Goal: Task Accomplishment & Management: Use online tool/utility

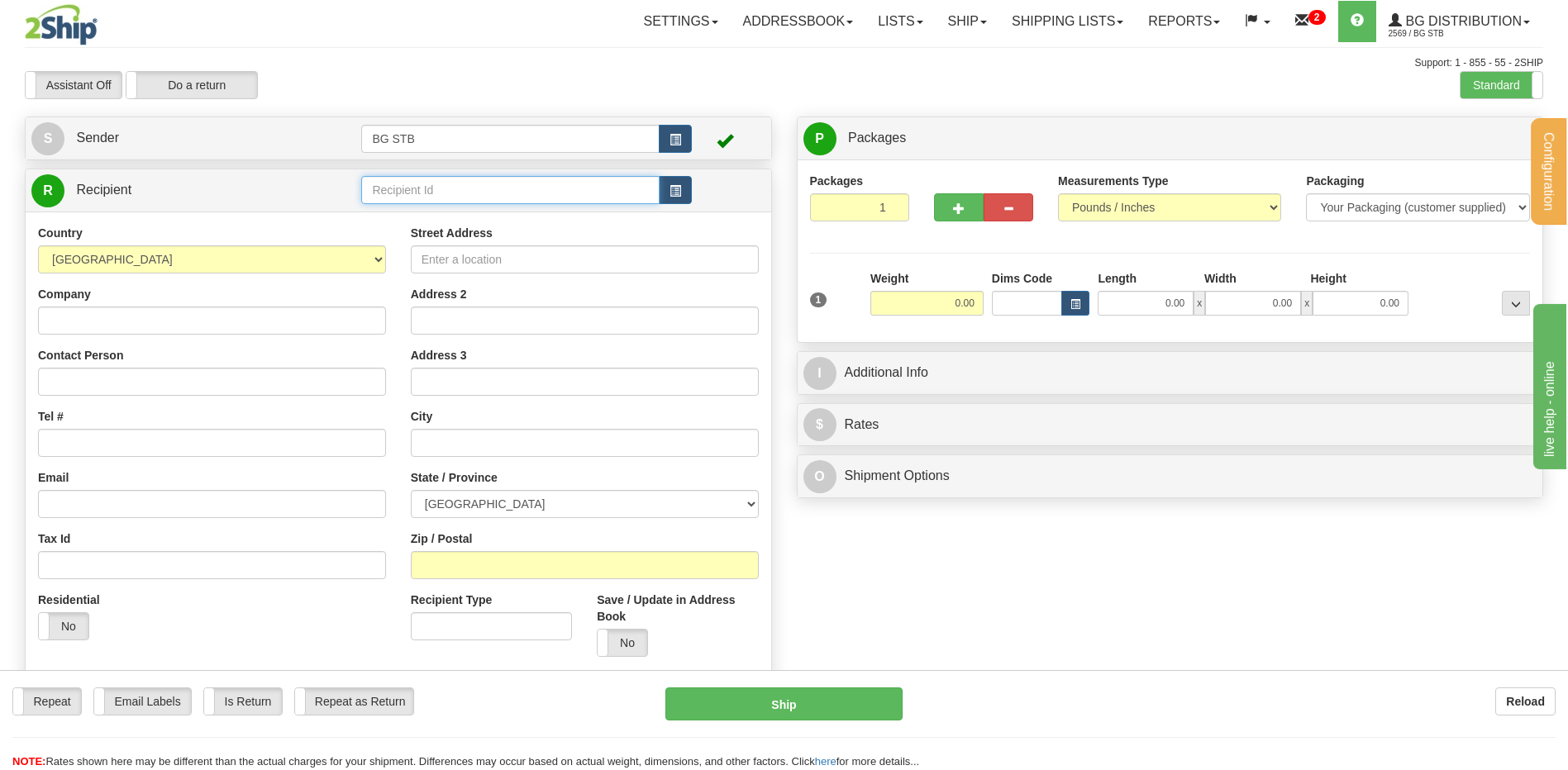
click at [376, 177] on input "text" at bounding box center [510, 190] width 297 height 28
type input "9401"
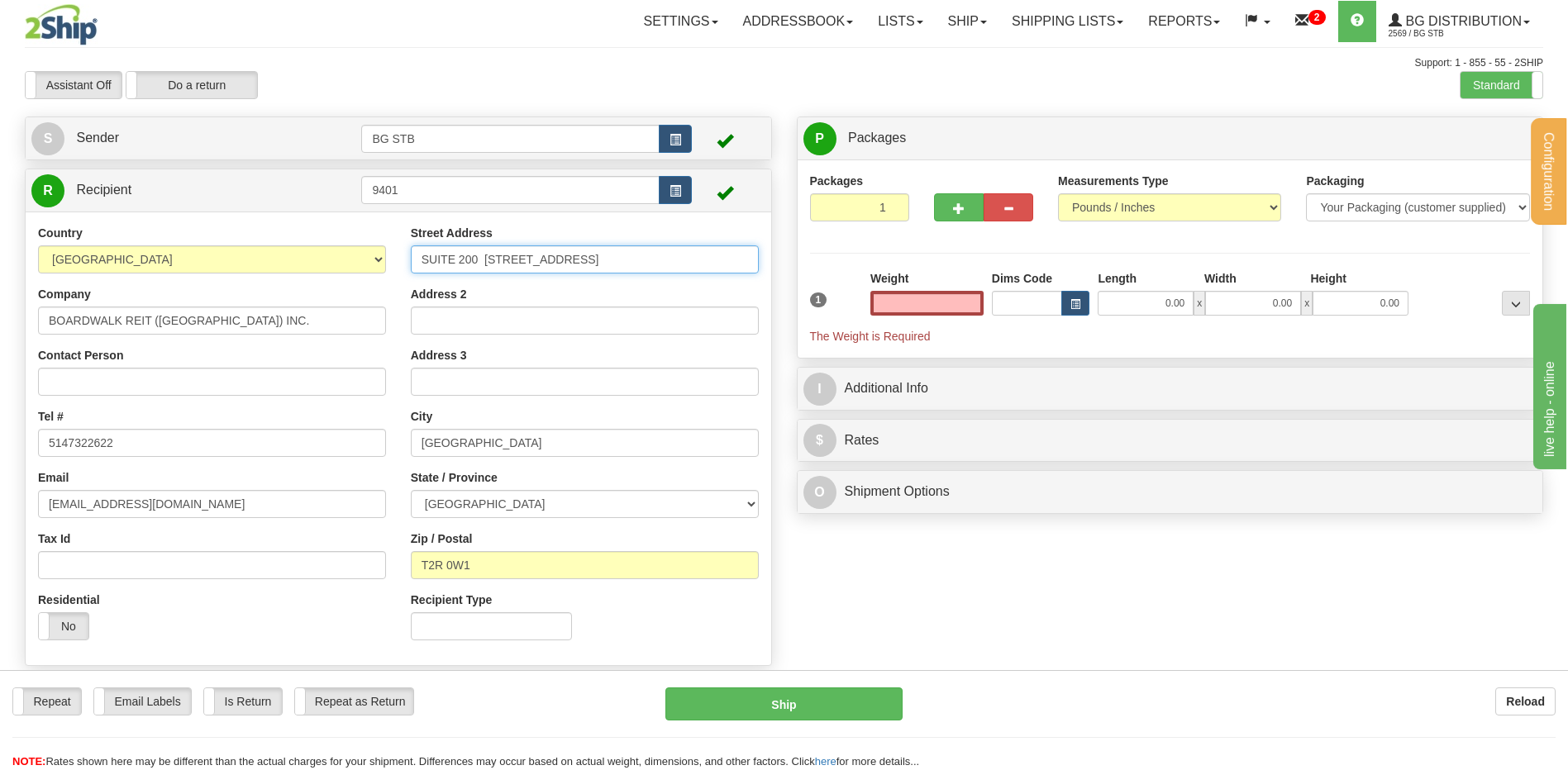
type input "0.00"
drag, startPoint x: 609, startPoint y: 258, endPoint x: 271, endPoint y: 261, distance: 338.0
click at [271, 261] on div "Country AFGHANISTAN ALAND ISLANDS ALBANIA ALGERIA AMERICAN SAMOA ANDORRA ANGOLA…" at bounding box center [398, 439] width 746 height 428
type input "450 CHEMIN DU GOLF"
drag, startPoint x: 516, startPoint y: 441, endPoint x: 346, endPoint y: 438, distance: 170.0
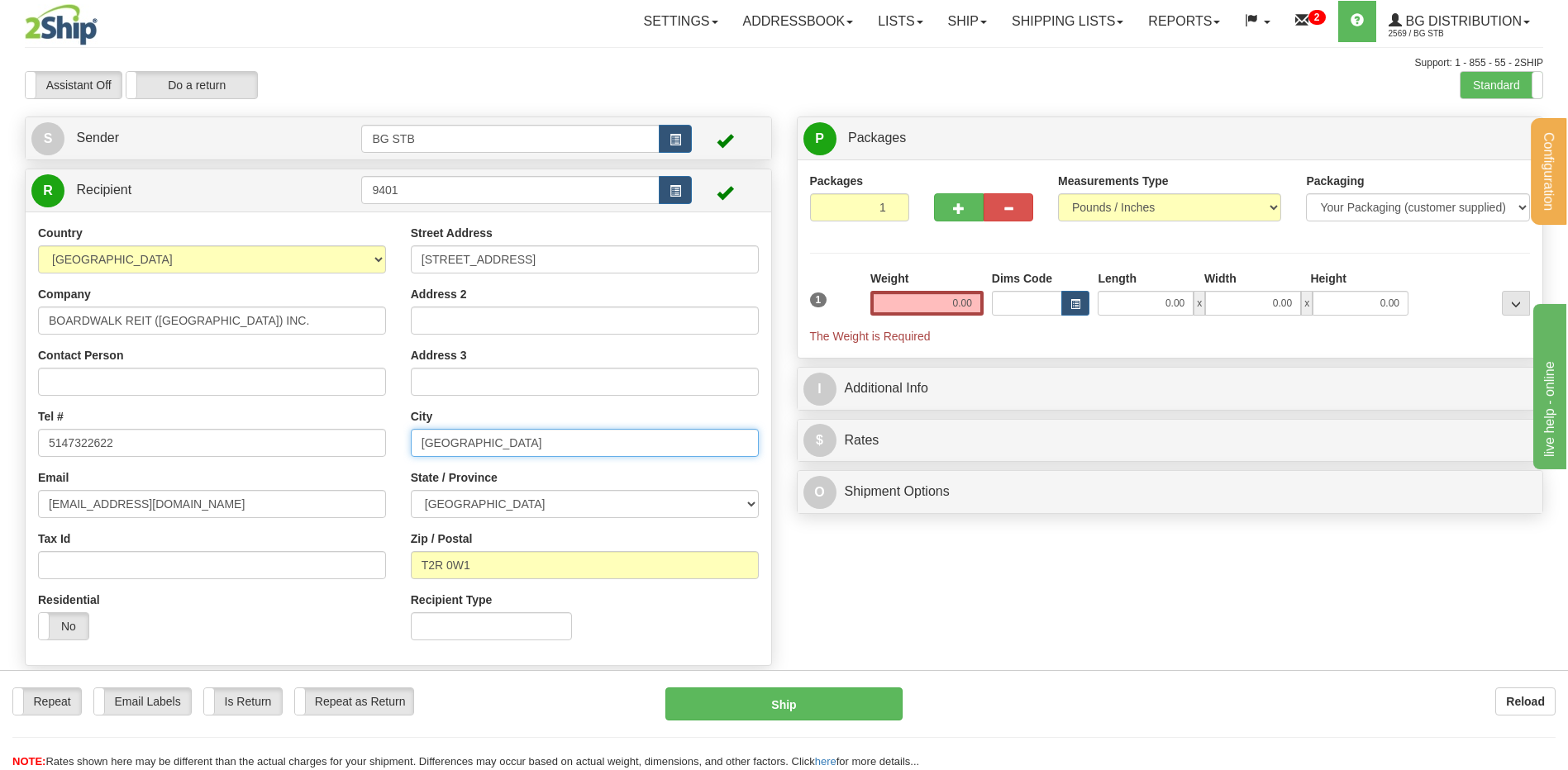
click at [356, 440] on div "Country AFGHANISTAN ALAND ISLANDS ALBANIA ALGERIA AMERICAN SAMOA ANDORRA ANGOLA…" at bounding box center [398, 439] width 746 height 428
type input "VERDUN"
click at [456, 494] on select "ALBERTA BRITISH COLUMBIA MANITOBA NEW BRUNSWICK NEWFOUNDLAND NOVA SCOTIA NUNAVU…" at bounding box center [585, 504] width 348 height 28
select select "QC"
click at [411, 490] on select "ALBERTA BRITISH COLUMBIA MANITOBA NEW BRUNSWICK NEWFOUNDLAND NOVA SCOTIA NUNAVU…" at bounding box center [585, 504] width 348 height 28
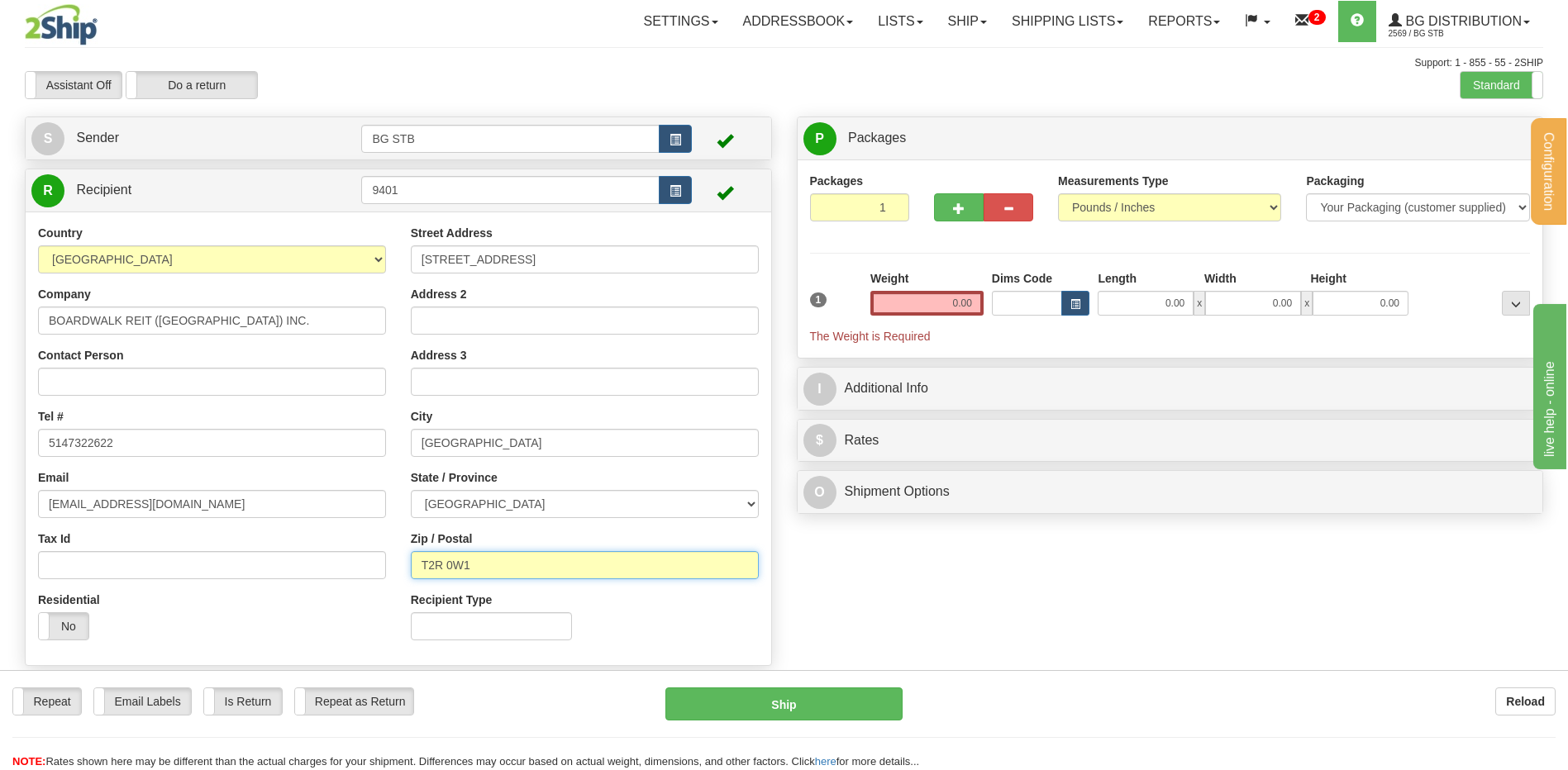
drag, startPoint x: 497, startPoint y: 562, endPoint x: 445, endPoint y: 569, distance: 52.5
click at [445, 569] on input "T2R 0W1" at bounding box center [585, 565] width 348 height 28
type input "T"
type input "H3E 1A8"
click at [940, 305] on input "0.00" at bounding box center [927, 303] width 113 height 25
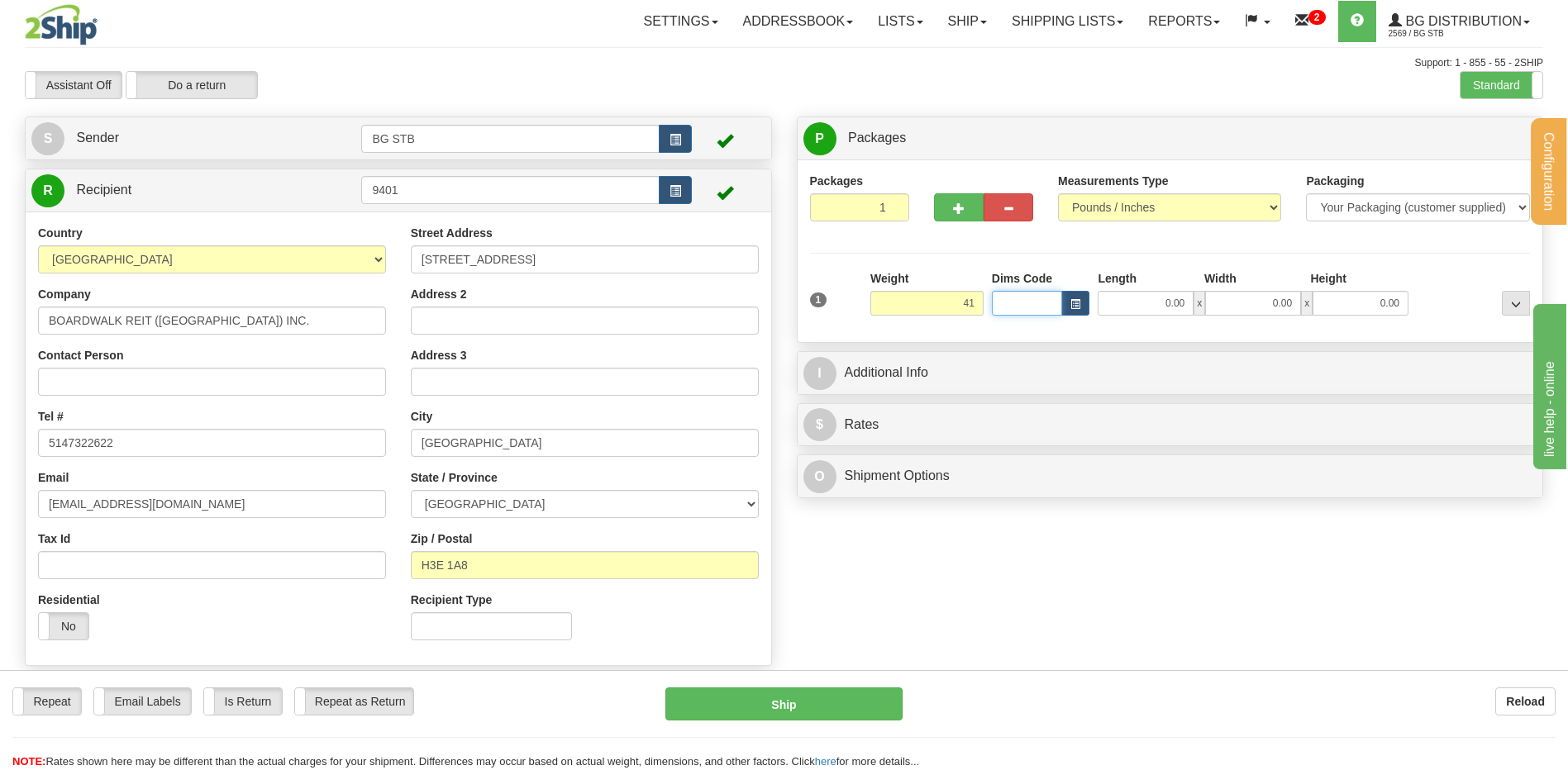
type input "41.00"
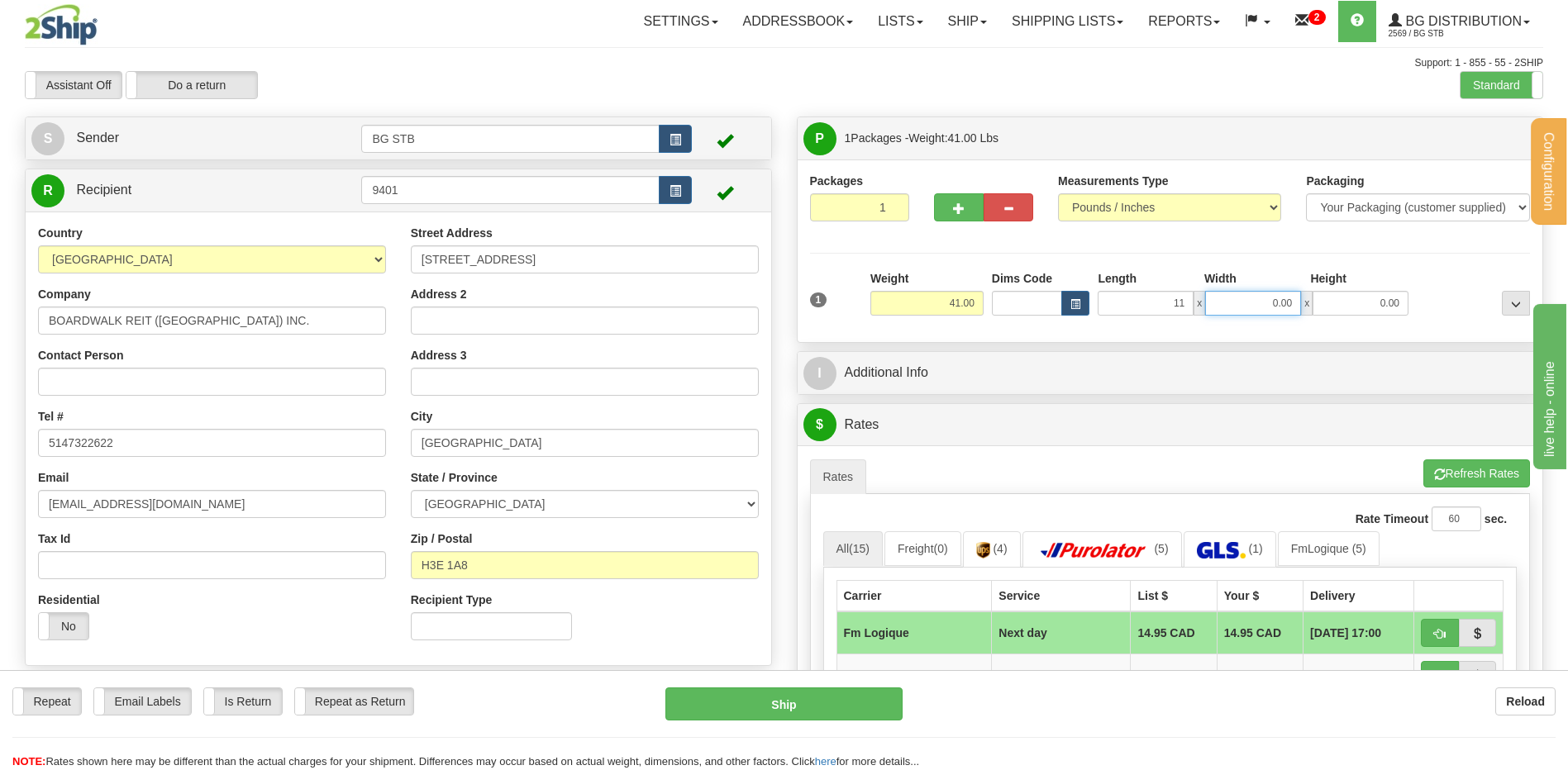
type input "11.00"
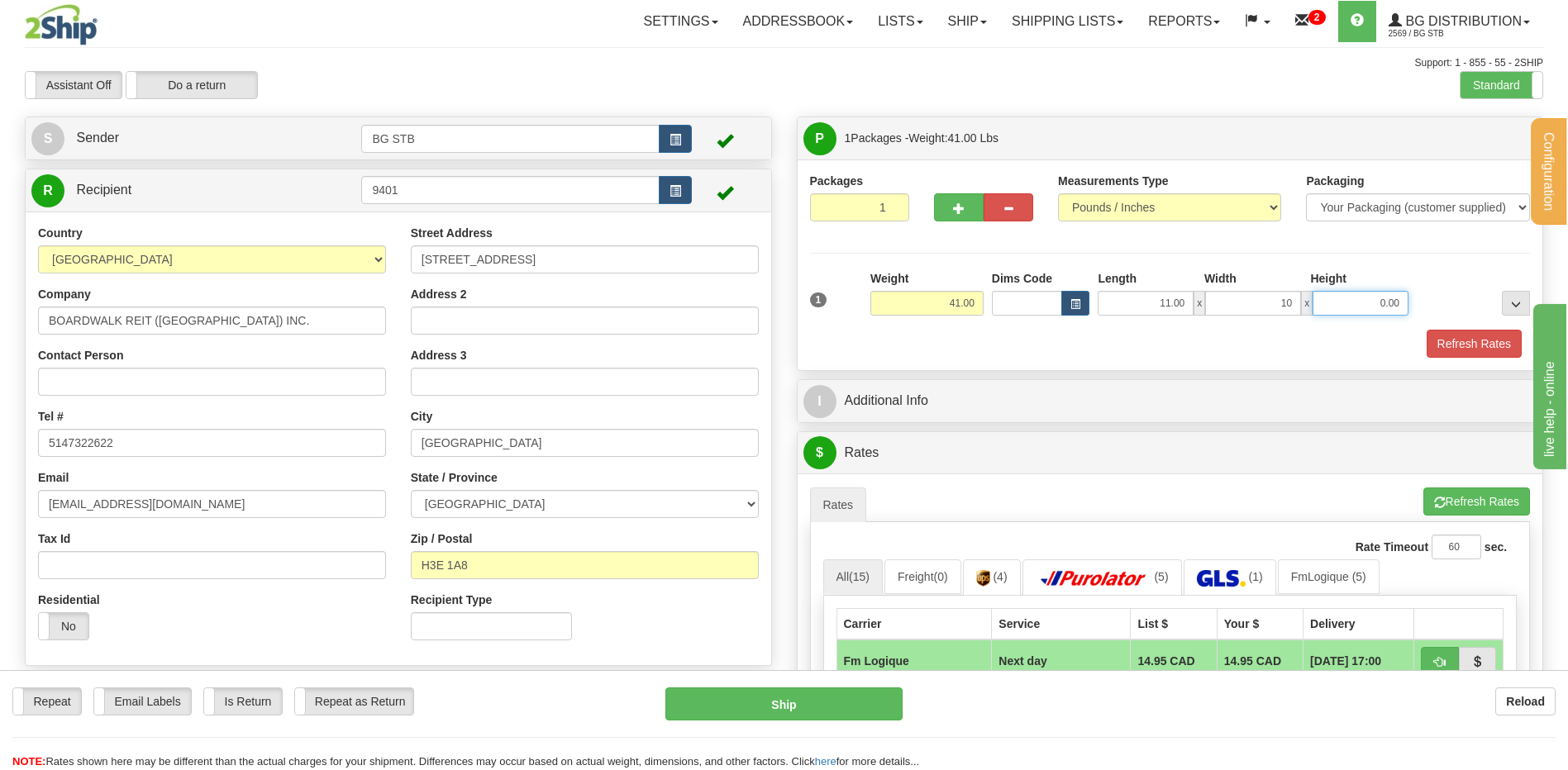
type input "10.00"
type input "14.00"
click at [952, 200] on button "button" at bounding box center [959, 207] width 49 height 28
type input "2"
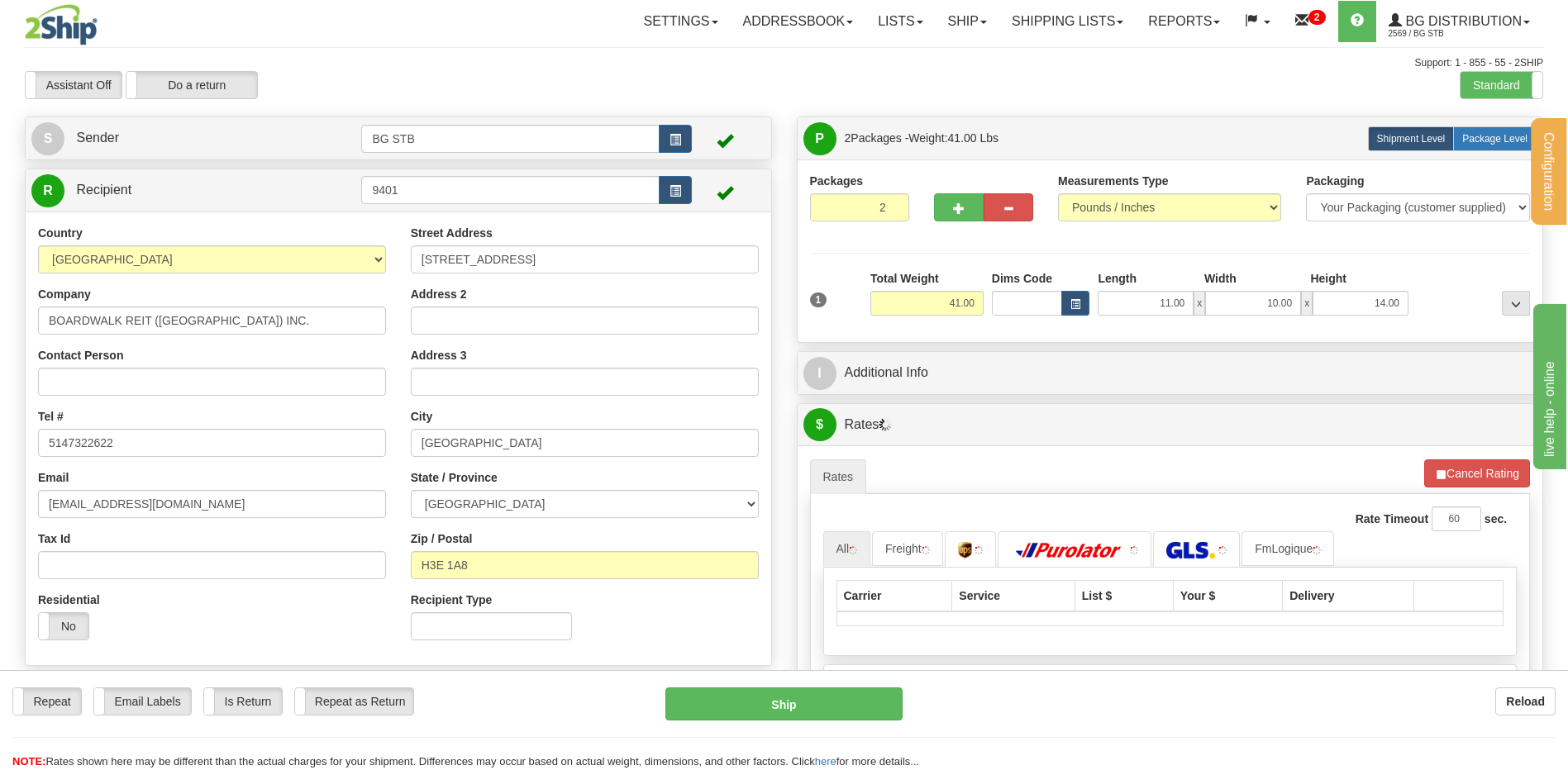
drag, startPoint x: 1489, startPoint y: 128, endPoint x: 1315, endPoint y: 190, distance: 184.7
click at [1486, 128] on label "Package Level Pack.." at bounding box center [1495, 139] width 84 height 25
radio input "true"
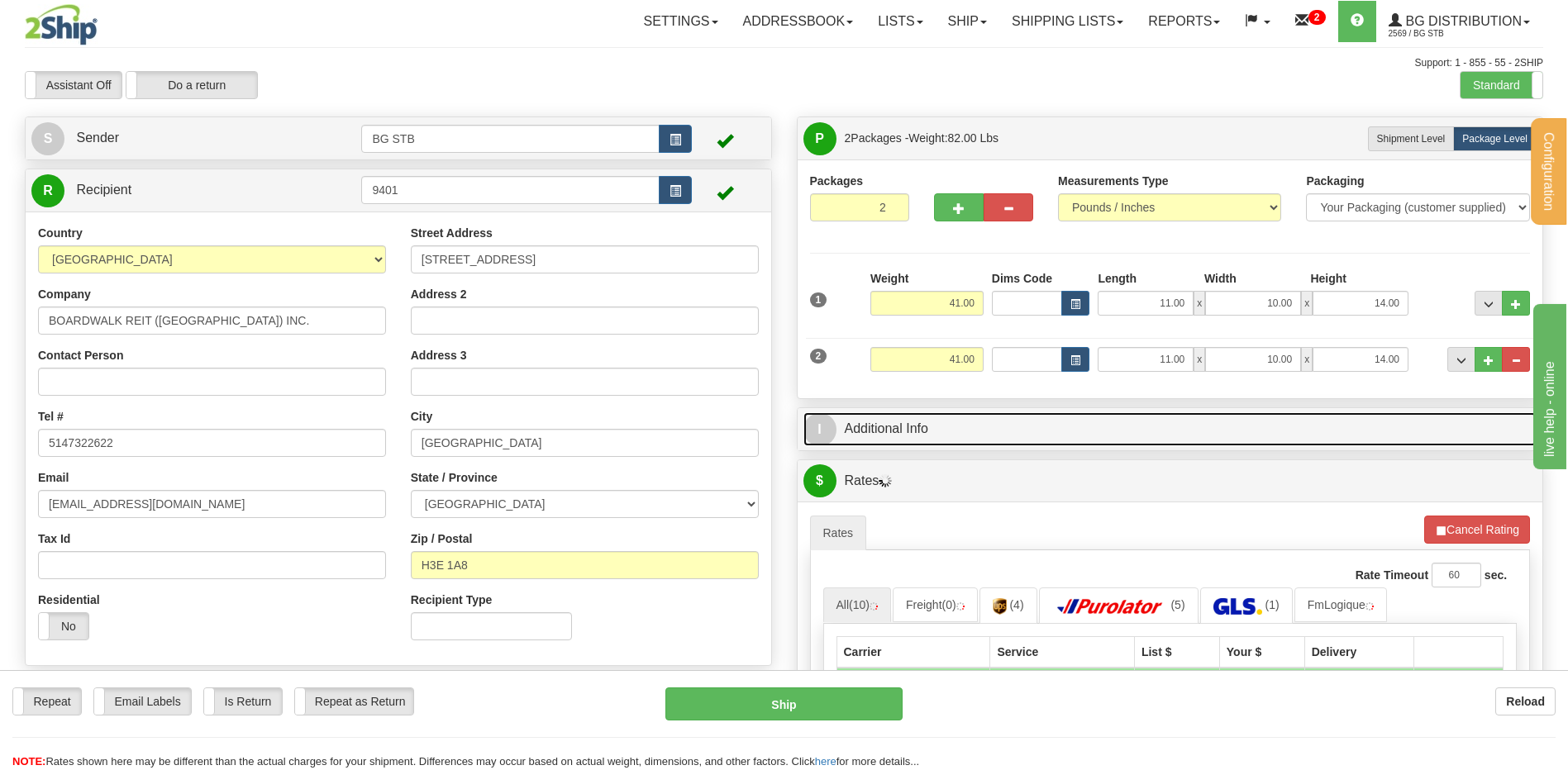
click at [925, 434] on link "I Additional Info" at bounding box center [1170, 428] width 734 height 34
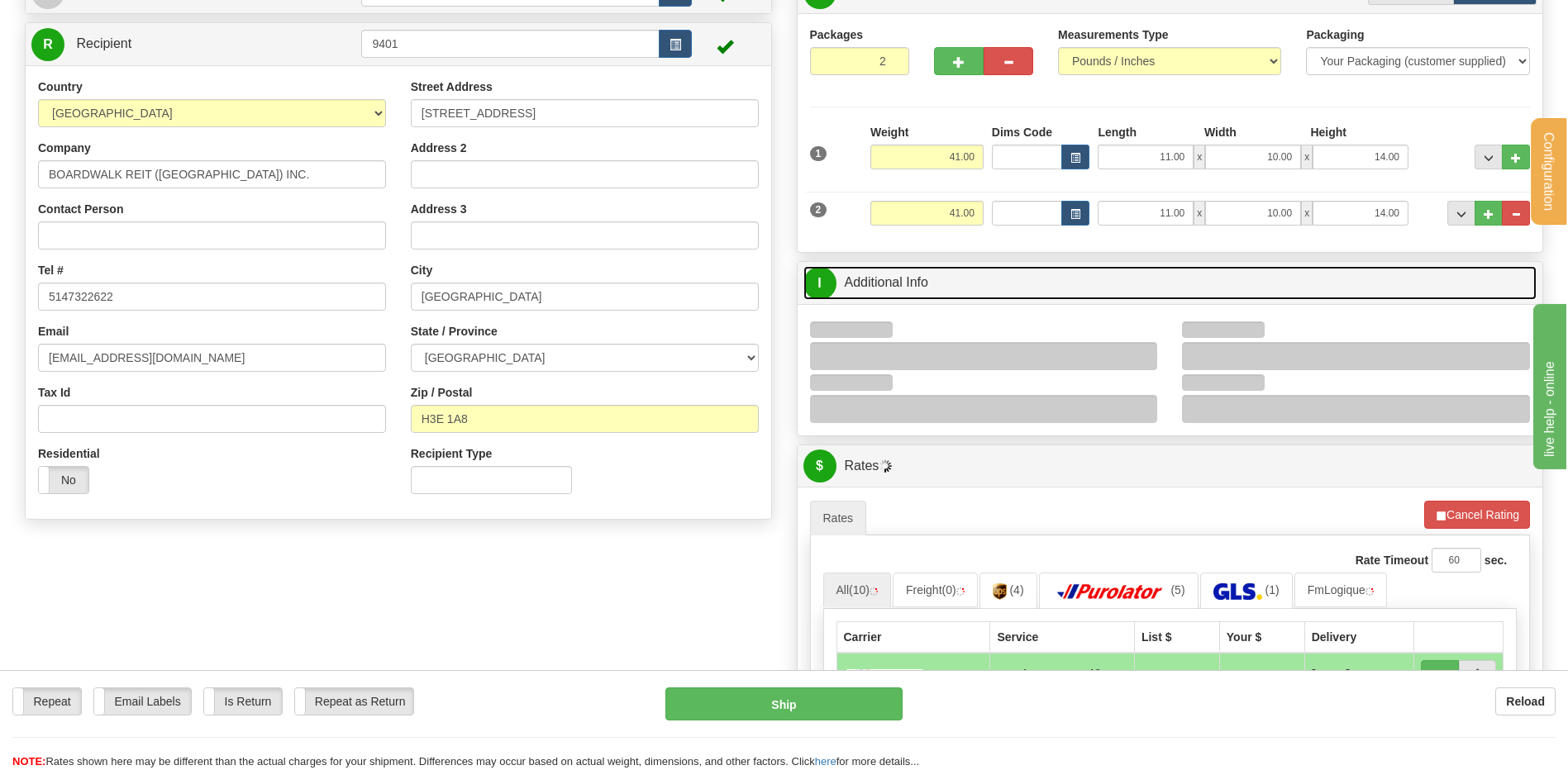
scroll to position [248, 0]
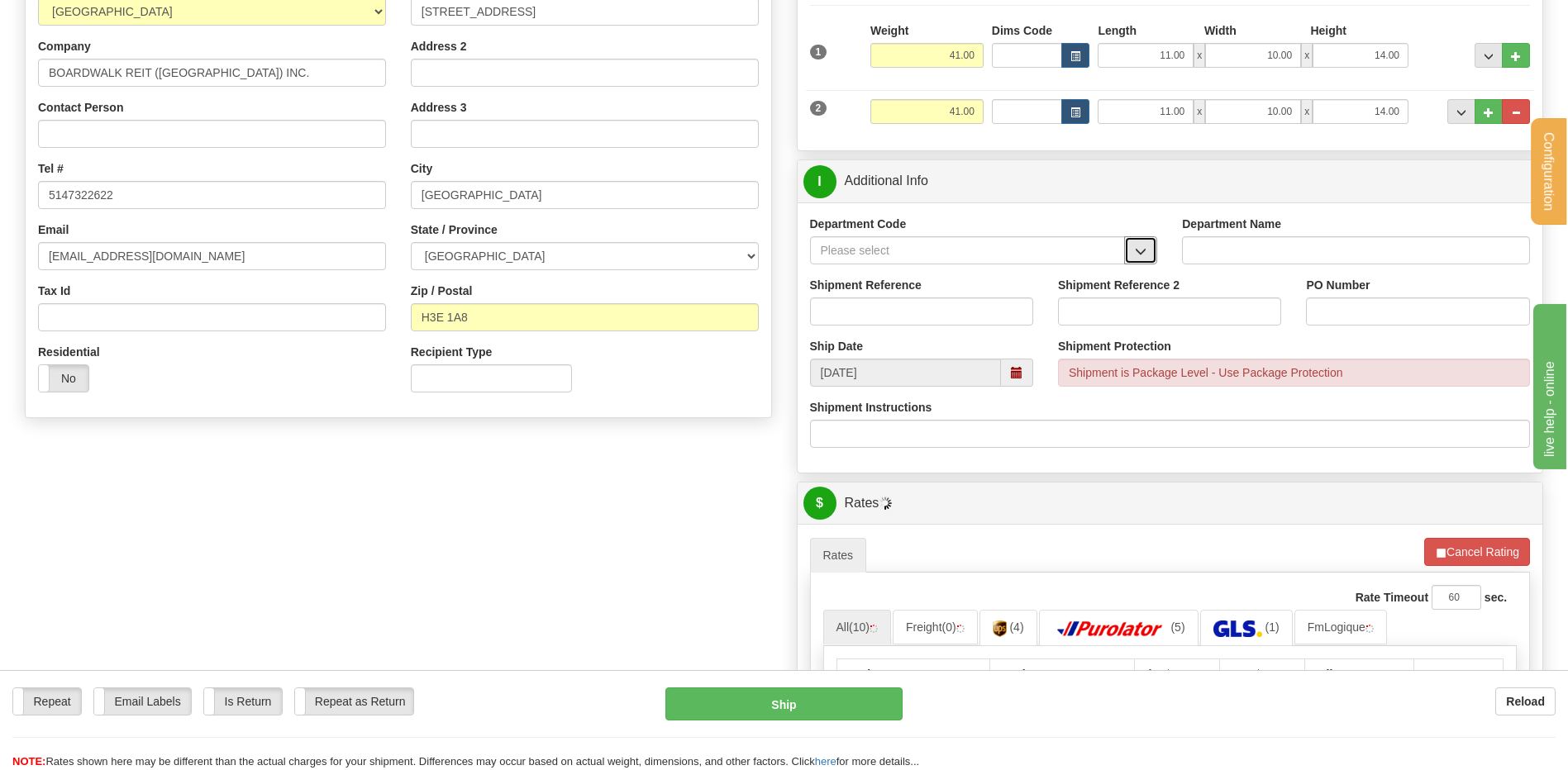
click at [1139, 243] on button "button" at bounding box center [1140, 250] width 33 height 28
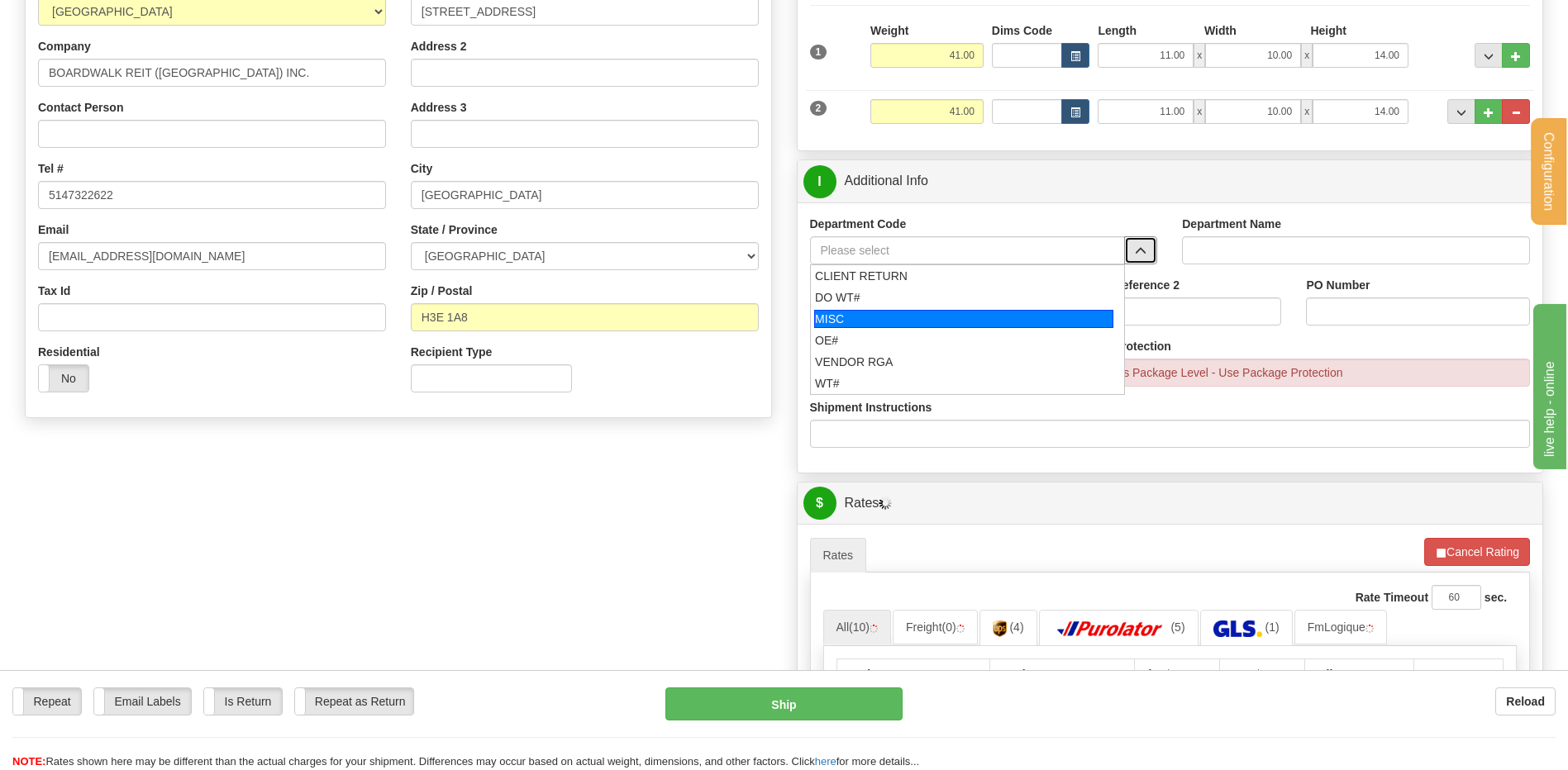
click at [885, 328] on li "MISC" at bounding box center [967, 319] width 315 height 22
type input "MISC"
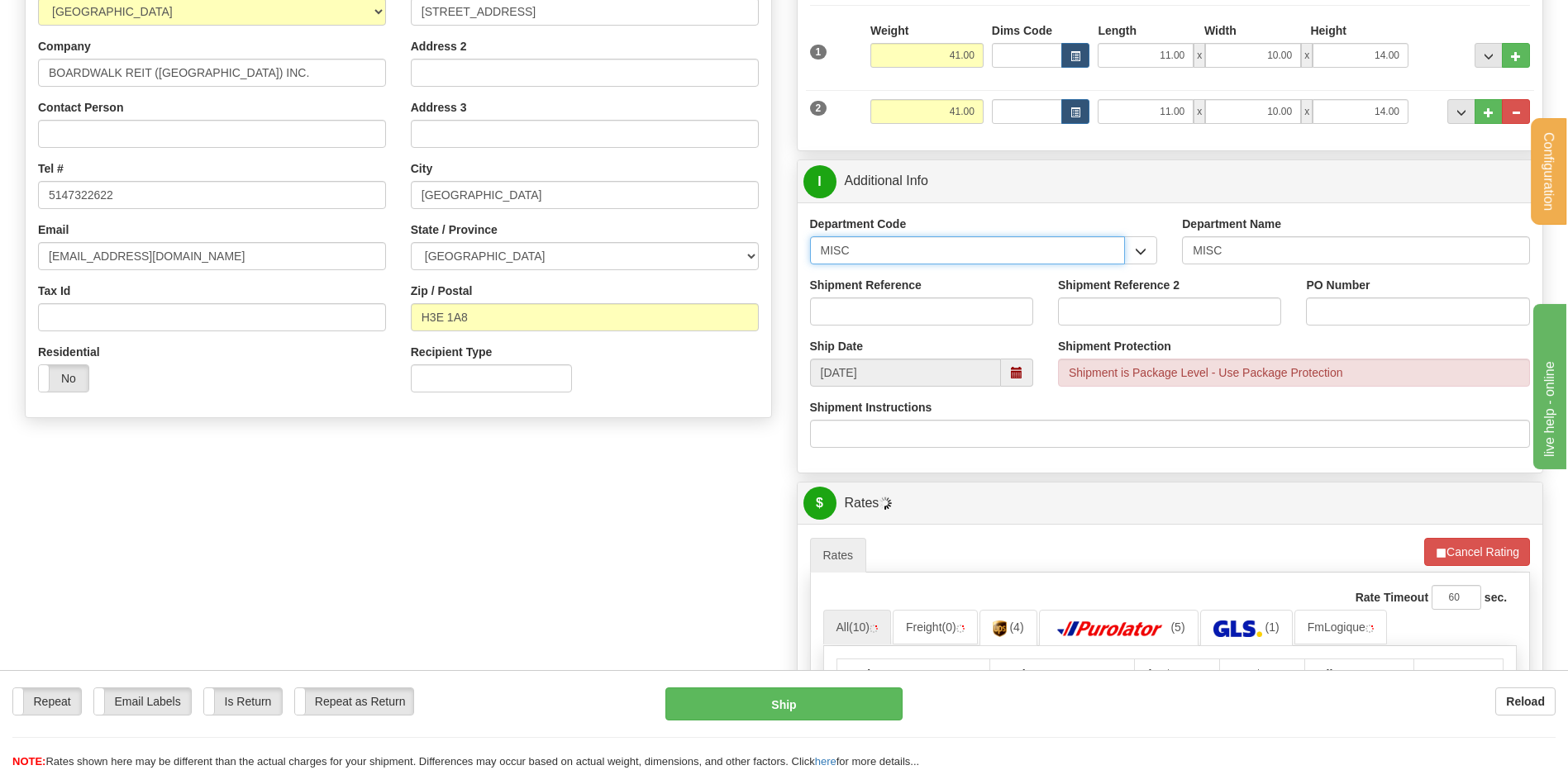
drag, startPoint x: 894, startPoint y: 248, endPoint x: 816, endPoint y: 248, distance: 78.0
click at [816, 248] on input "MISC" at bounding box center [968, 250] width 315 height 28
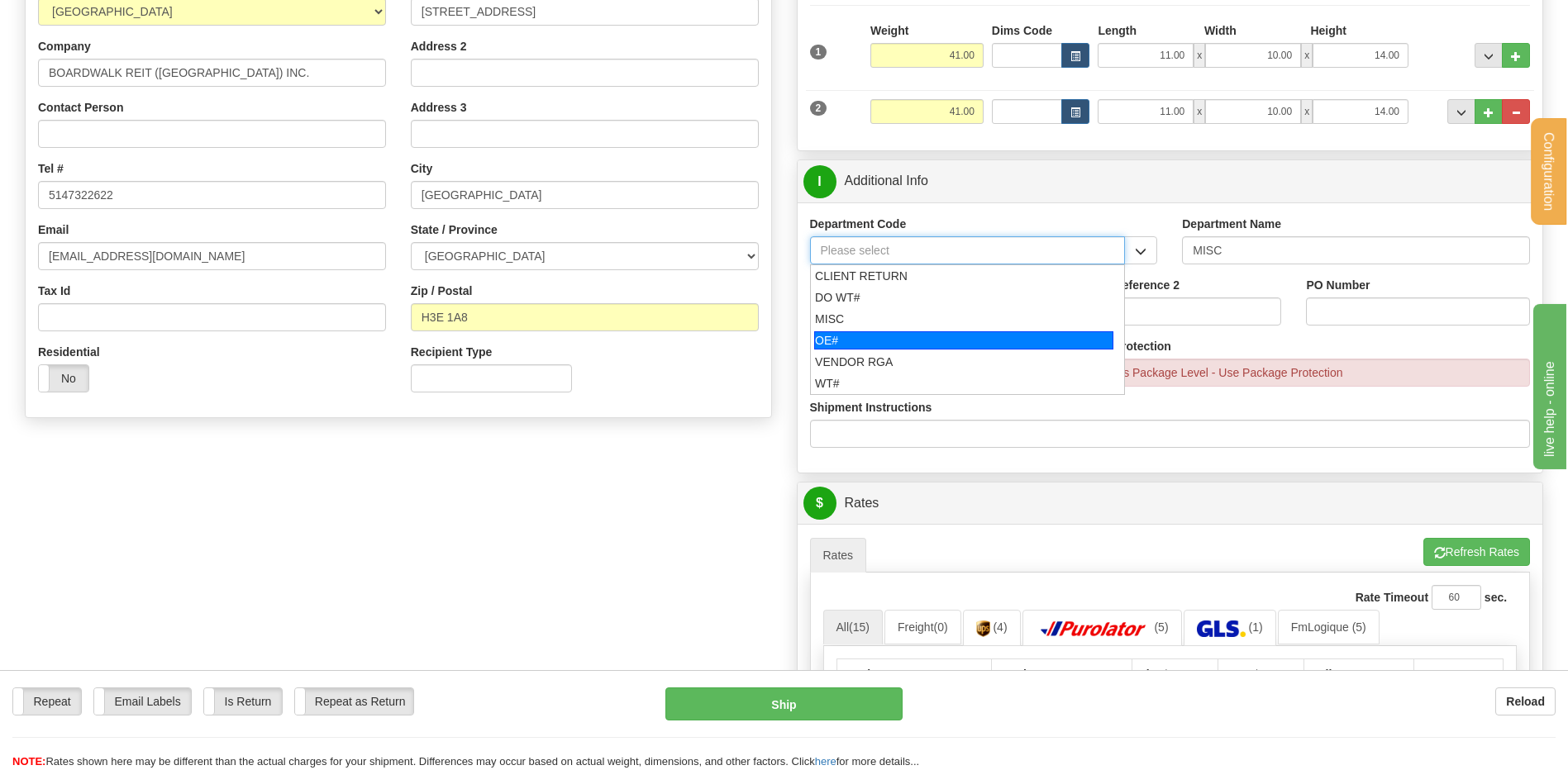
click at [923, 344] on div "OE#" at bounding box center [964, 341] width 299 height 18
type input "OE#"
type input "ORDERS"
type input "OE#"
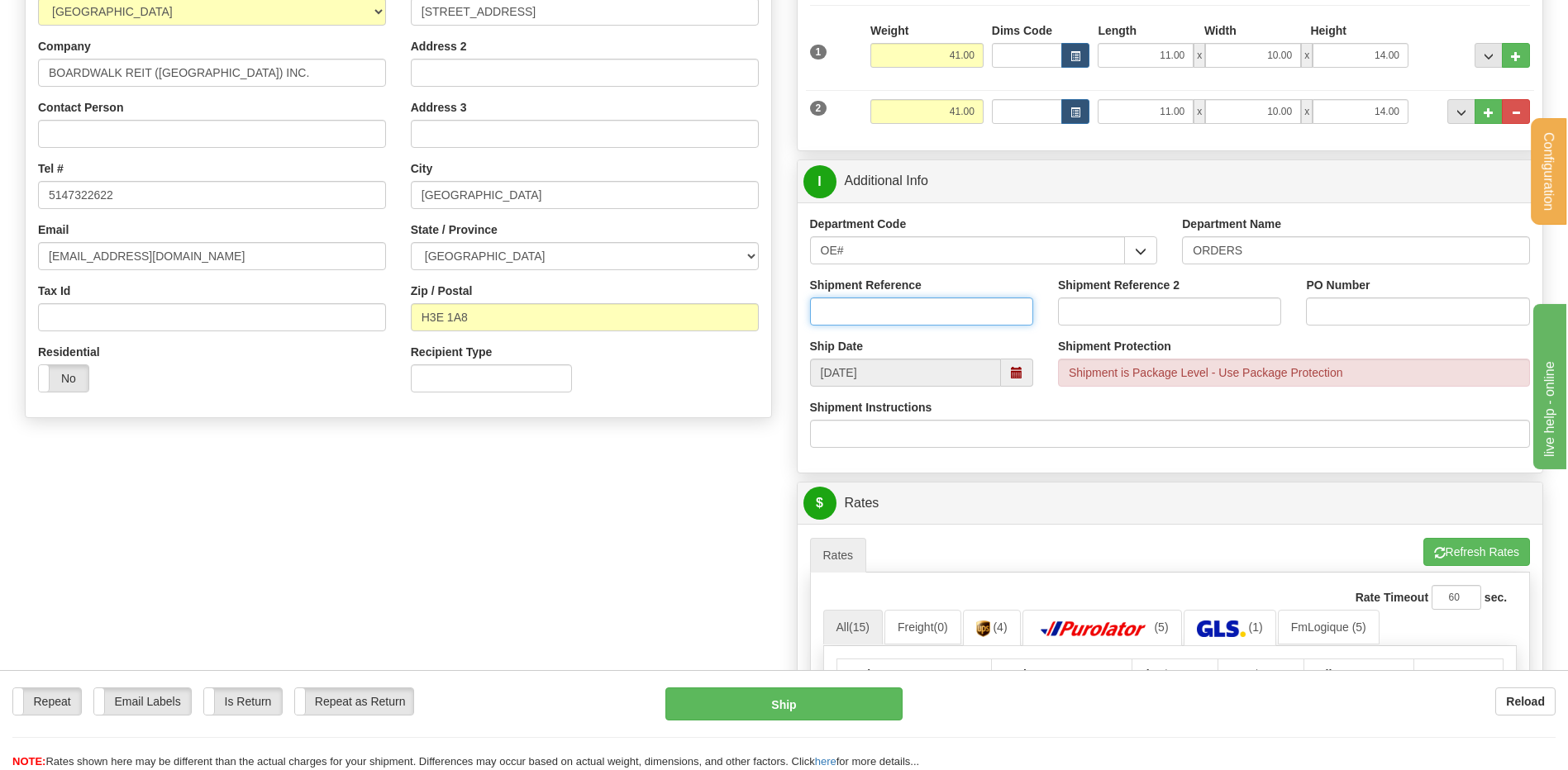
click at [908, 310] on input "Shipment Reference" at bounding box center [922, 311] width 223 height 28
type input "80006716-00"
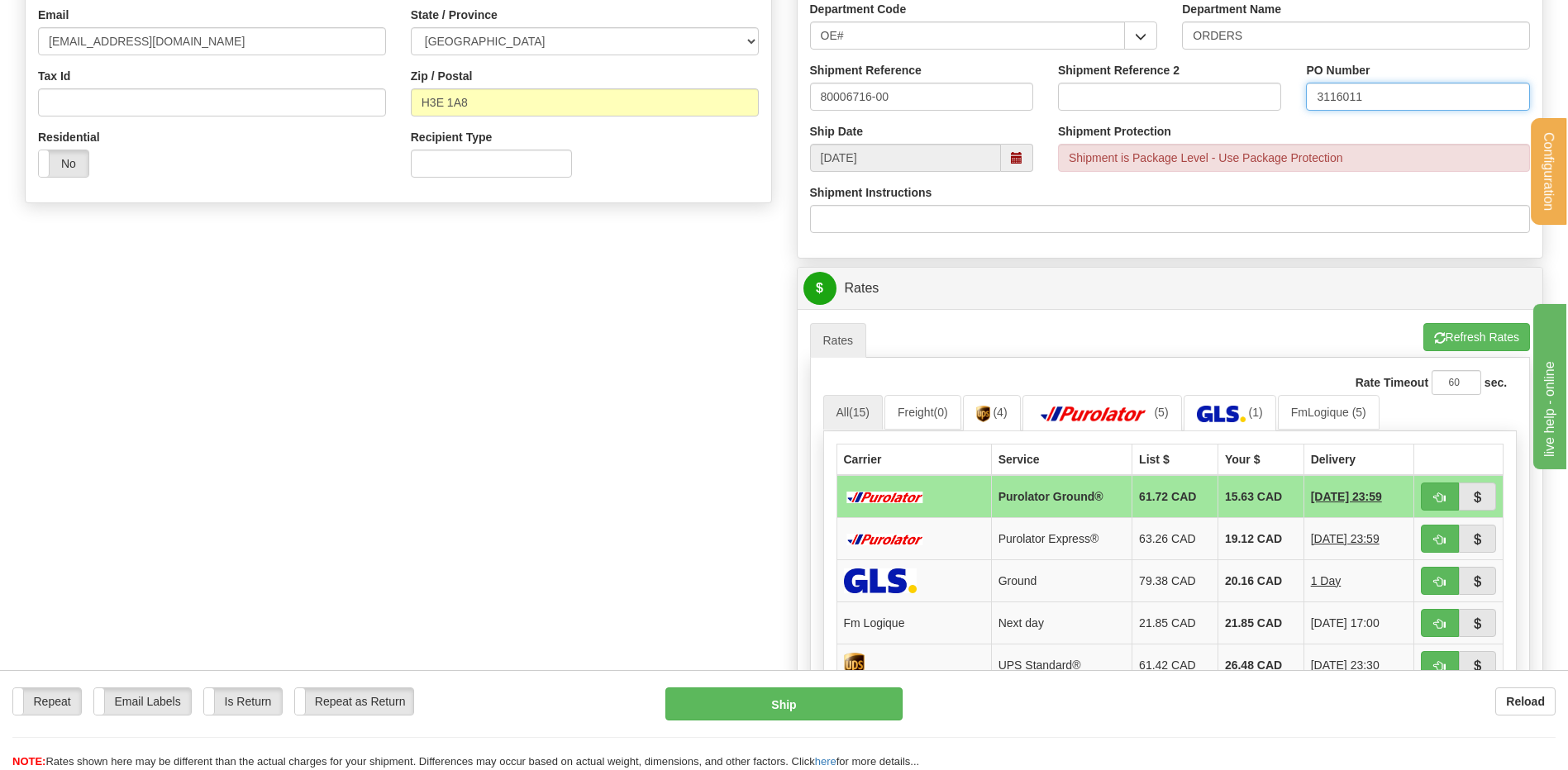
scroll to position [579, 0]
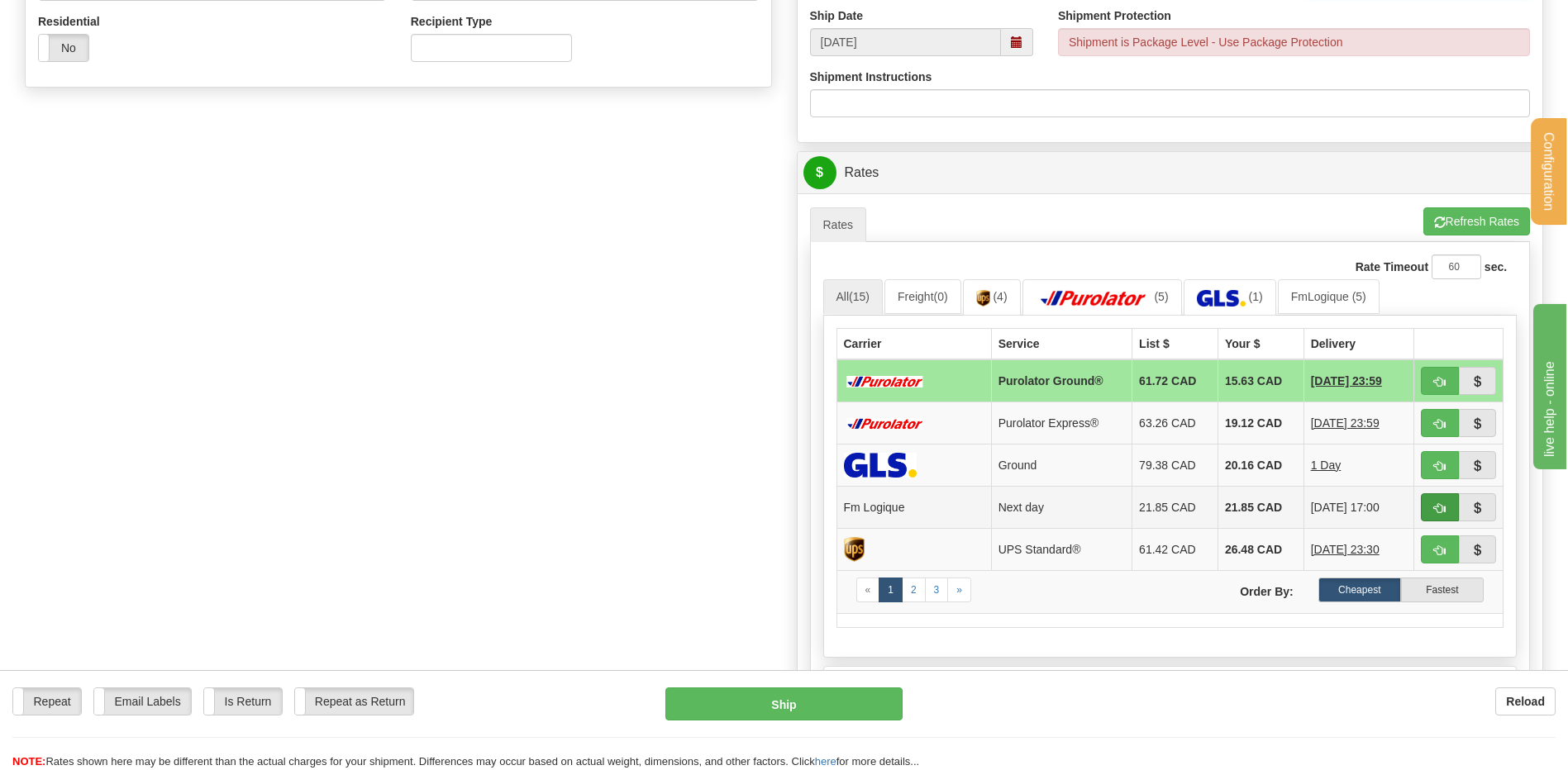
type input "3116011"
click at [1424, 506] on button "button" at bounding box center [1440, 507] width 38 height 28
type input "jour"
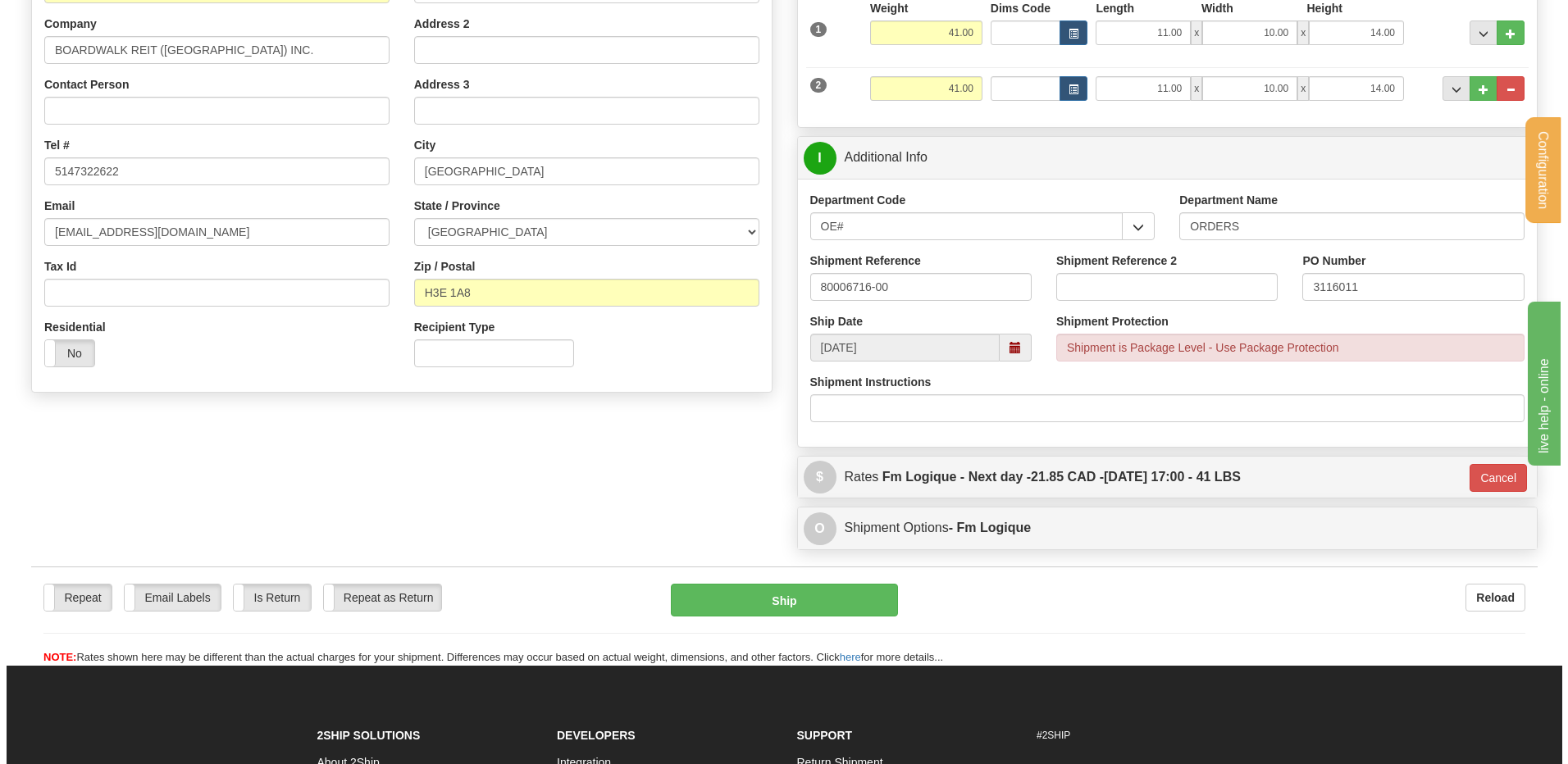
scroll to position [264, 0]
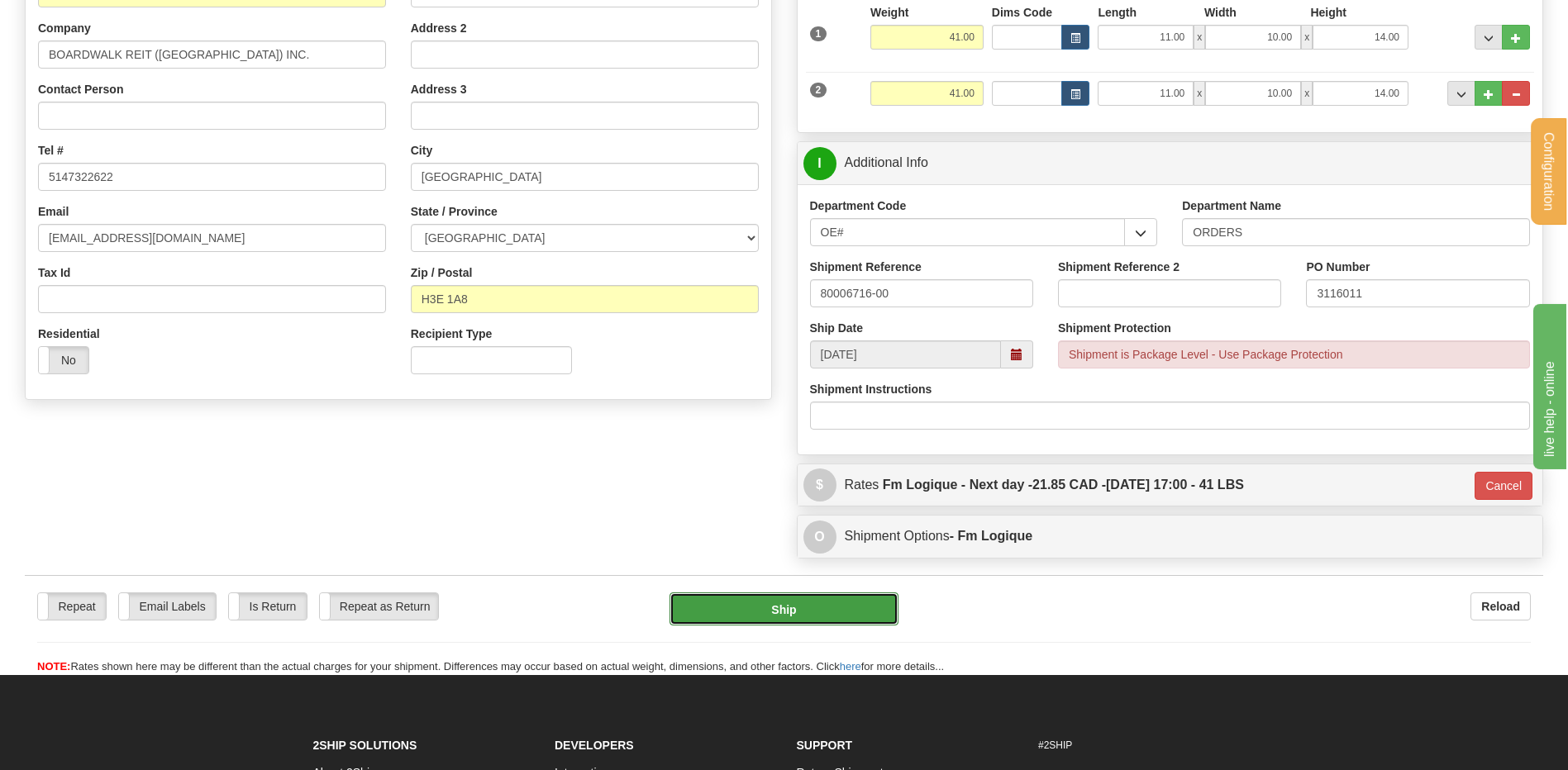
click at [779, 603] on button "Ship" at bounding box center [783, 609] width 228 height 33
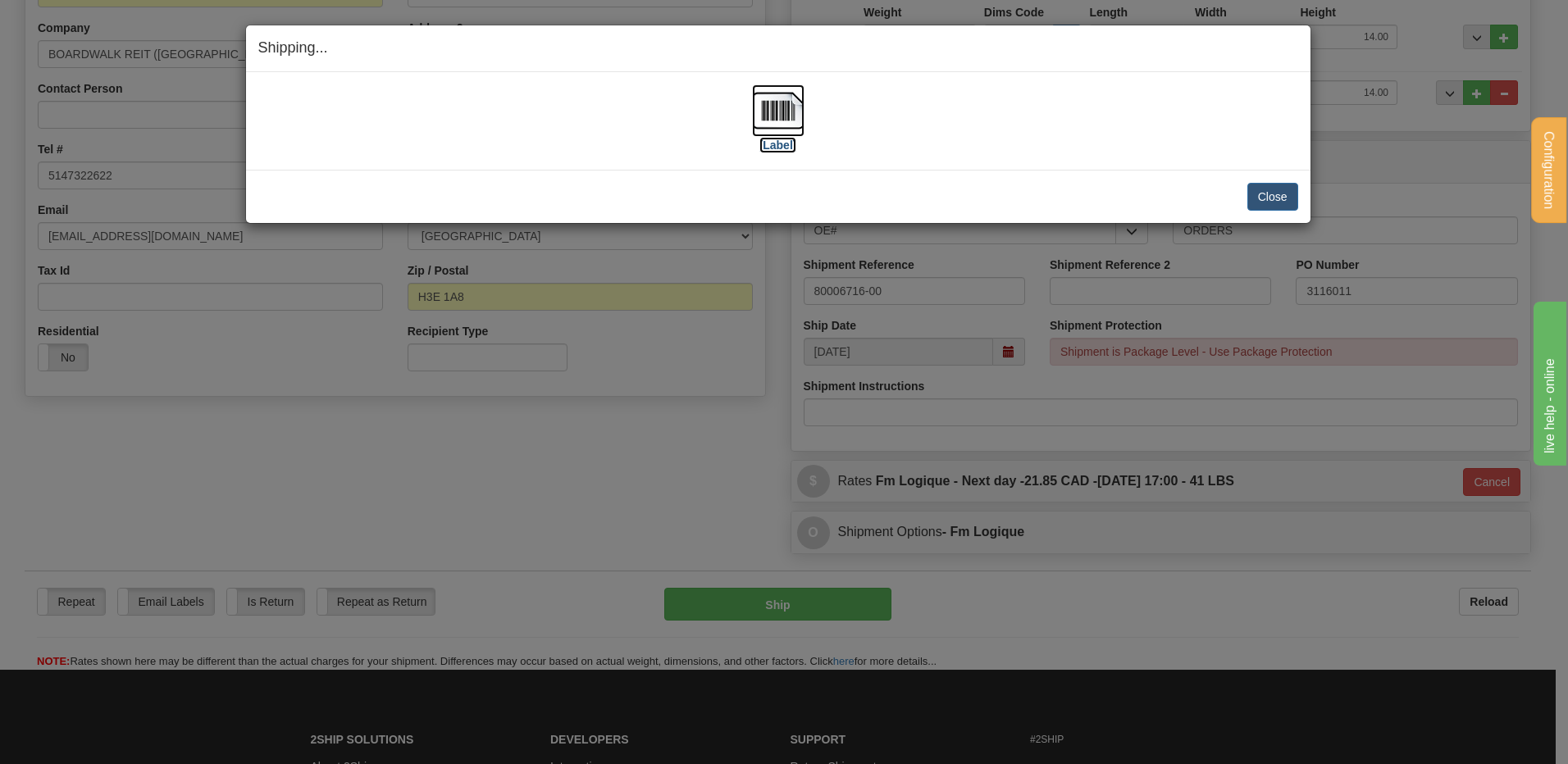
click at [789, 109] on img at bounding box center [778, 110] width 52 height 52
click at [1275, 188] on button "Close" at bounding box center [1272, 196] width 51 height 28
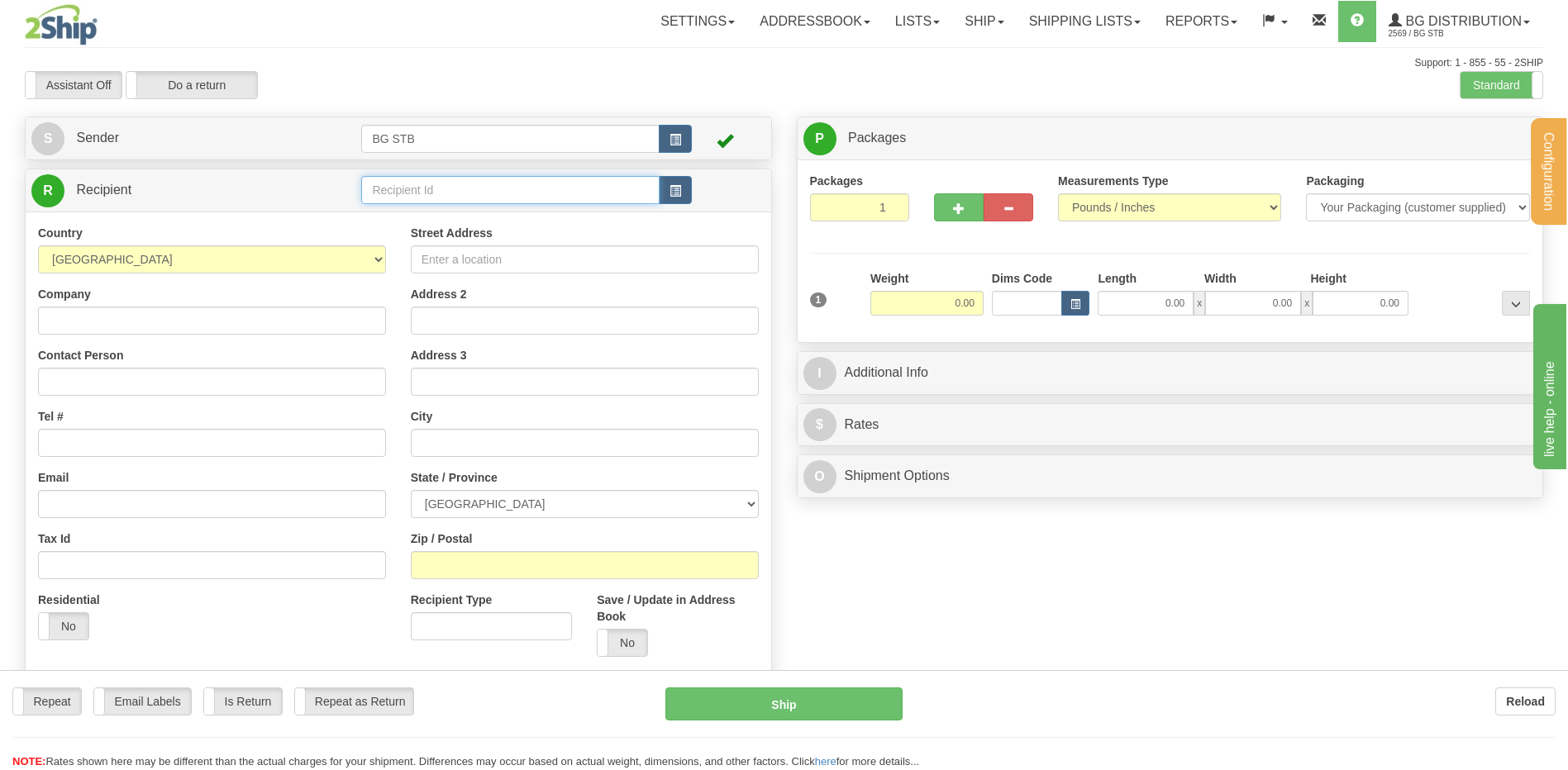
click at [418, 192] on input "text" at bounding box center [510, 190] width 297 height 28
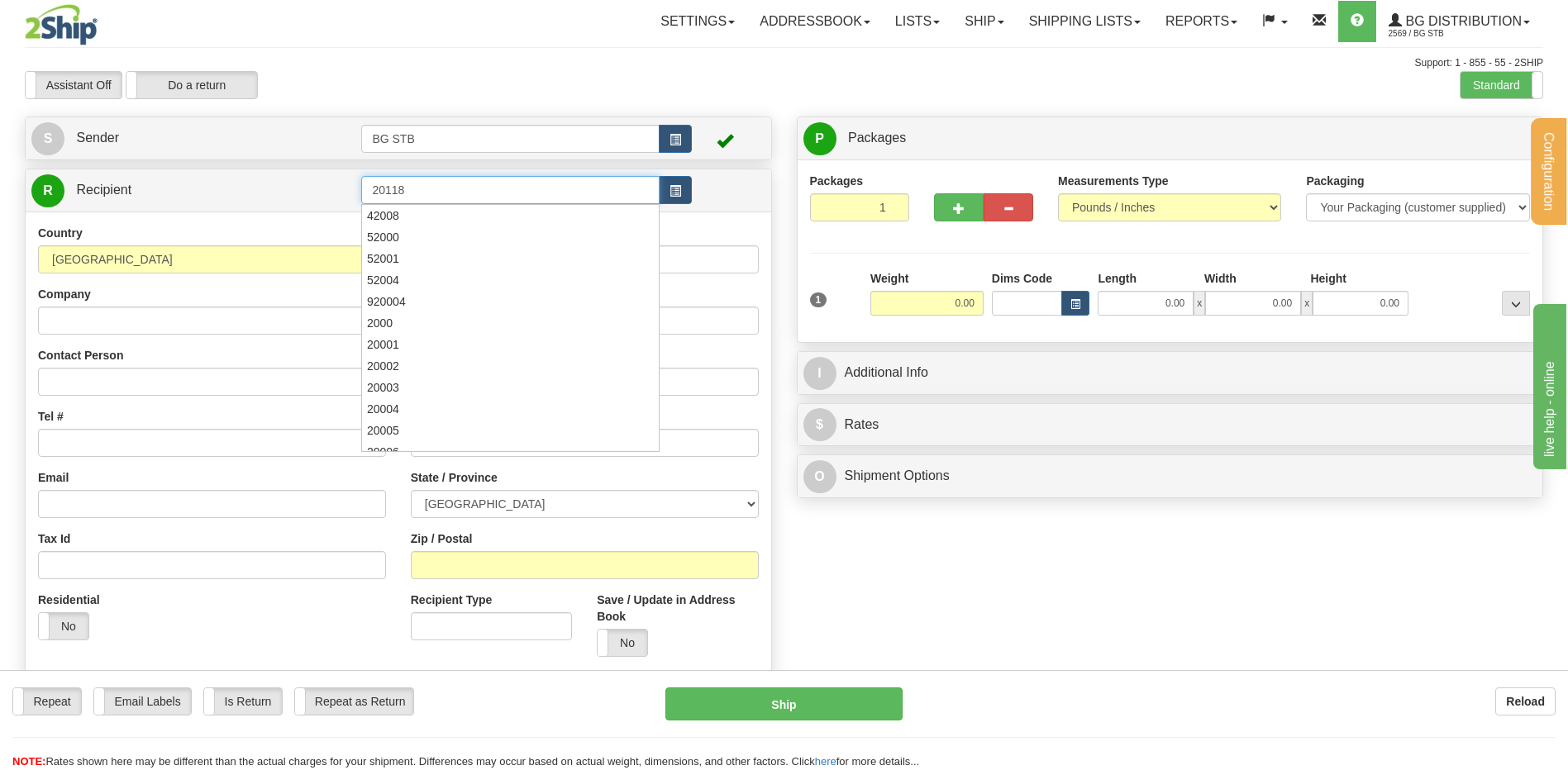
type input "20118"
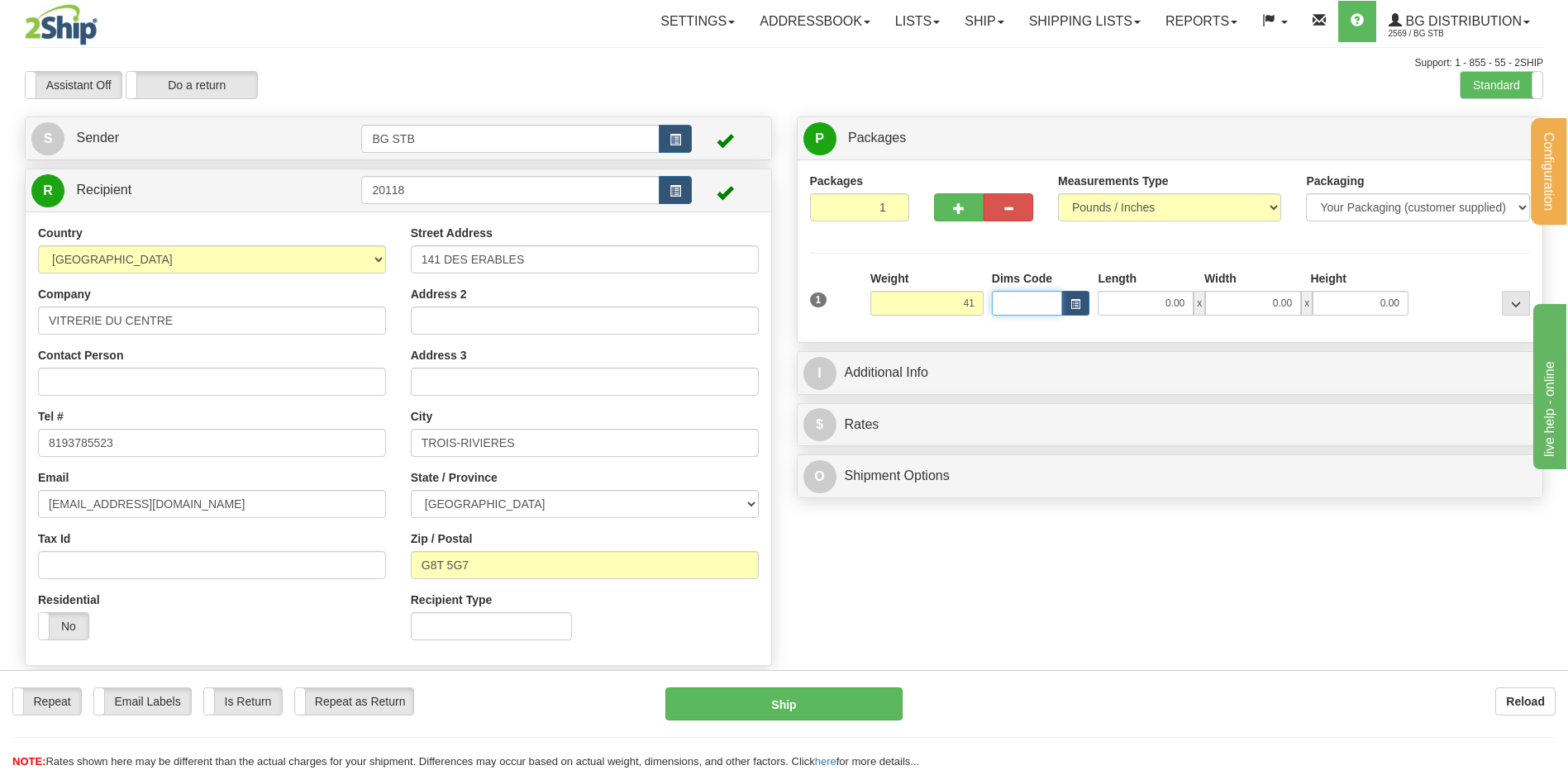
type input "41.00"
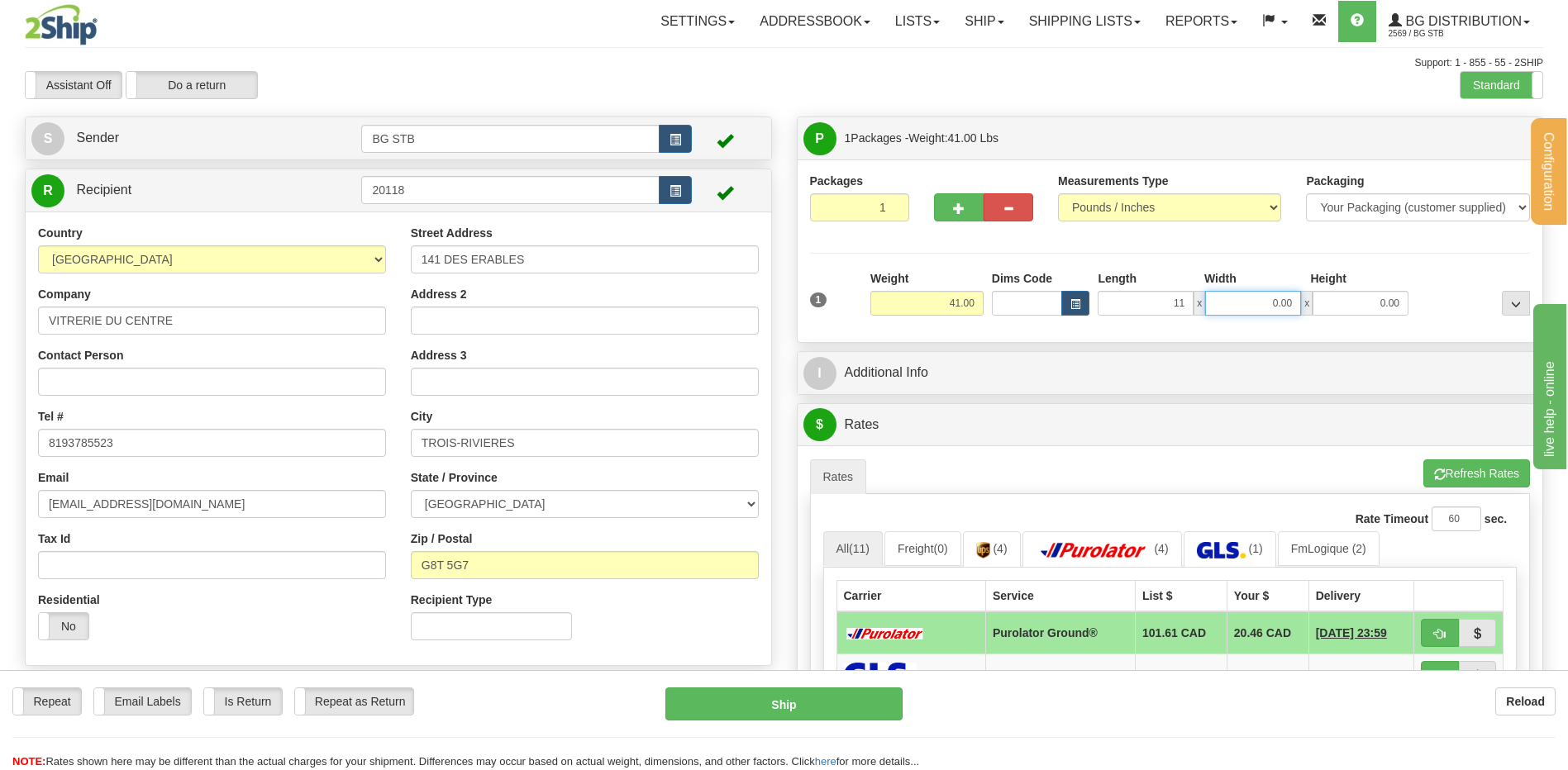
type input "11.00"
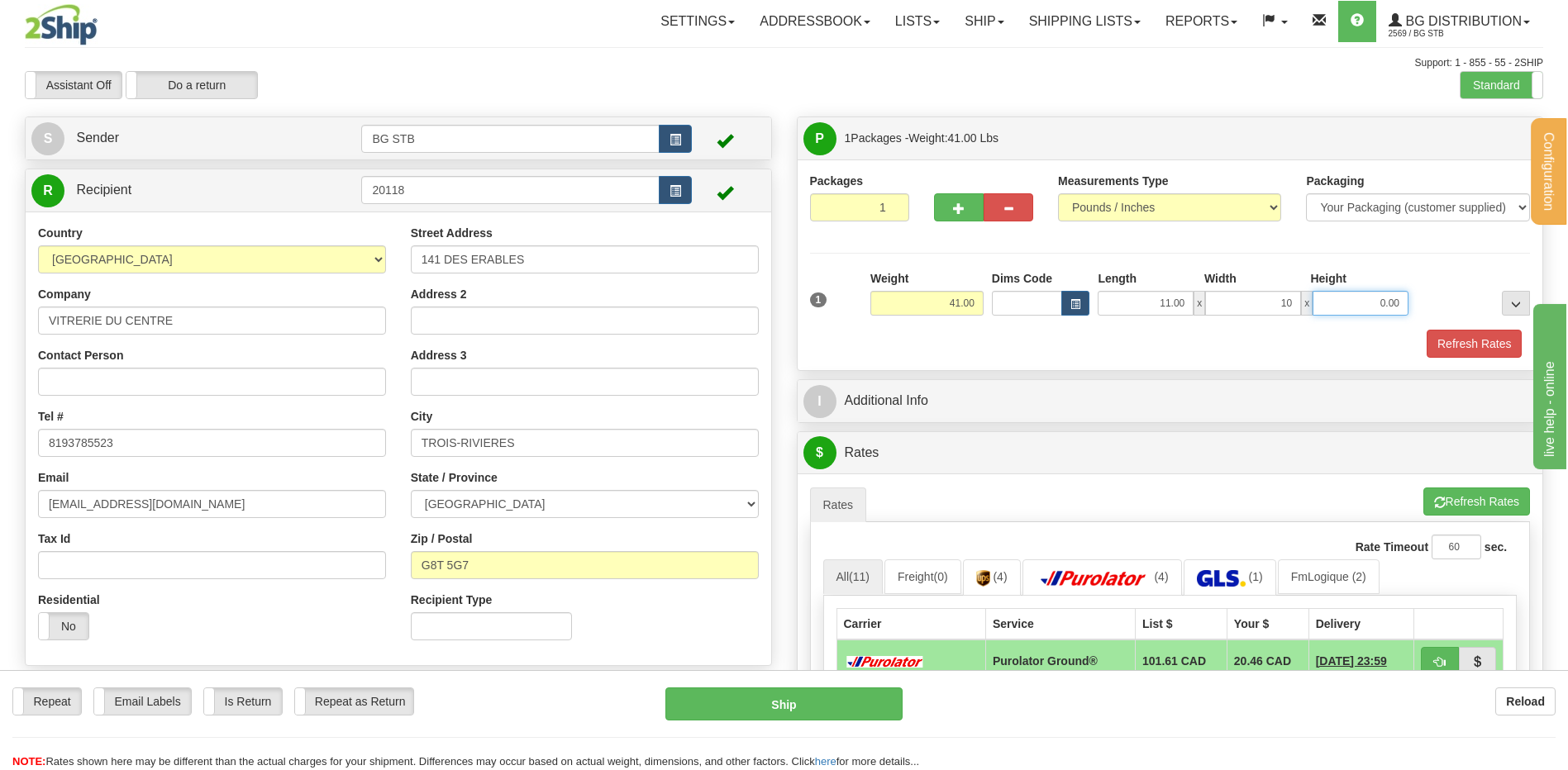
type input "10.00"
type input "14.00"
click at [959, 203] on span "button" at bounding box center [958, 209] width 12 height 11
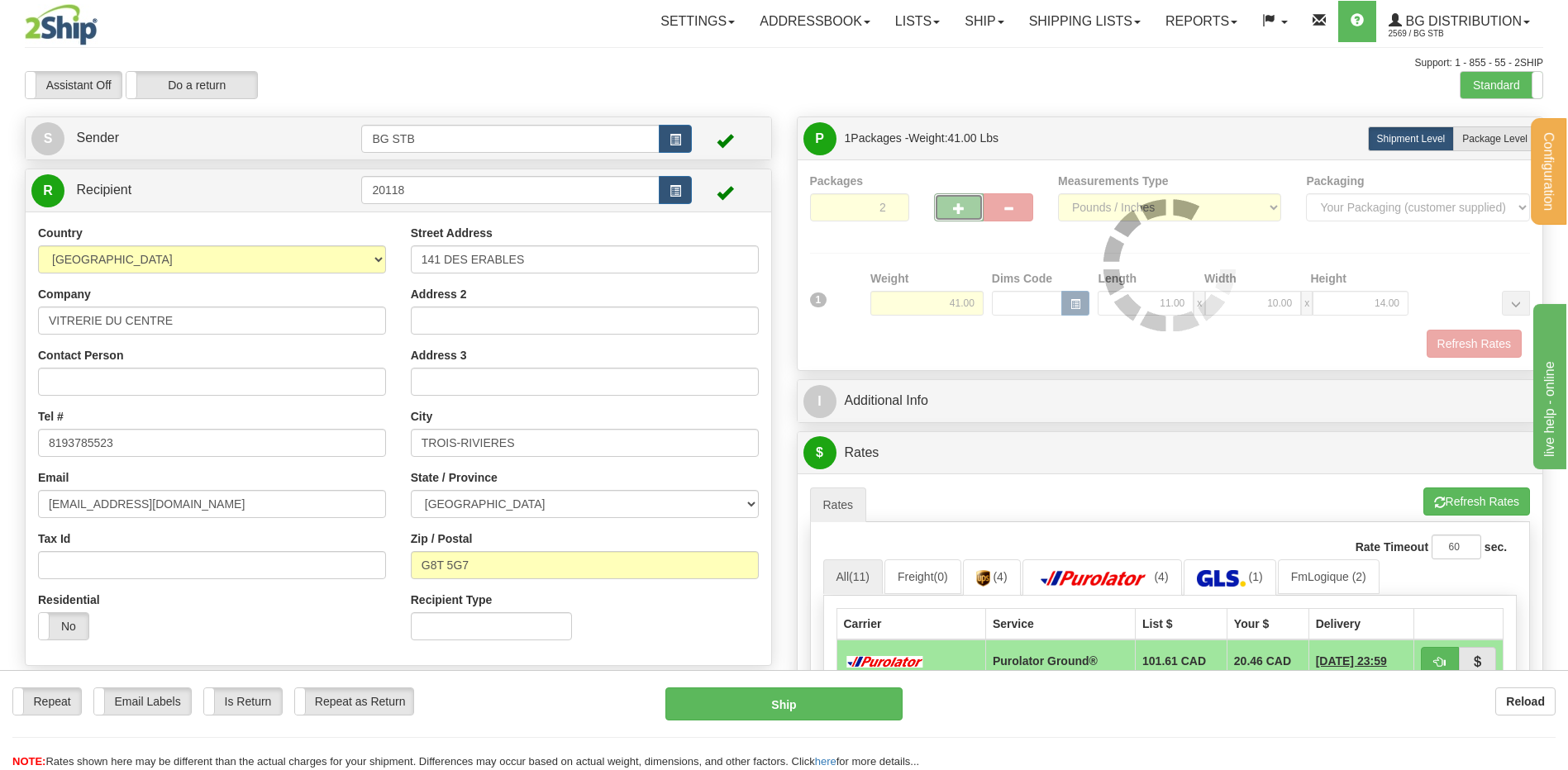
click at [951, 208] on div at bounding box center [1171, 264] width 721 height 185
click at [944, 212] on div at bounding box center [1171, 264] width 721 height 185
click at [947, 210] on div at bounding box center [1171, 264] width 721 height 185
click at [957, 213] on div at bounding box center [1171, 264] width 721 height 185
click at [958, 212] on div at bounding box center [1171, 264] width 721 height 185
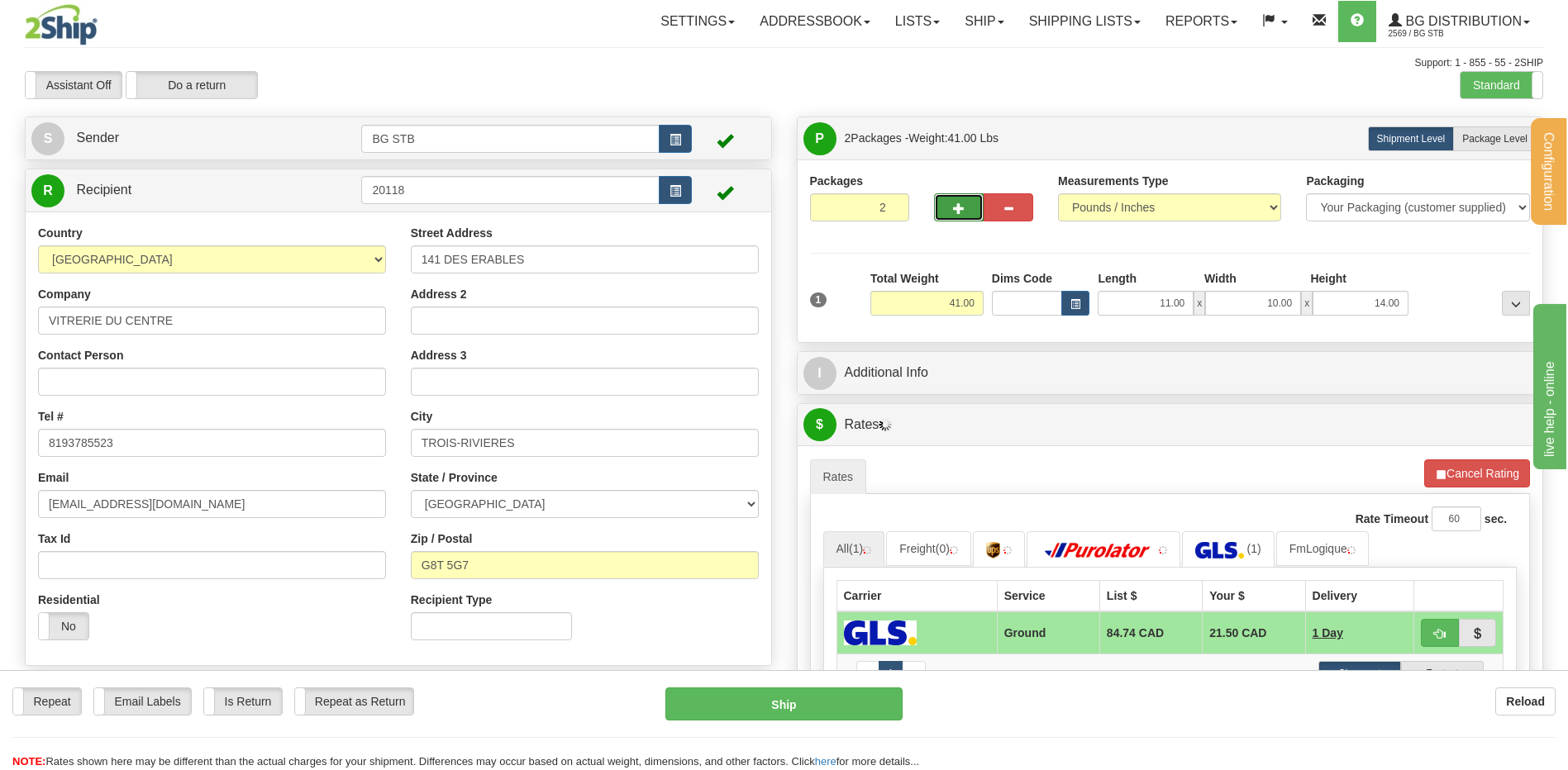
click at [952, 204] on button "button" at bounding box center [959, 207] width 49 height 28
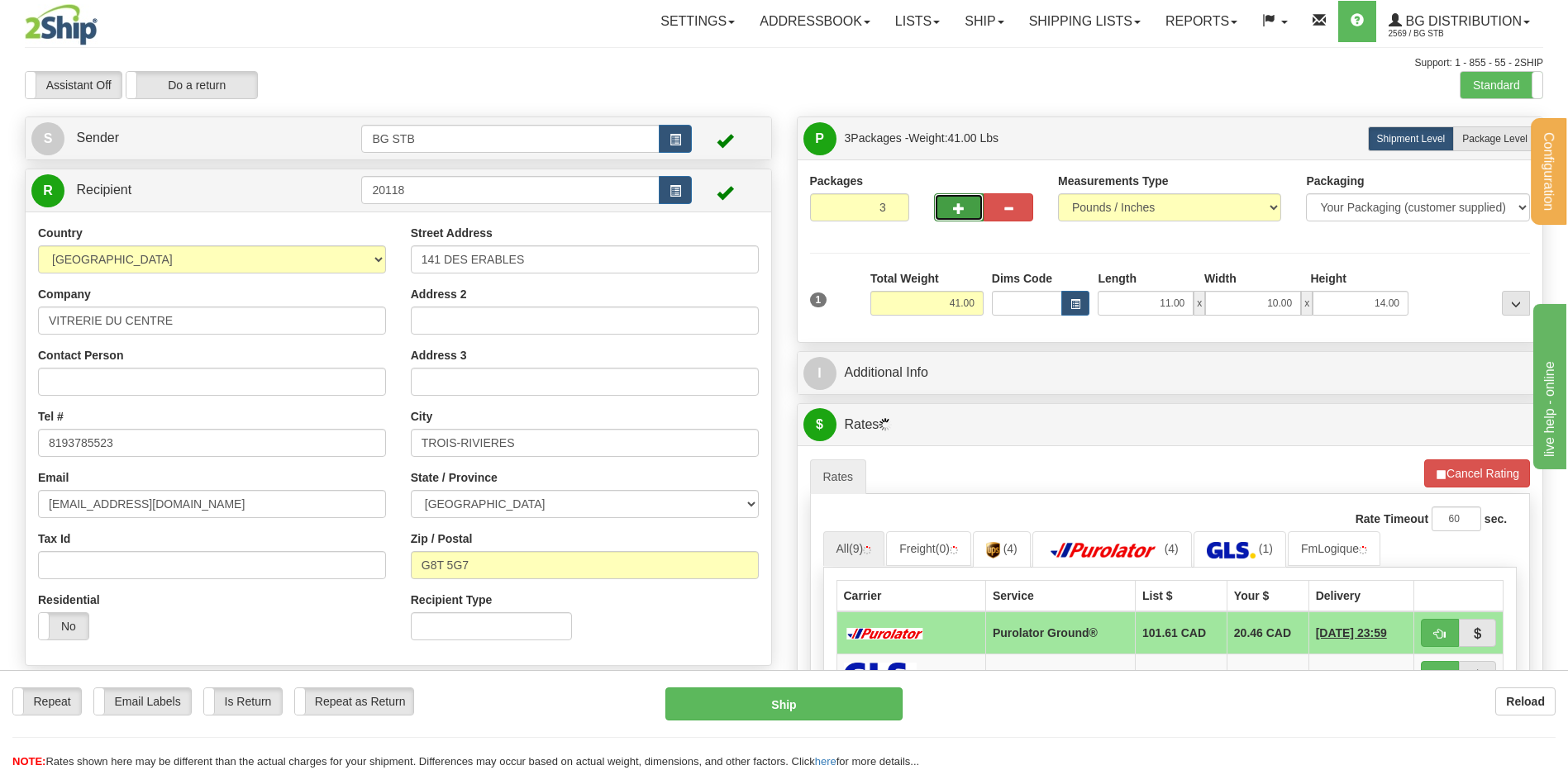
click at [957, 210] on span "button" at bounding box center [958, 209] width 12 height 11
click at [956, 213] on span "button" at bounding box center [958, 209] width 12 height 11
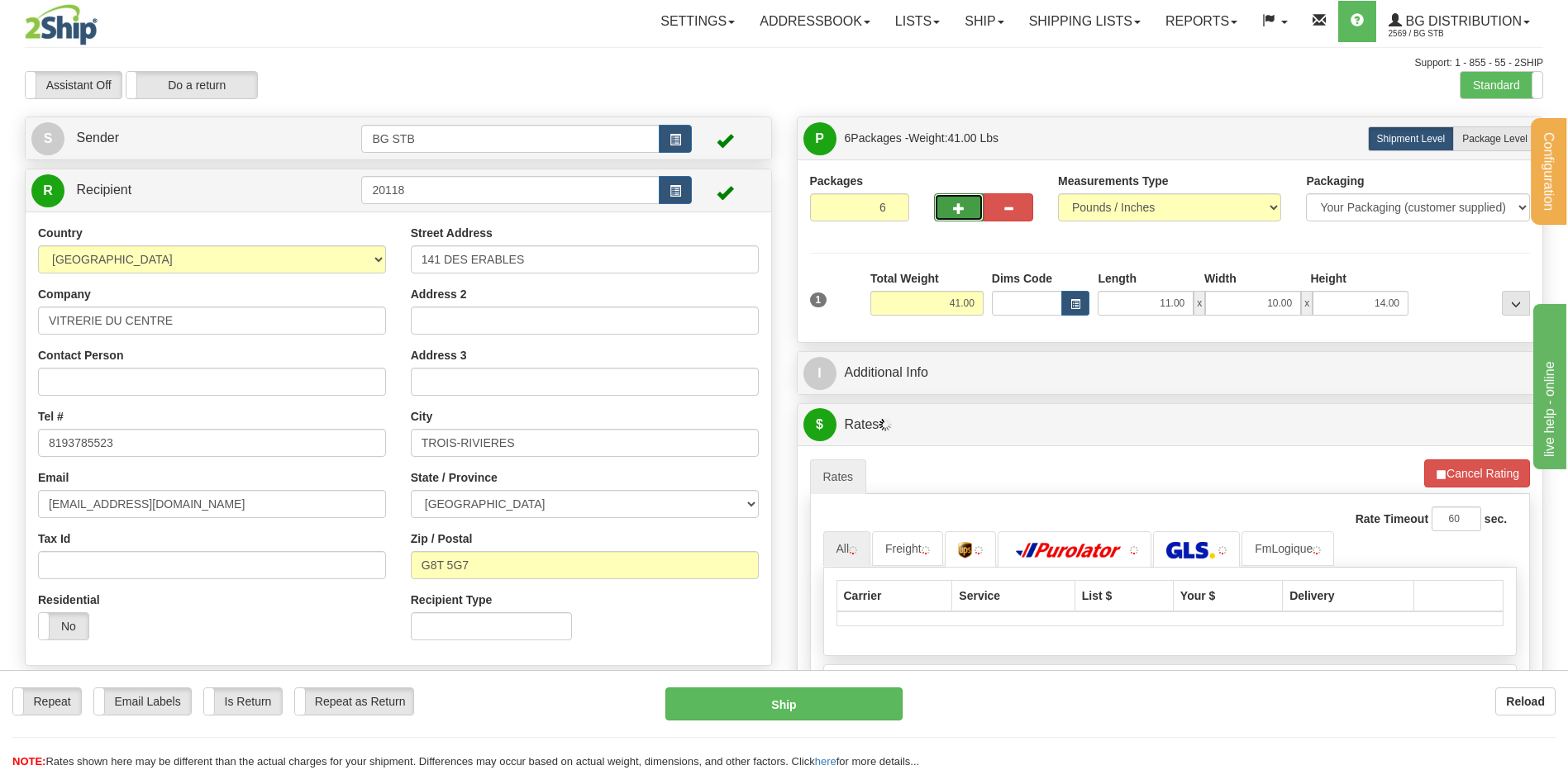
click at [958, 211] on span "button" at bounding box center [958, 209] width 12 height 11
type input "7"
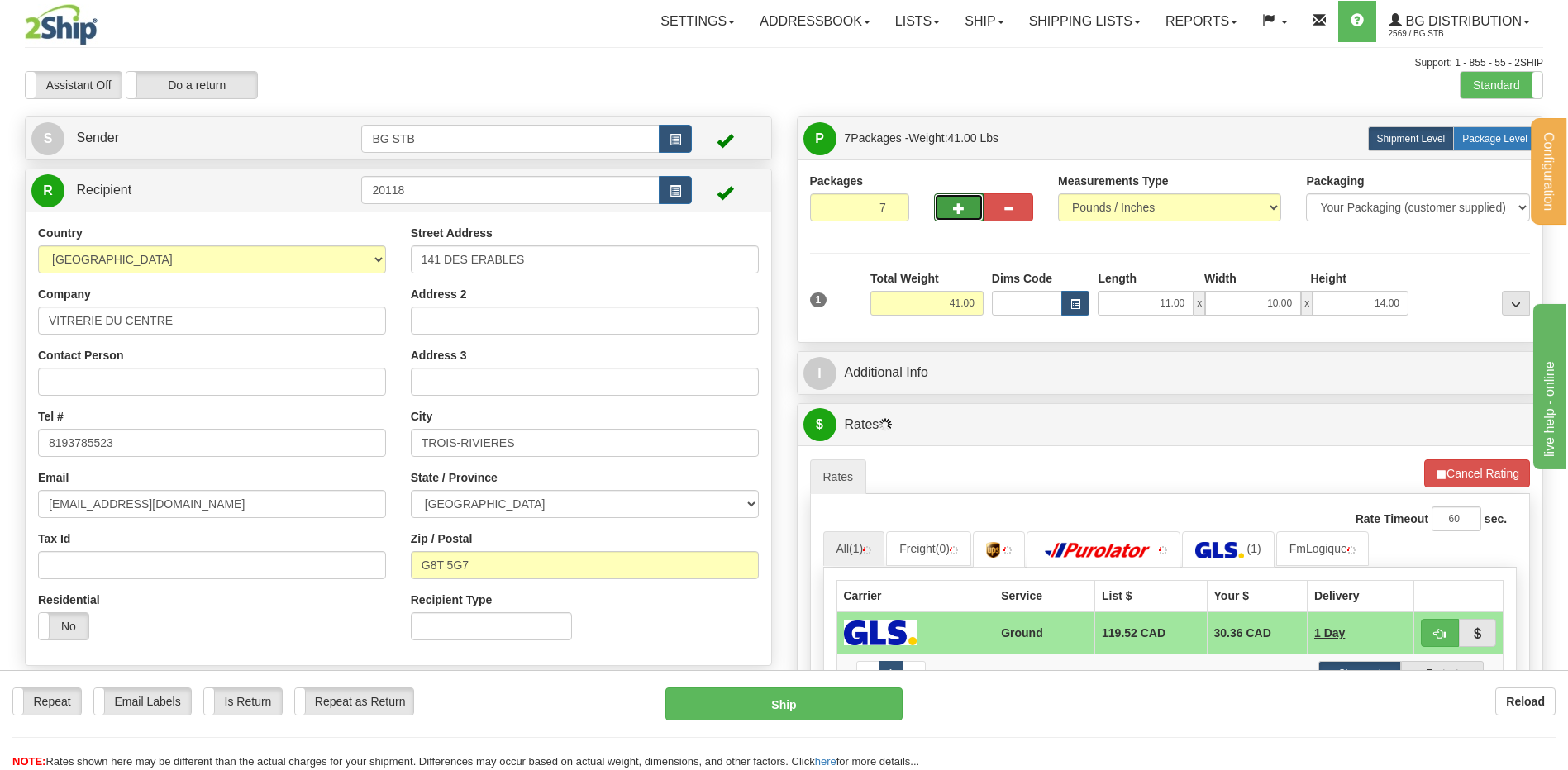
click at [1486, 139] on span "Package Level" at bounding box center [1495, 139] width 66 height 12
radio input "true"
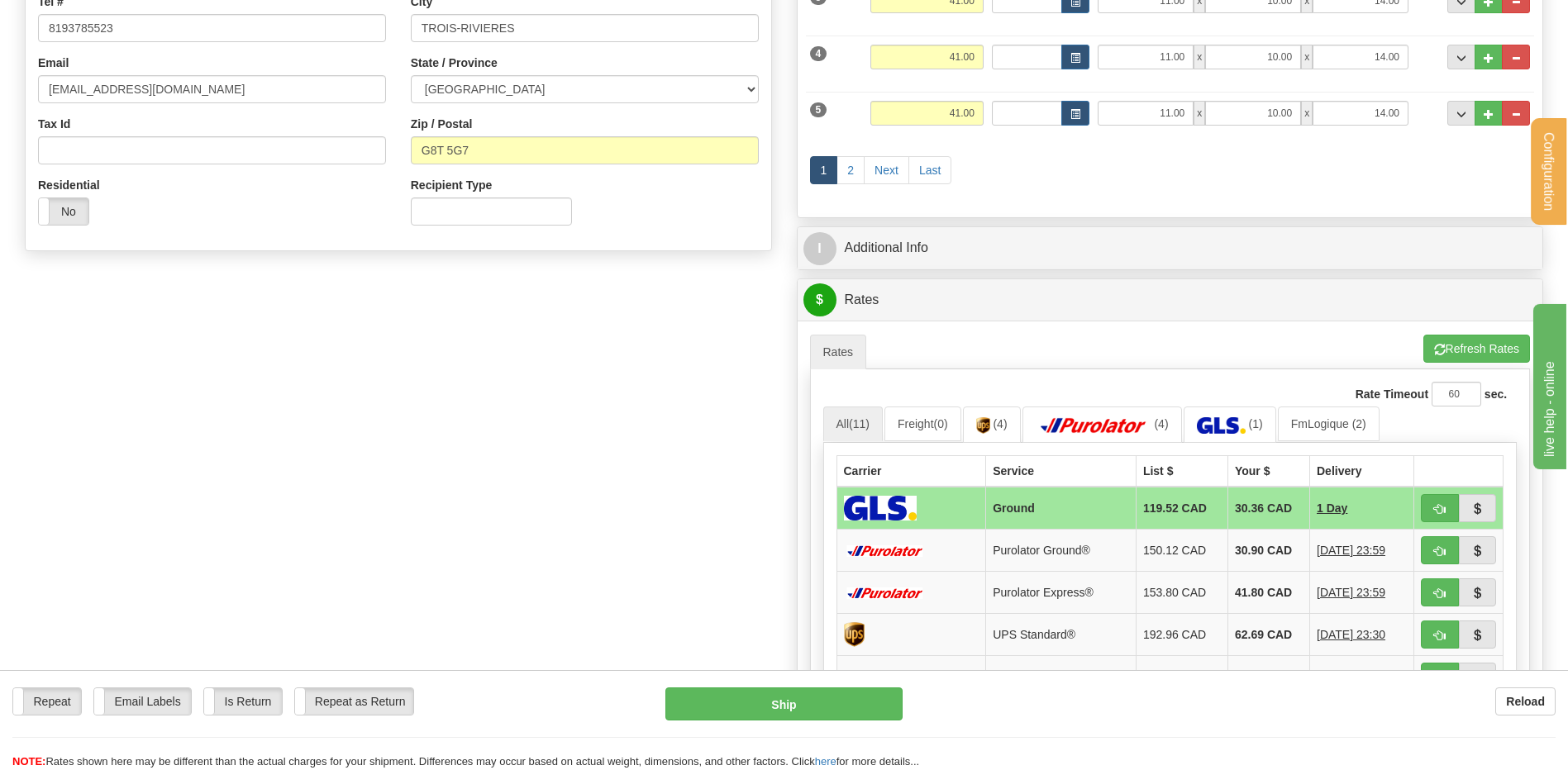
scroll to position [413, 0]
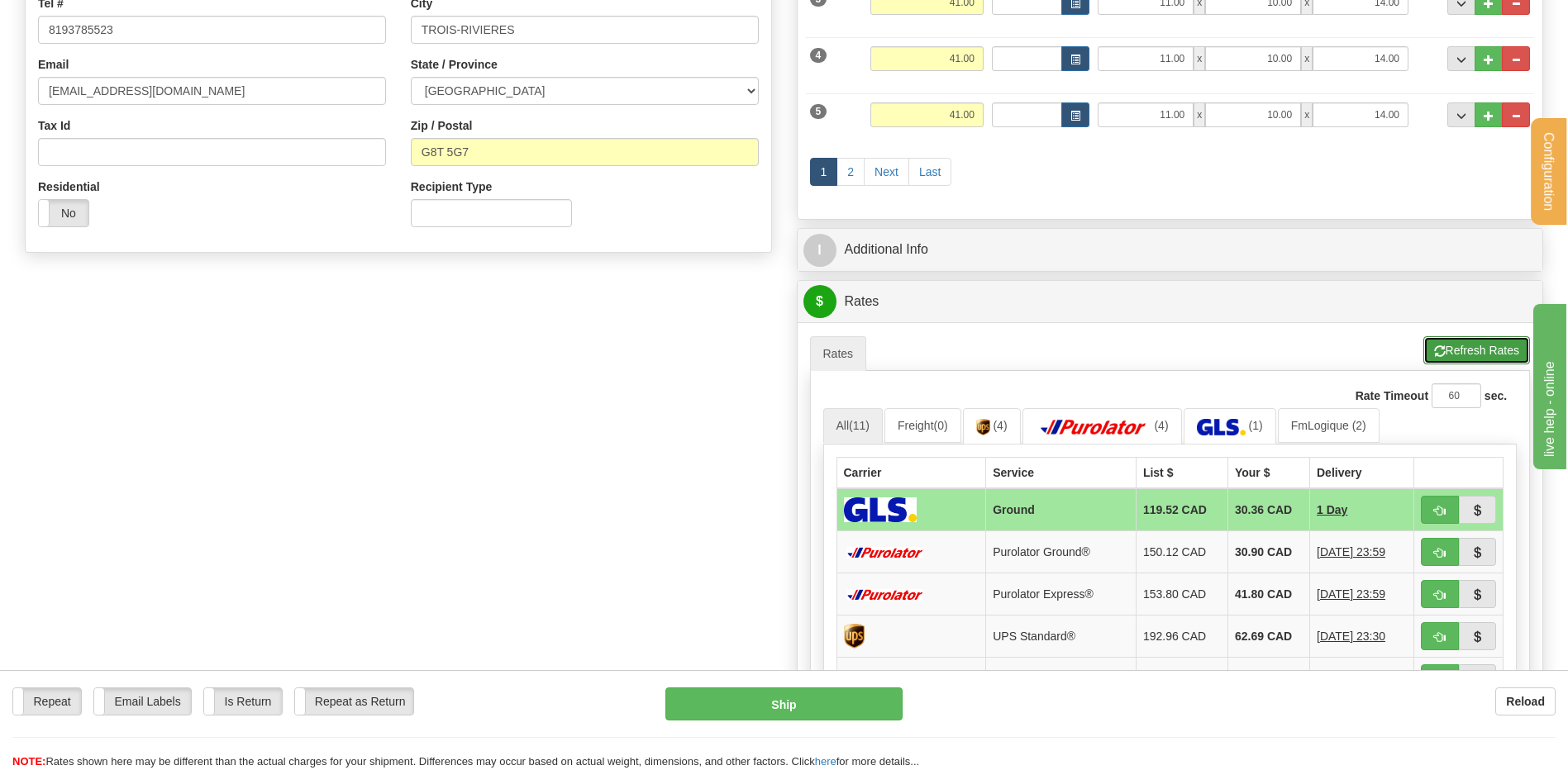
click at [1457, 341] on button "Refresh Rates" at bounding box center [1476, 350] width 107 height 28
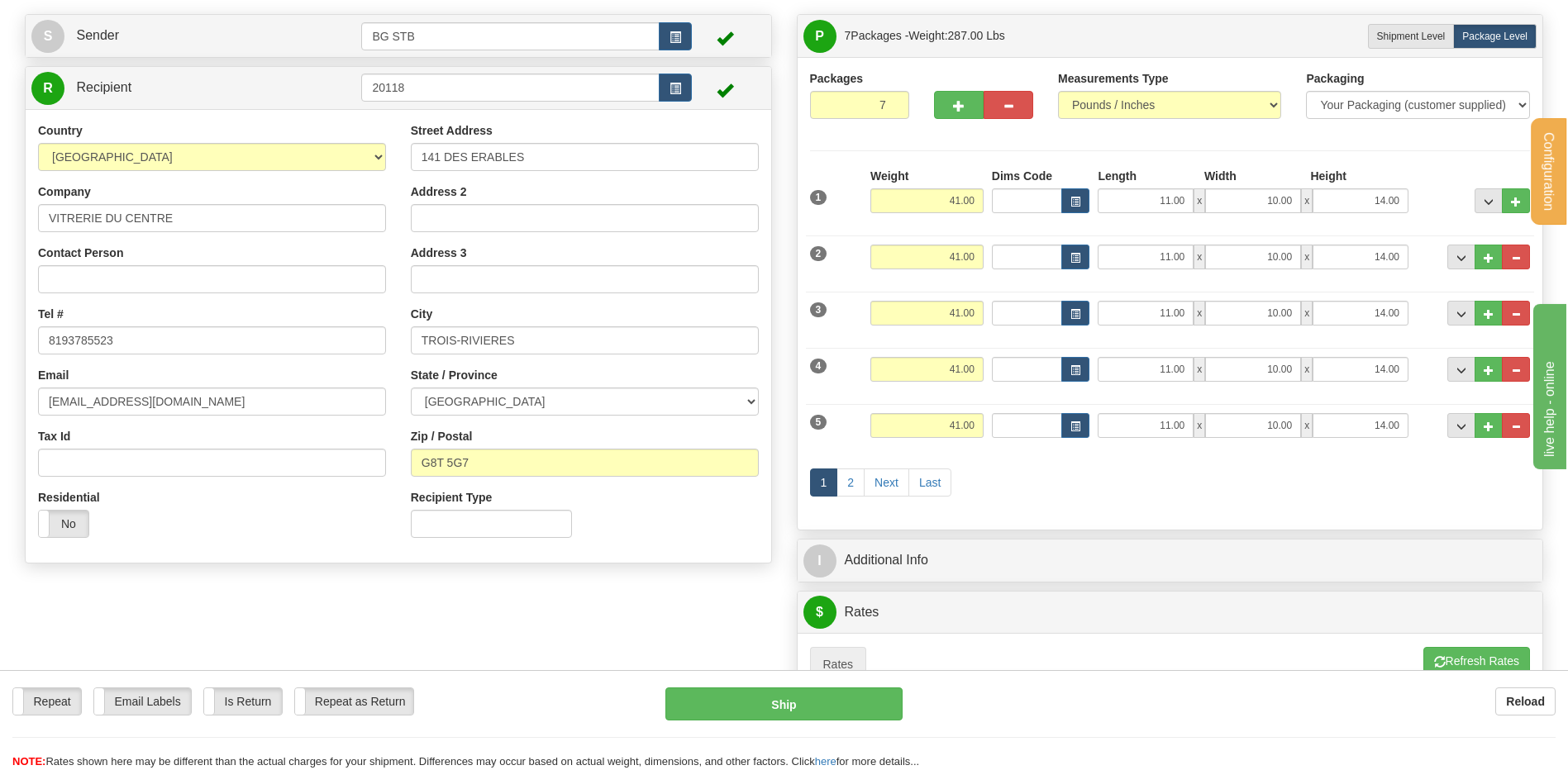
scroll to position [83, 0]
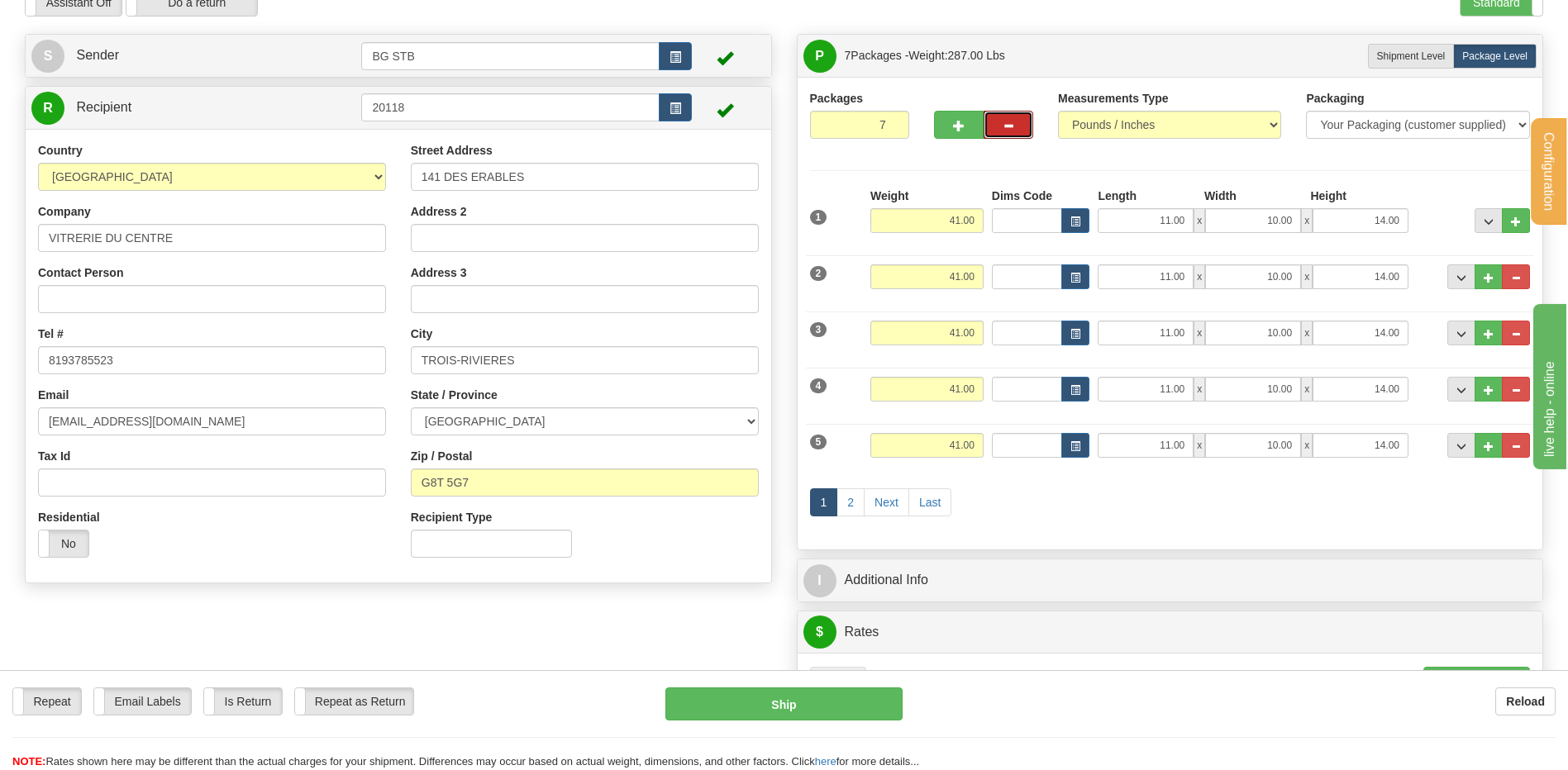
drag, startPoint x: 1015, startPoint y: 116, endPoint x: 997, endPoint y: 138, distance: 28.4
click at [1009, 119] on button "button" at bounding box center [1008, 124] width 49 height 28
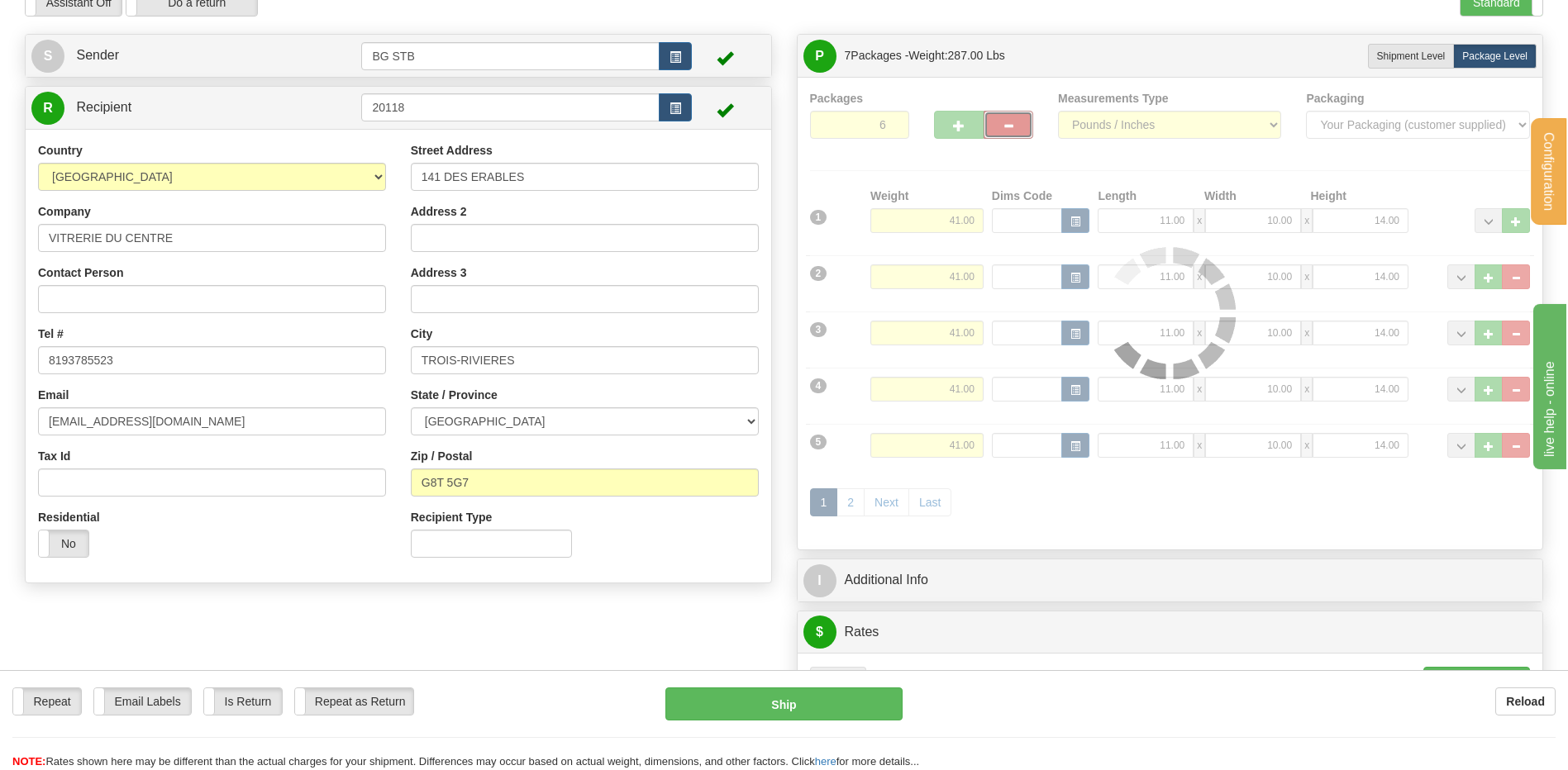
click at [1013, 119] on div "Packages 6 7 Measurements Type" at bounding box center [1171, 313] width 721 height 447
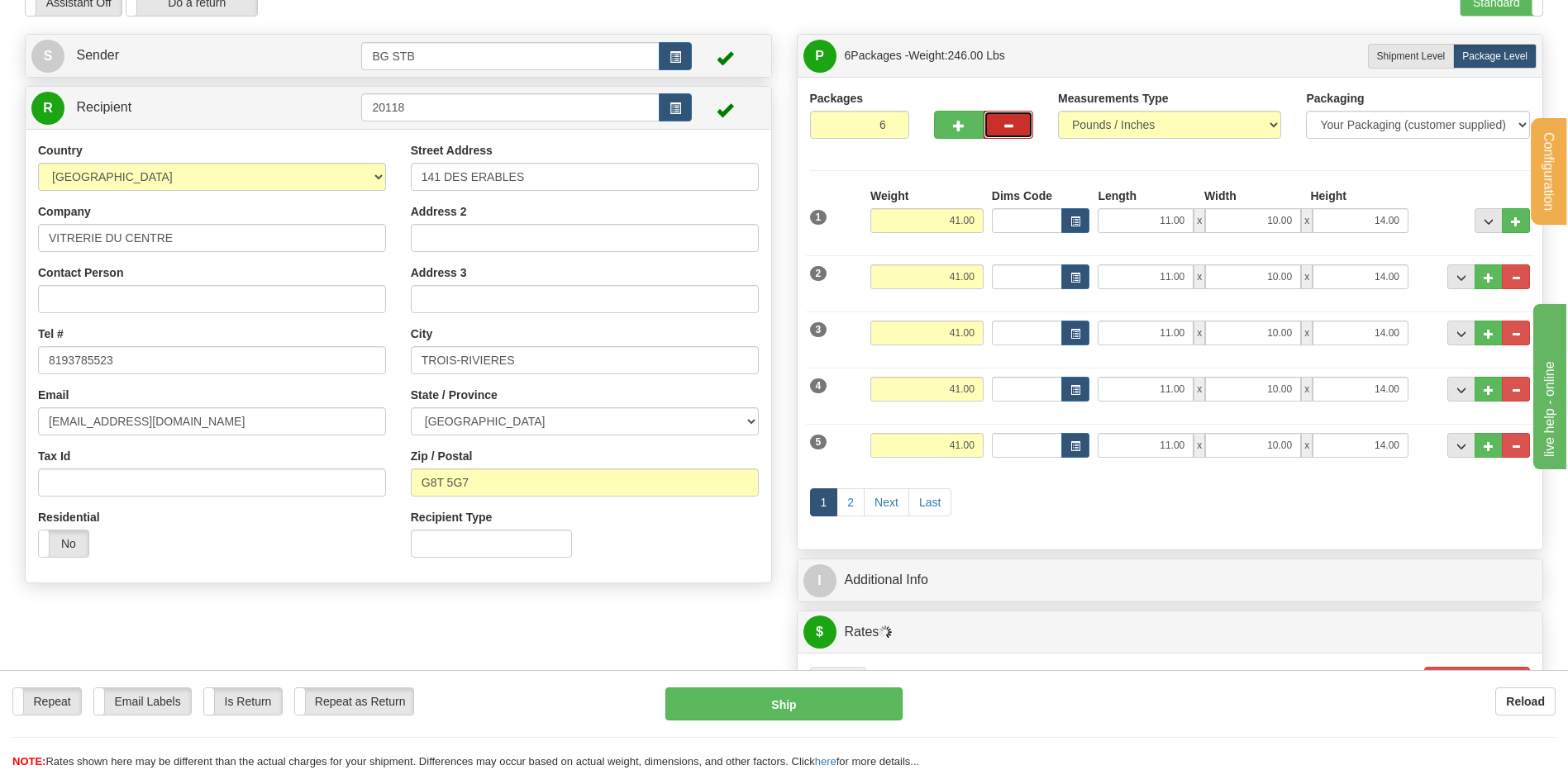
click at [1005, 135] on button "button" at bounding box center [1008, 124] width 49 height 28
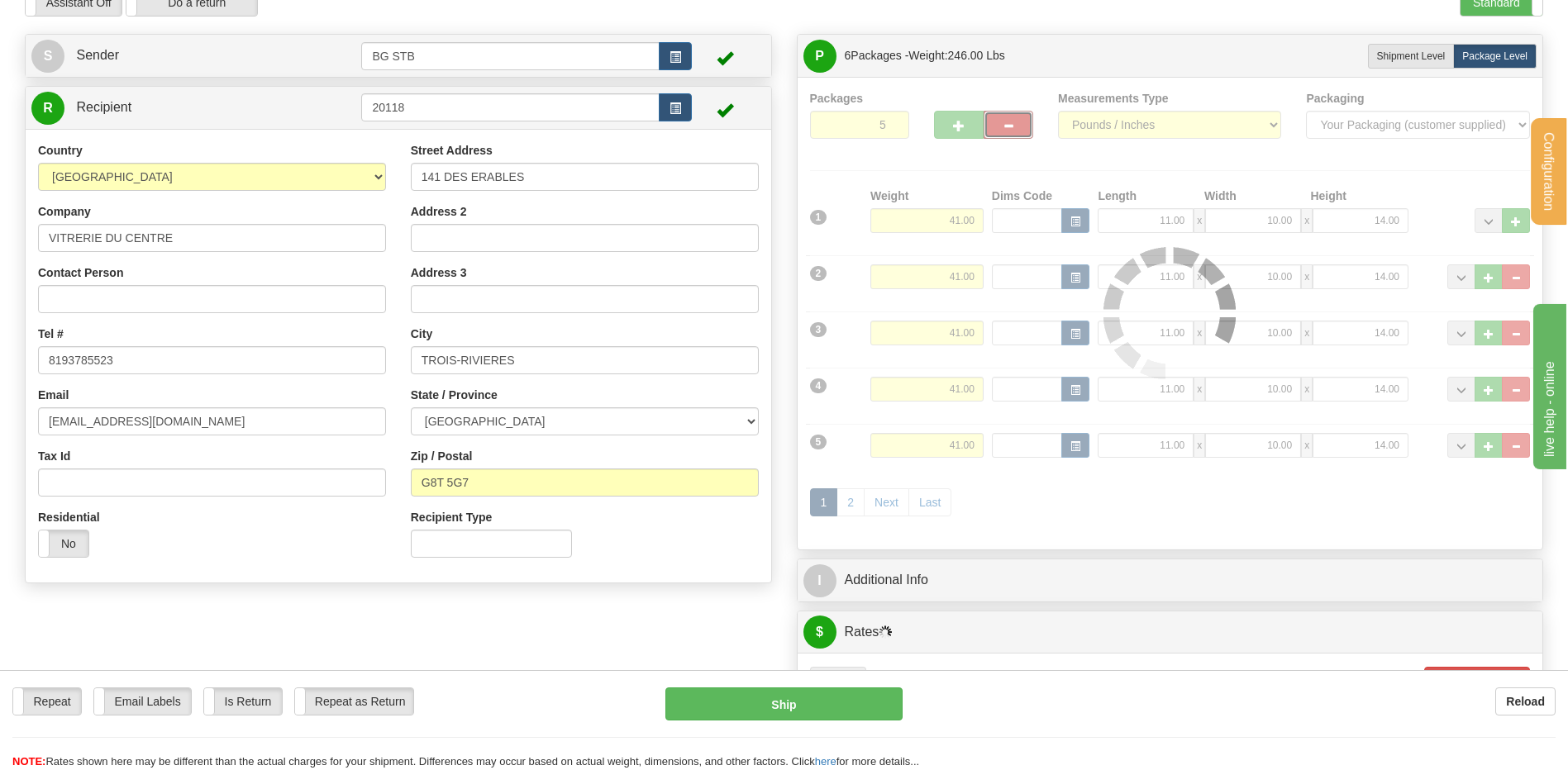
click at [1008, 122] on div at bounding box center [1171, 313] width 721 height 447
click at [1008, 122] on span "button" at bounding box center [1008, 126] width 12 height 11
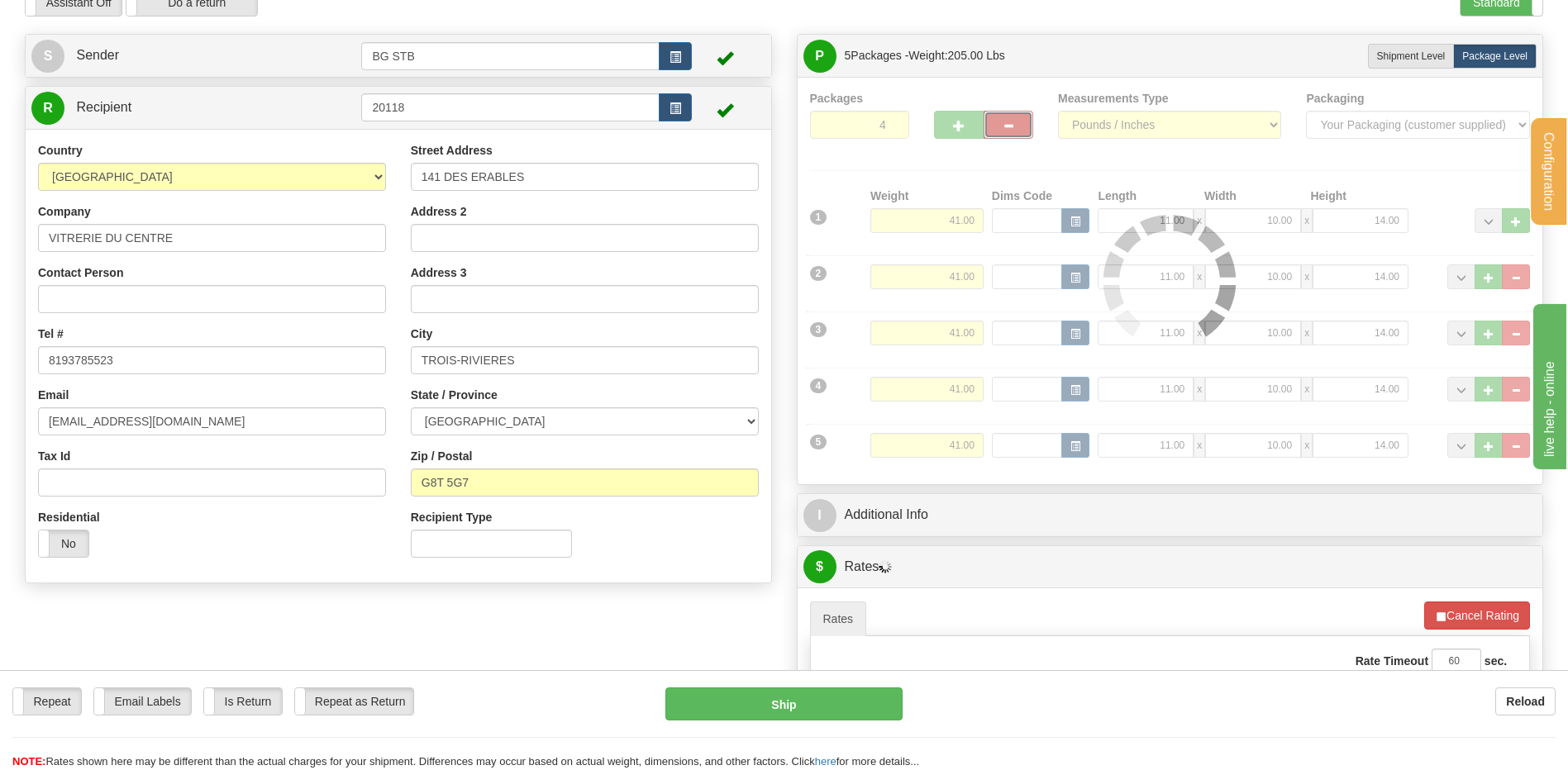
click at [1012, 132] on div "Packages 4 5 Measurements Type" at bounding box center [1171, 281] width 721 height 382
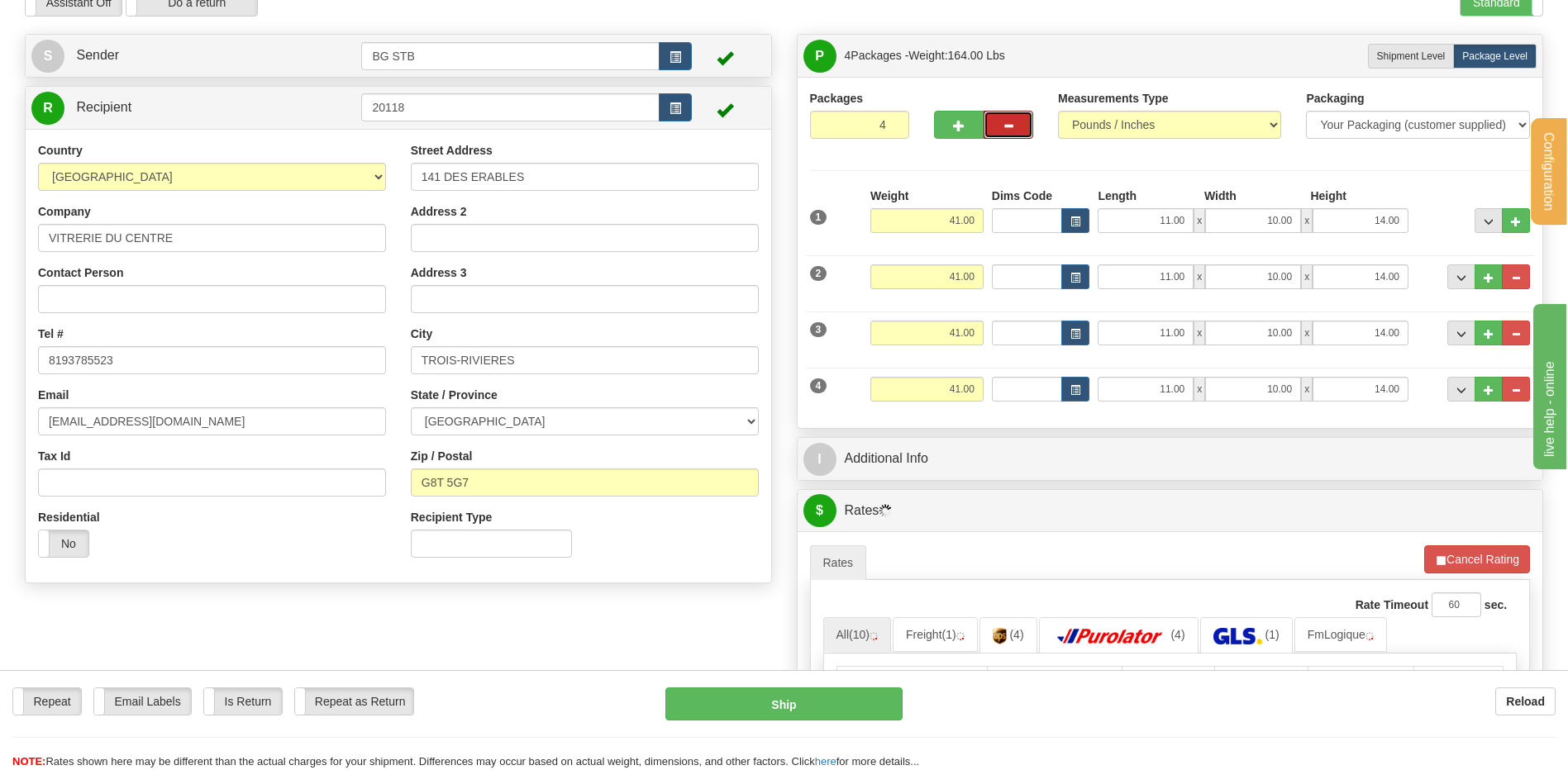
click at [1012, 132] on button "button" at bounding box center [1008, 124] width 49 height 28
click at [0, 0] on div at bounding box center [0, 0] width 0 height 0
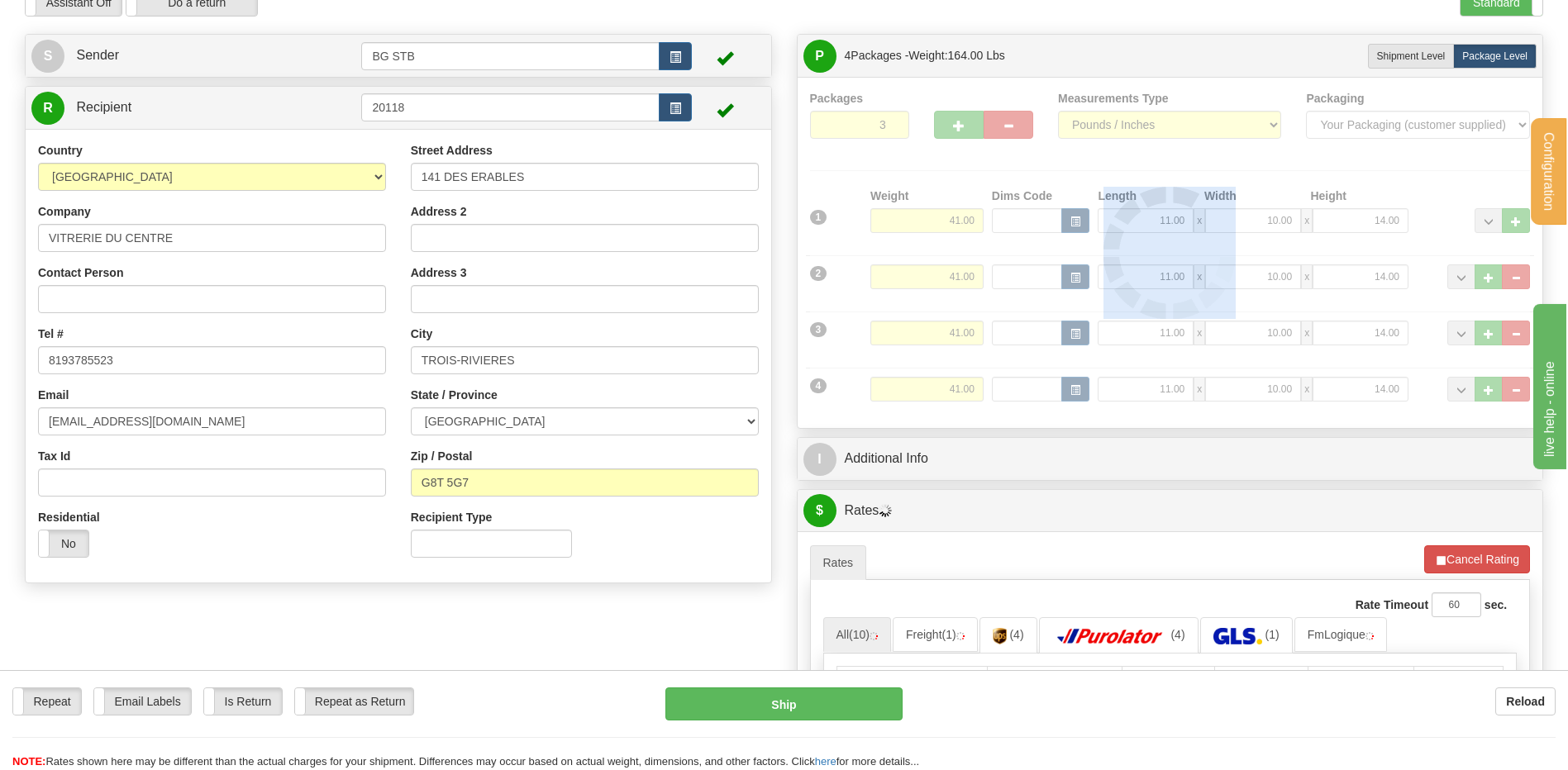
click at [1015, 130] on div at bounding box center [1171, 252] width 721 height 325
click at [1015, 129] on button "button" at bounding box center [1008, 124] width 49 height 28
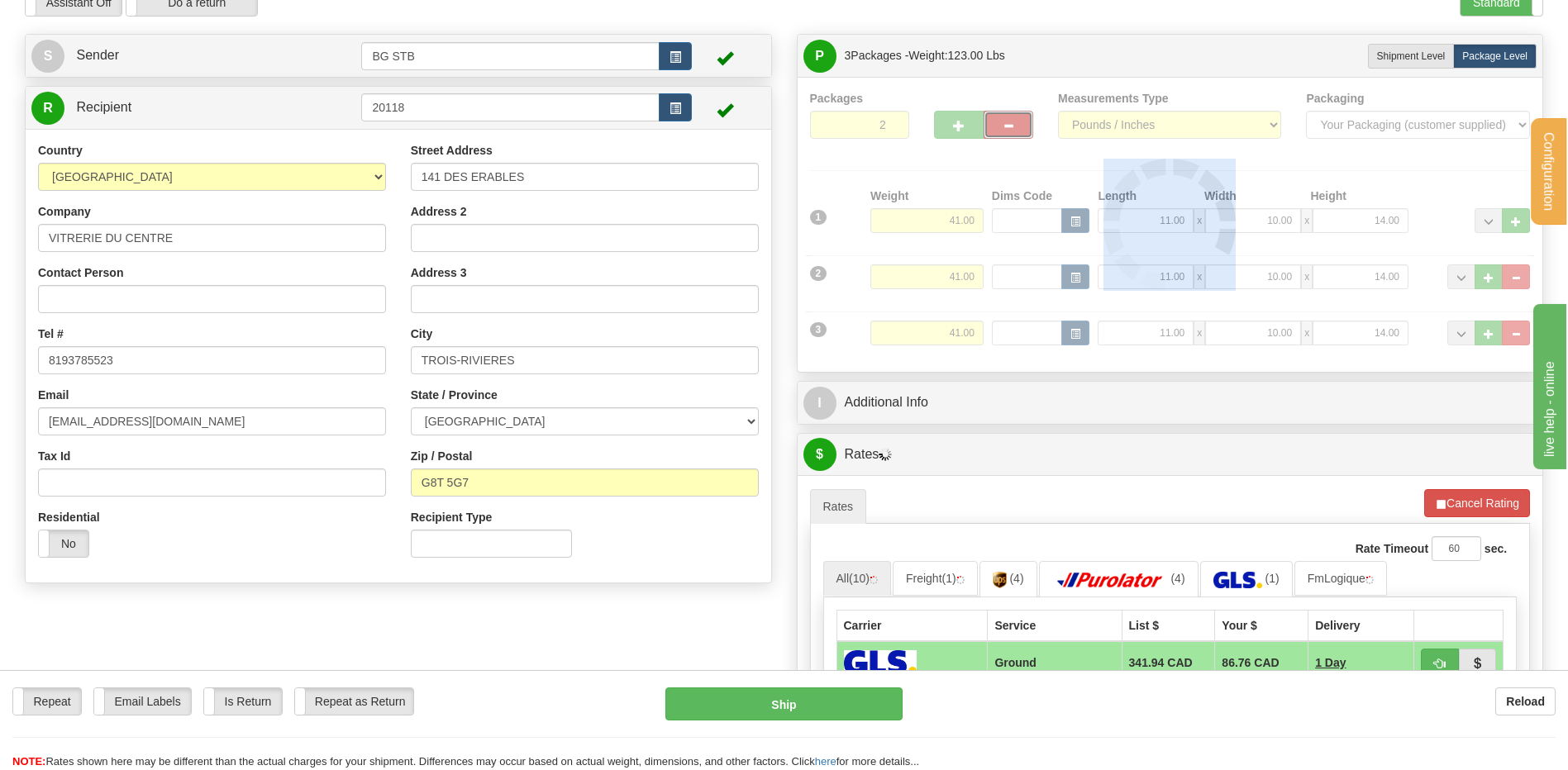
click at [1015, 129] on div at bounding box center [1171, 225] width 721 height 270
click at [1016, 129] on button "button" at bounding box center [1008, 124] width 49 height 28
type input "1"
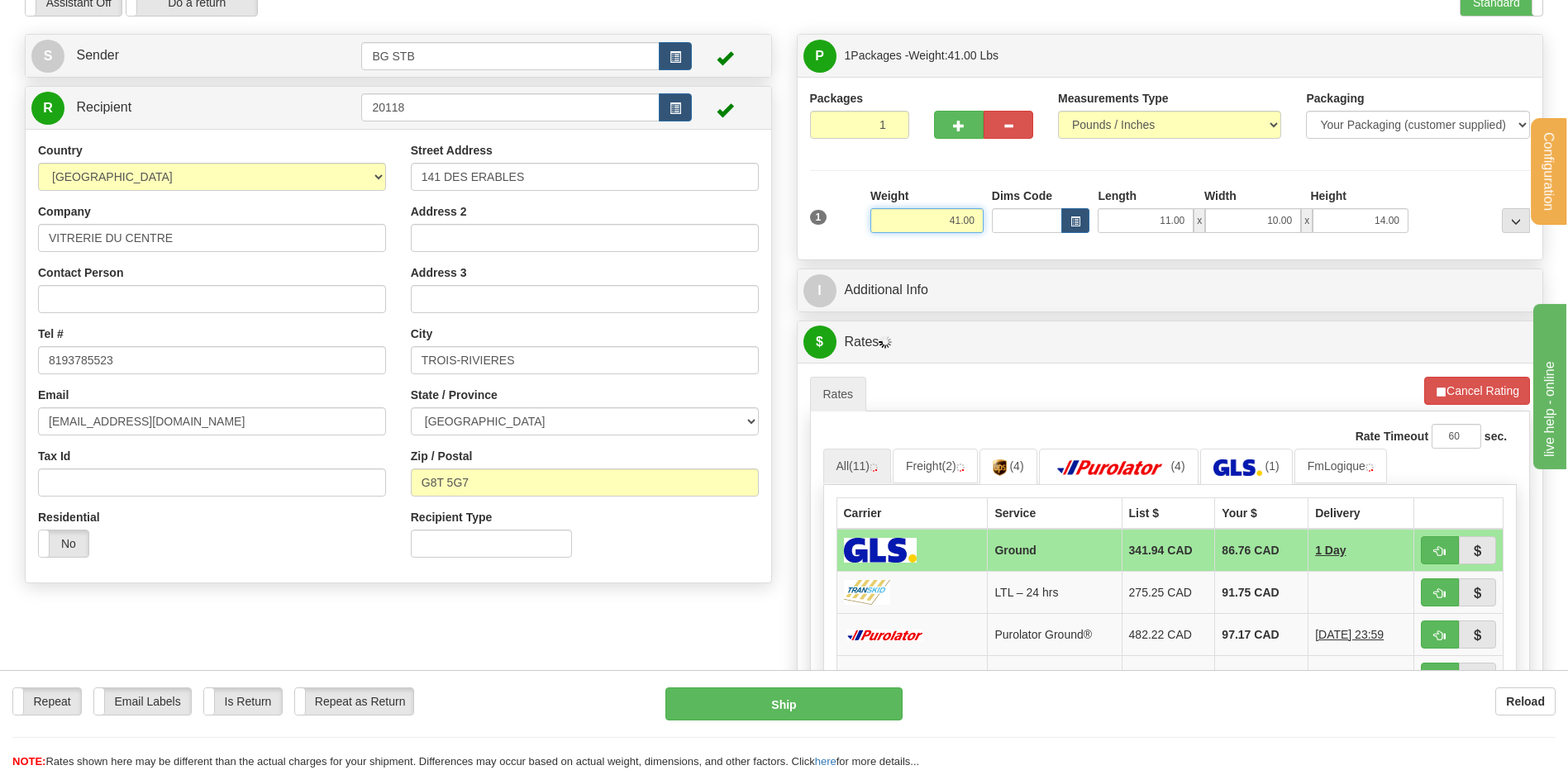
drag, startPoint x: 934, startPoint y: 212, endPoint x: 1028, endPoint y: 208, distance: 94.1
click at [1028, 208] on div "1 Weight 41.00 Dims Code x x" at bounding box center [1171, 217] width 729 height 58
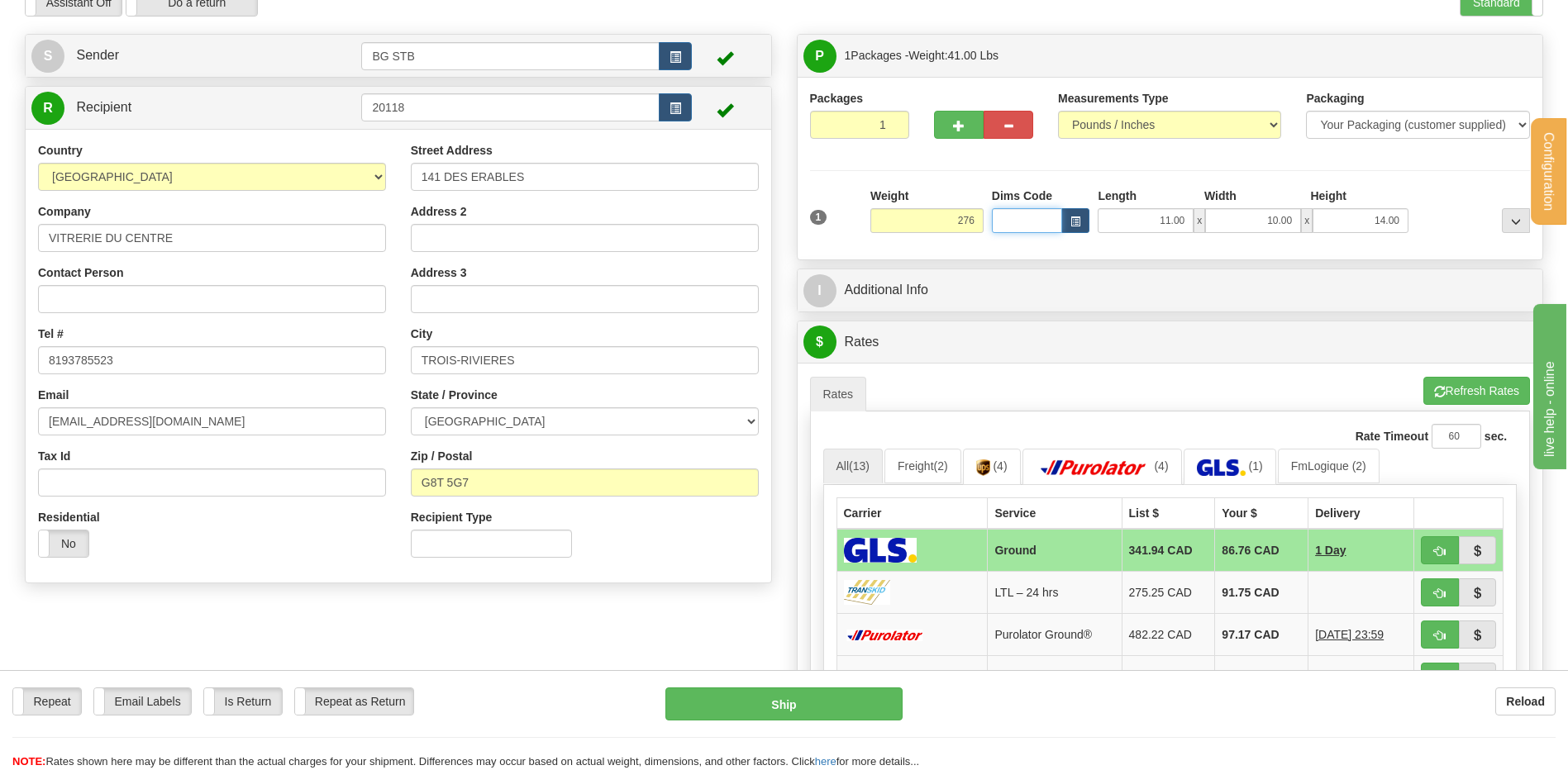
type input "276.00"
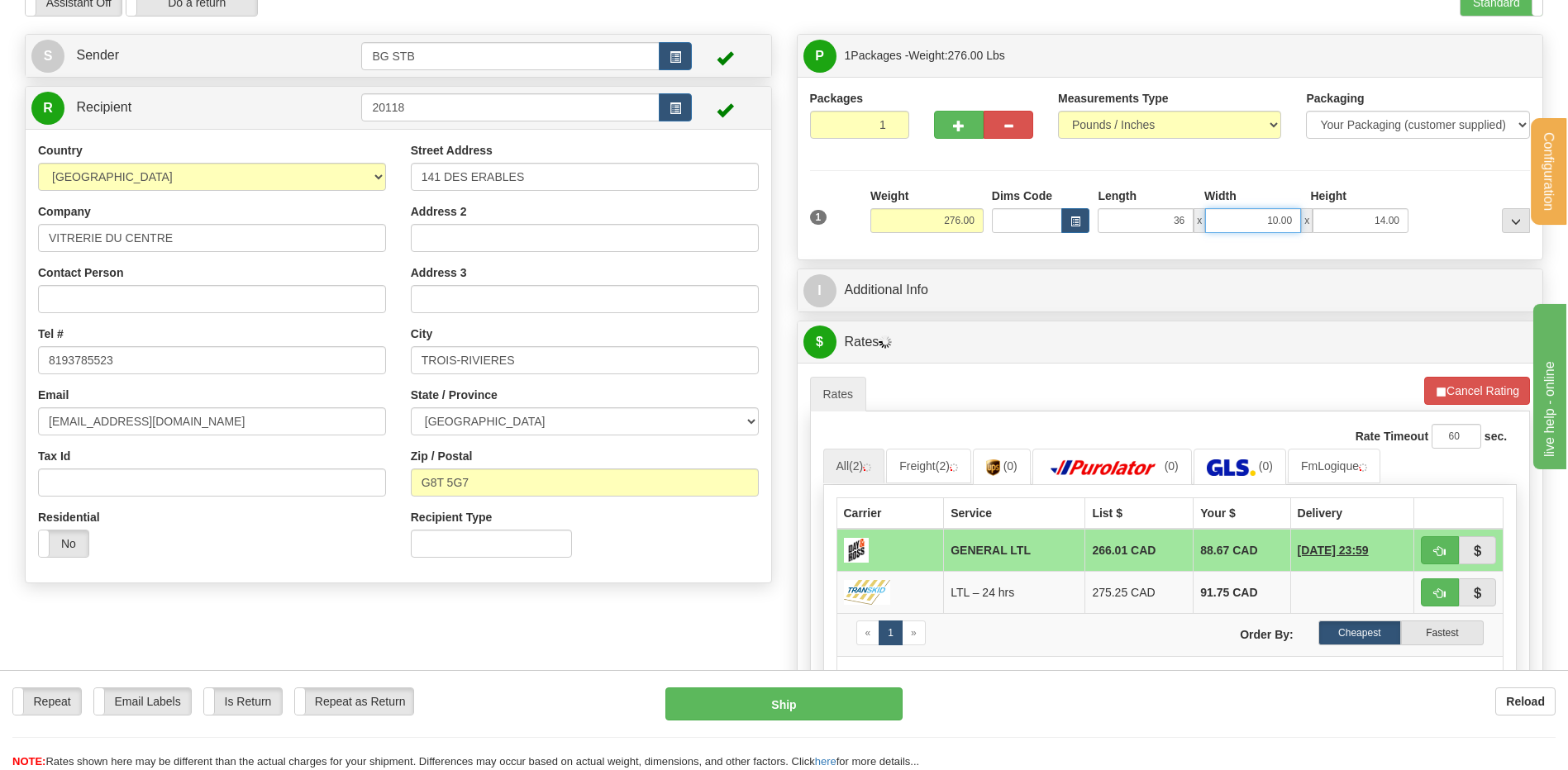
type input "36.00"
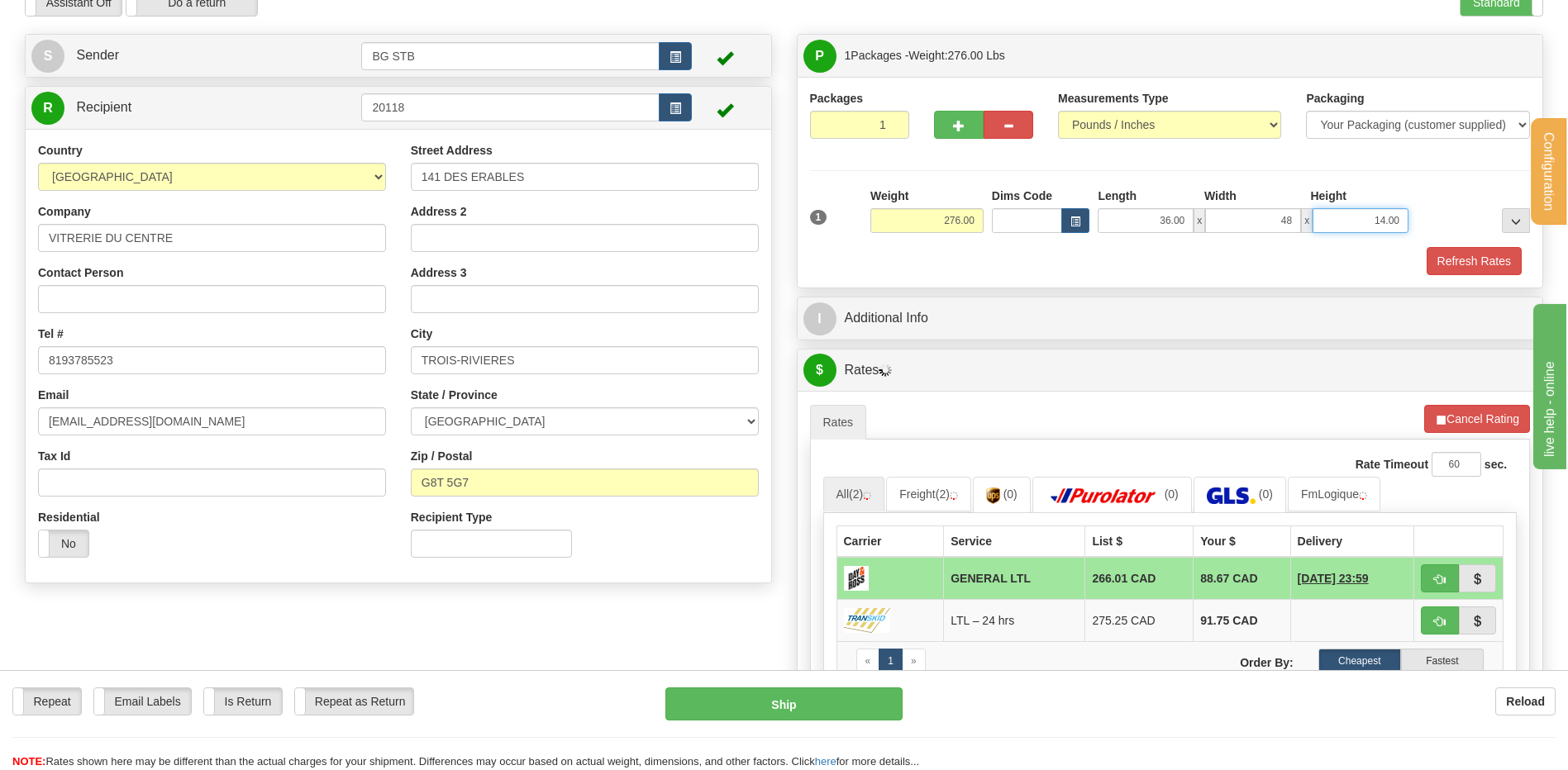
type input "48.00"
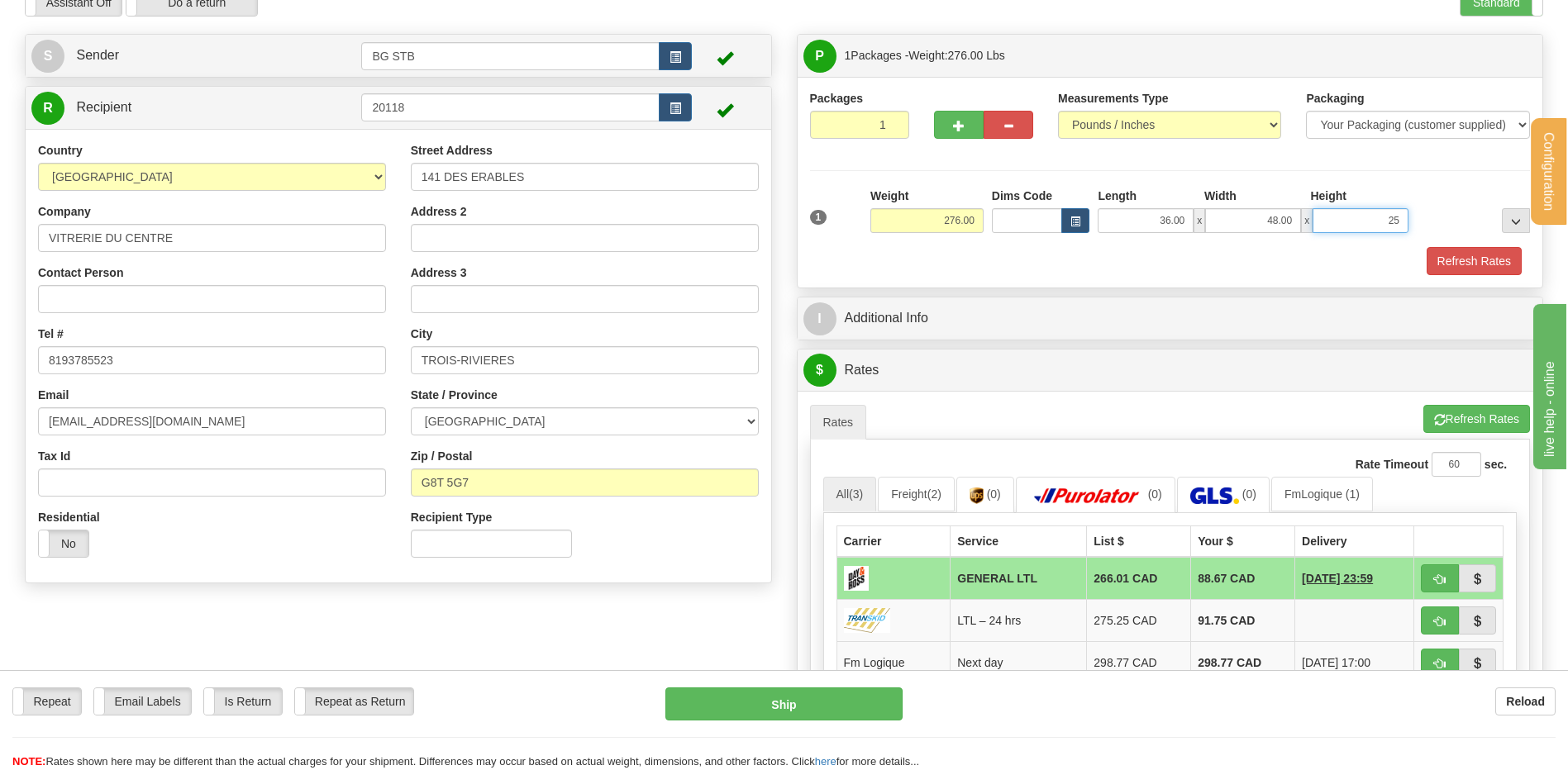
type input "25.00"
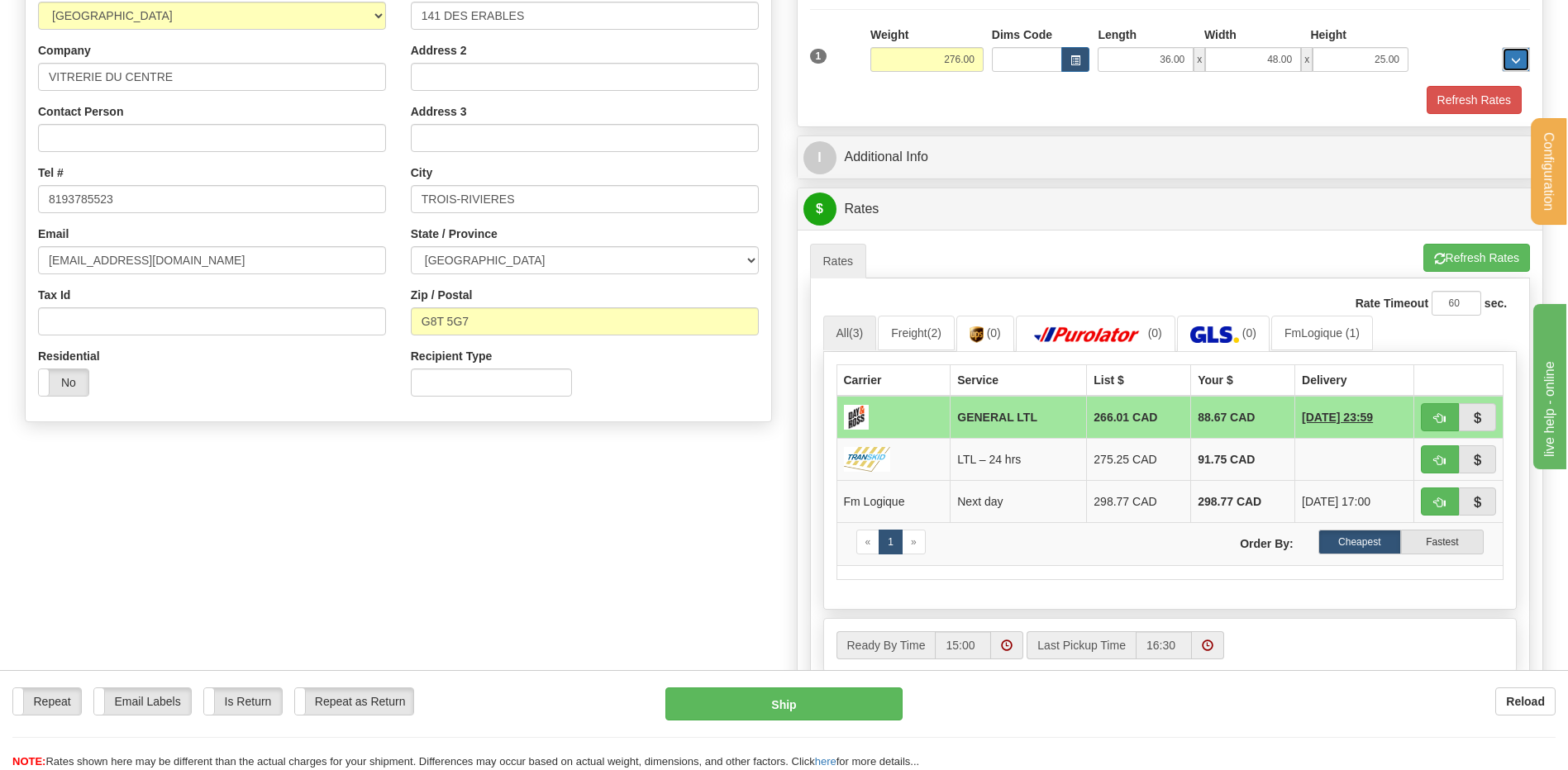
scroll to position [165, 0]
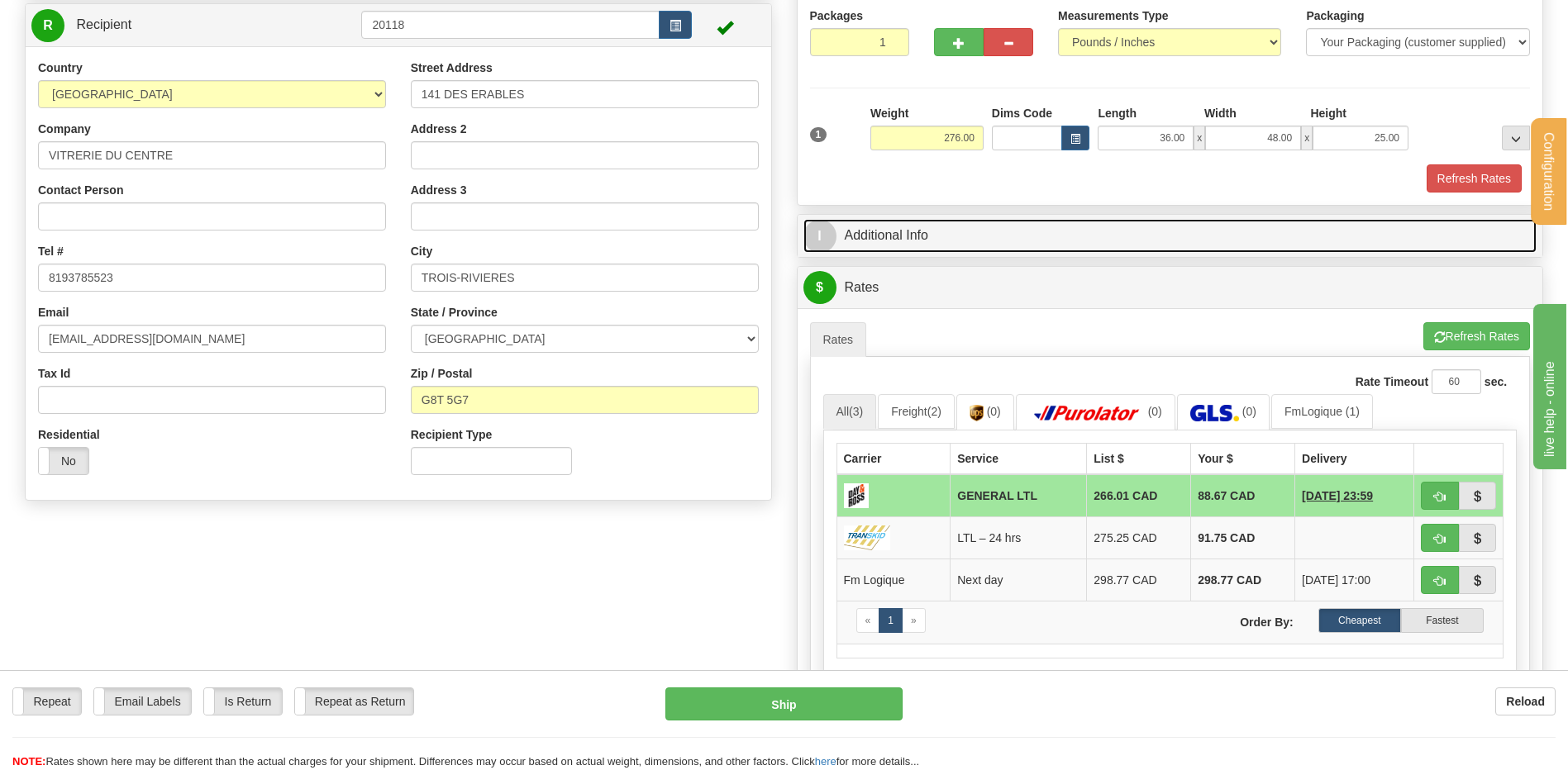
click at [1005, 242] on link "I Additional Info" at bounding box center [1170, 235] width 734 height 34
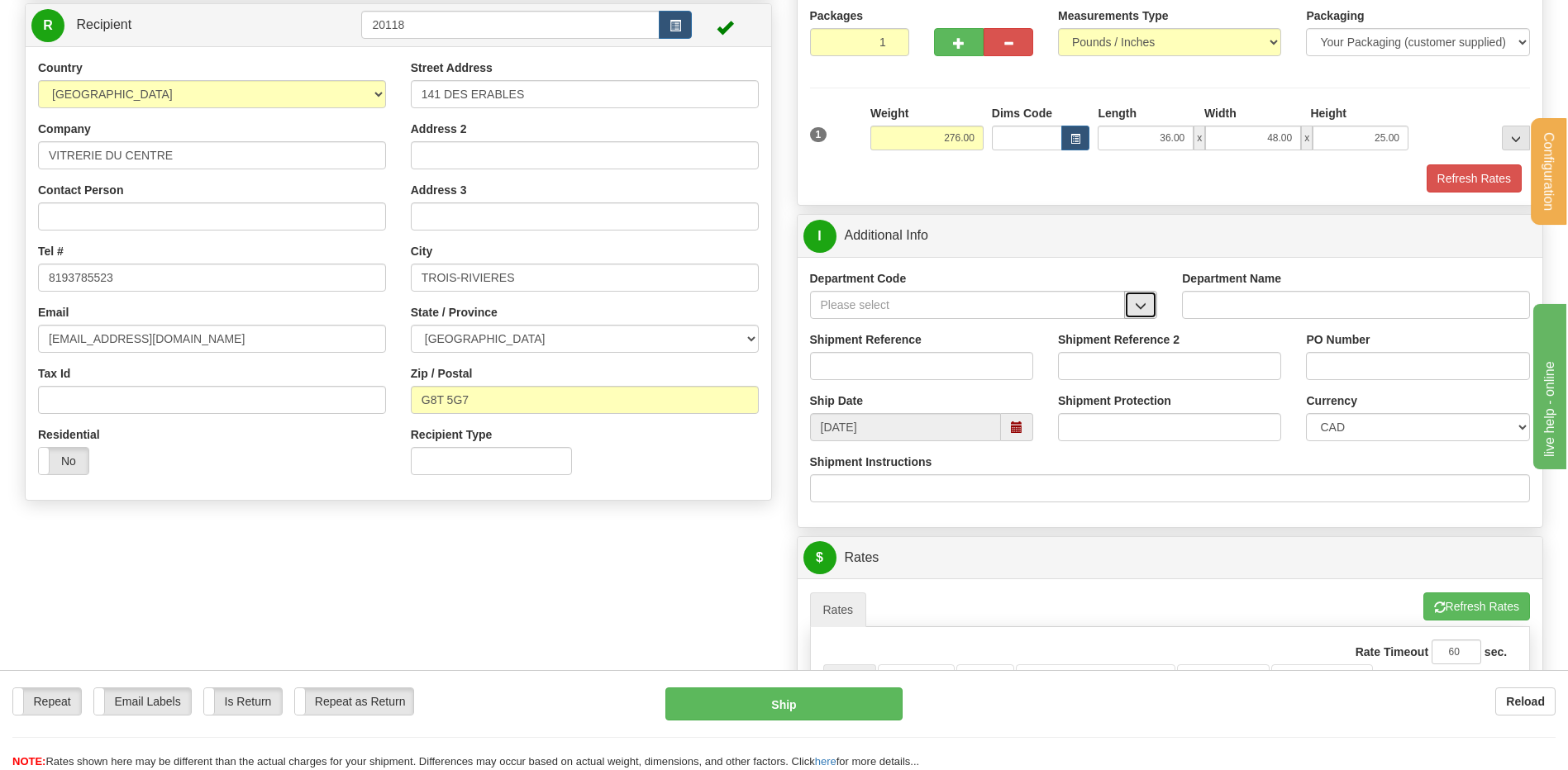
click at [1140, 296] on button "button" at bounding box center [1140, 304] width 33 height 28
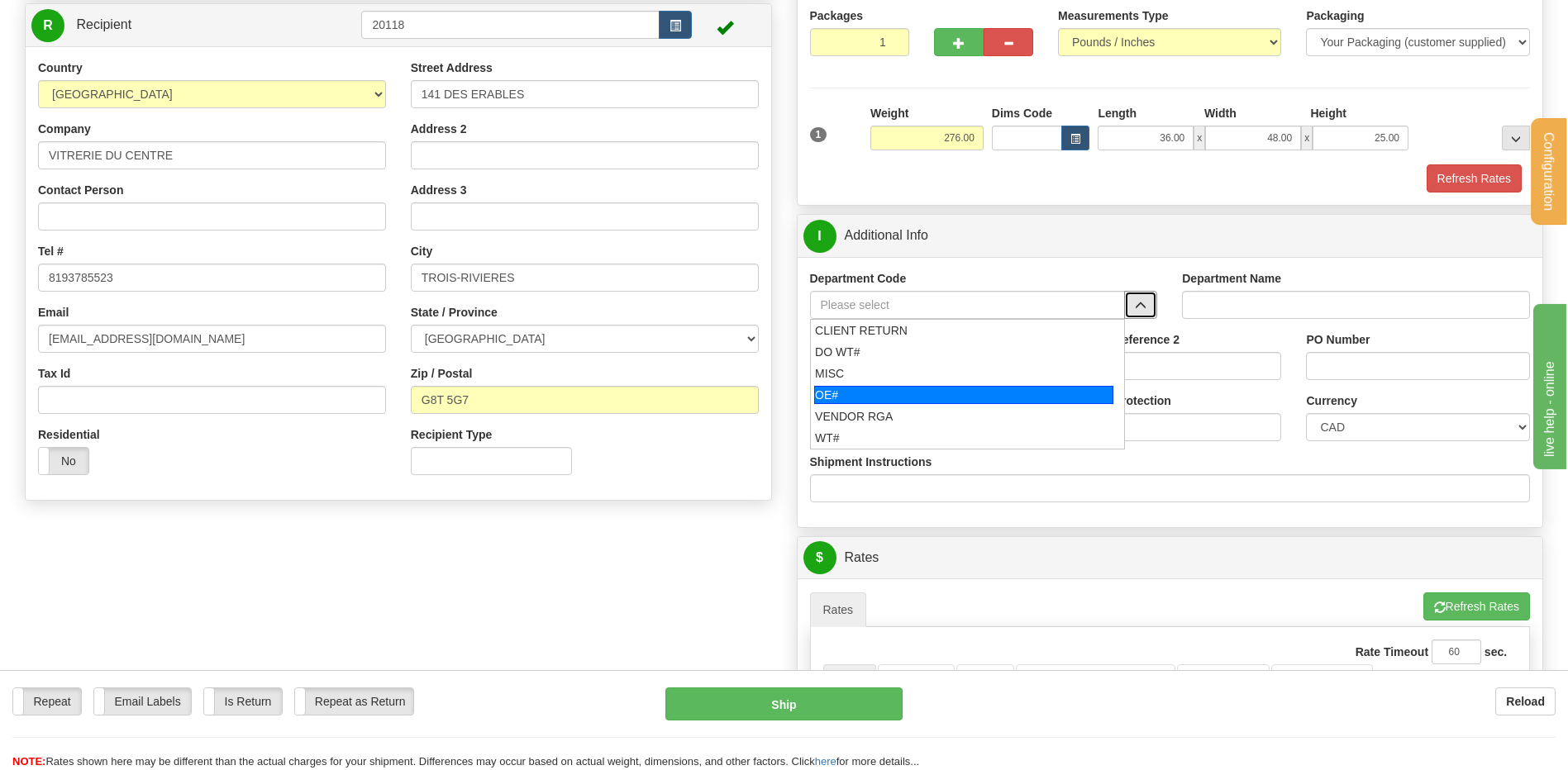
click at [926, 394] on div "OE#" at bounding box center [964, 395] width 299 height 18
type input "OE#"
type input "ORDERS"
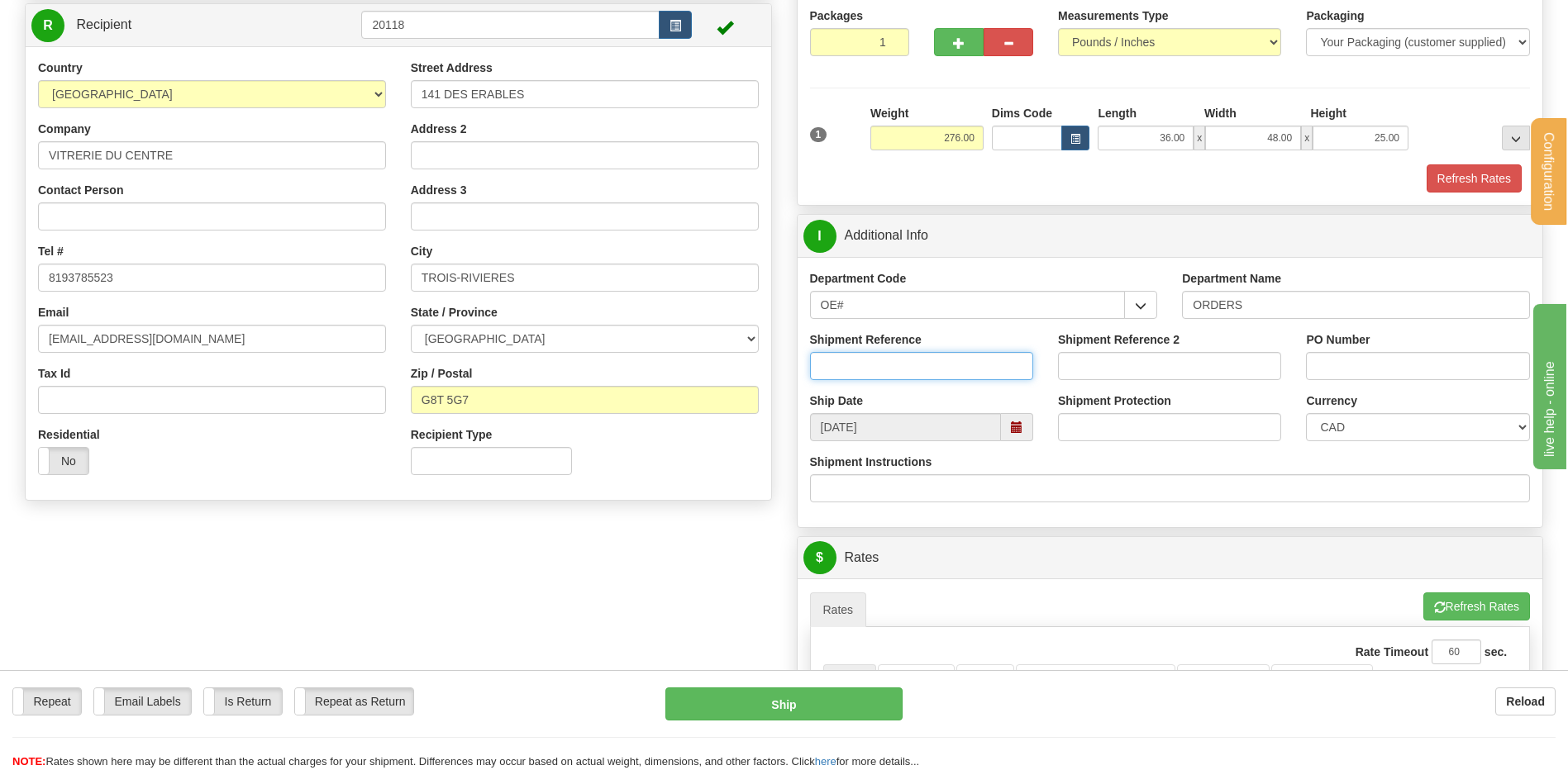
click at [916, 357] on input "Shipment Reference" at bounding box center [922, 365] width 223 height 28
type input "8"
type input "80006725-00"
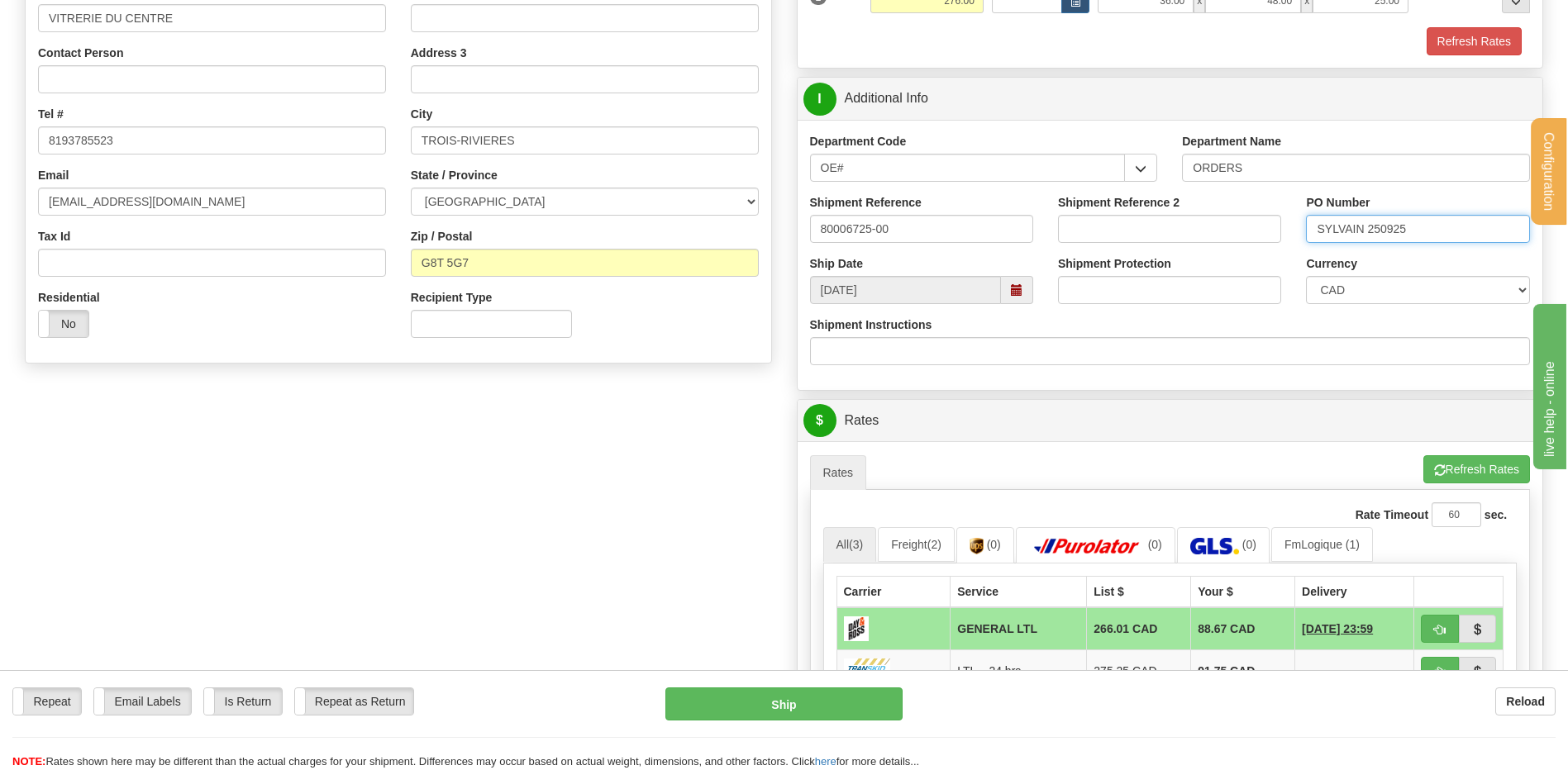
scroll to position [496, 0]
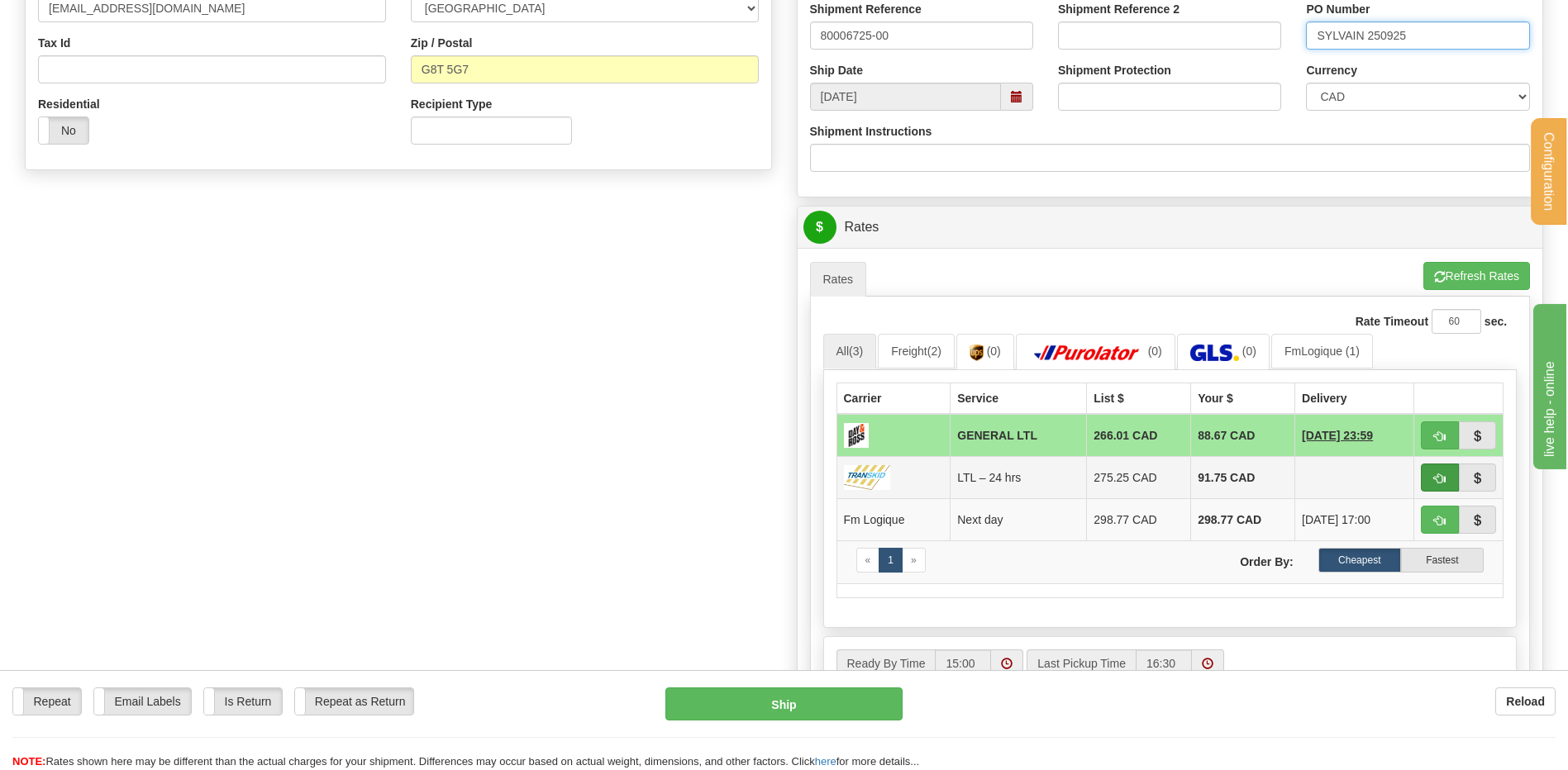
type input "SYLVAIN 250925"
click at [1457, 474] on button "button" at bounding box center [1440, 477] width 38 height 28
type input "24 hrs"
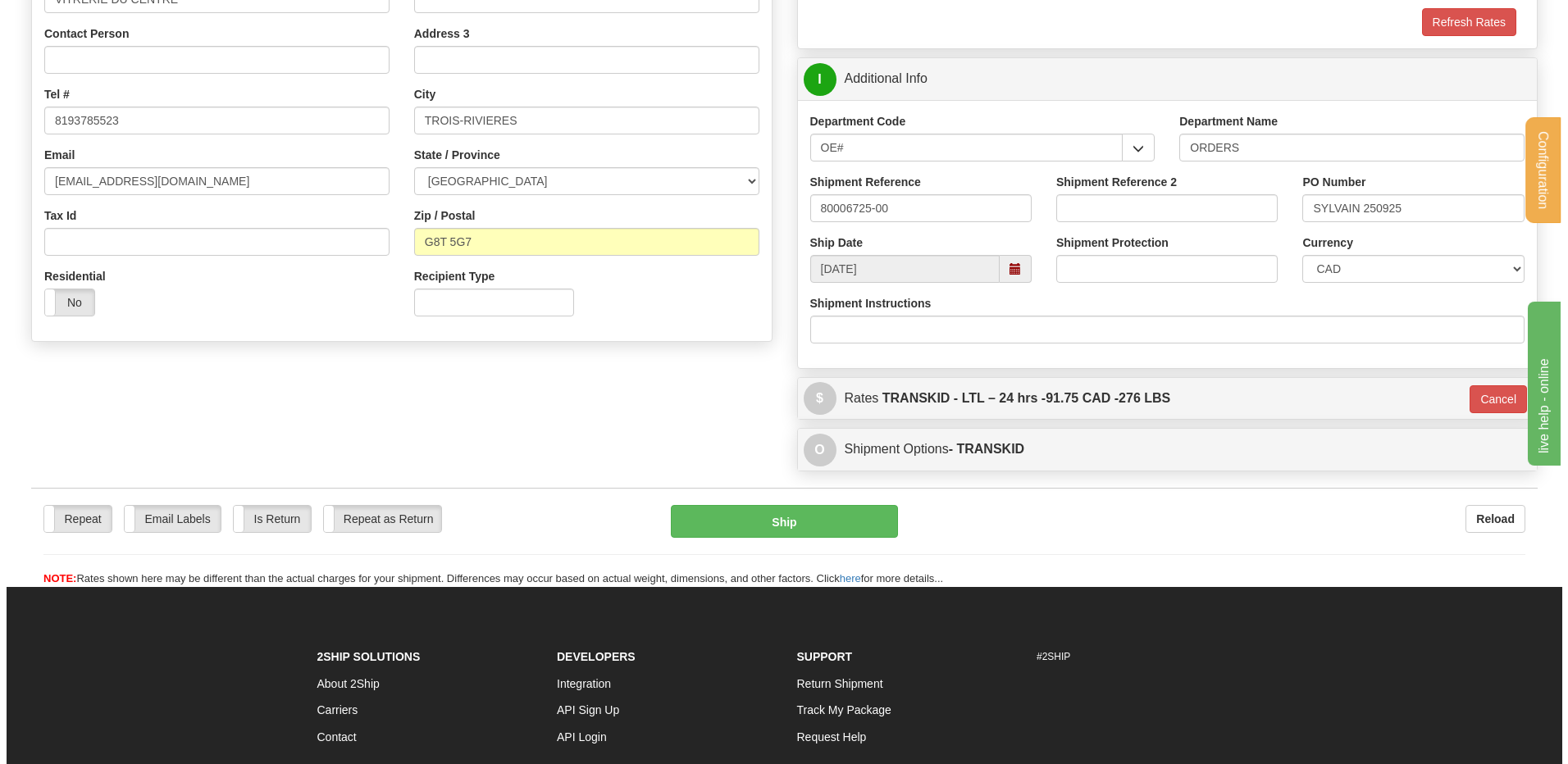
scroll to position [318, 0]
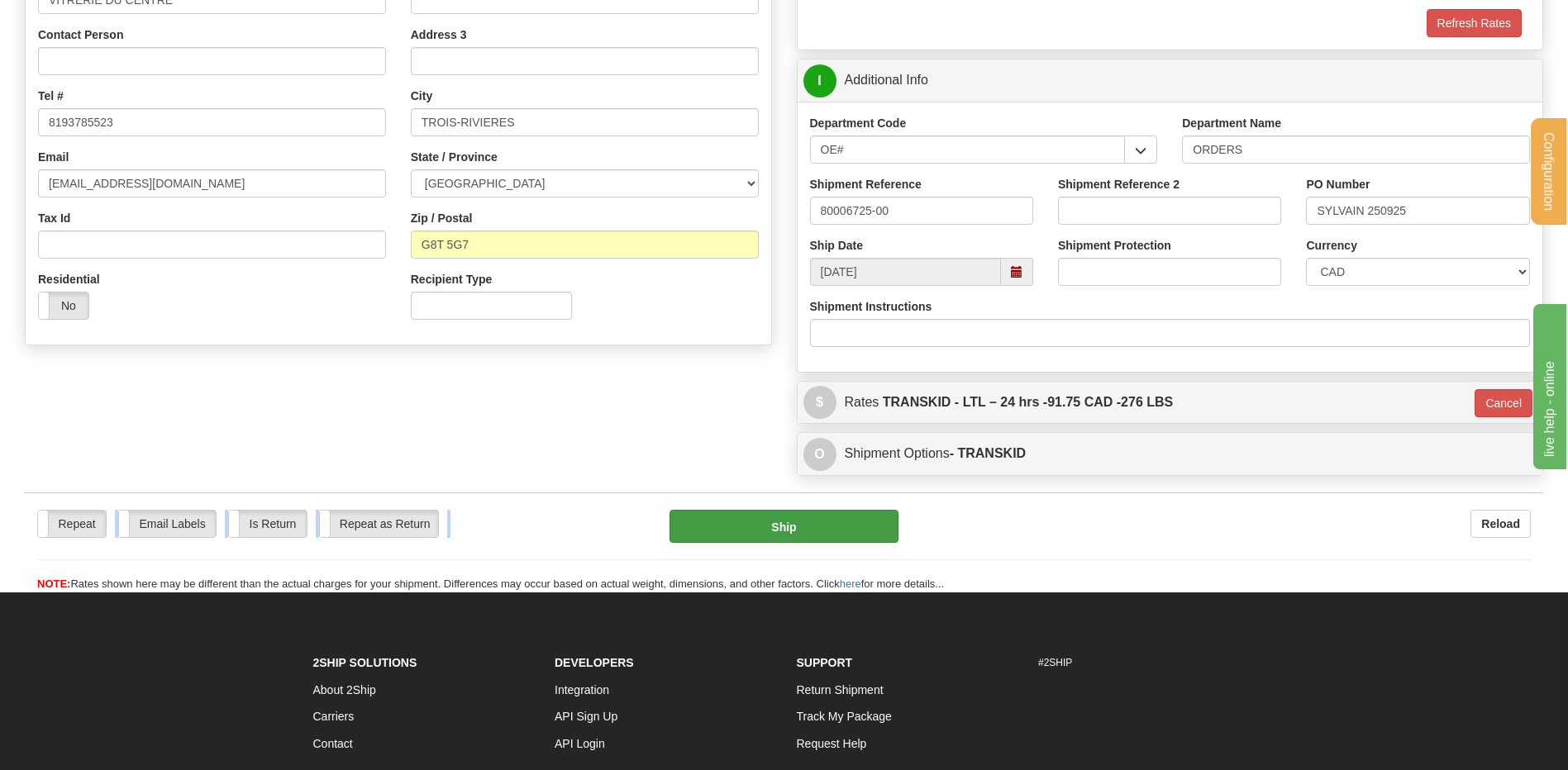
drag, startPoint x: 828, startPoint y: 508, endPoint x: 830, endPoint y: 520, distance: 12.2
click at [830, 520] on div "Repeat Repeat Email Labels Email Labels Edit Is Return Is Return Repeat as Retu…" at bounding box center [784, 542] width 1519 height 100
click at [830, 520] on button "Ship" at bounding box center [783, 526] width 228 height 33
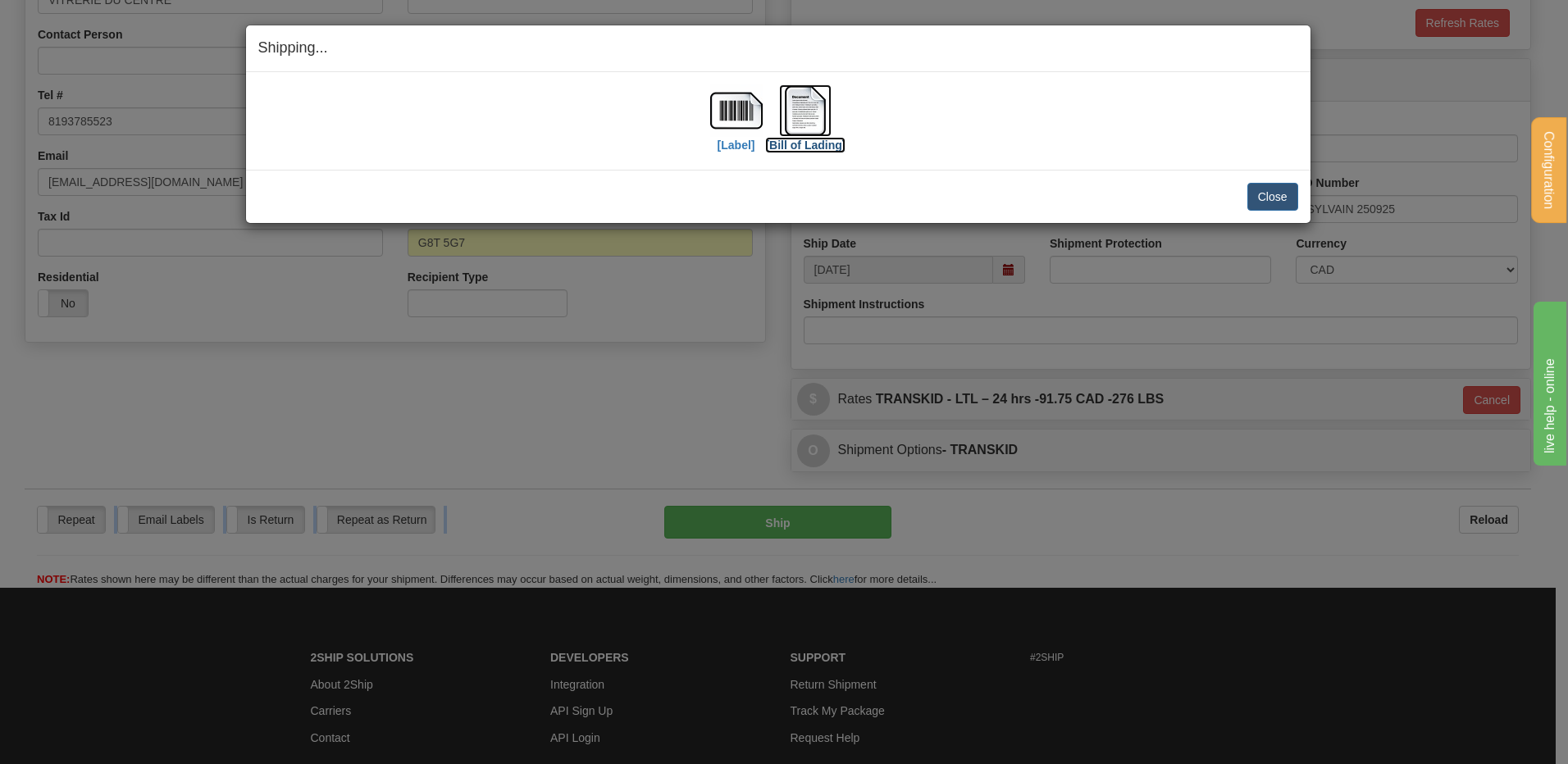
click at [812, 108] on img at bounding box center [805, 110] width 52 height 52
click at [1272, 194] on button "Close" at bounding box center [1272, 196] width 51 height 28
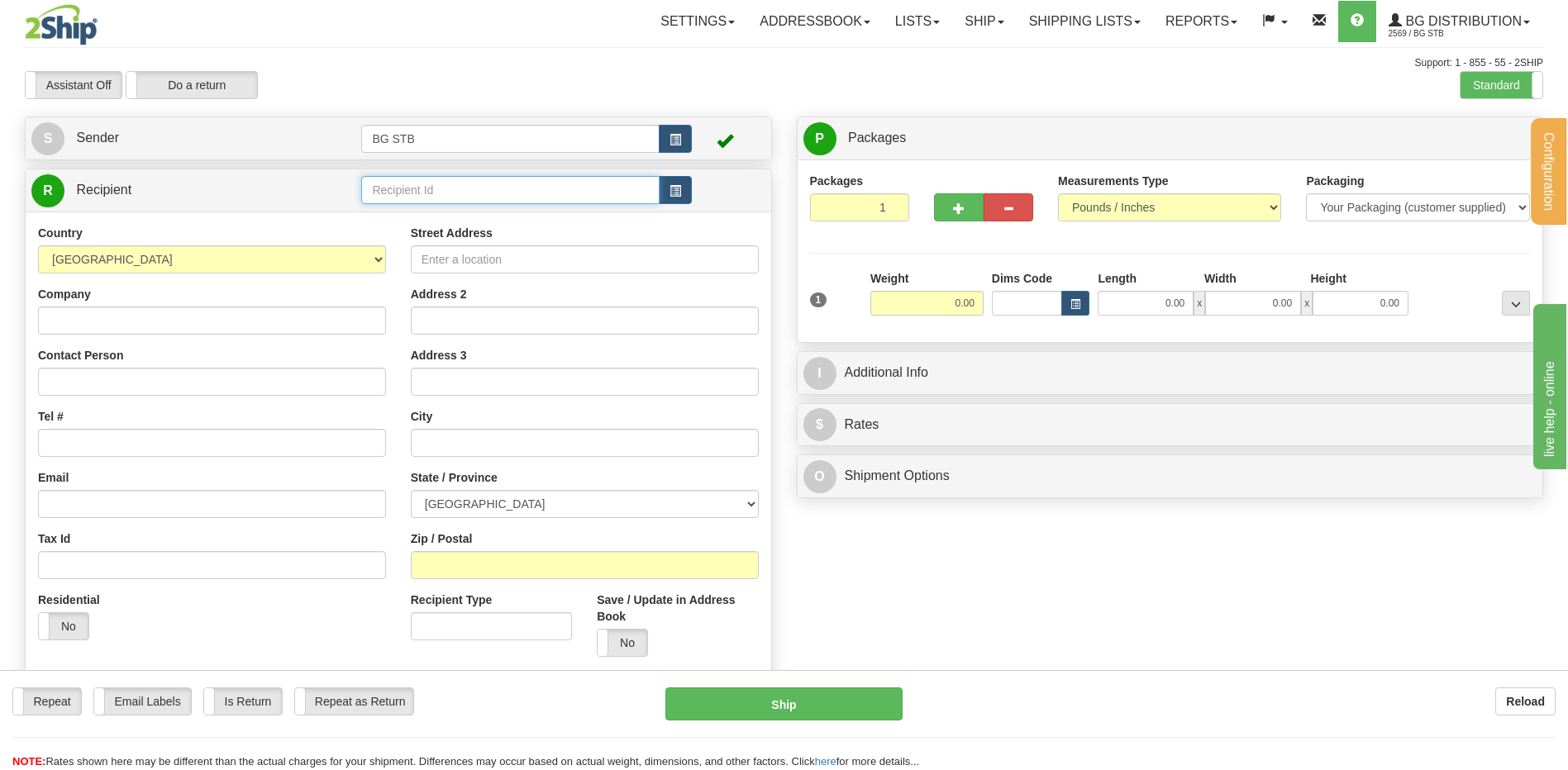
click at [399, 188] on input "text" at bounding box center [510, 190] width 297 height 28
type input "20118"
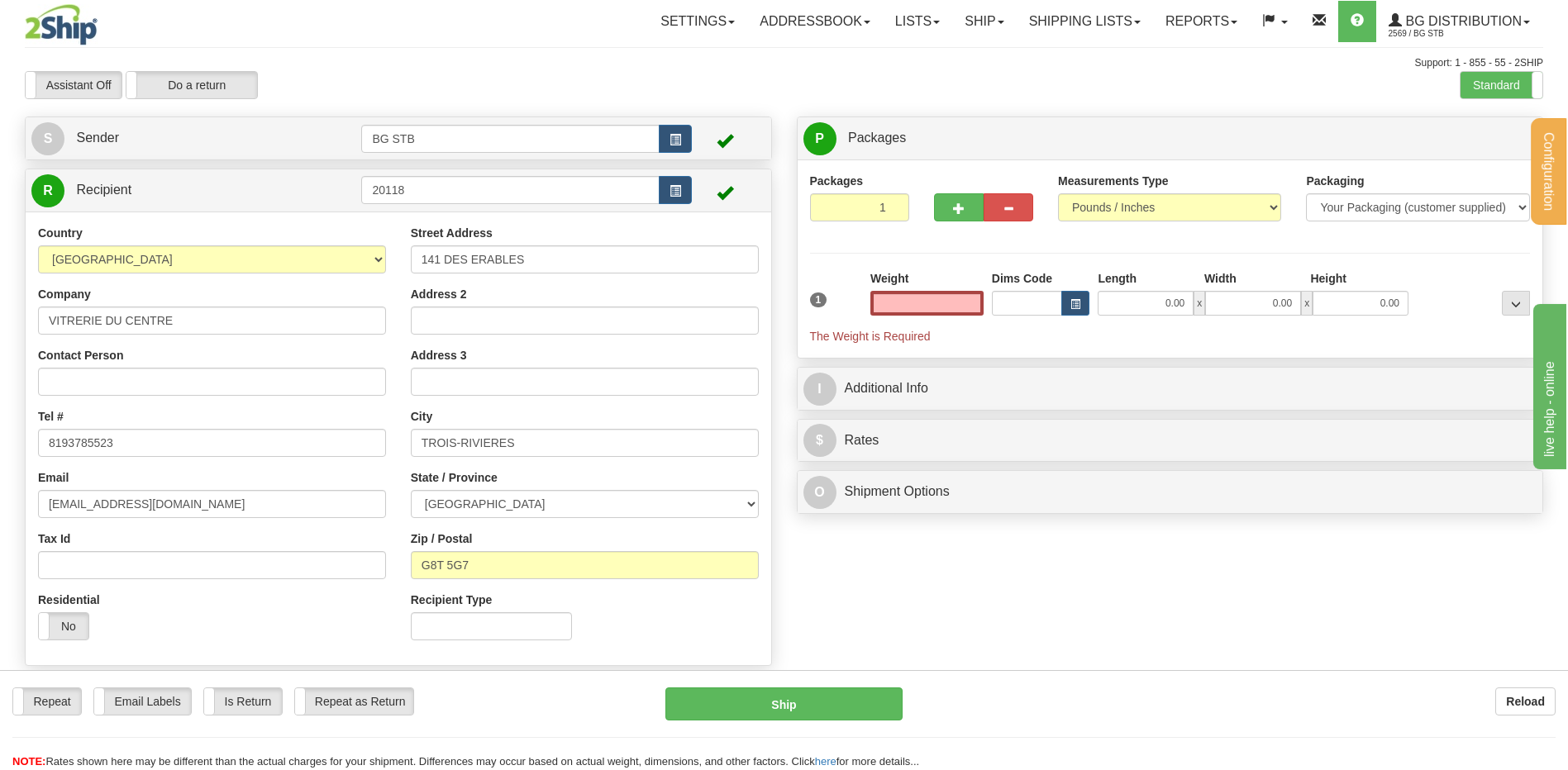
type input "0.00"
drag, startPoint x: 1098, startPoint y: 631, endPoint x: 654, endPoint y: 643, distance: 444.2
click at [1082, 632] on div "Create a label for the return Create Pickup Without Label S" at bounding box center [784, 395] width 1543 height 558
drag, startPoint x: 303, startPoint y: 194, endPoint x: 382, endPoint y: 190, distance: 79.1
click at [303, 194] on link "R Recipient" at bounding box center [178, 190] width 294 height 34
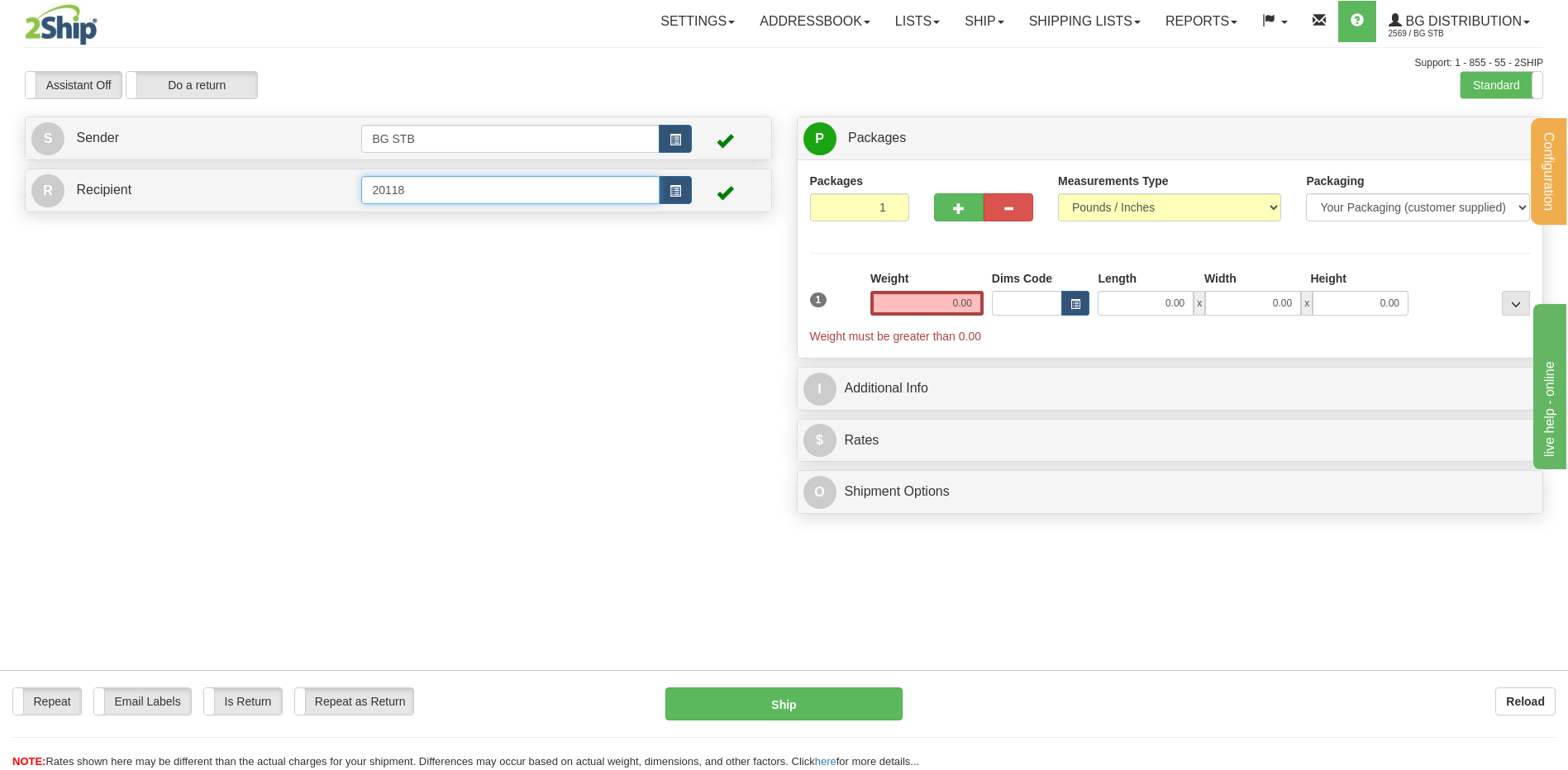
drag, startPoint x: 410, startPoint y: 189, endPoint x: 397, endPoint y: 189, distance: 13.0
click at [400, 189] on input "20118" at bounding box center [510, 190] width 297 height 28
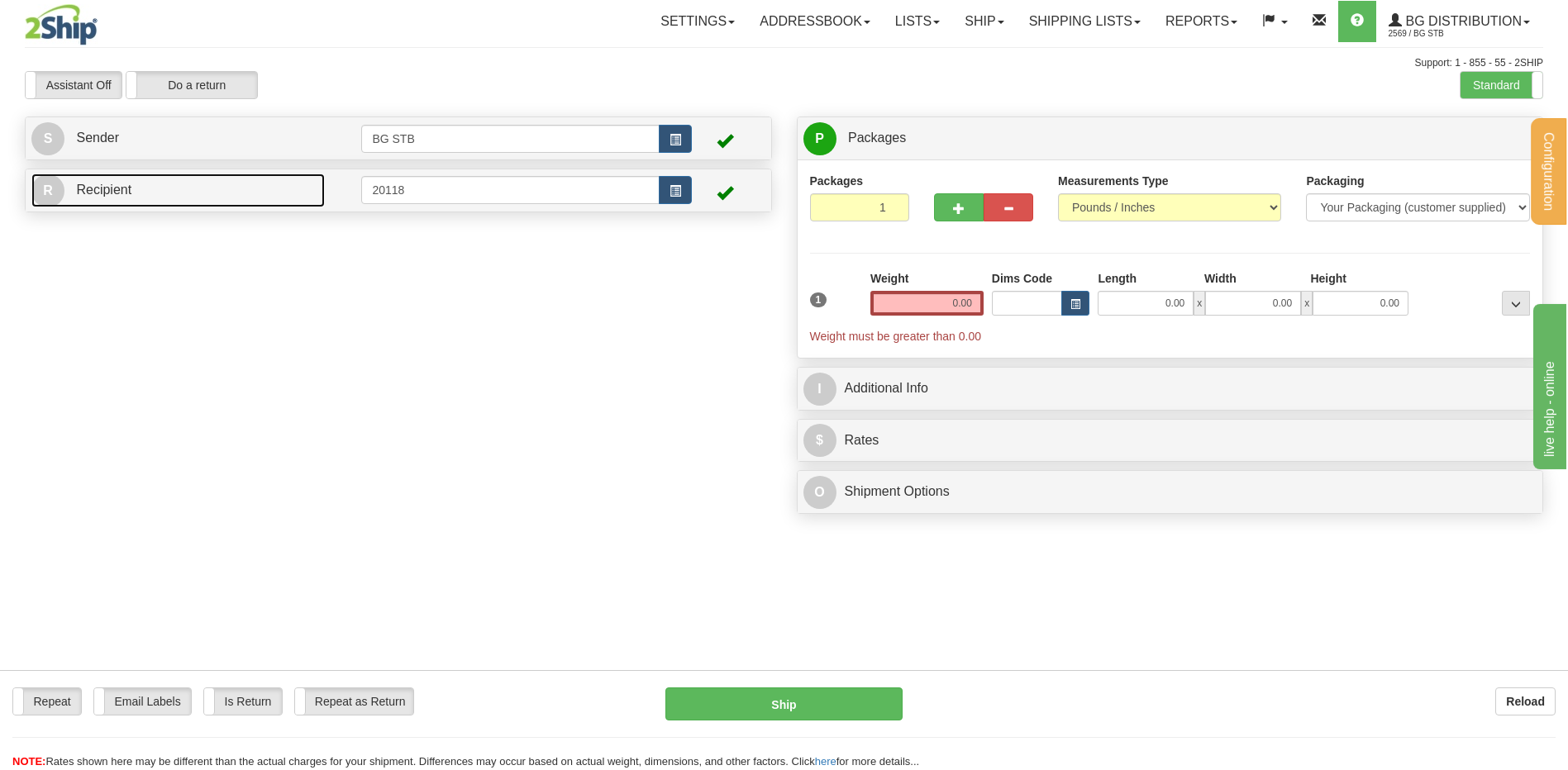
click at [290, 200] on link "R Recipient" at bounding box center [178, 190] width 294 height 34
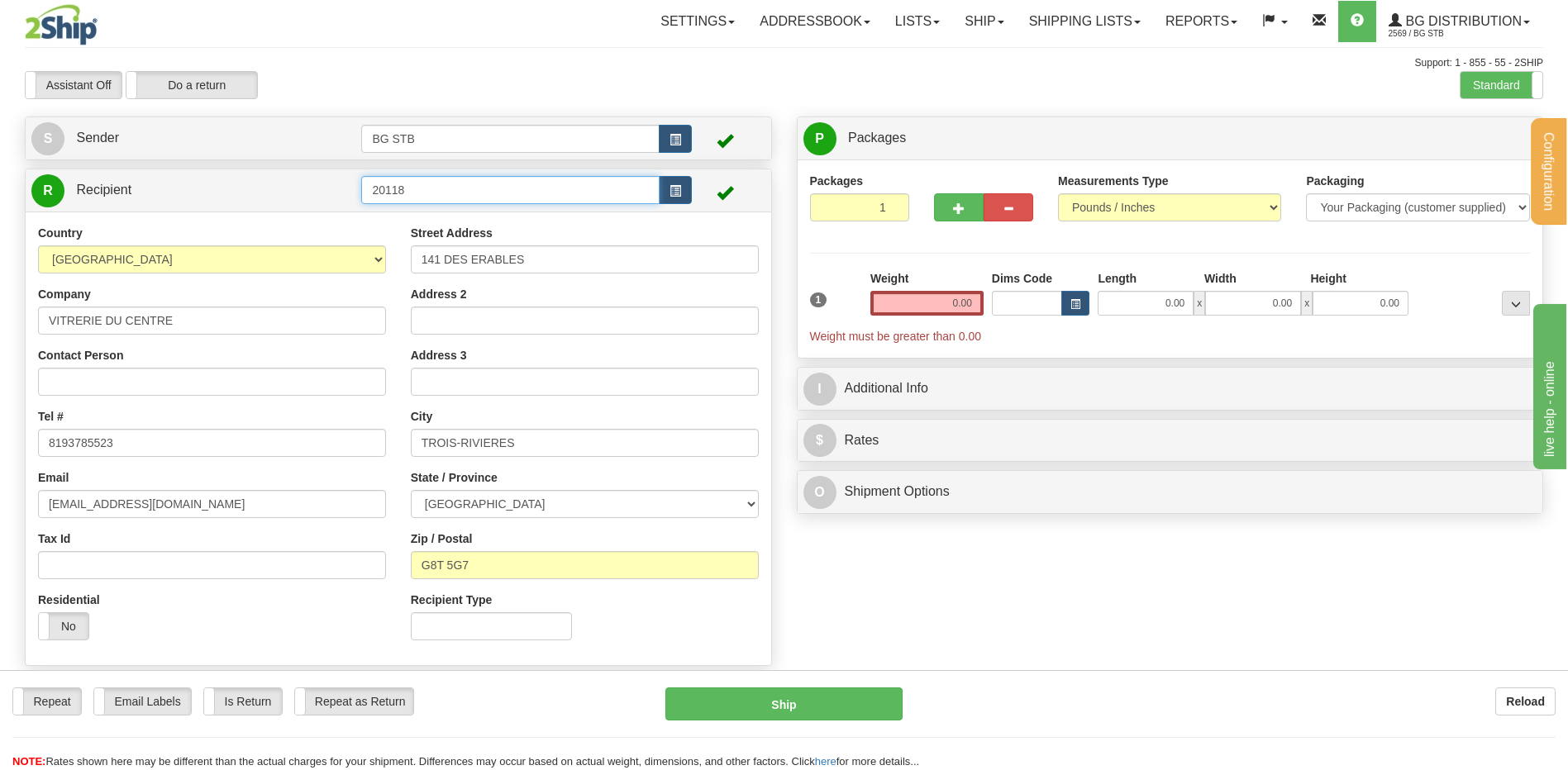
click at [472, 197] on input "20118" at bounding box center [510, 190] width 297 height 28
click at [470, 197] on input "20118" at bounding box center [510, 190] width 297 height 28
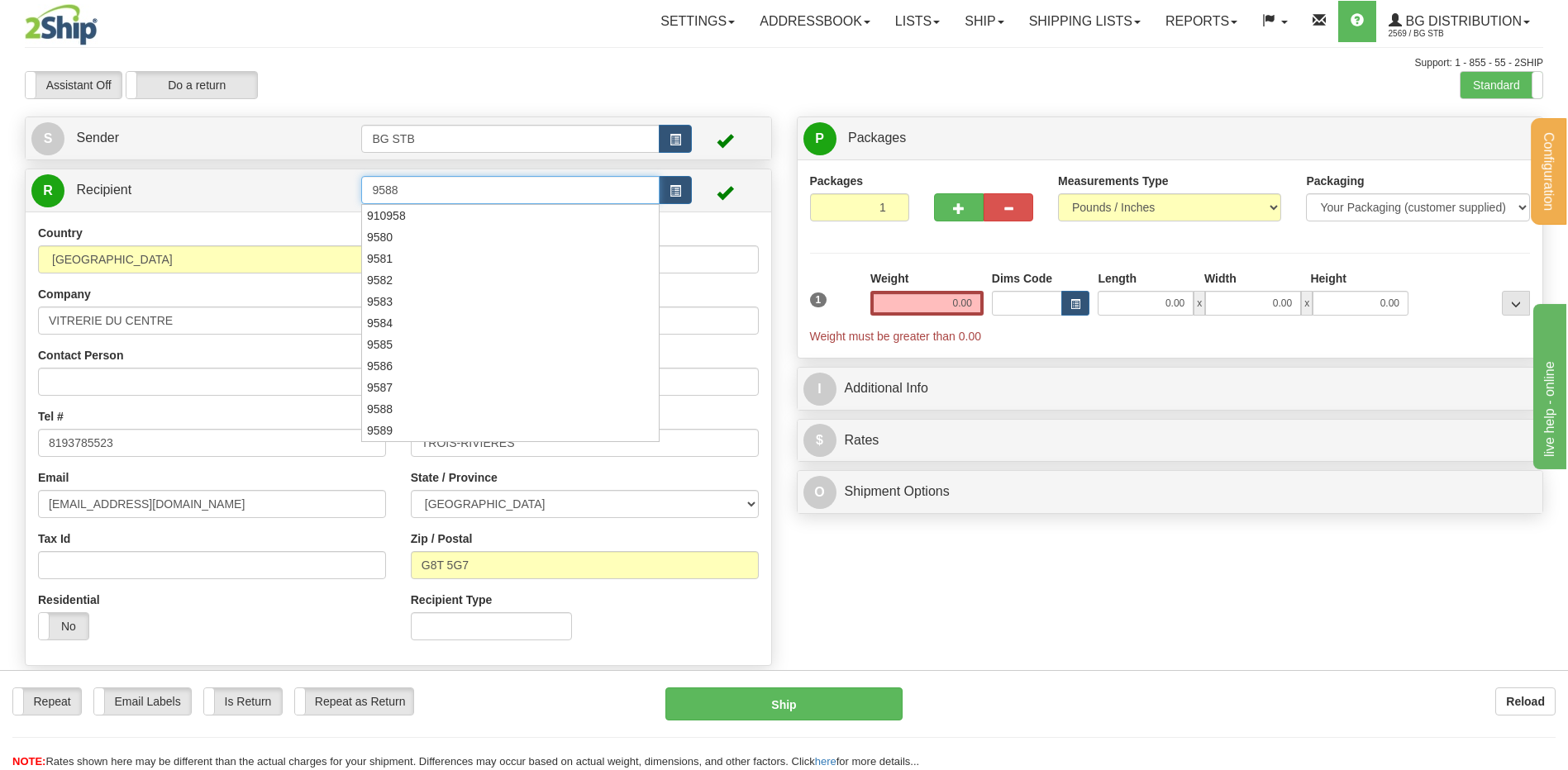
type input "9588"
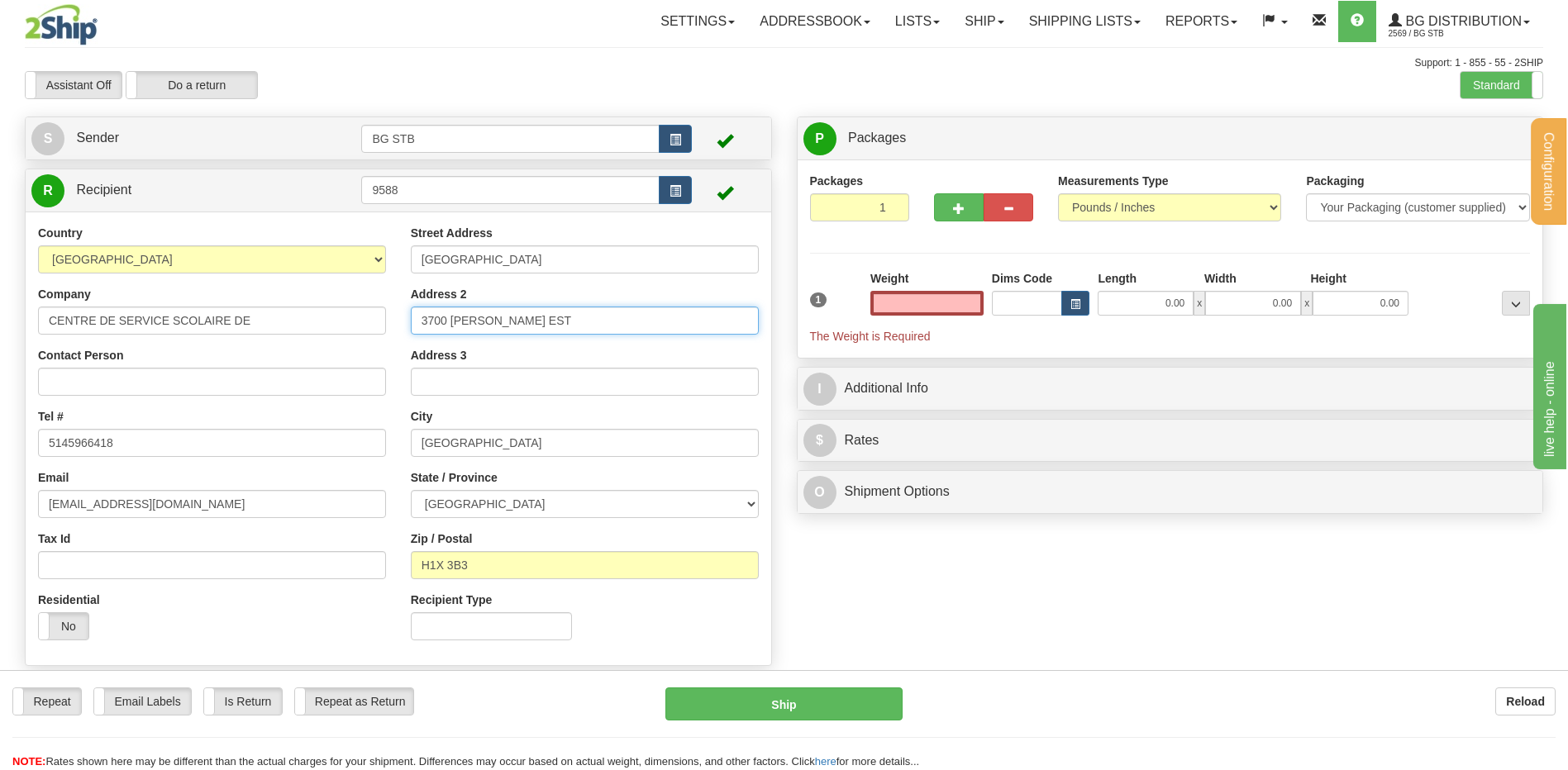
type input "0.00"
drag, startPoint x: 490, startPoint y: 305, endPoint x: 365, endPoint y: 330, distance: 127.5
click at [385, 329] on div "Country [GEOGRAPHIC_DATA] [GEOGRAPHIC_DATA] [GEOGRAPHIC_DATA] [GEOGRAPHIC_DATA]…" at bounding box center [398, 439] width 746 height 428
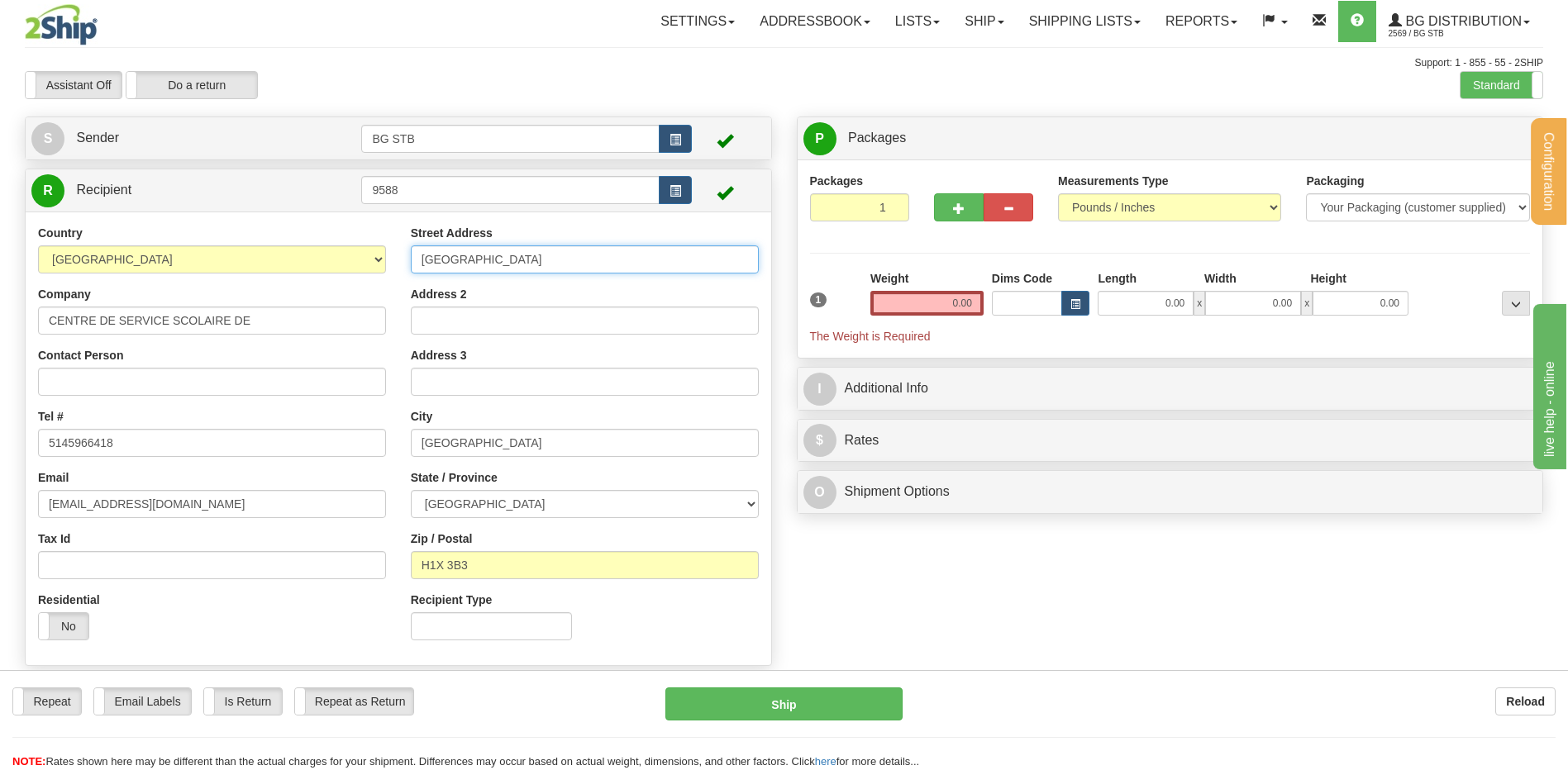
drag, startPoint x: 527, startPoint y: 250, endPoint x: 348, endPoint y: 272, distance: 180.3
click at [348, 272] on div "Country [GEOGRAPHIC_DATA] [GEOGRAPHIC_DATA] [GEOGRAPHIC_DATA] [GEOGRAPHIC_DATA]…" at bounding box center [398, 439] width 746 height 428
type input "3735 DROLET"
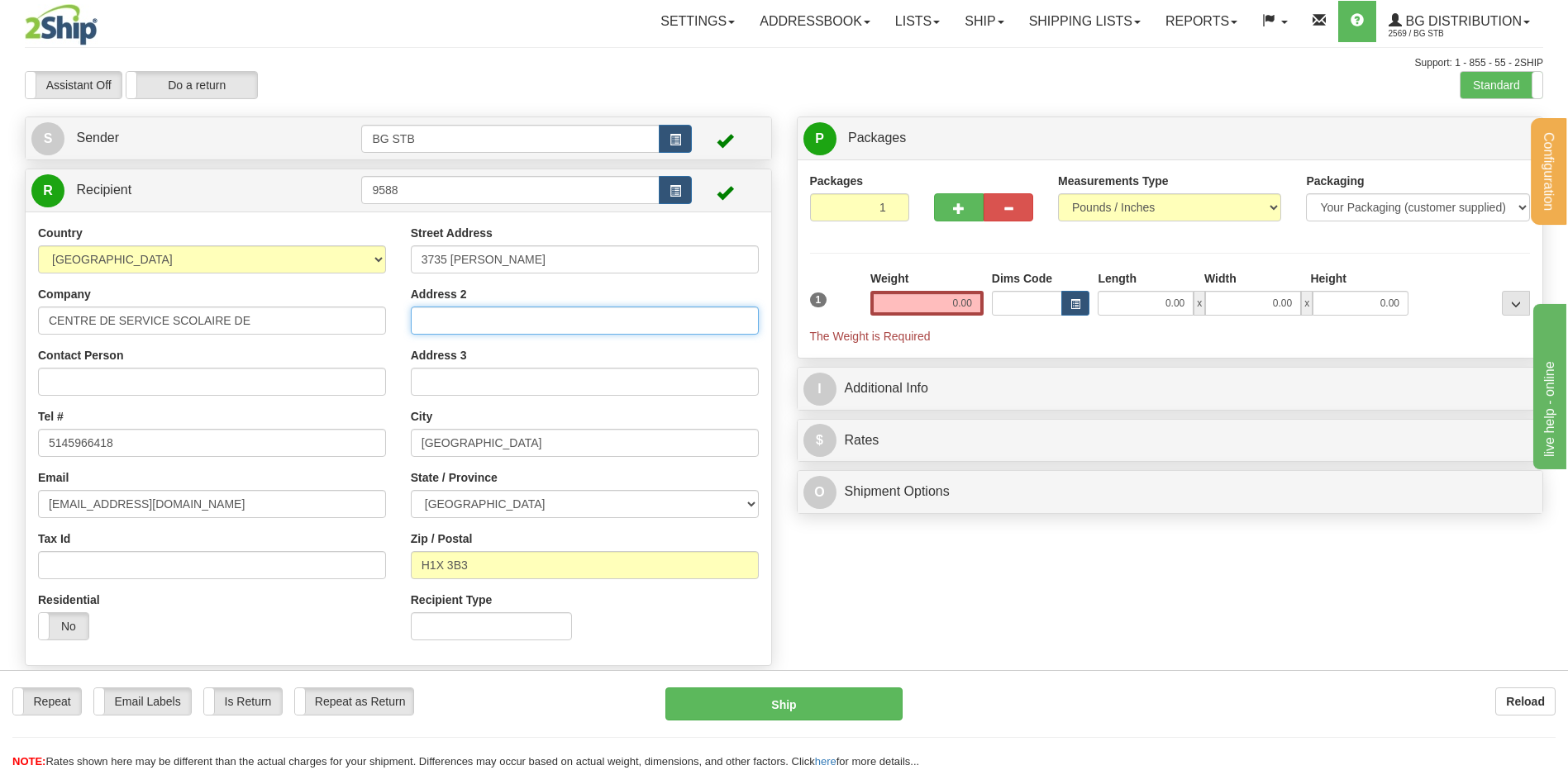
click at [526, 314] on input "Address 2" at bounding box center [585, 320] width 348 height 28
type input "EDIFICE DES PINS"
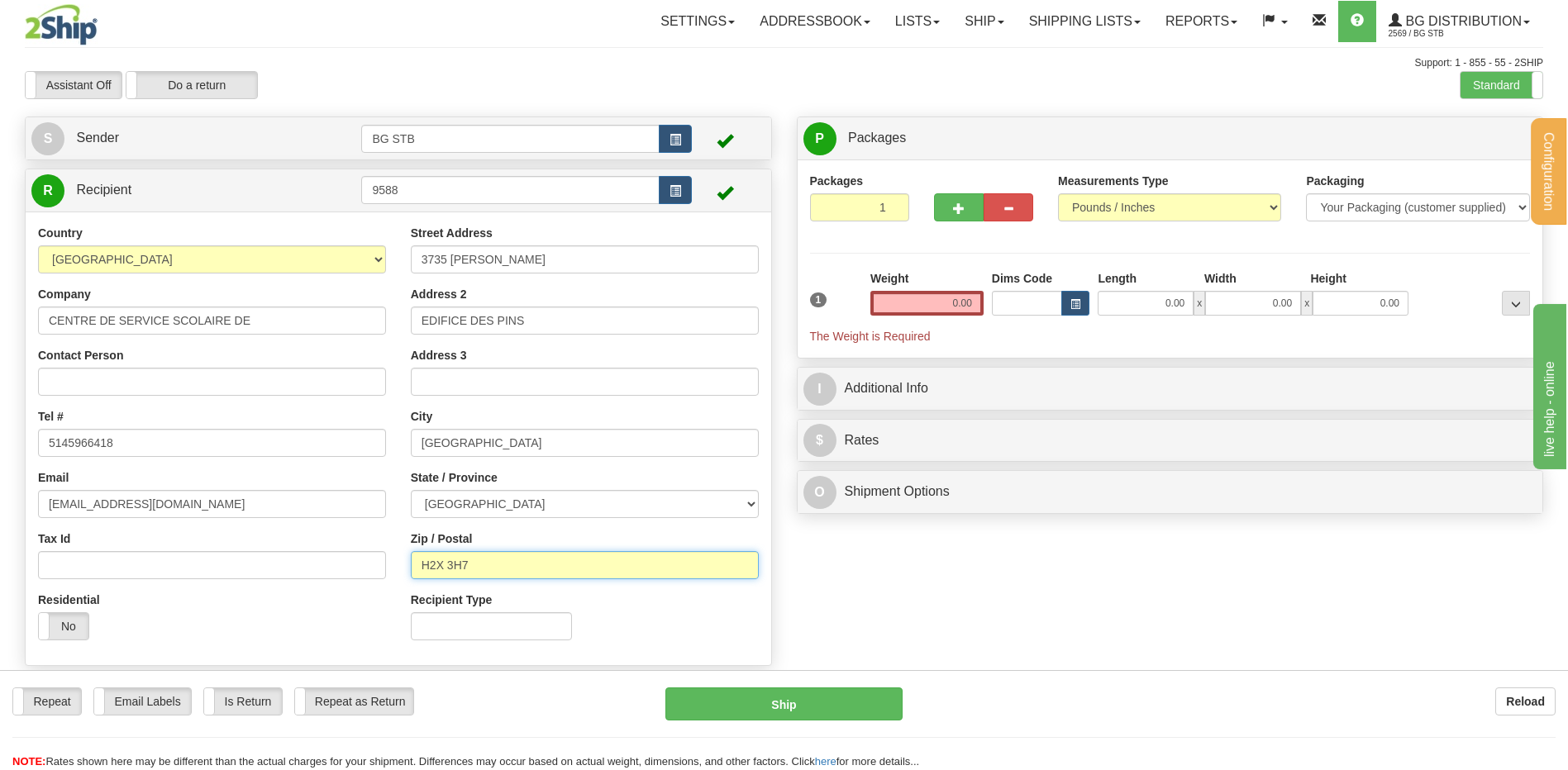
type input "H2X 3H7"
click at [933, 286] on div "Weight 0.00" at bounding box center [927, 293] width 113 height 46
click at [936, 298] on input "0.00" at bounding box center [927, 303] width 113 height 25
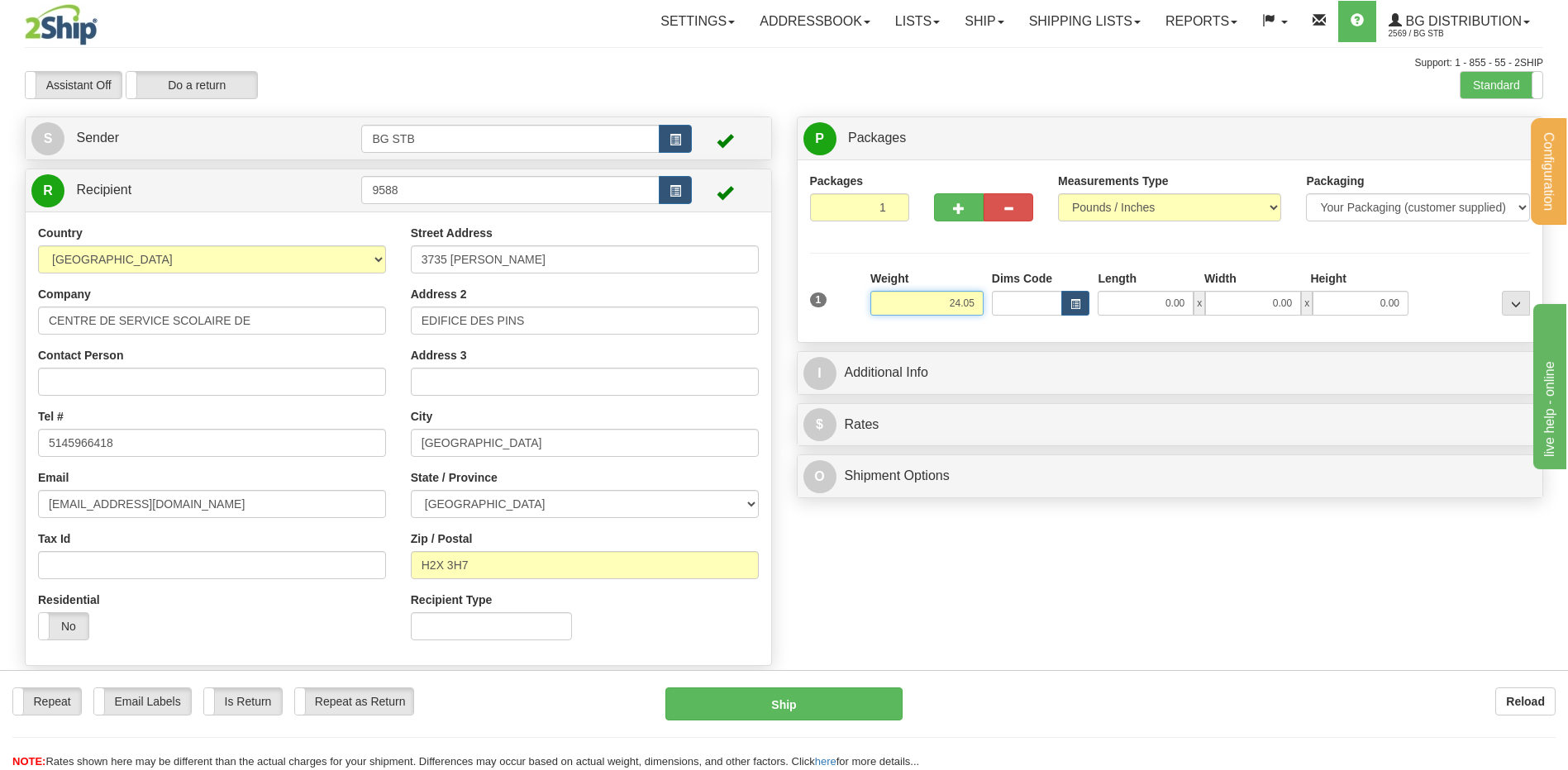
type input "24.05"
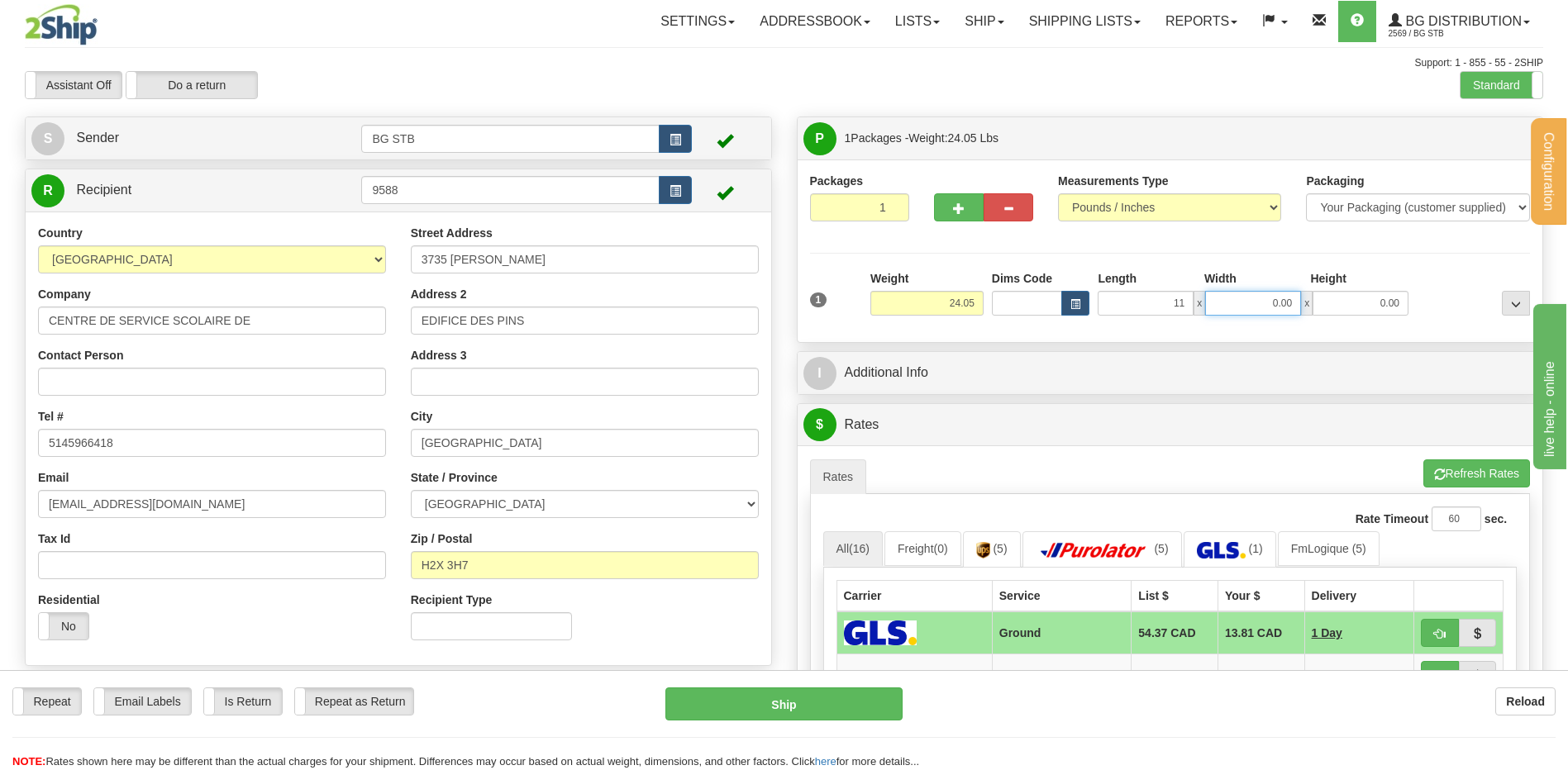
type input "11.00"
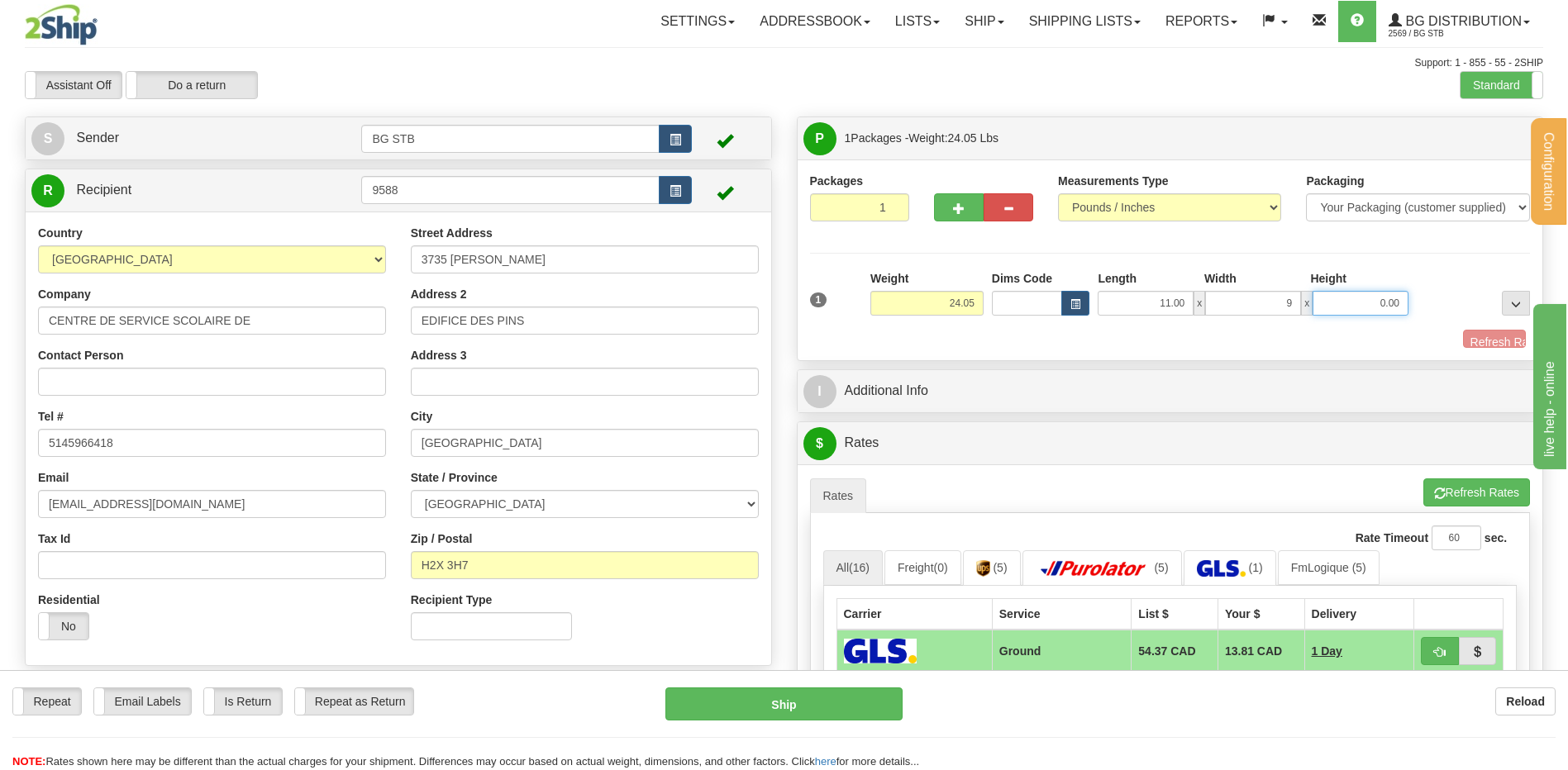
type input "9.00"
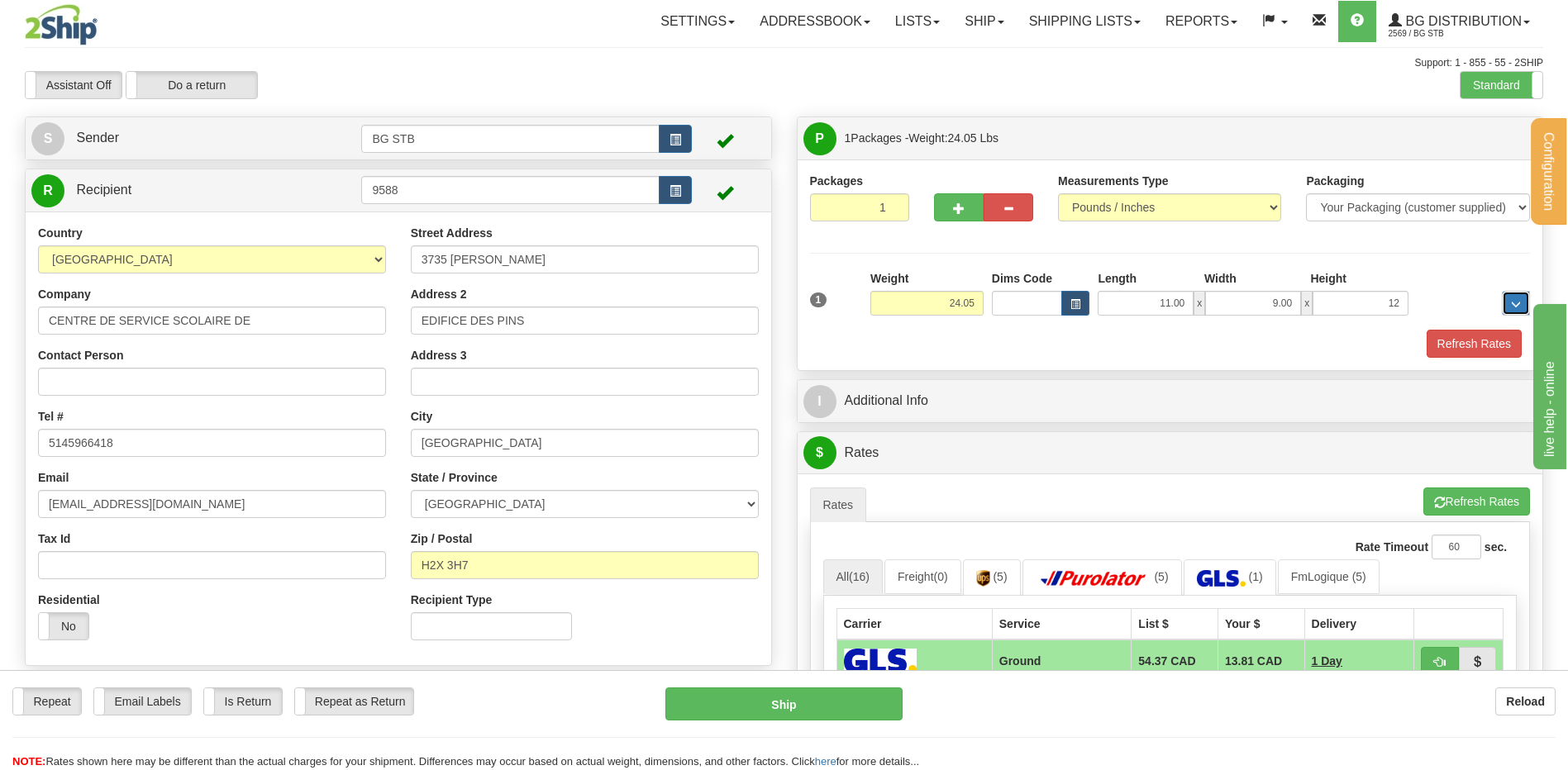
type input "12.00"
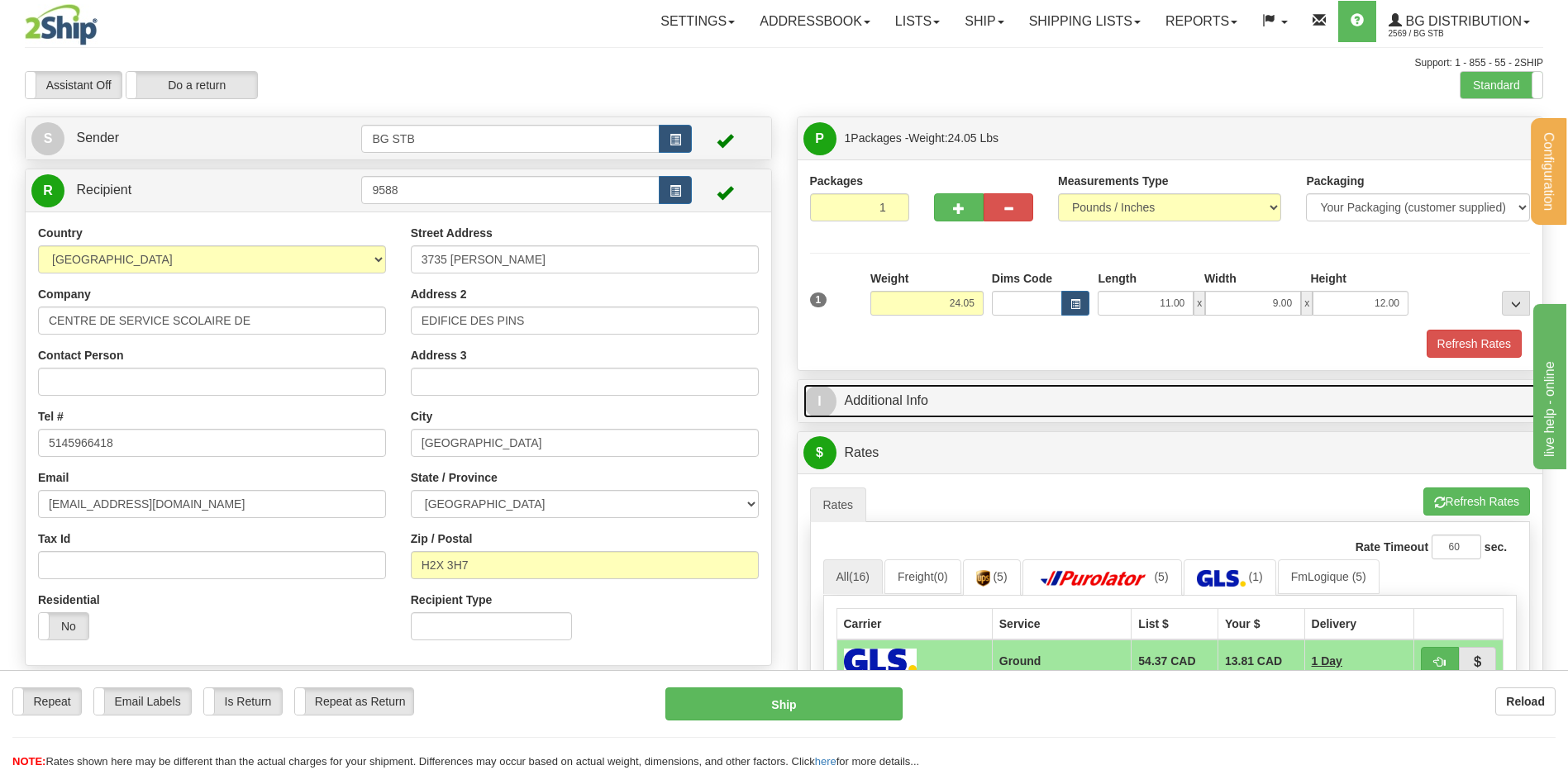
drag, startPoint x: 1067, startPoint y: 396, endPoint x: 1090, endPoint y: 376, distance: 30.5
click at [1067, 396] on link "I Additional Info" at bounding box center [1170, 401] width 734 height 34
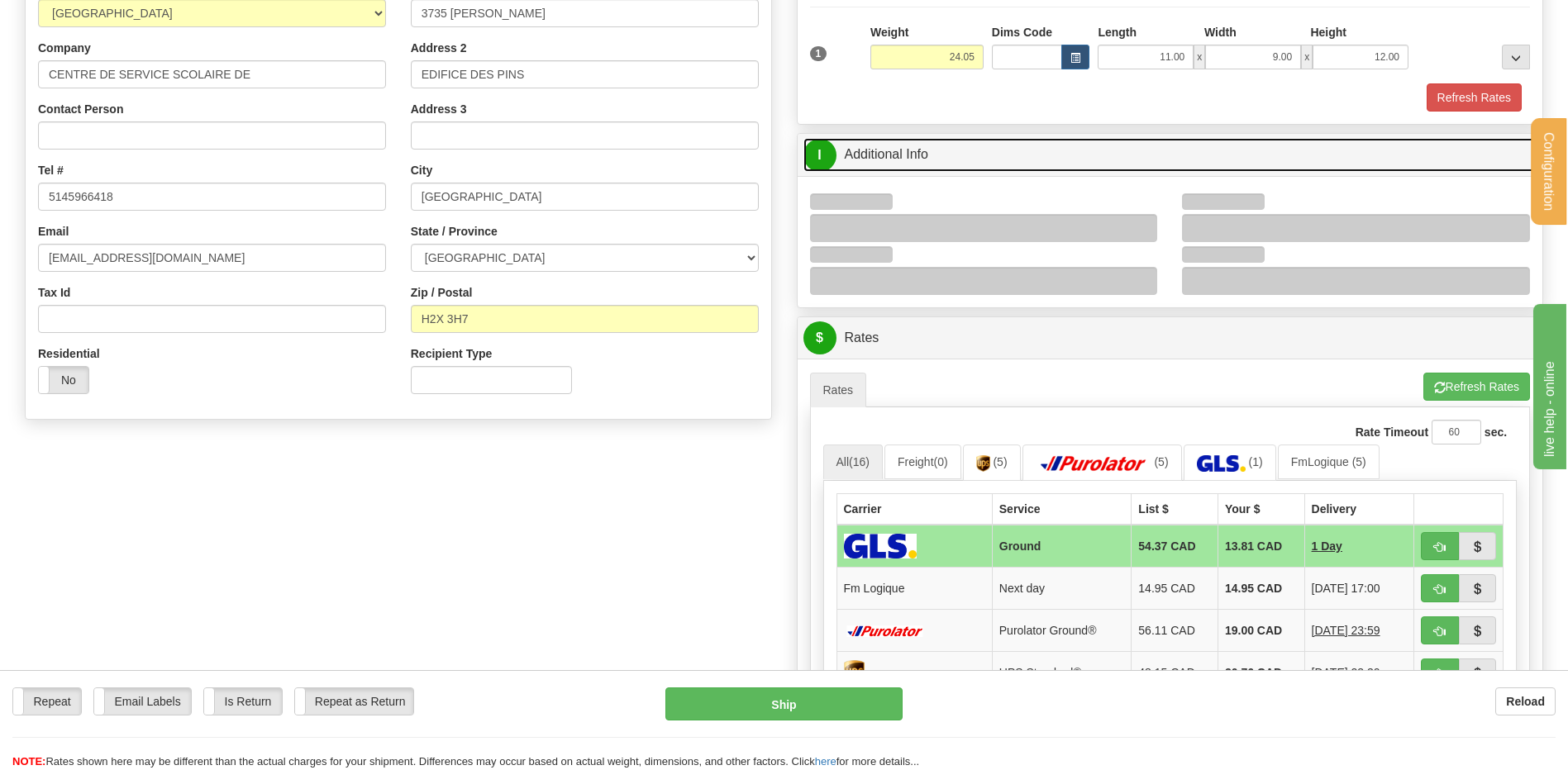
scroll to position [248, 0]
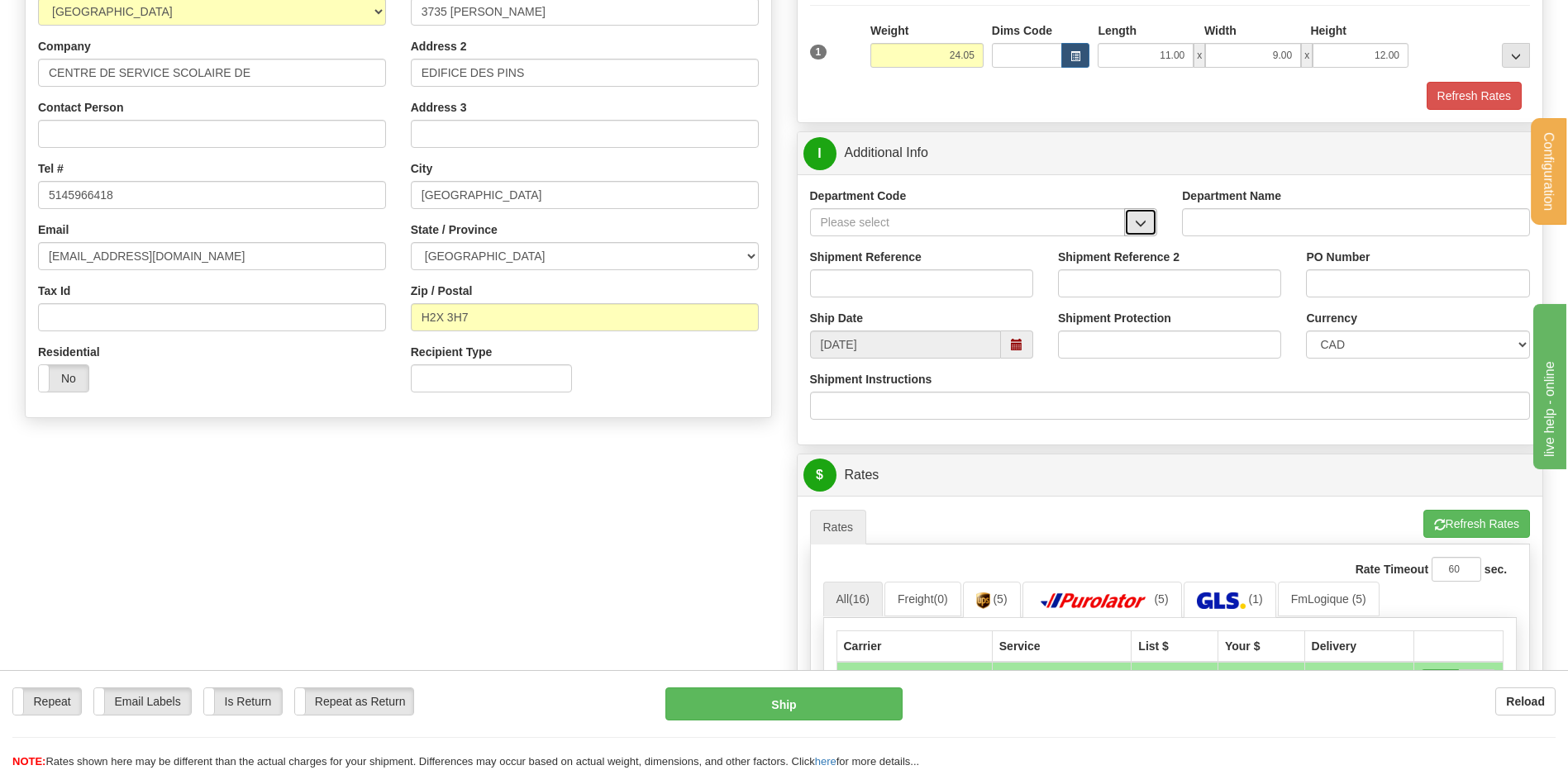
click at [1141, 232] on button "button" at bounding box center [1140, 221] width 33 height 28
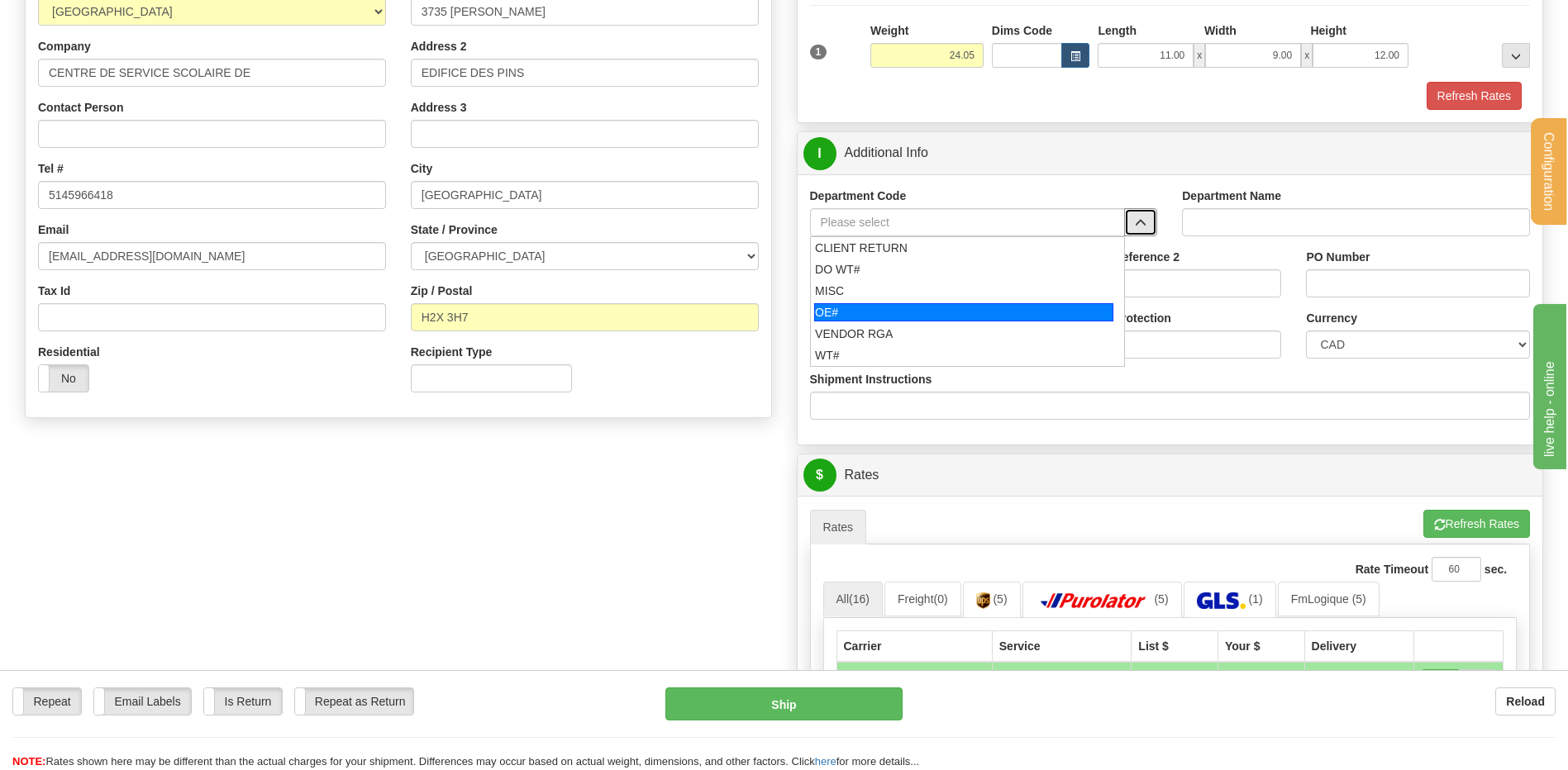
click at [945, 314] on div "OE#" at bounding box center [964, 313] width 299 height 18
type input "OE#"
type input "ORDERS"
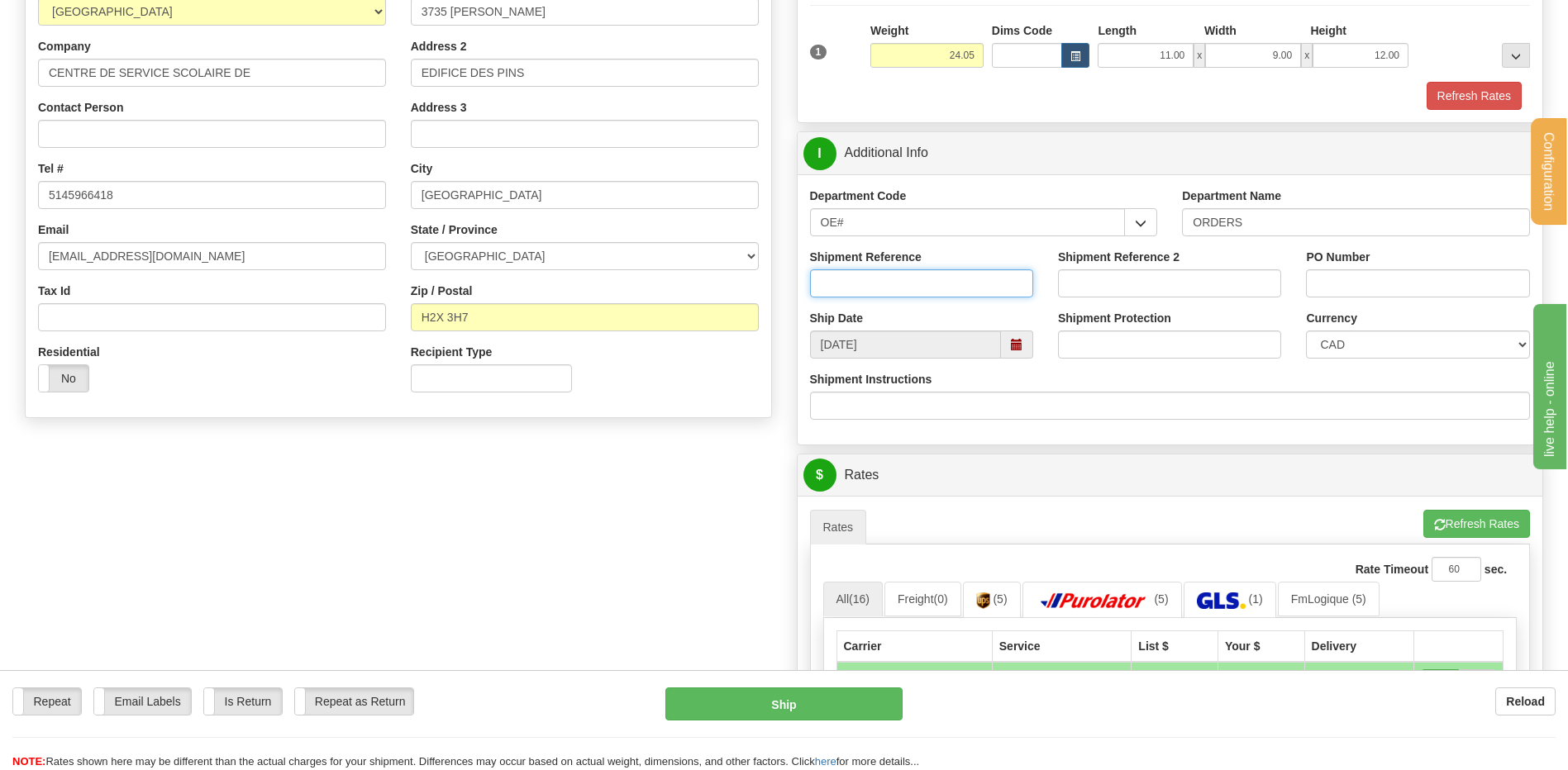
click at [936, 286] on input "Shipment Reference" at bounding box center [922, 283] width 223 height 28
type input "80006511-01"
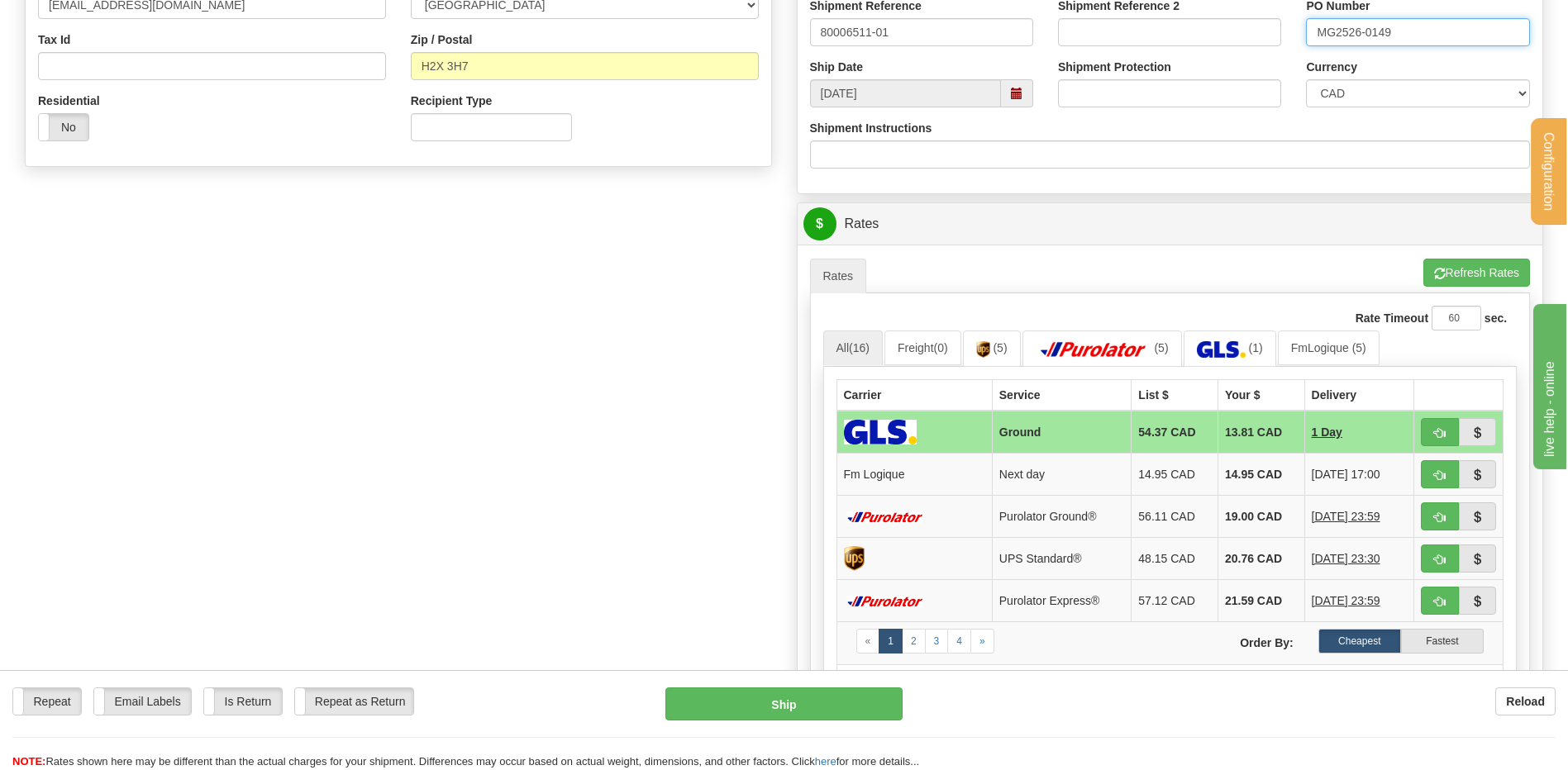
scroll to position [661, 0]
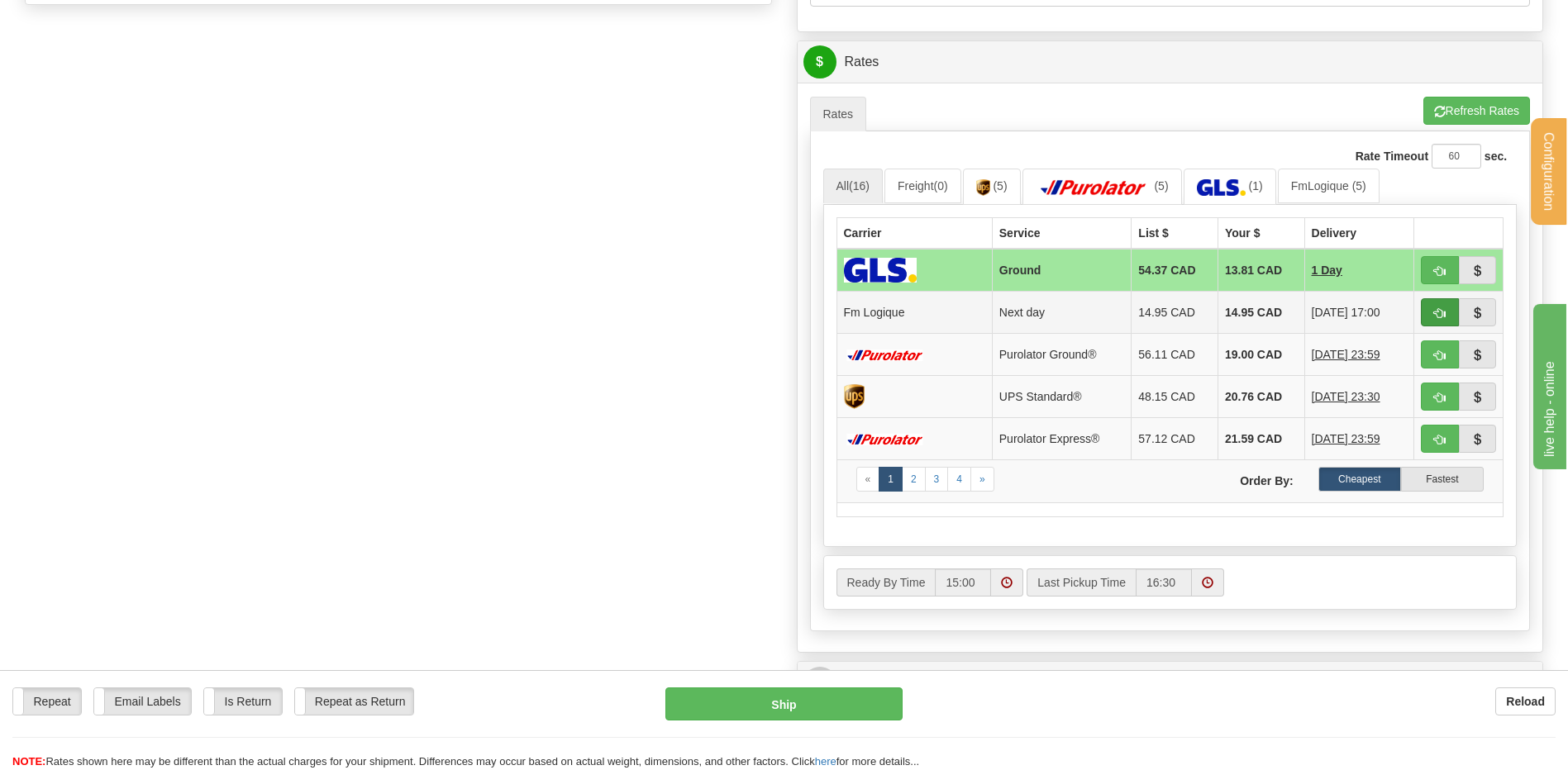
type input "MG2526-0149"
click at [1429, 306] on button "button" at bounding box center [1440, 312] width 38 height 28
type input "jour"
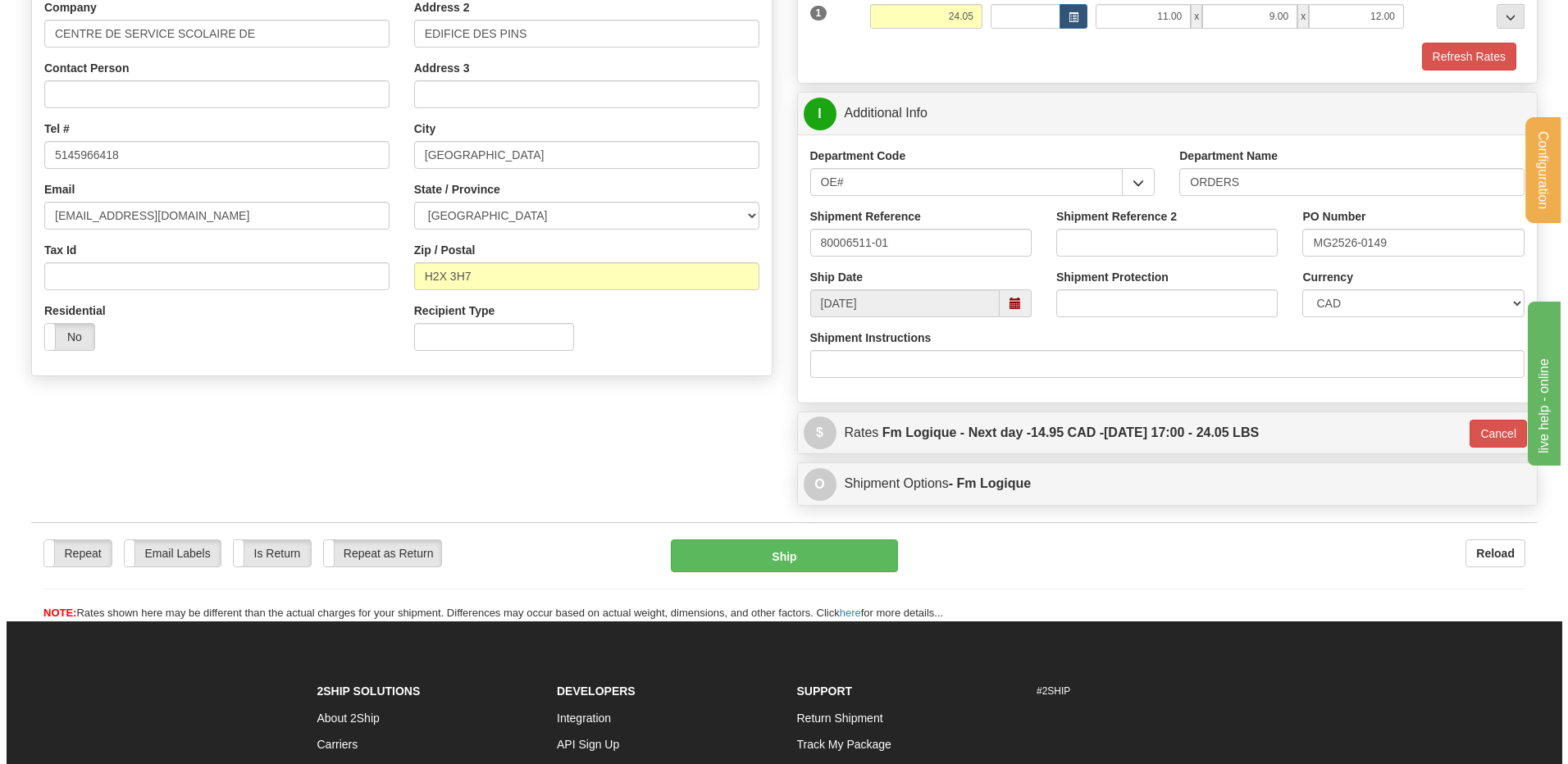
scroll to position [278, 0]
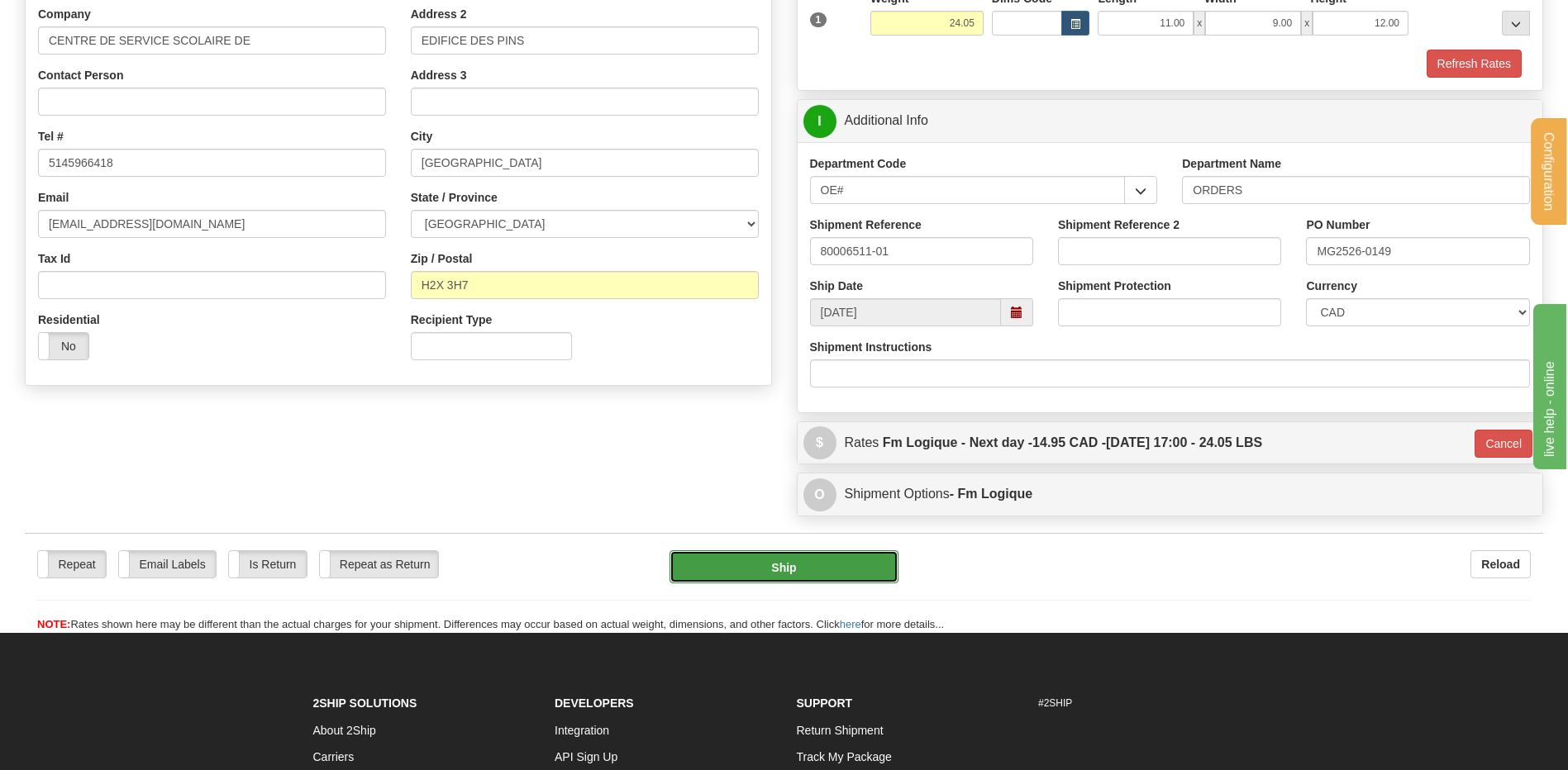
click at [771, 566] on button "Ship" at bounding box center [783, 567] width 228 height 33
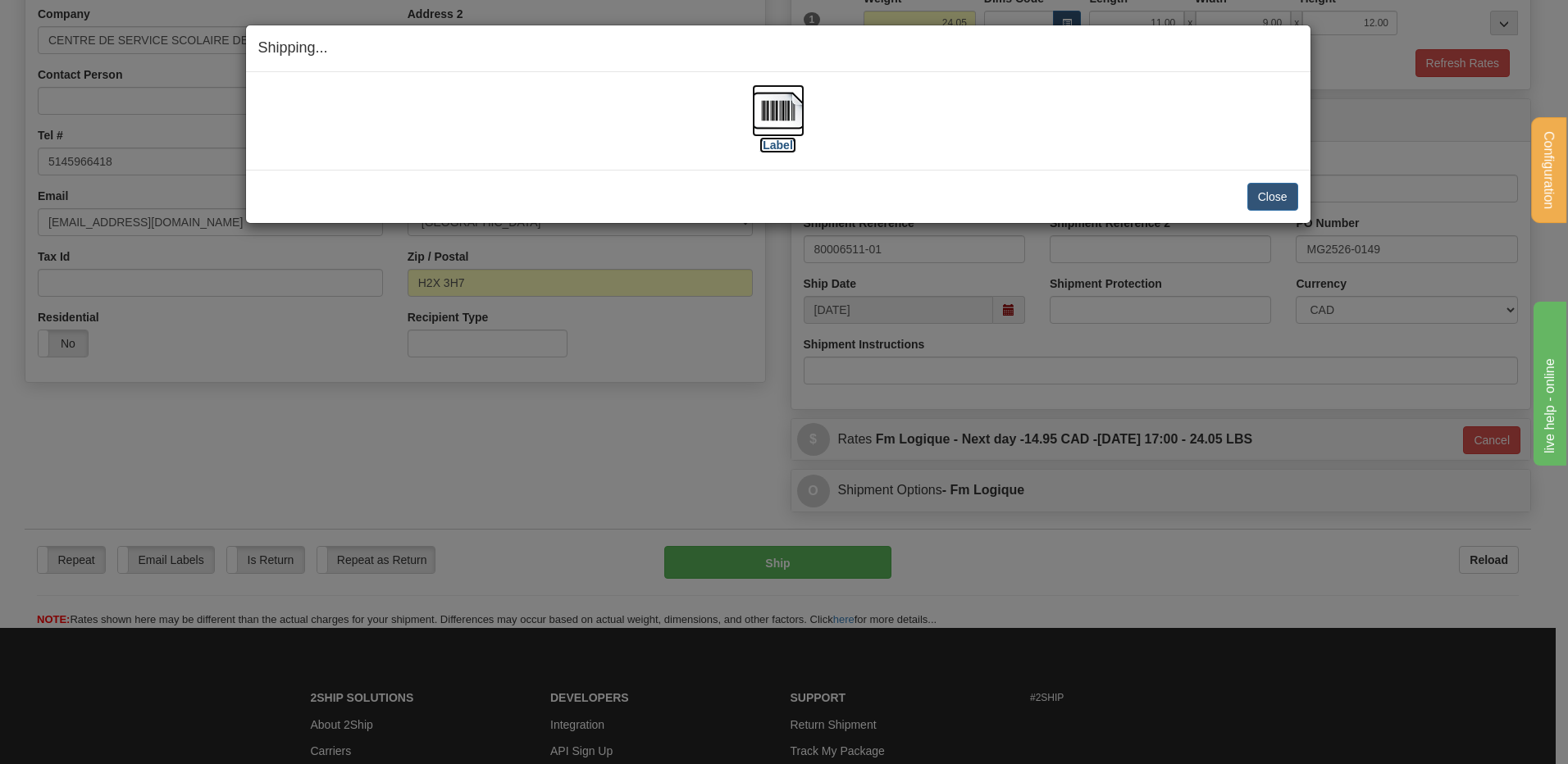
click at [790, 113] on img at bounding box center [778, 110] width 52 height 52
click at [281, 120] on div "[Label]" at bounding box center [779, 120] width 1040 height 73
click at [1273, 184] on button "Close" at bounding box center [1272, 196] width 51 height 28
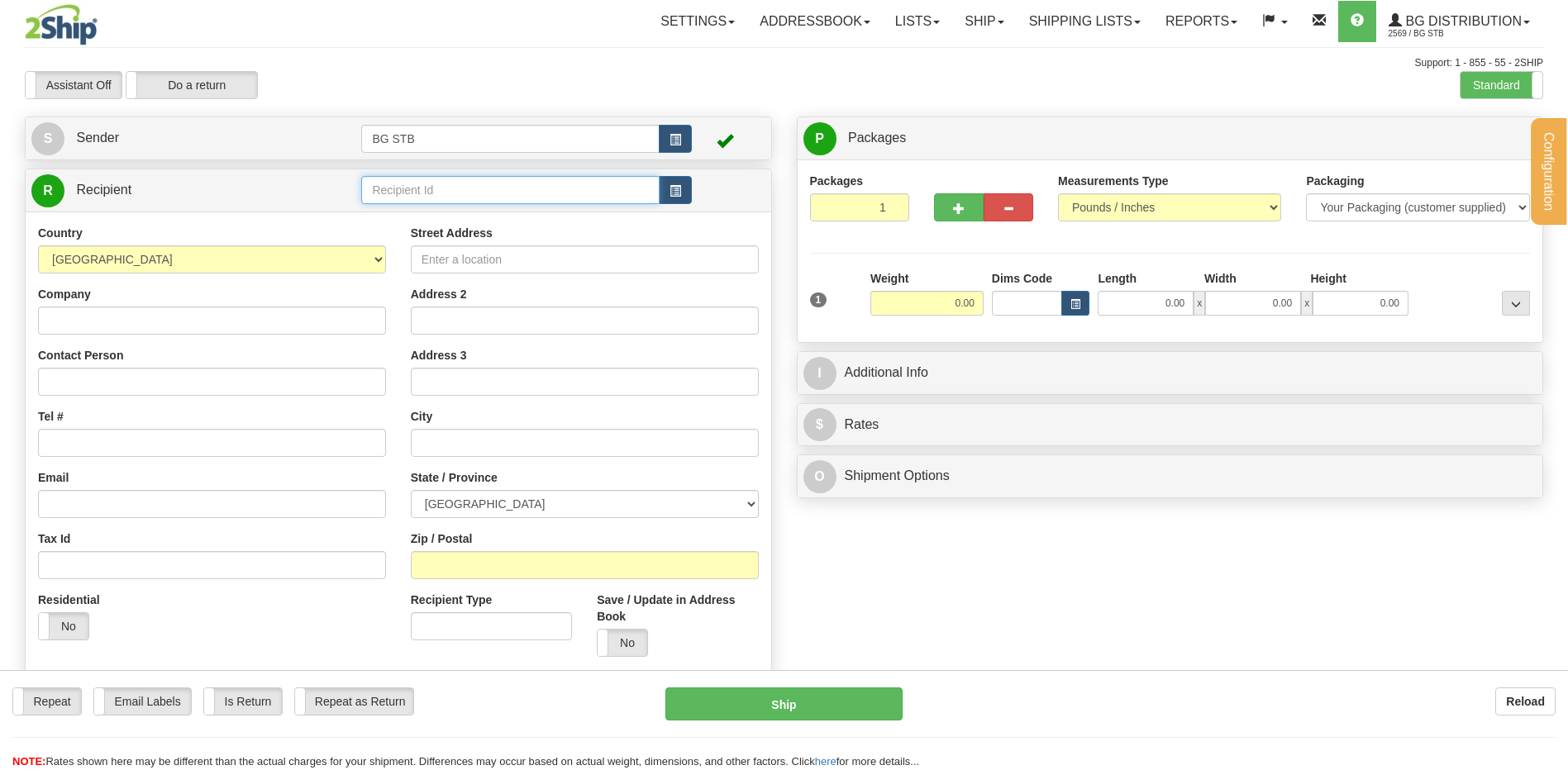
click at [400, 192] on input "text" at bounding box center [510, 190] width 297 height 28
type input "1055"
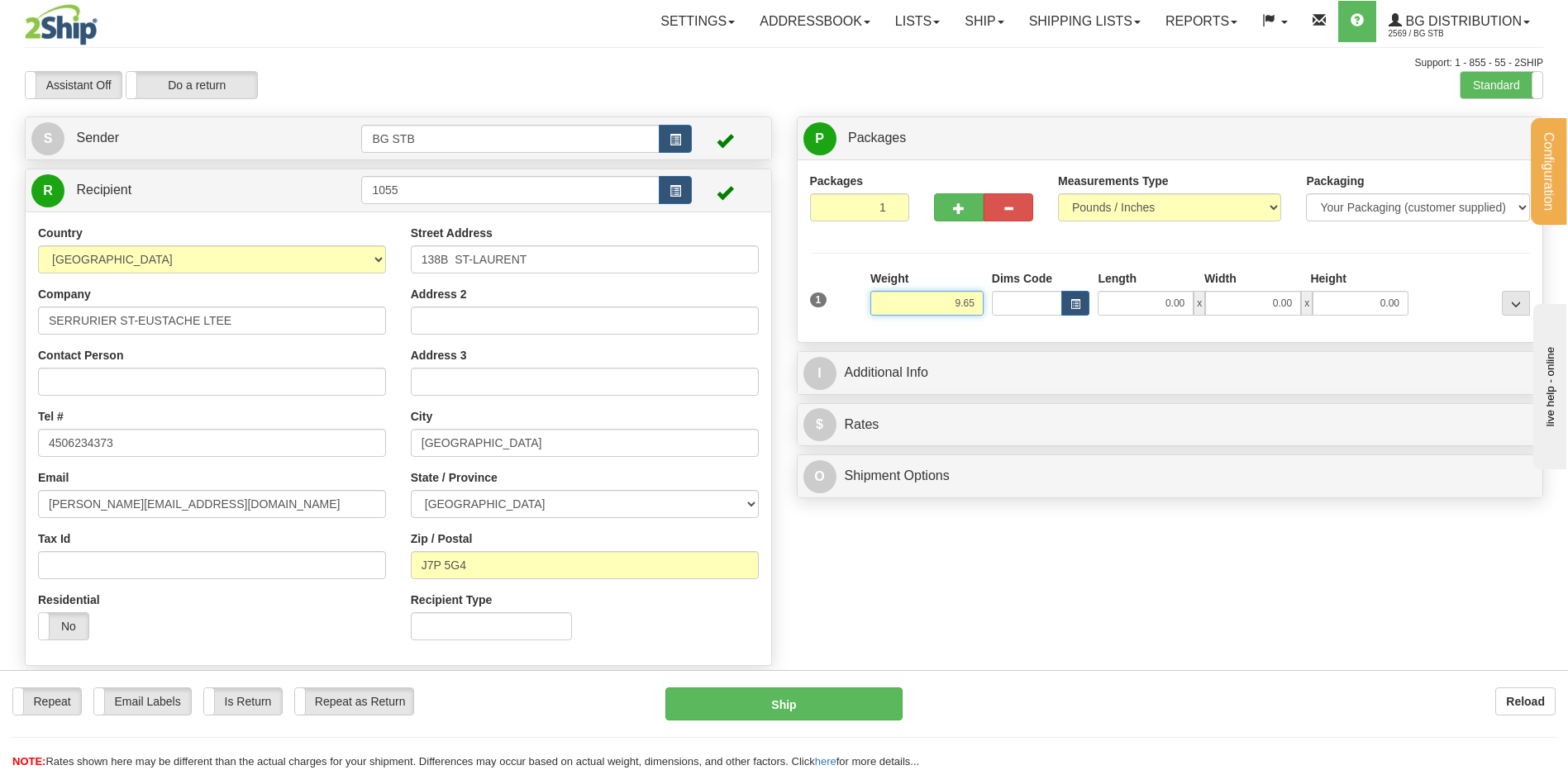
type input "9.65"
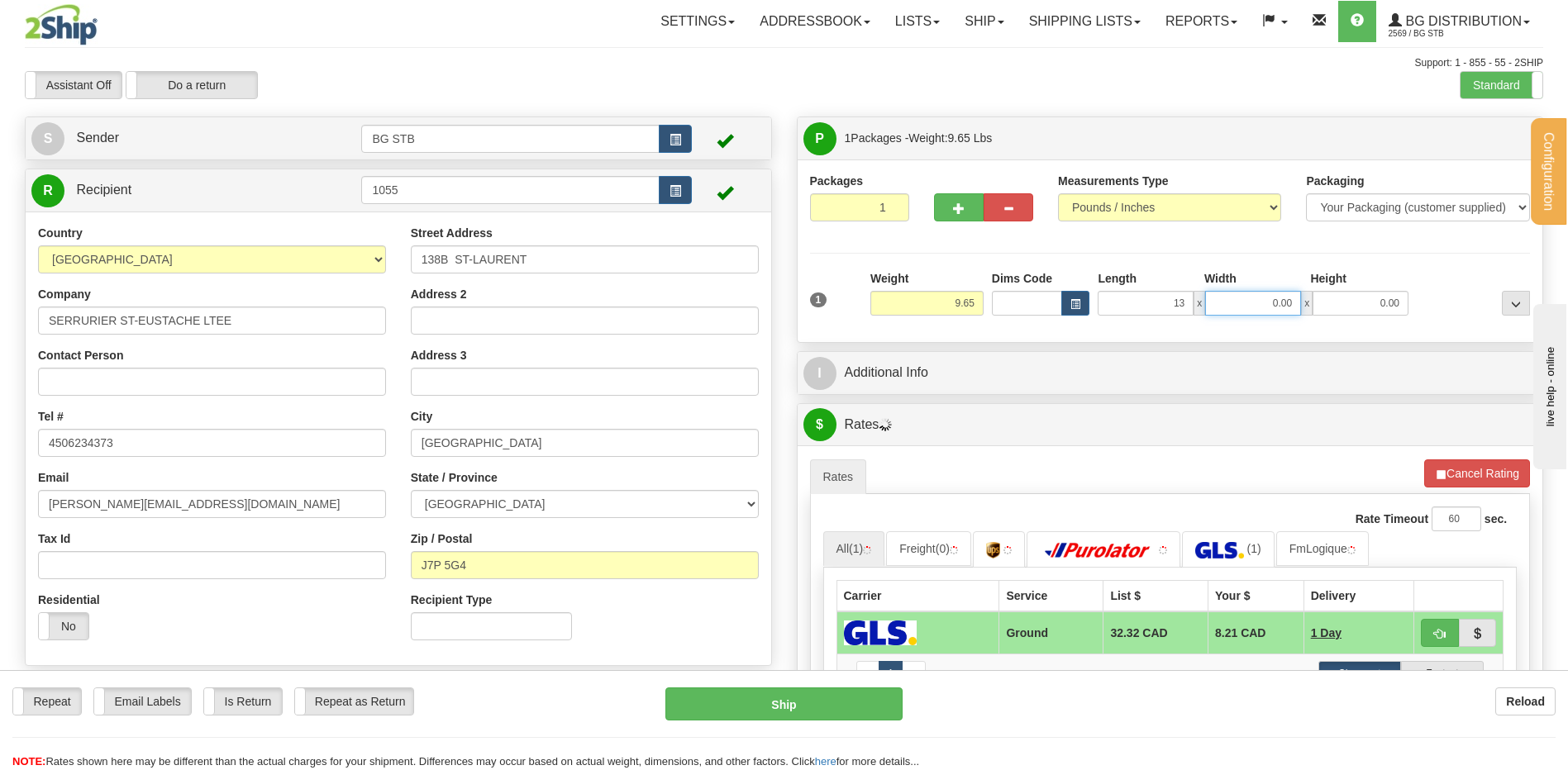
type input "13.00"
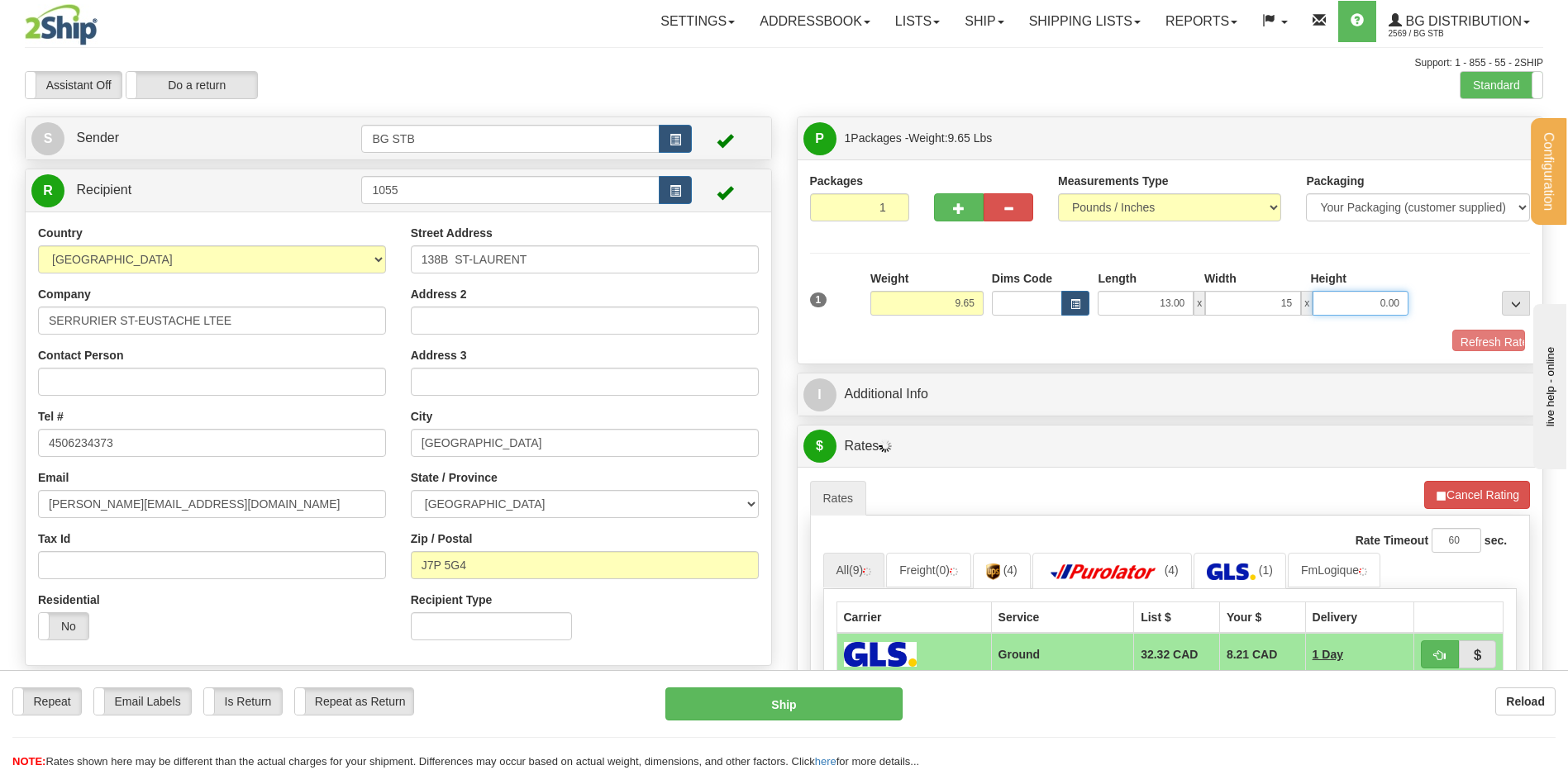
type input "15.00"
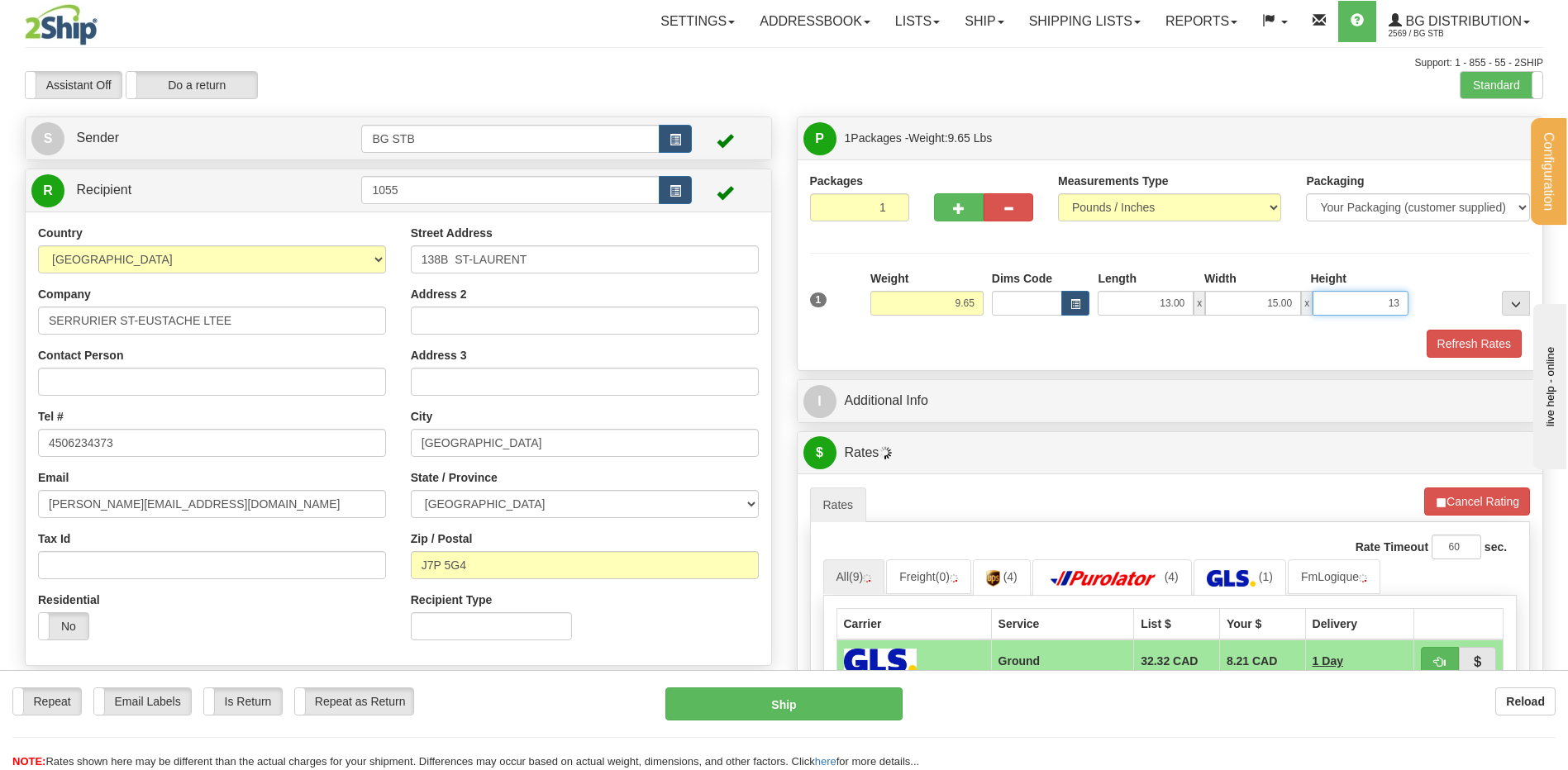
type input "13"
type input "13.00"
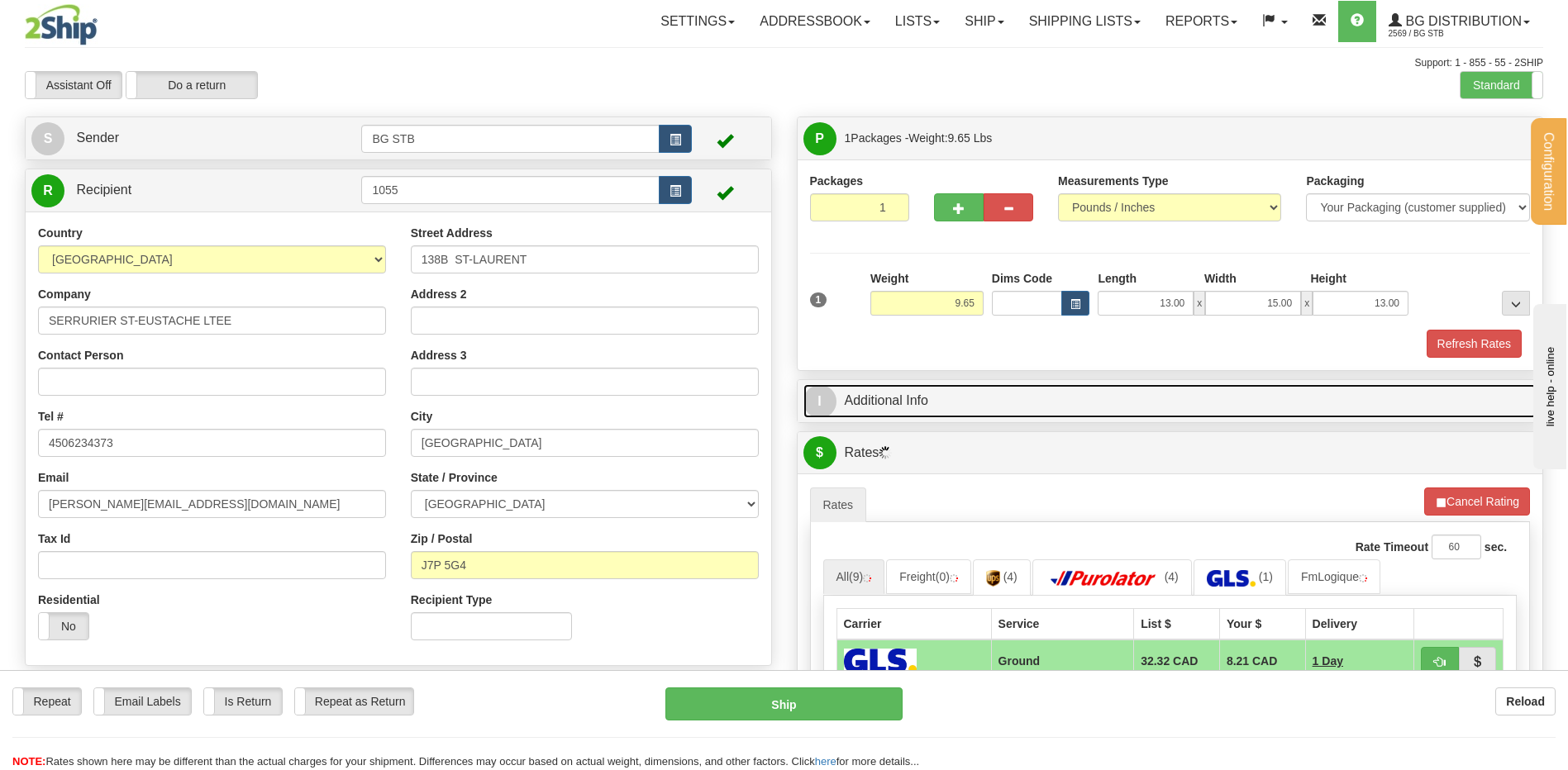
click at [943, 412] on link "I Additional Info" at bounding box center [1170, 401] width 734 height 34
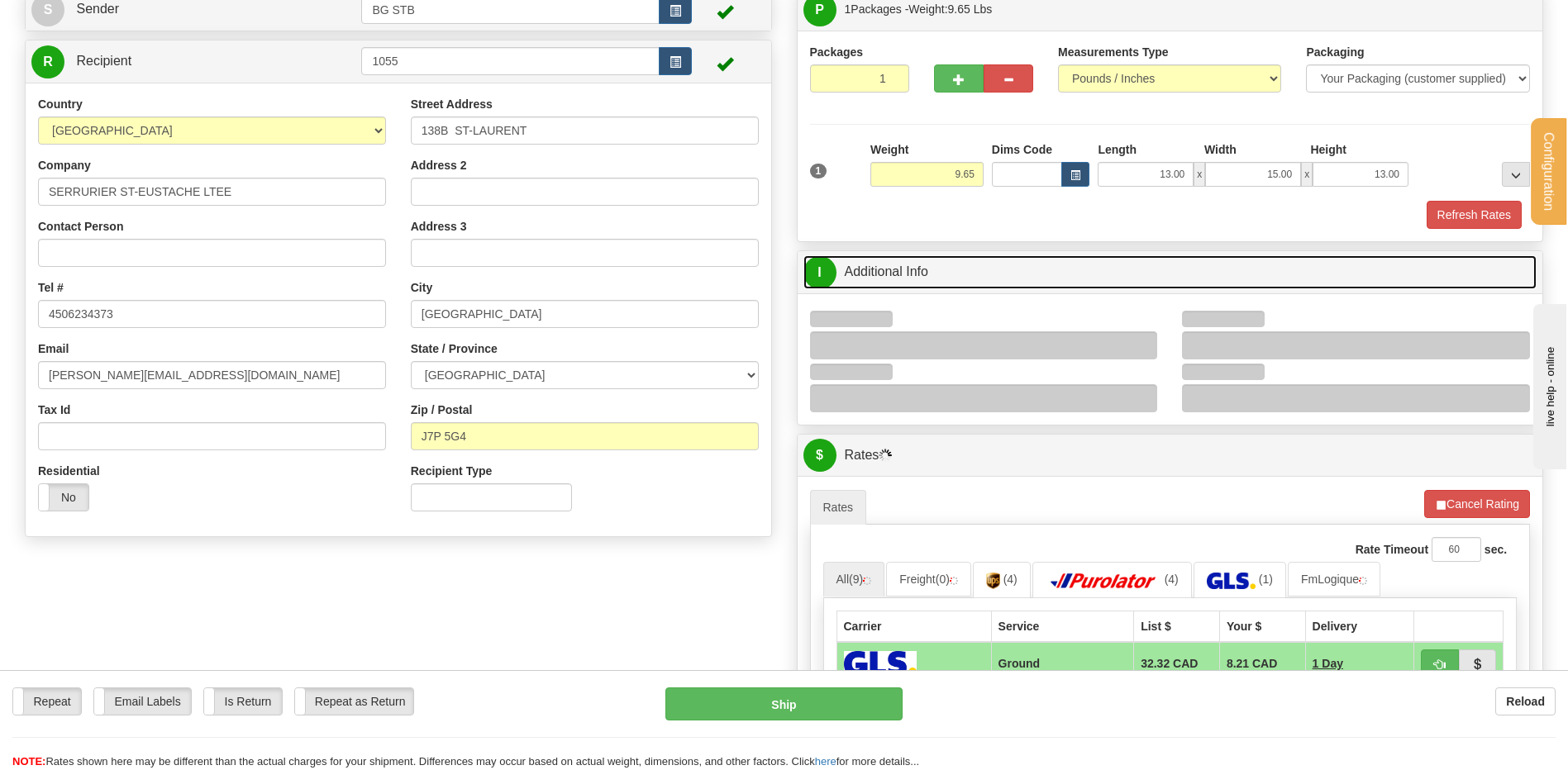
scroll to position [248, 0]
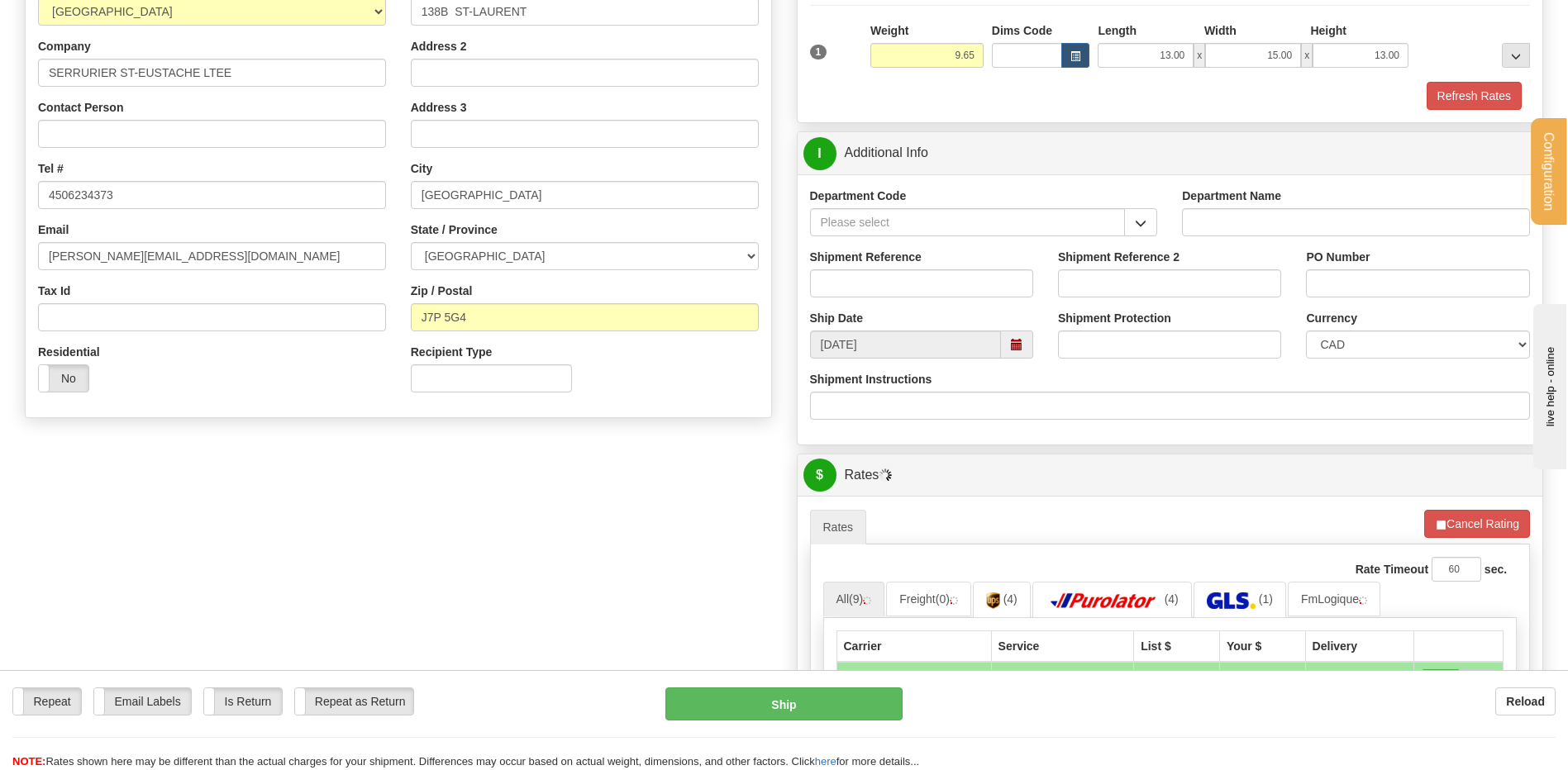
click at [1128, 224] on button "button" at bounding box center [1140, 221] width 33 height 28
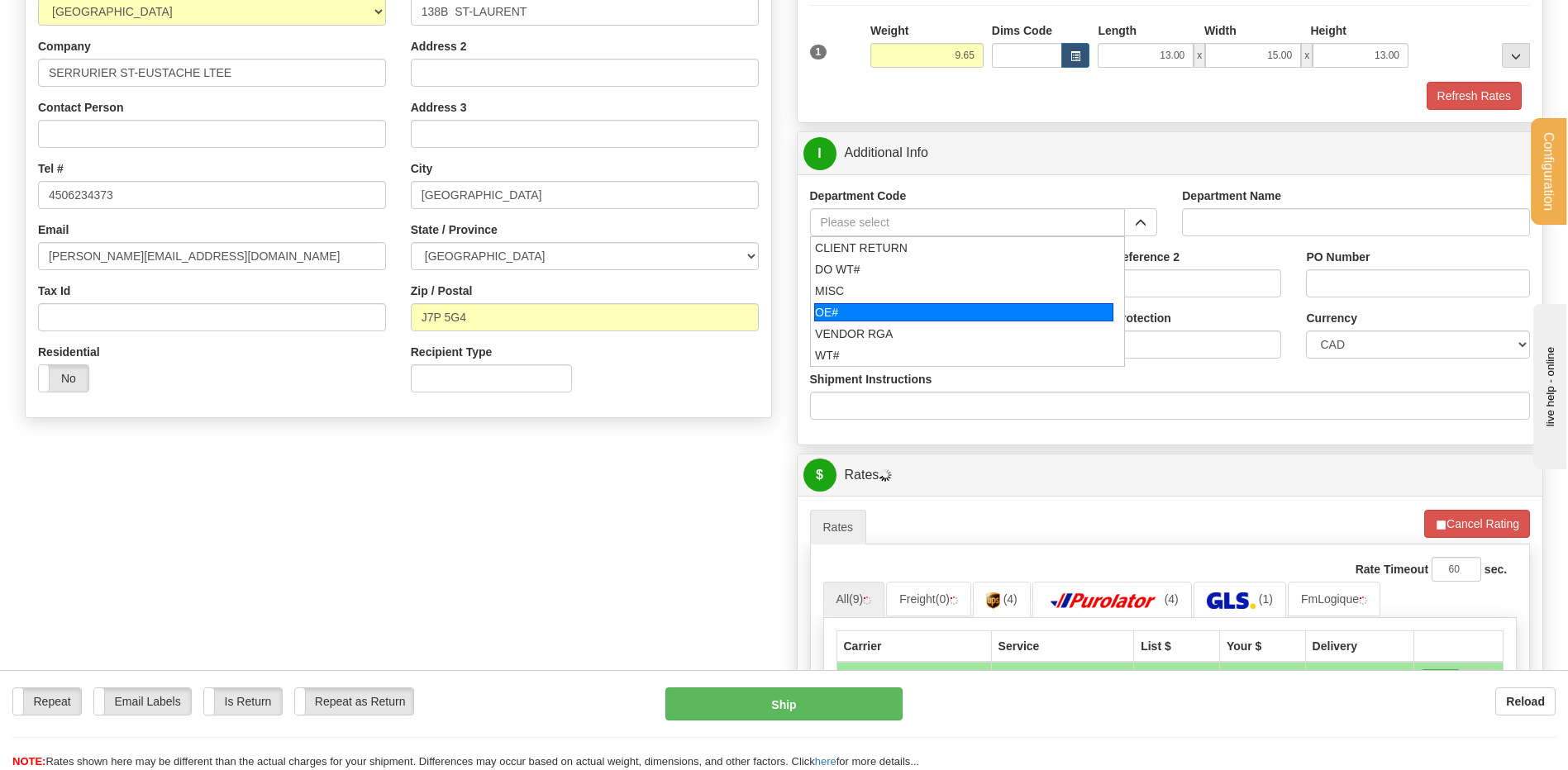
click at [940, 316] on div "OE#" at bounding box center [964, 313] width 299 height 18
type input "OE#"
type input "ORDERS"
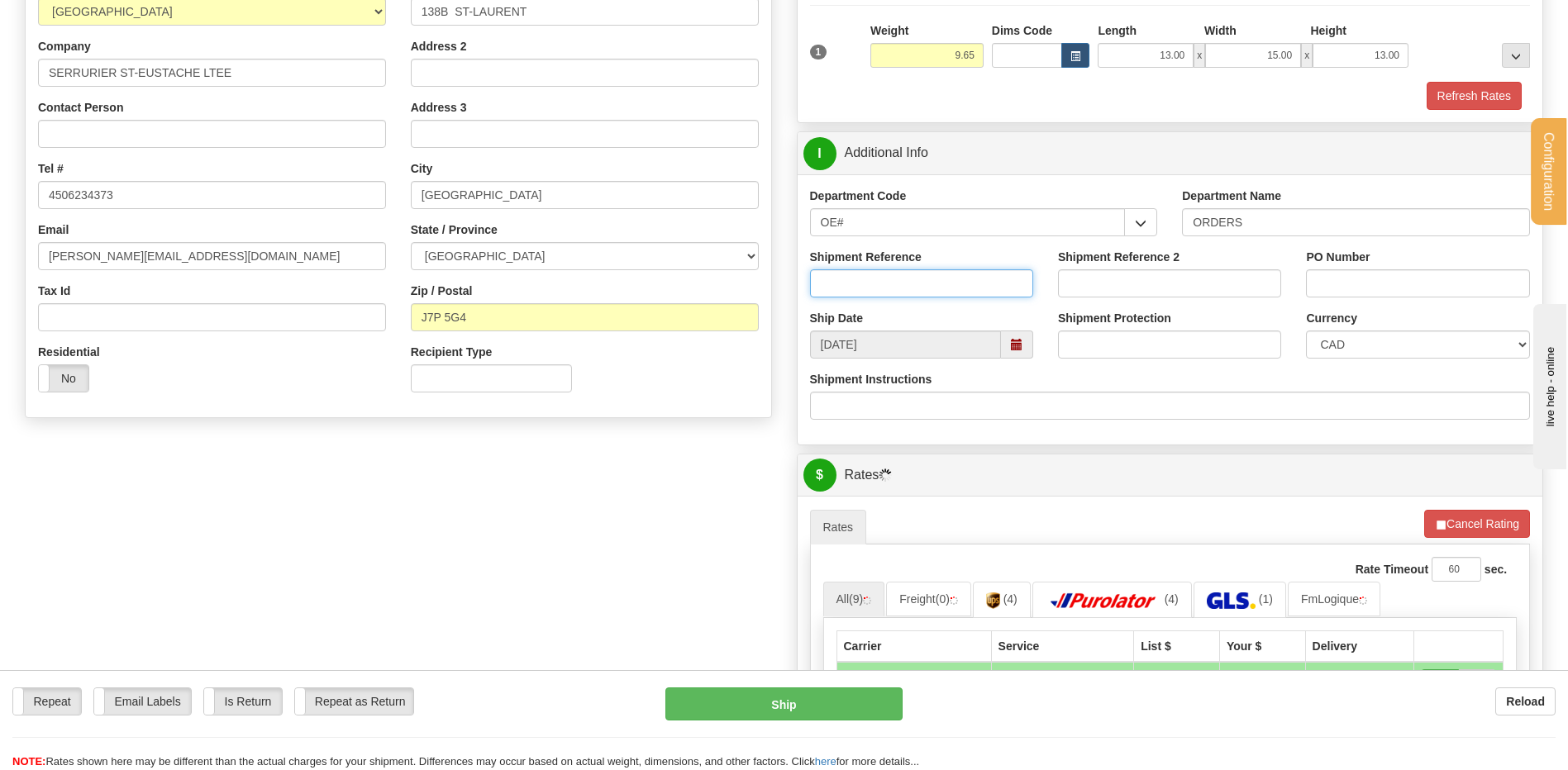
click at [934, 278] on input "Shipment Reference" at bounding box center [922, 283] width 223 height 28
type input "80006595-00"
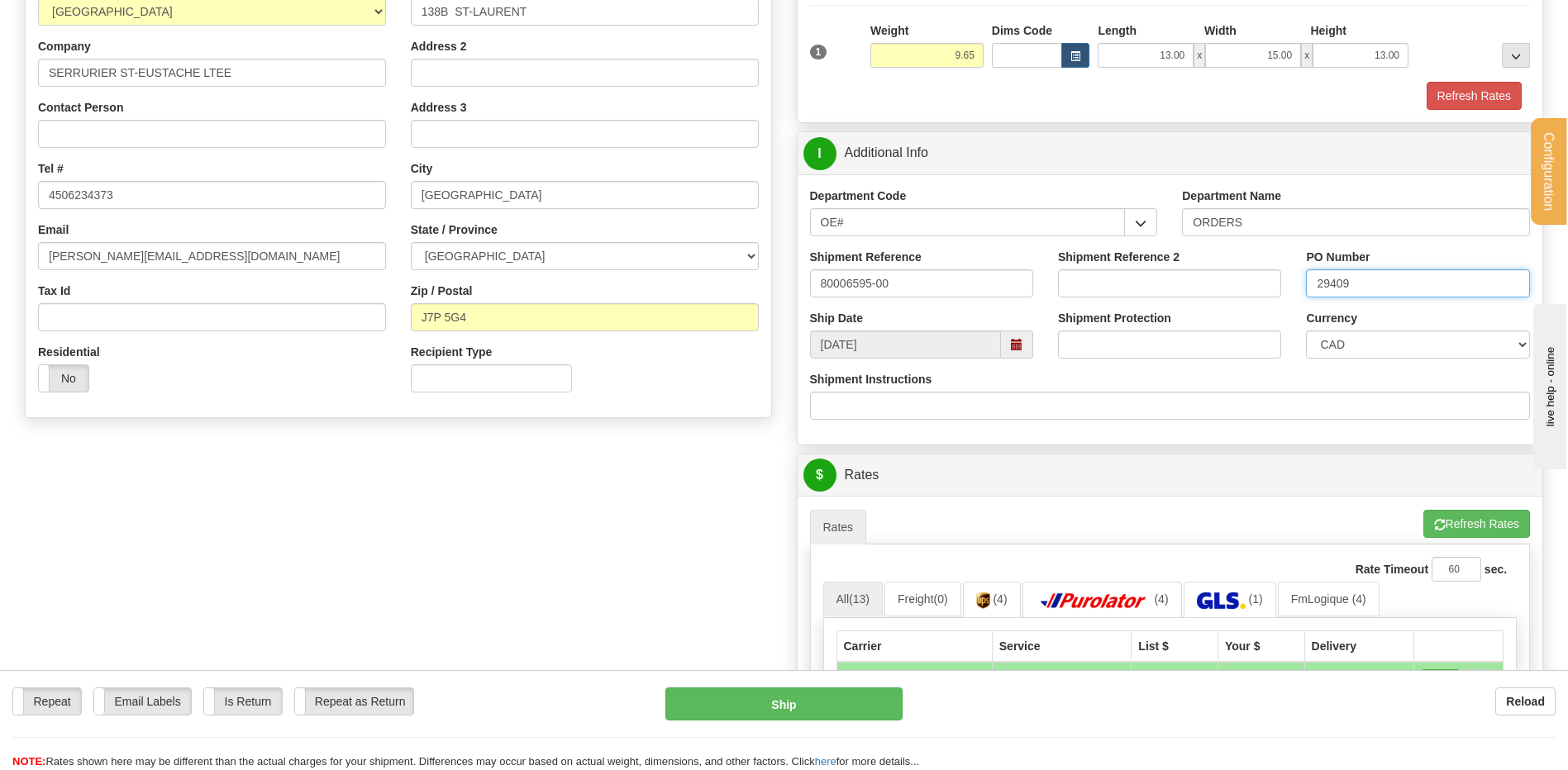
type input "29409"
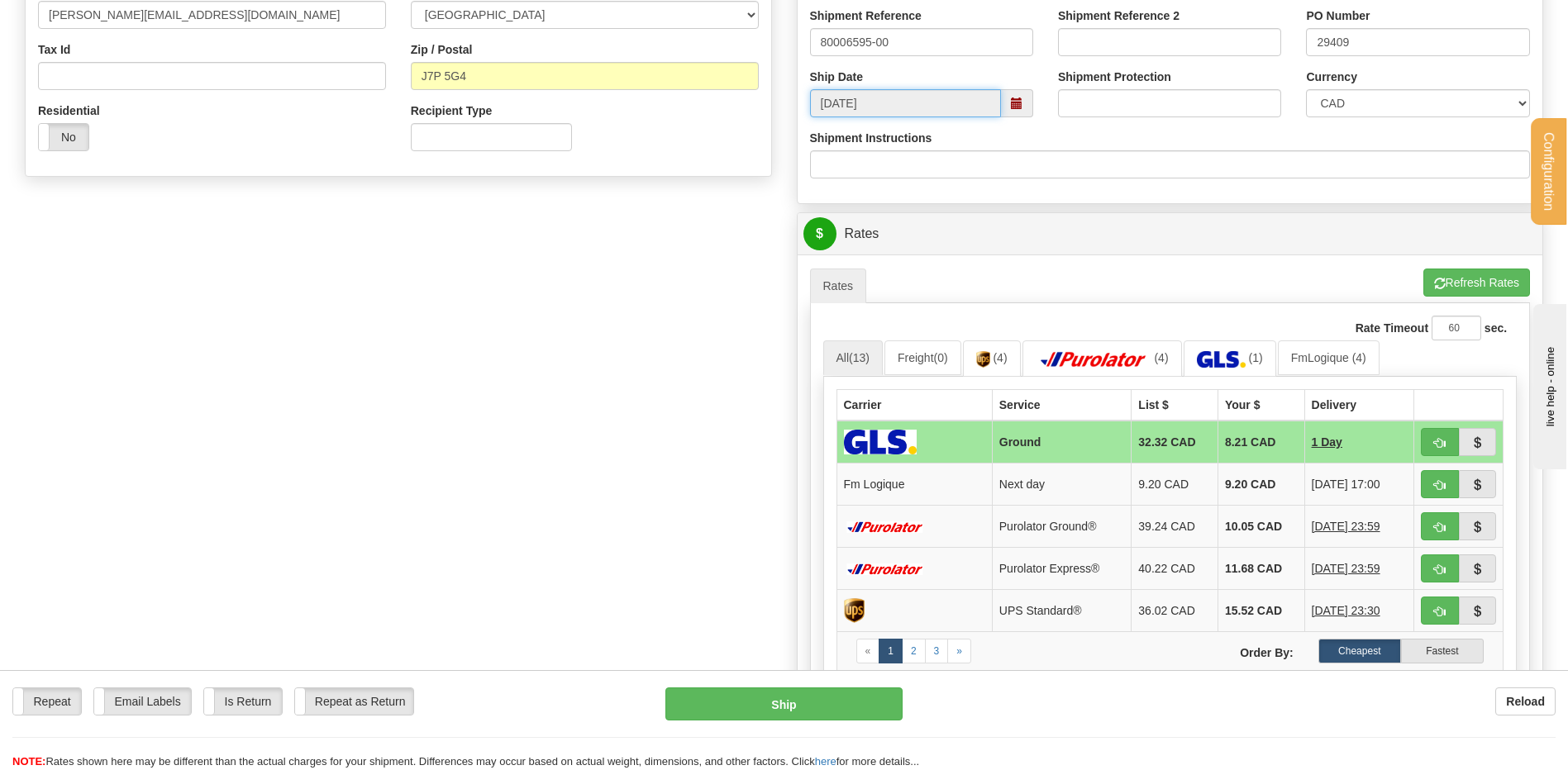
scroll to position [661, 0]
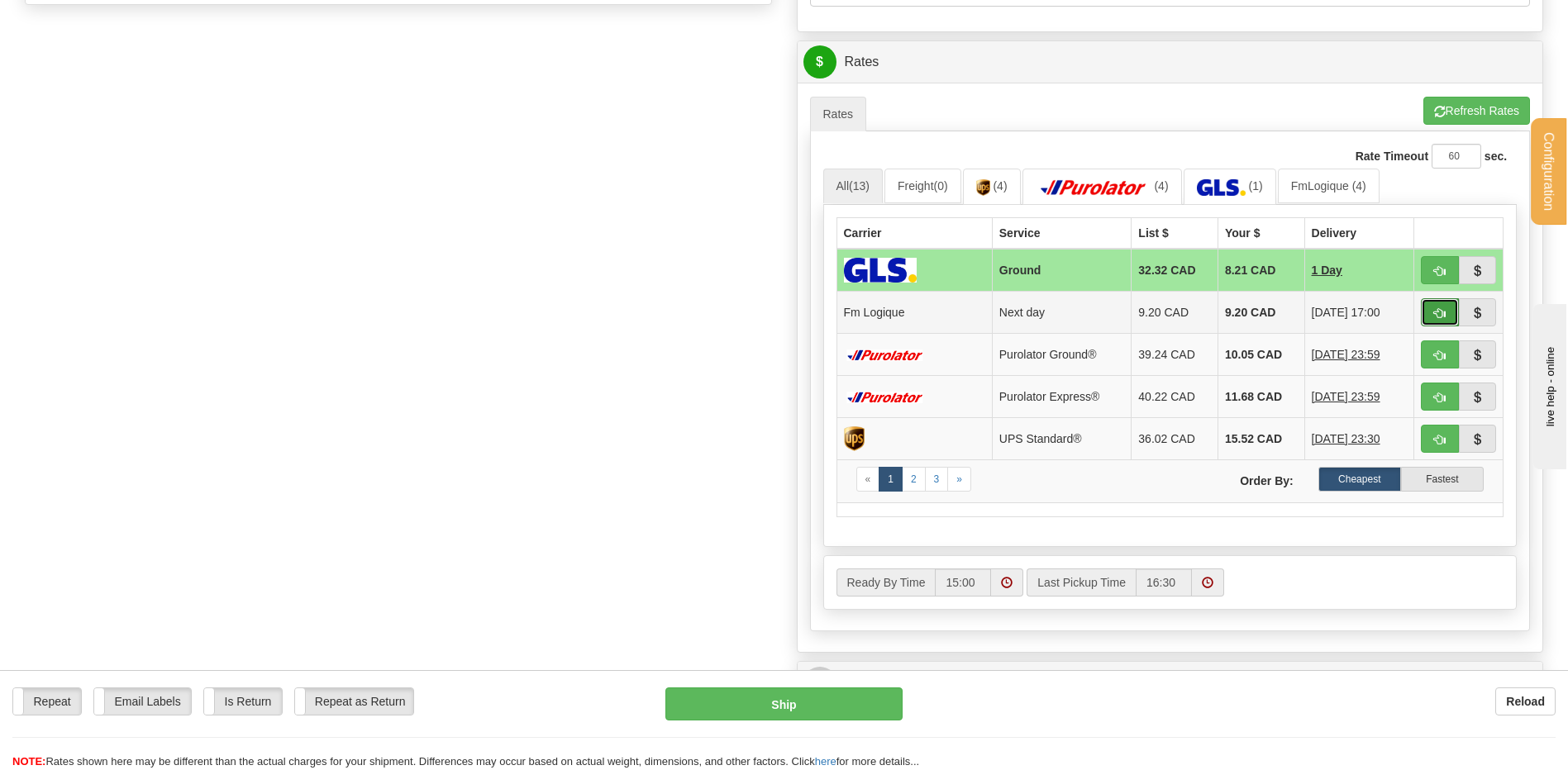
click at [1451, 318] on button "button" at bounding box center [1440, 312] width 38 height 28
type input "jour"
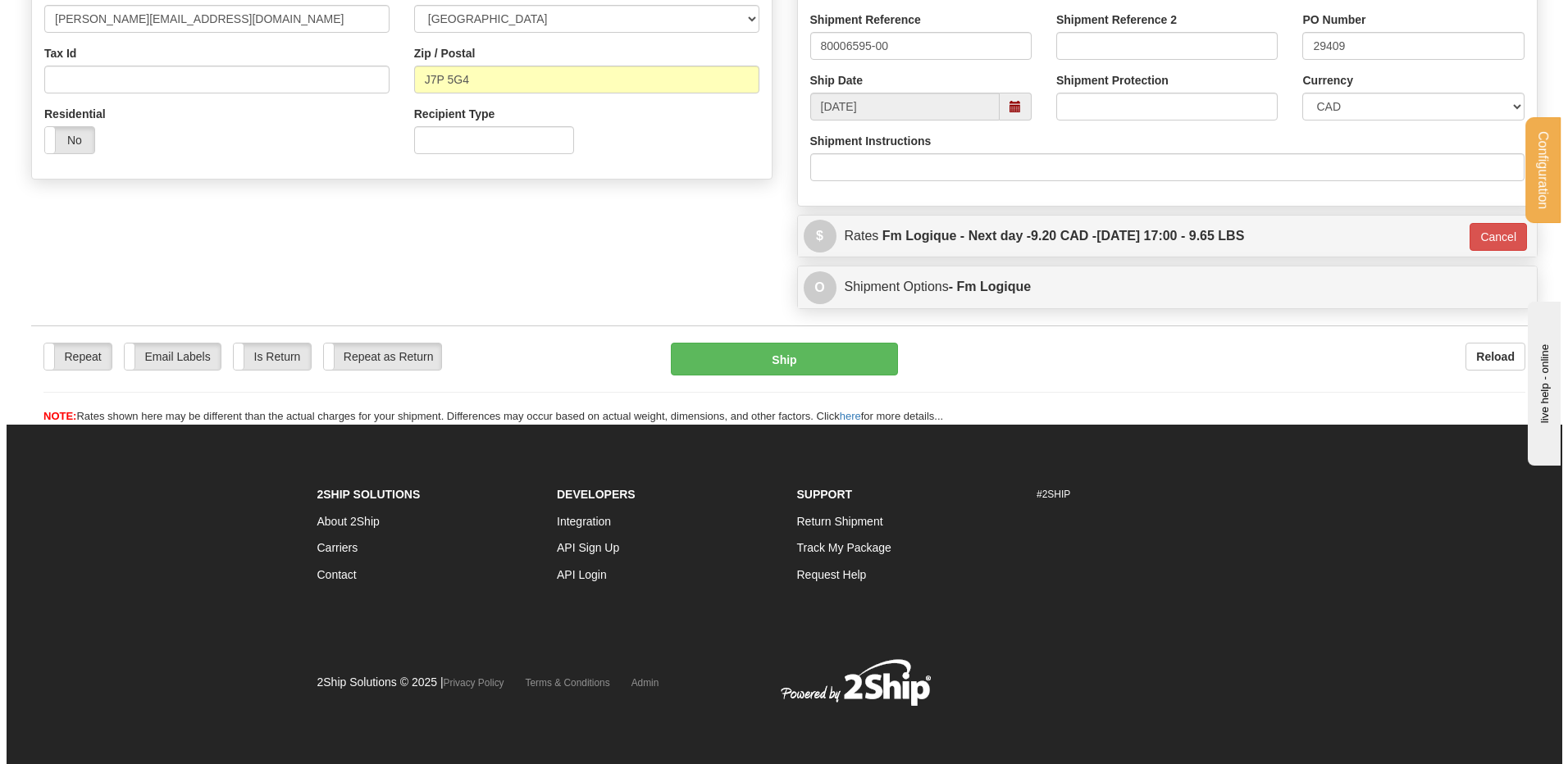
scroll to position [482, 0]
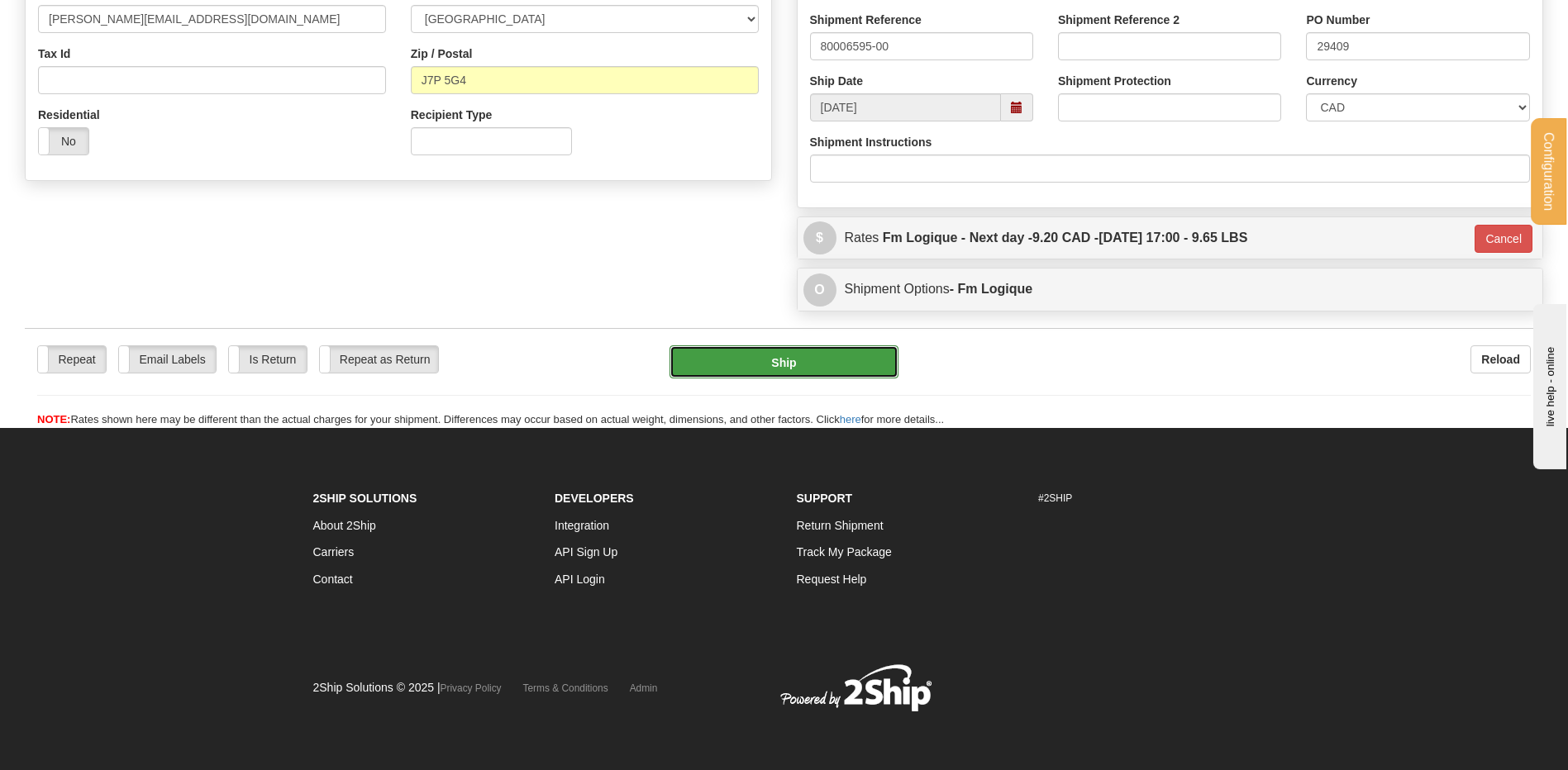
click at [748, 353] on button "Ship" at bounding box center [783, 362] width 228 height 33
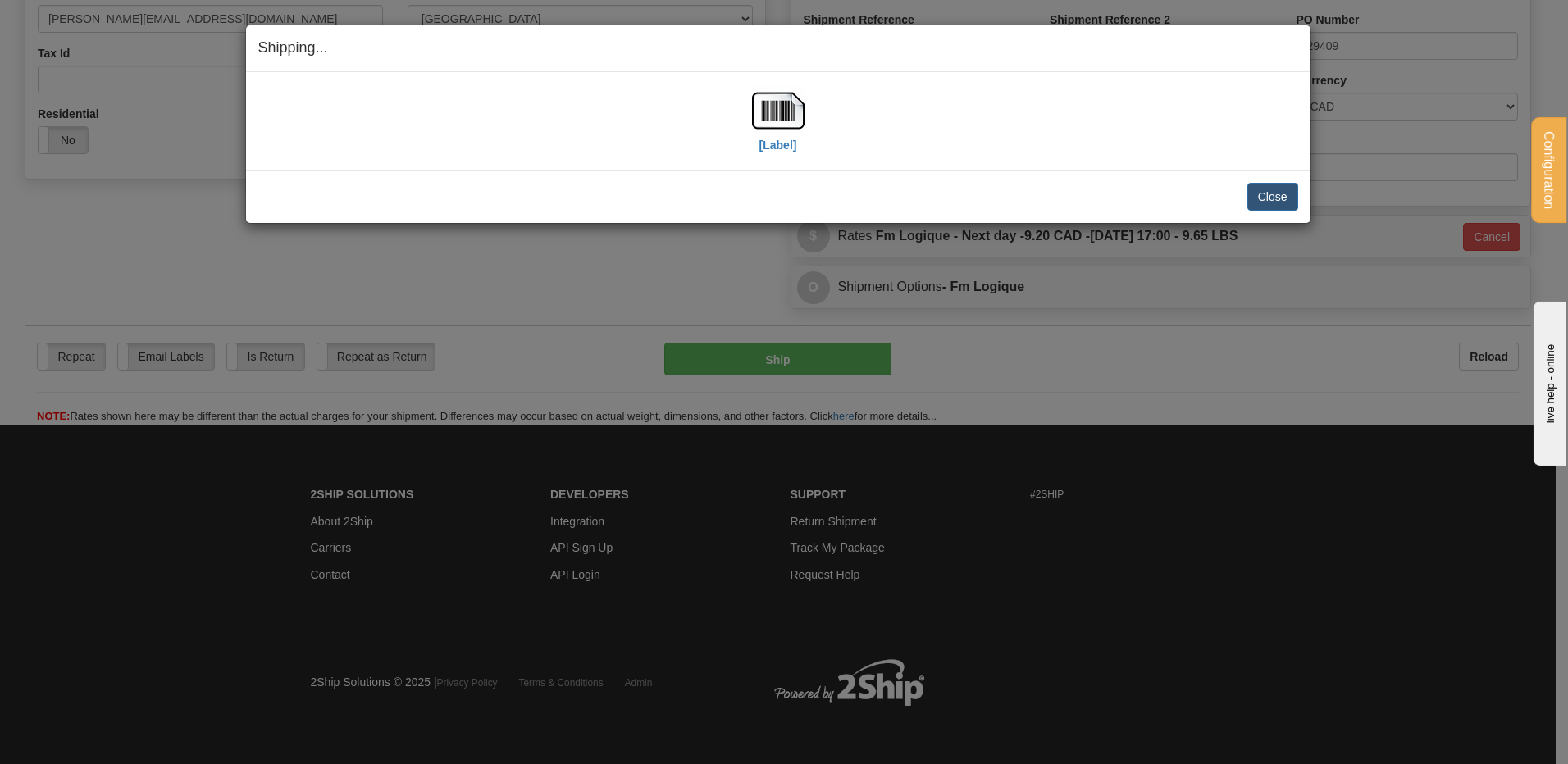
click at [749, 101] on div "[Label]" at bounding box center [779, 120] width 1040 height 73
click at [777, 125] on img at bounding box center [778, 110] width 52 height 52
click at [1281, 203] on button "Close" at bounding box center [1272, 196] width 51 height 28
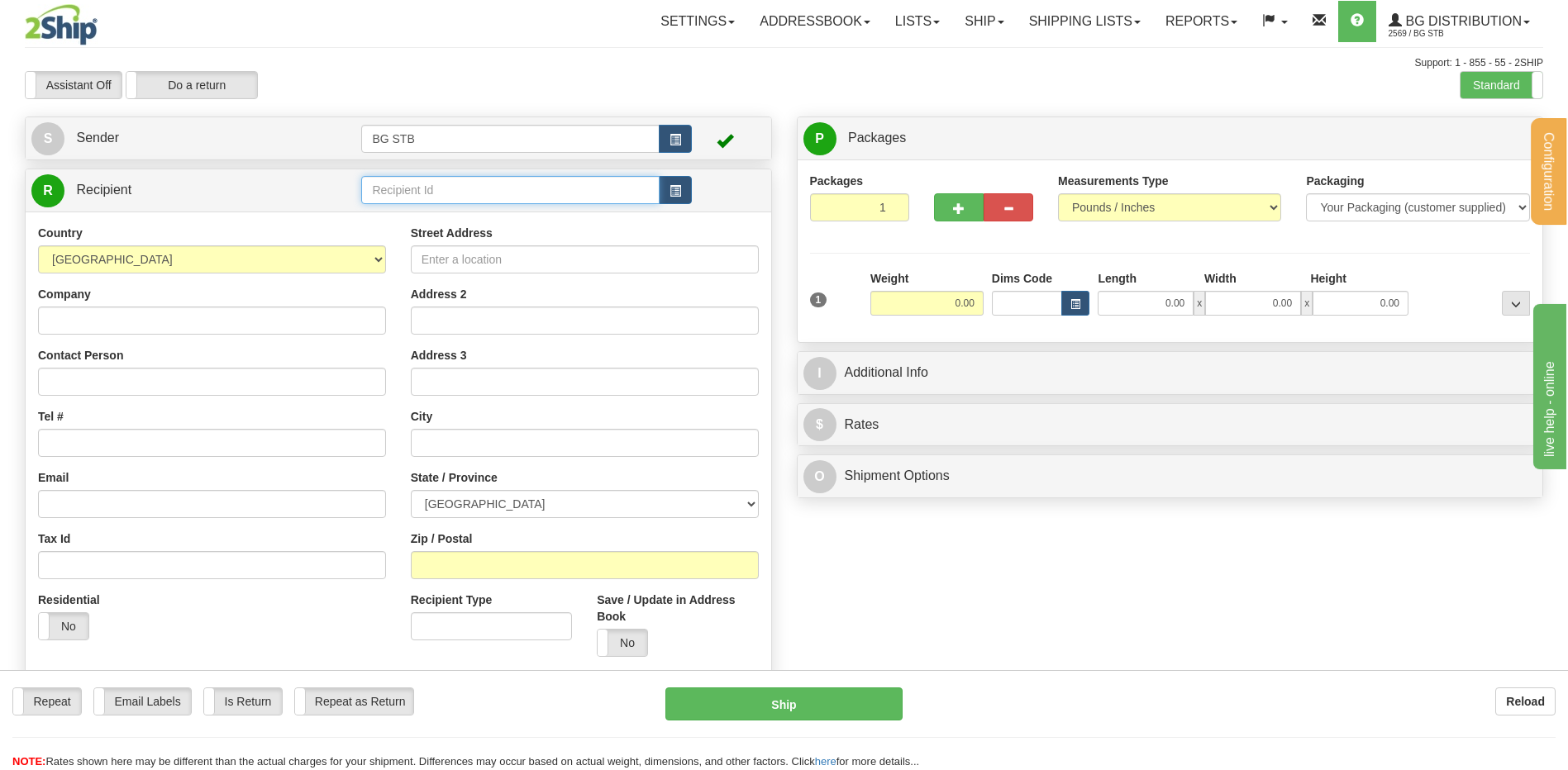
click at [438, 190] on input "text" at bounding box center [510, 190] width 297 height 28
type input "5505"
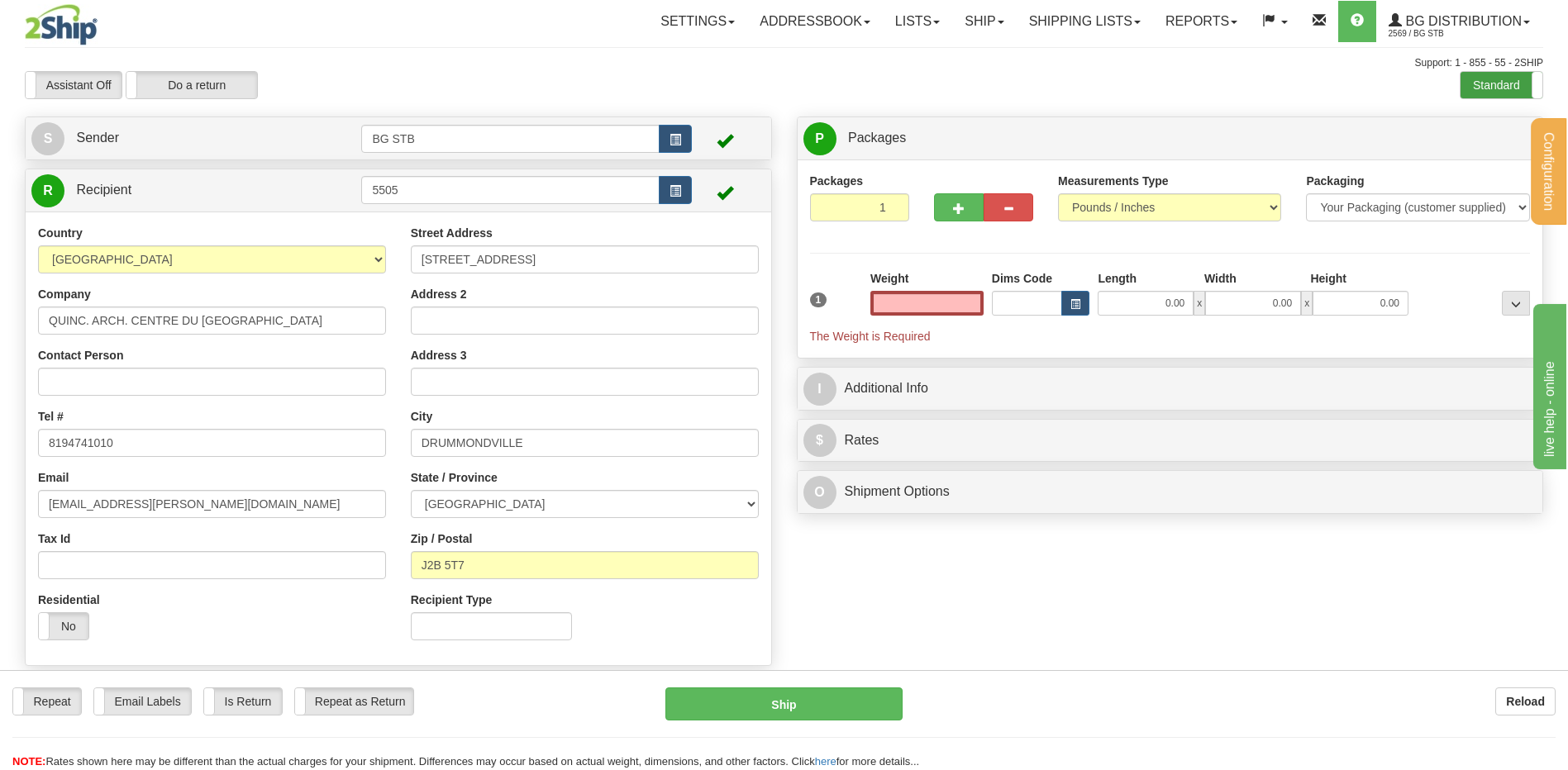
type input "0.00"
click at [1517, 75] on label "Standard" at bounding box center [1501, 85] width 82 height 26
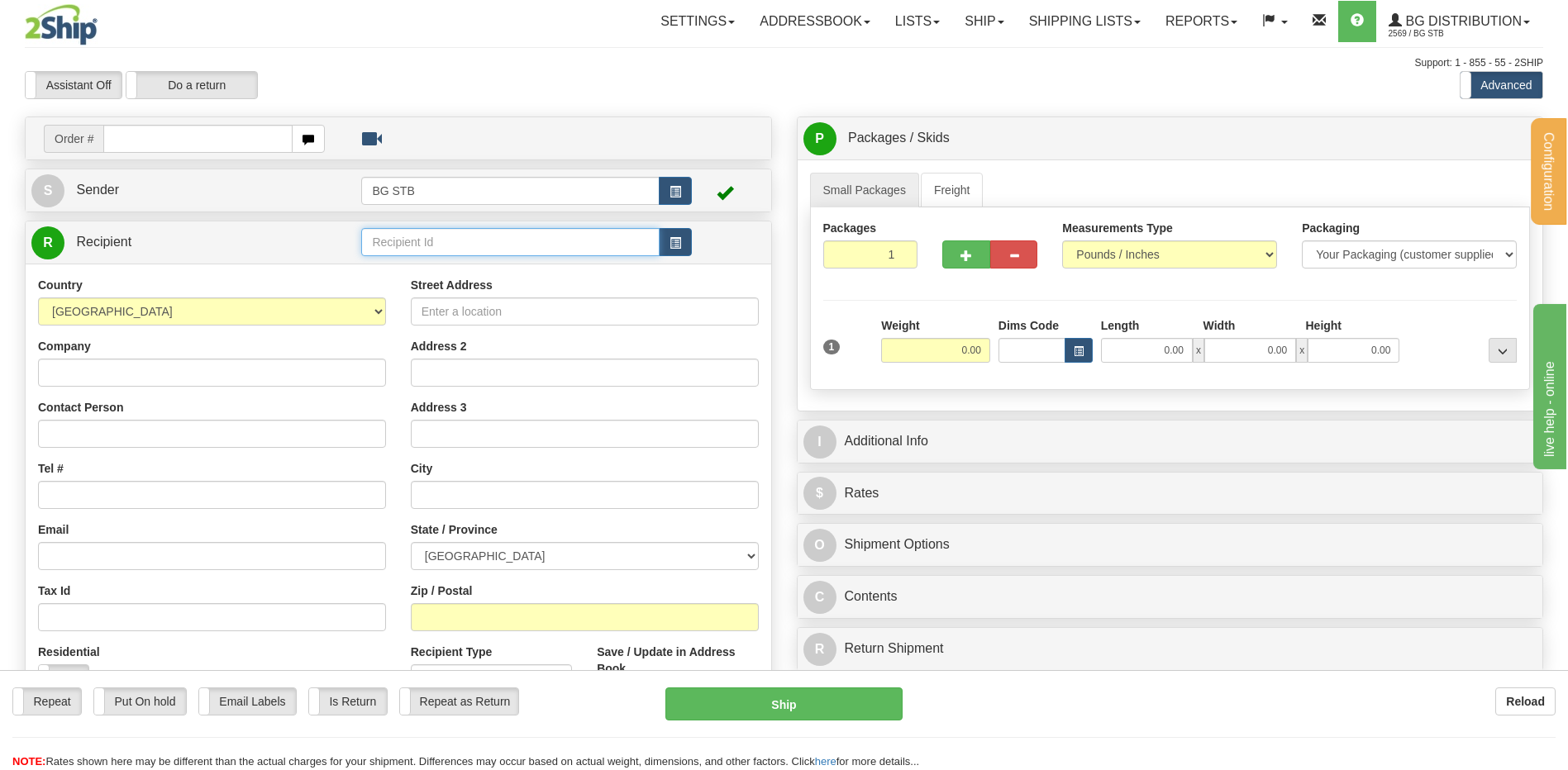
click at [457, 248] on input "text" at bounding box center [510, 241] width 297 height 28
type input "5505"
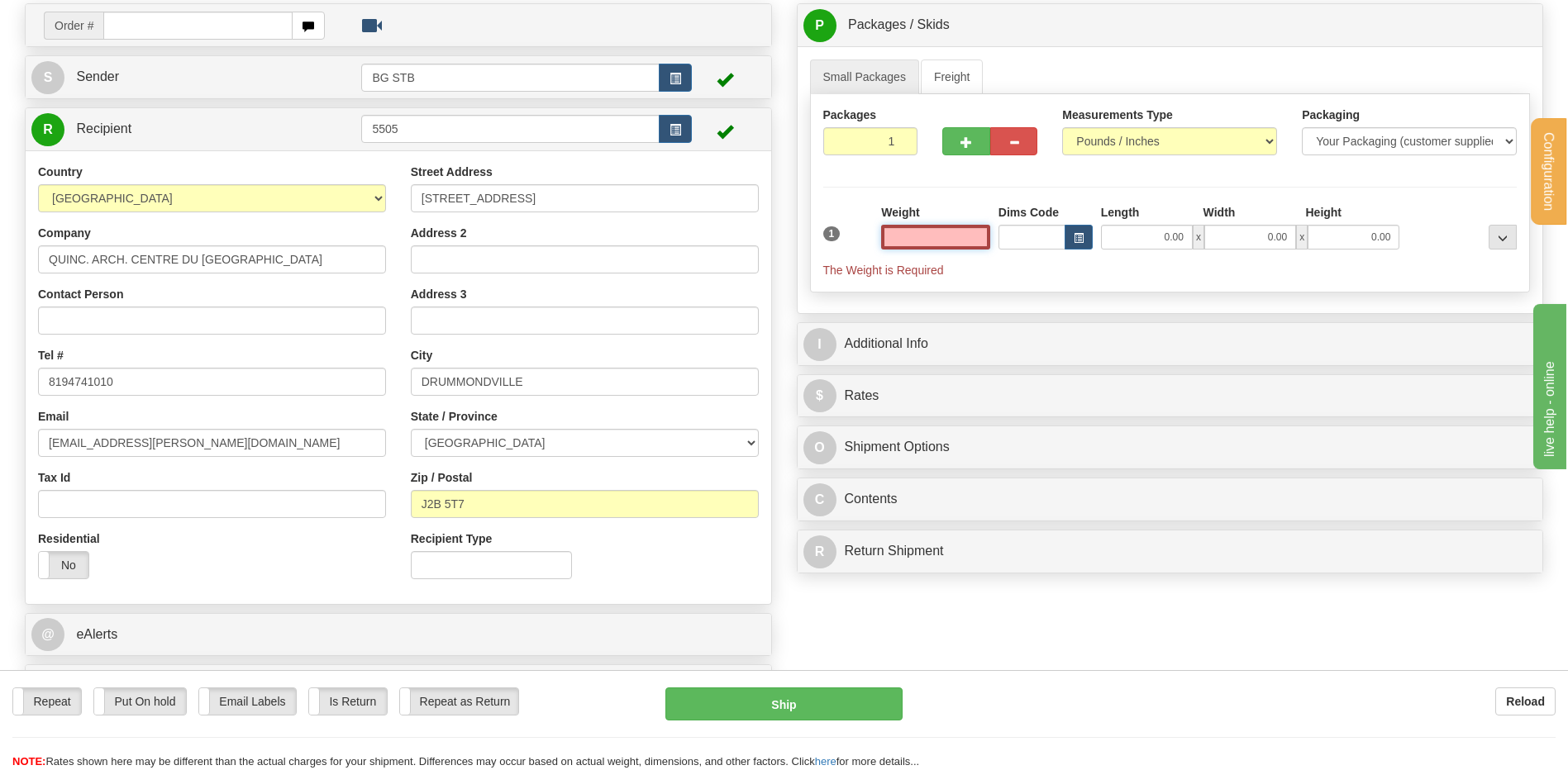
scroll to position [83, 0]
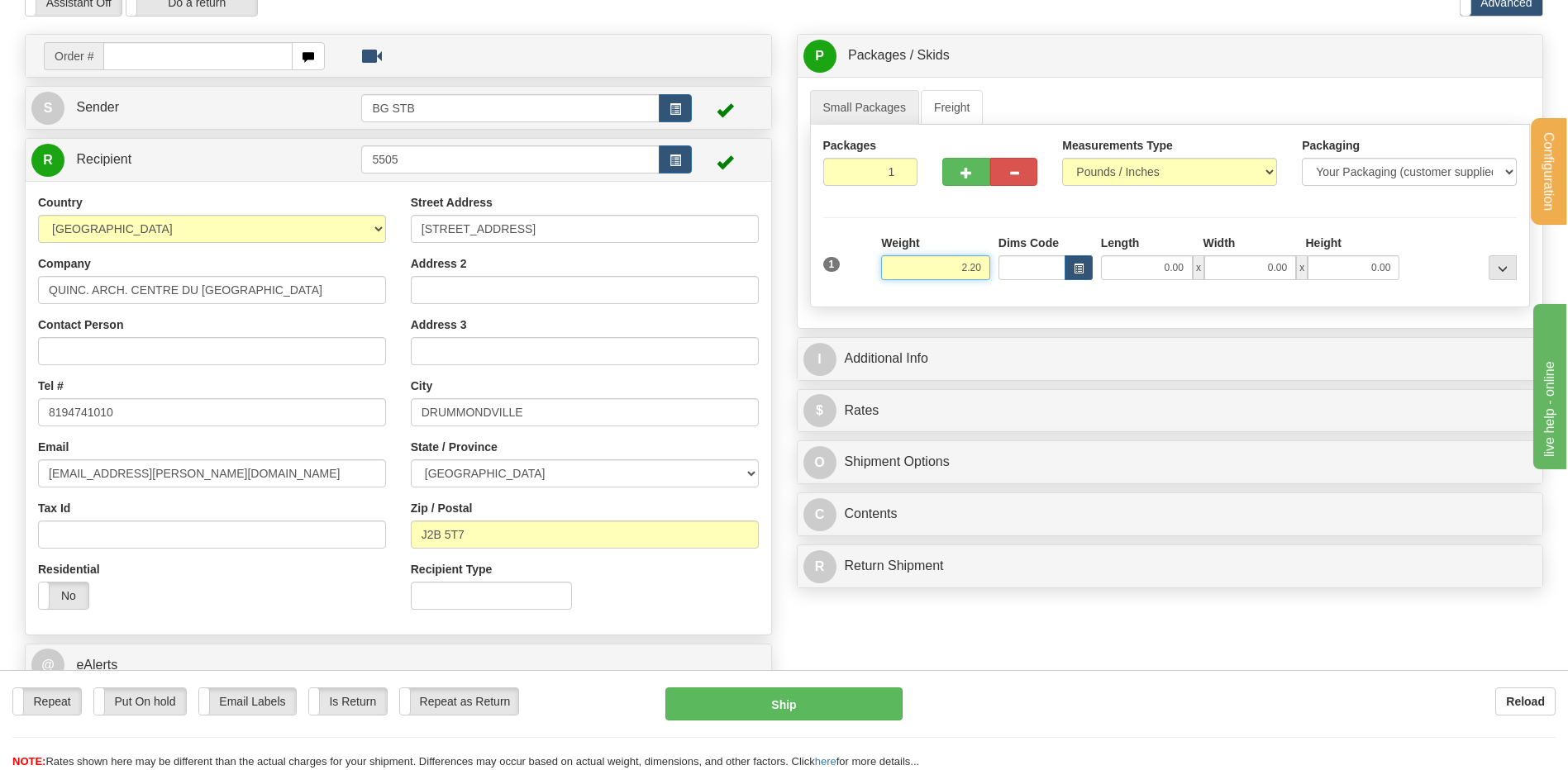
type input "2.20"
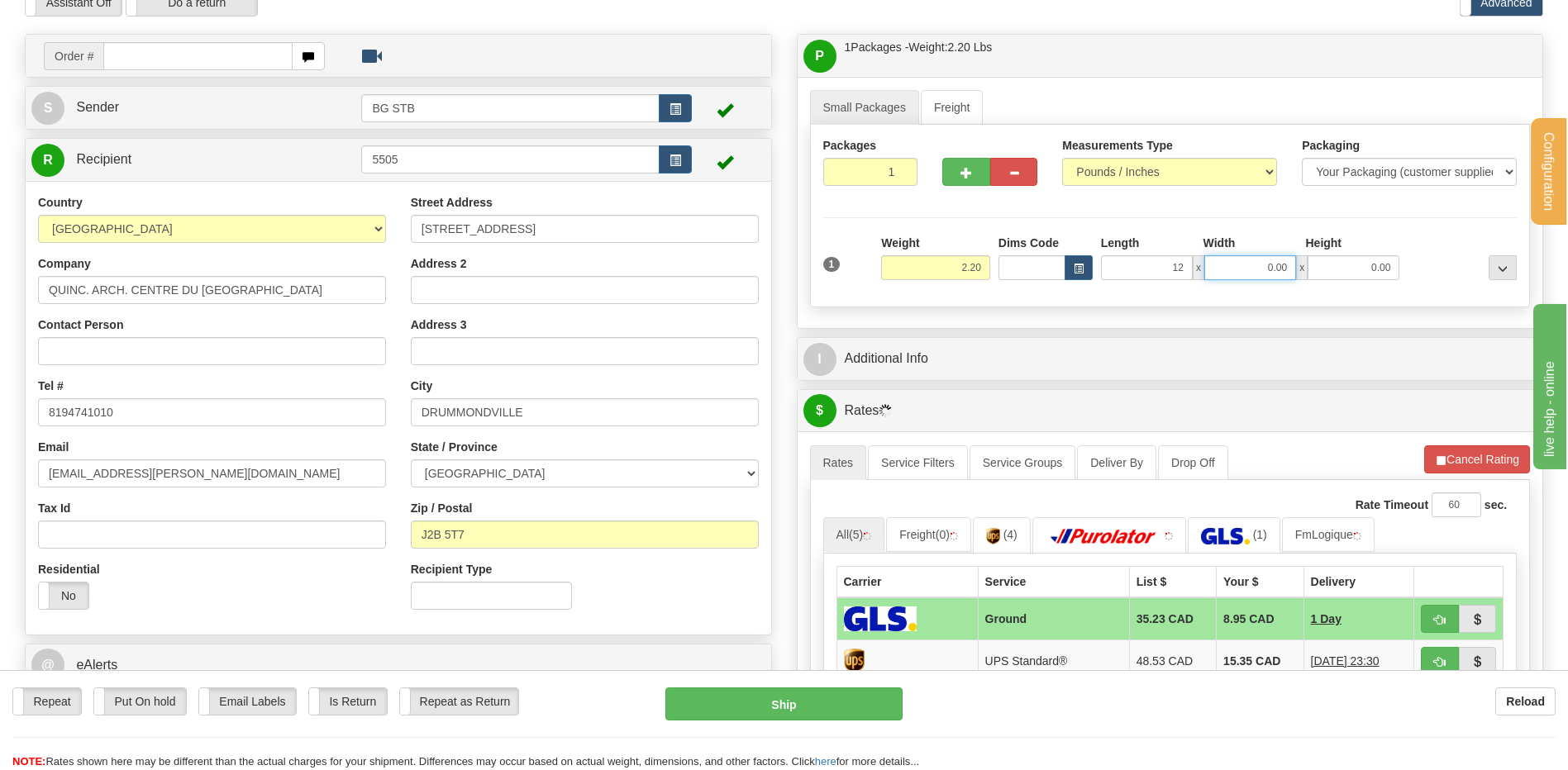
type input "12.00"
type input "6"
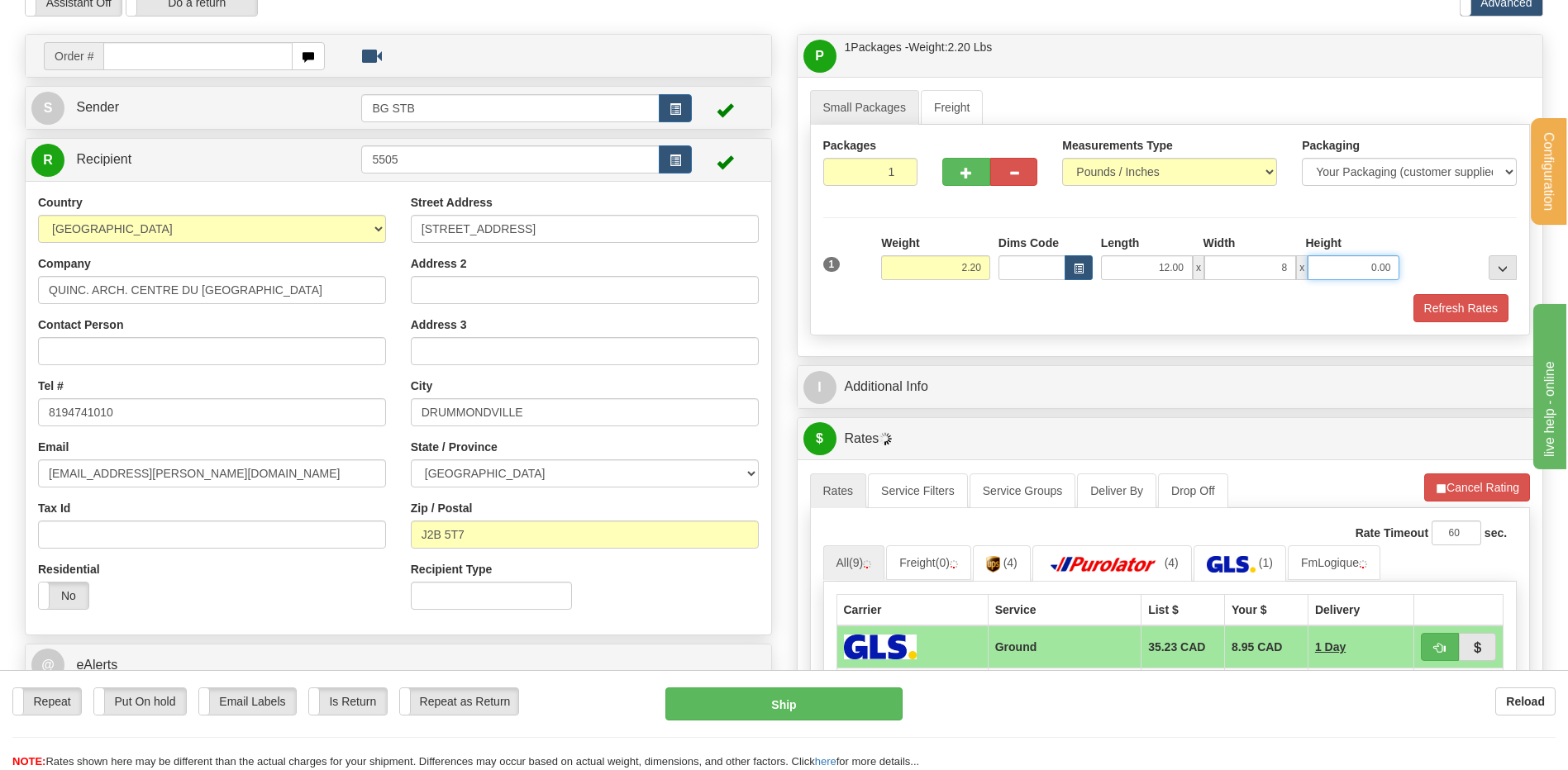
type input "8.00"
type input "6.00"
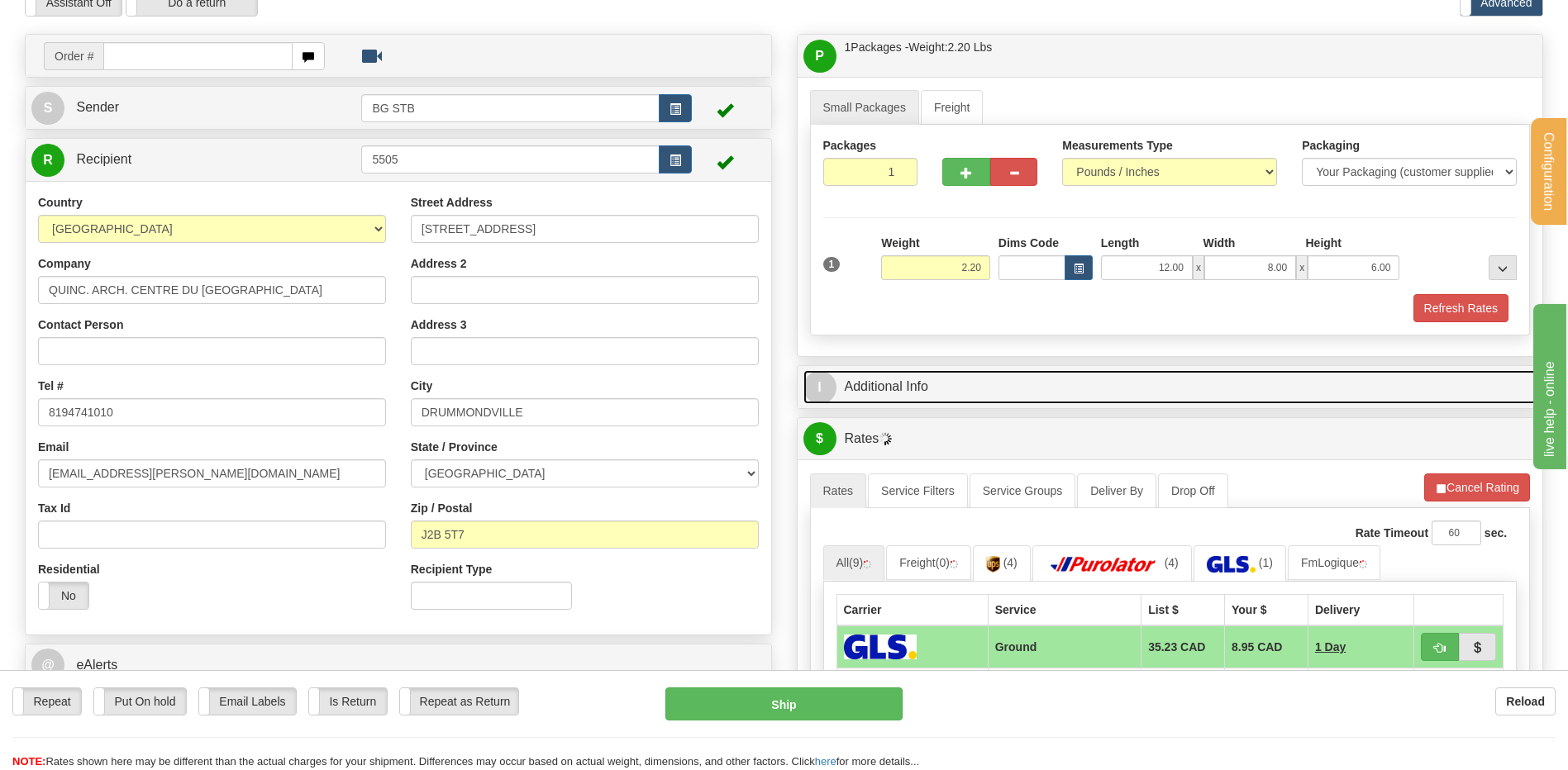
click at [914, 387] on link "I Additional Info" at bounding box center [1170, 386] width 734 height 34
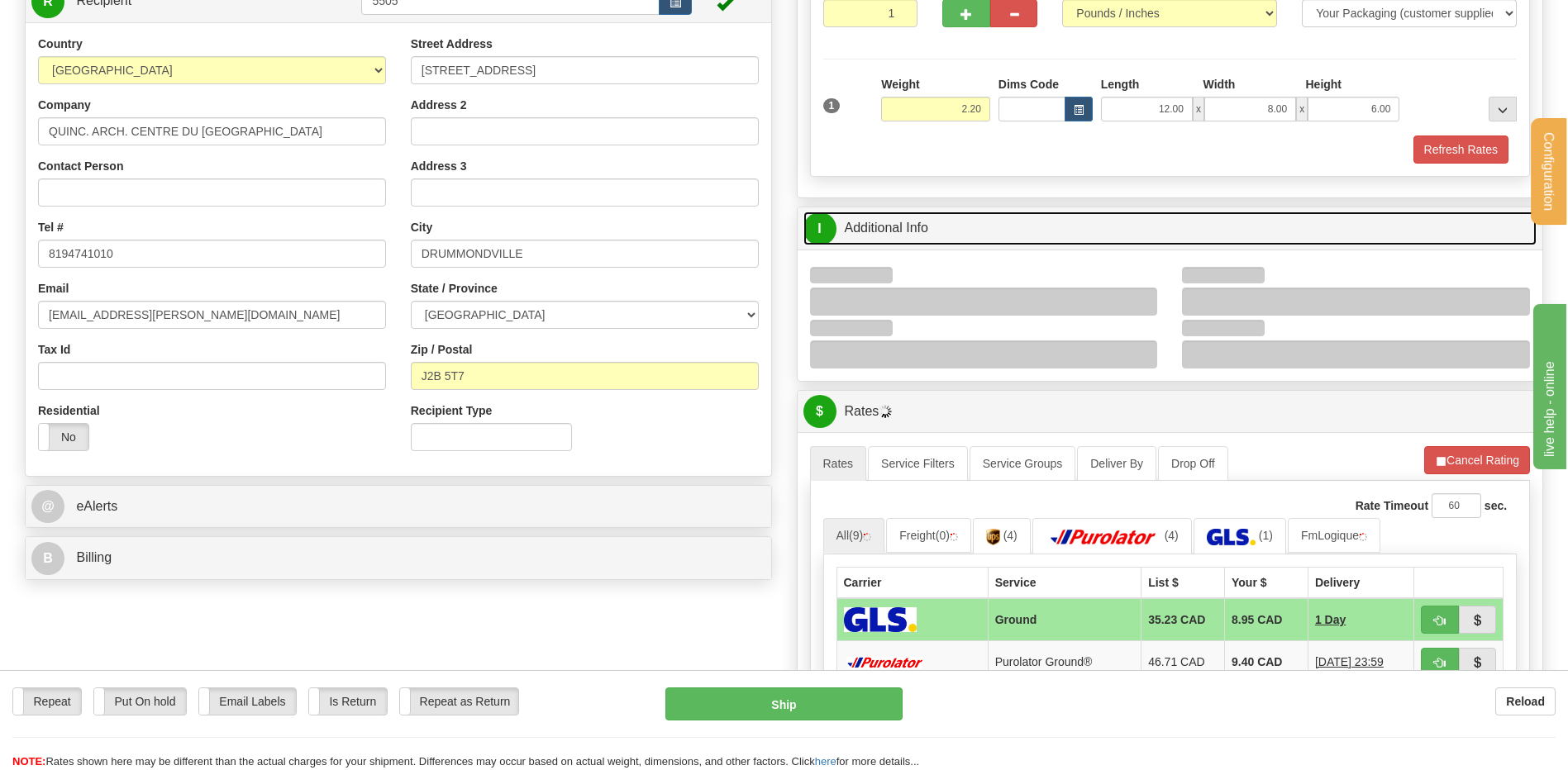
scroll to position [331, 0]
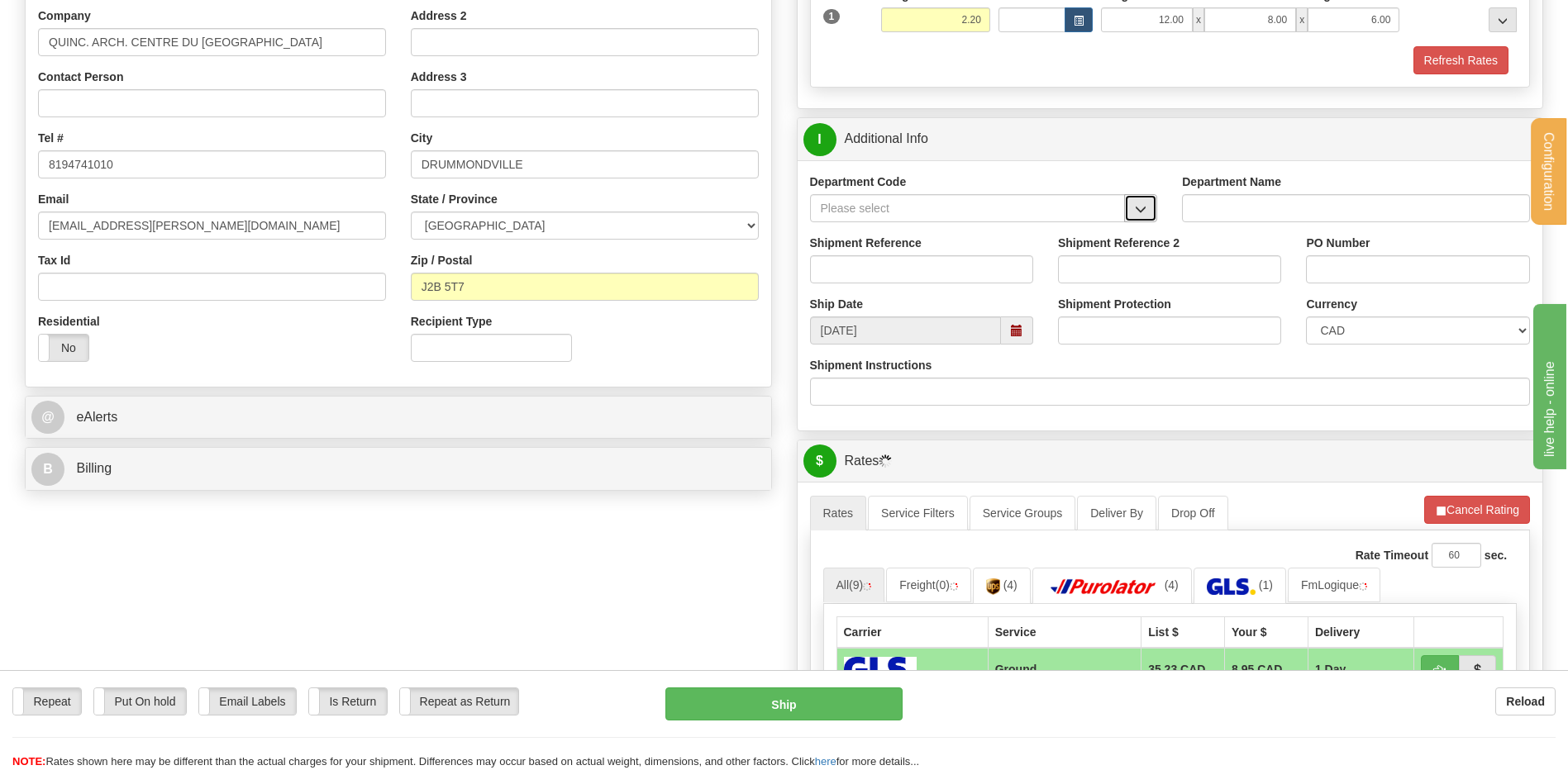
drag, startPoint x: 1141, startPoint y: 208, endPoint x: 1124, endPoint y: 216, distance: 18.8
click at [1142, 208] on span "button" at bounding box center [1140, 210] width 12 height 11
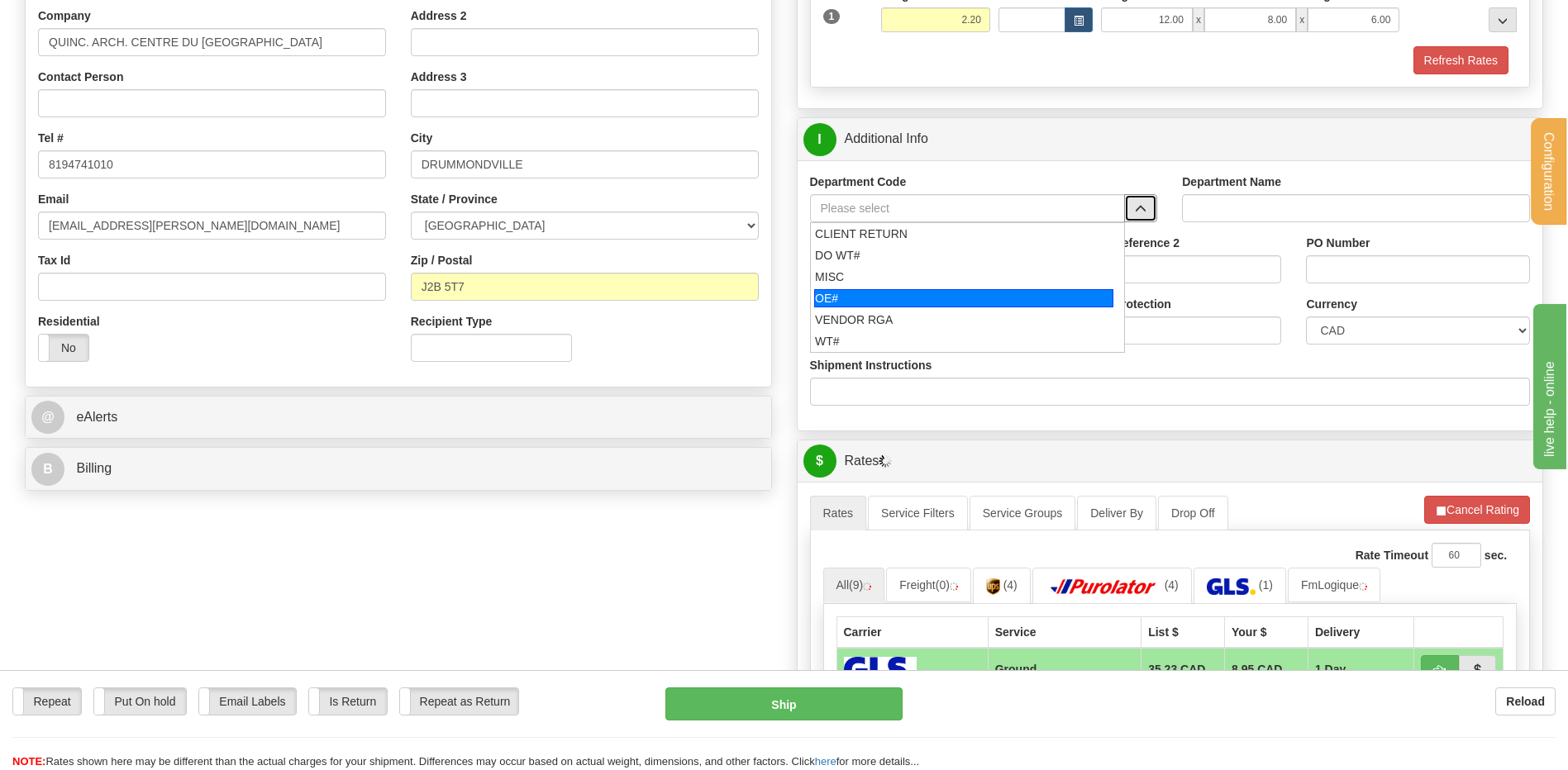
click at [934, 298] on div "OE#" at bounding box center [964, 298] width 299 height 18
type input "OE#"
type input "ORDERS"
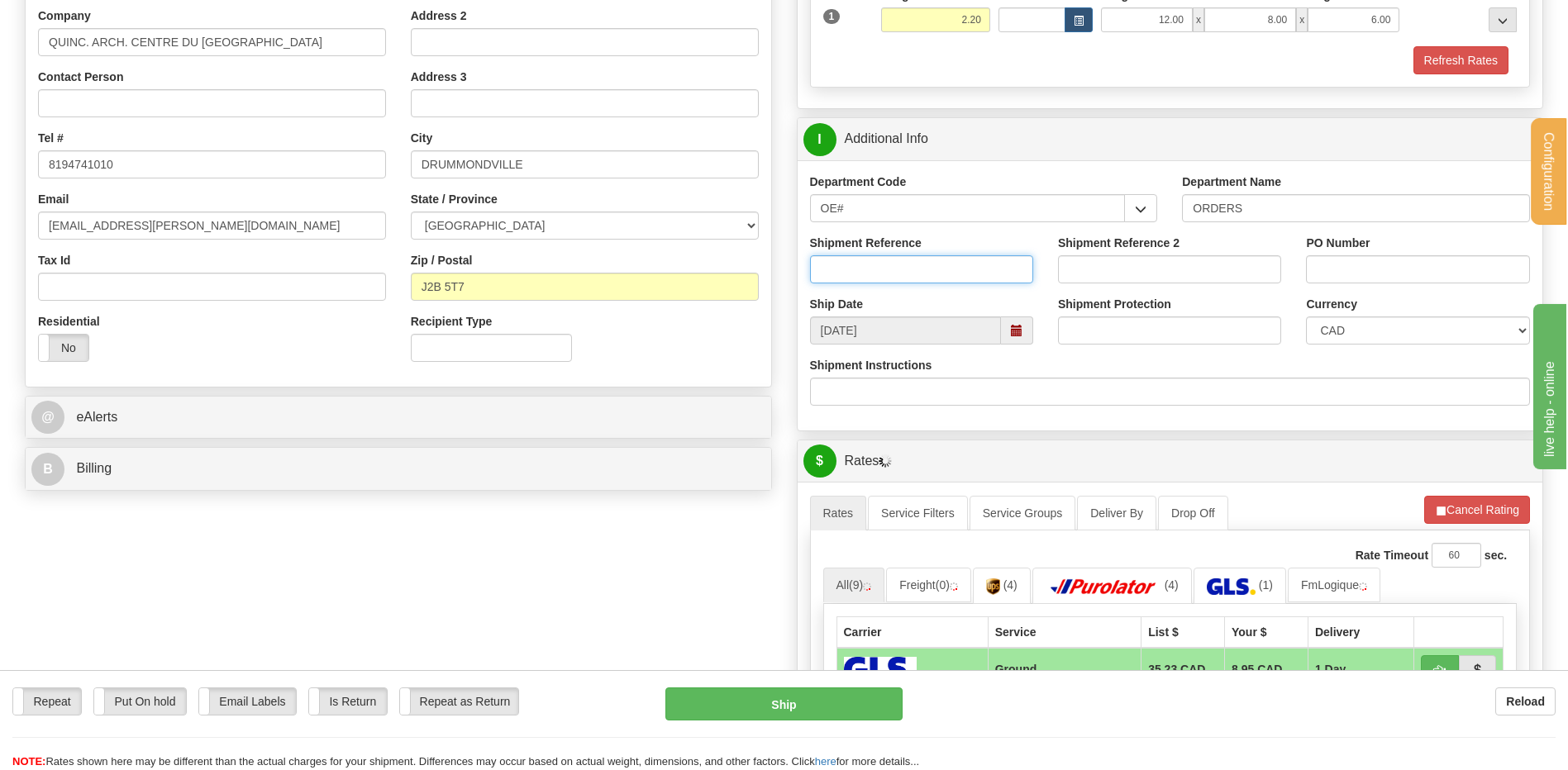
click at [931, 279] on input "Shipment Reference" at bounding box center [922, 269] width 223 height 28
type input "80006739-00"
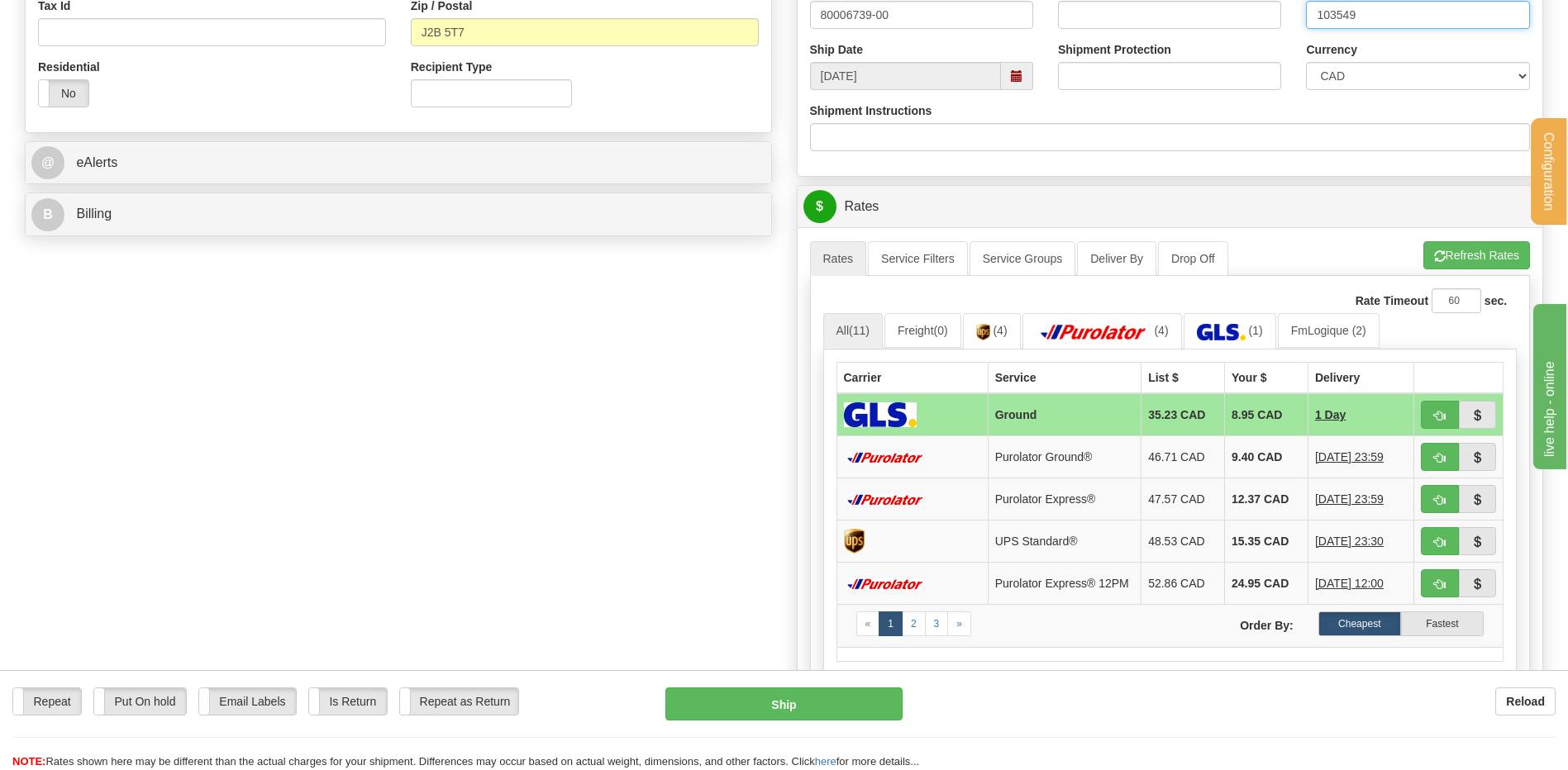
scroll to position [579, 0]
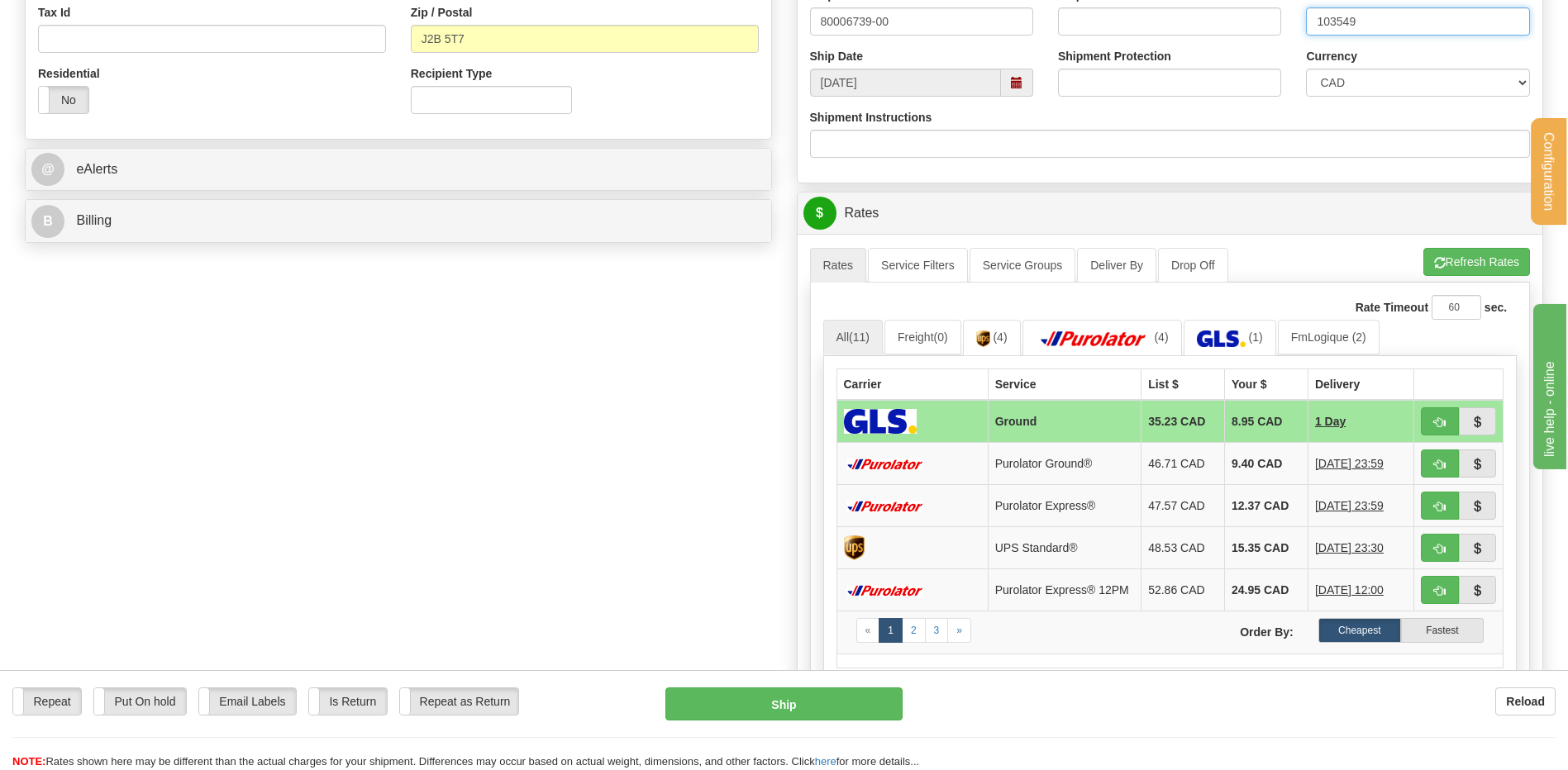
type input "103549"
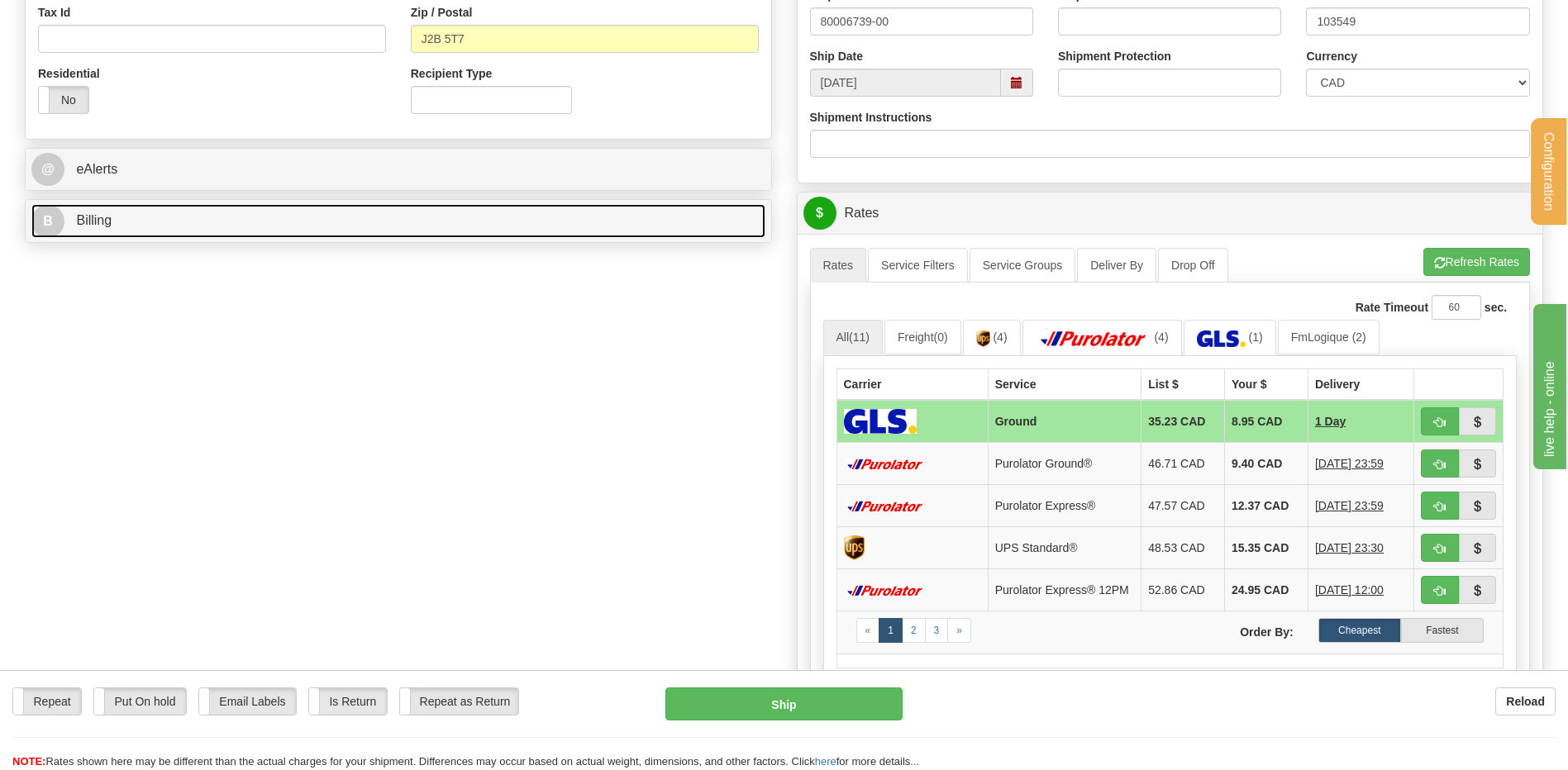
click at [677, 234] on link "B Billing" at bounding box center [397, 221] width 734 height 34
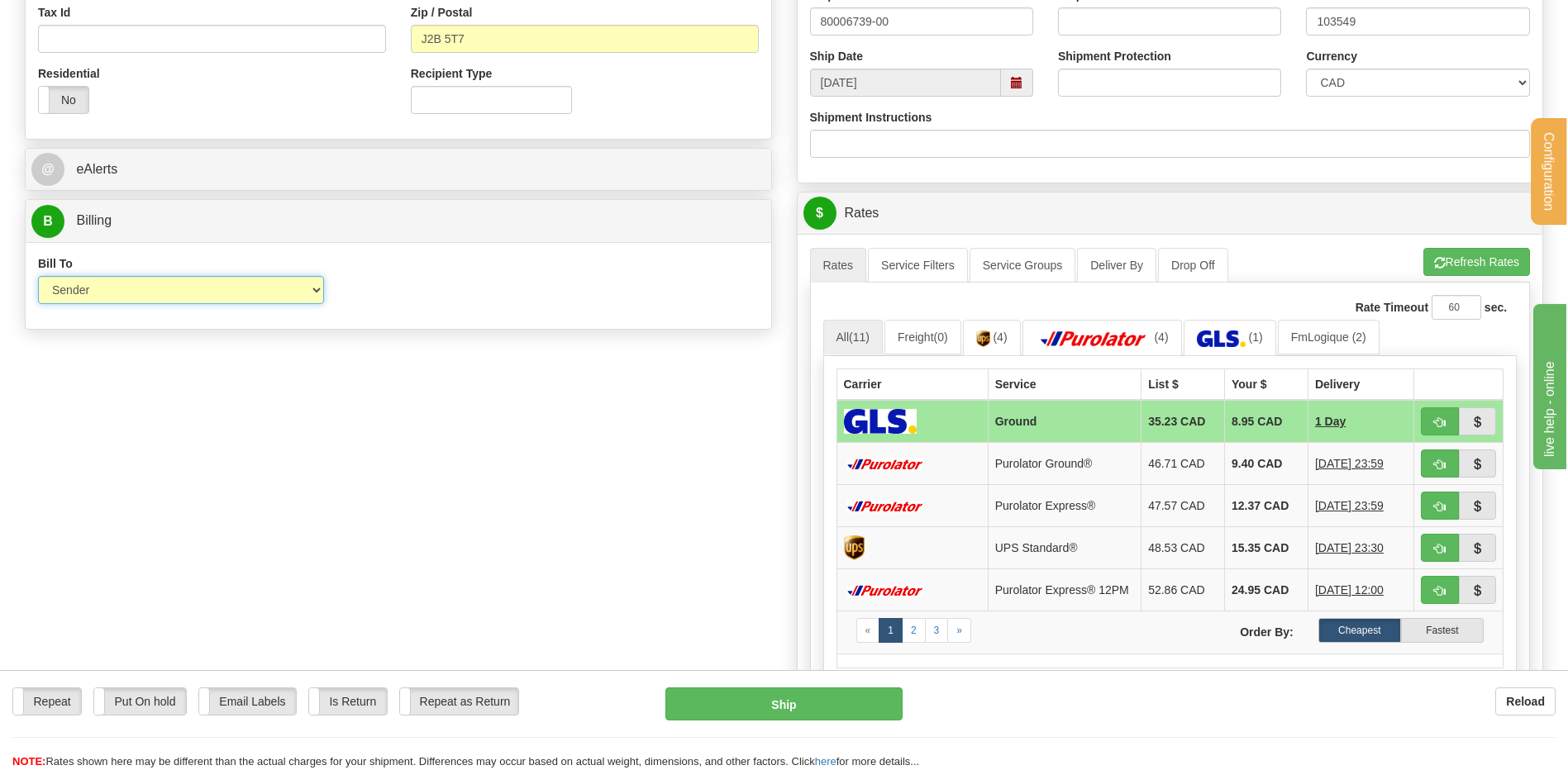
drag, startPoint x: 291, startPoint y: 288, endPoint x: 259, endPoint y: 305, distance: 36.2
click at [291, 288] on select "Sender Recipient Third Party Collect" at bounding box center [181, 290] width 286 height 28
select select "2"
click at [38, 276] on select "Sender Recipient Third Party Collect" at bounding box center [181, 290] width 286 height 28
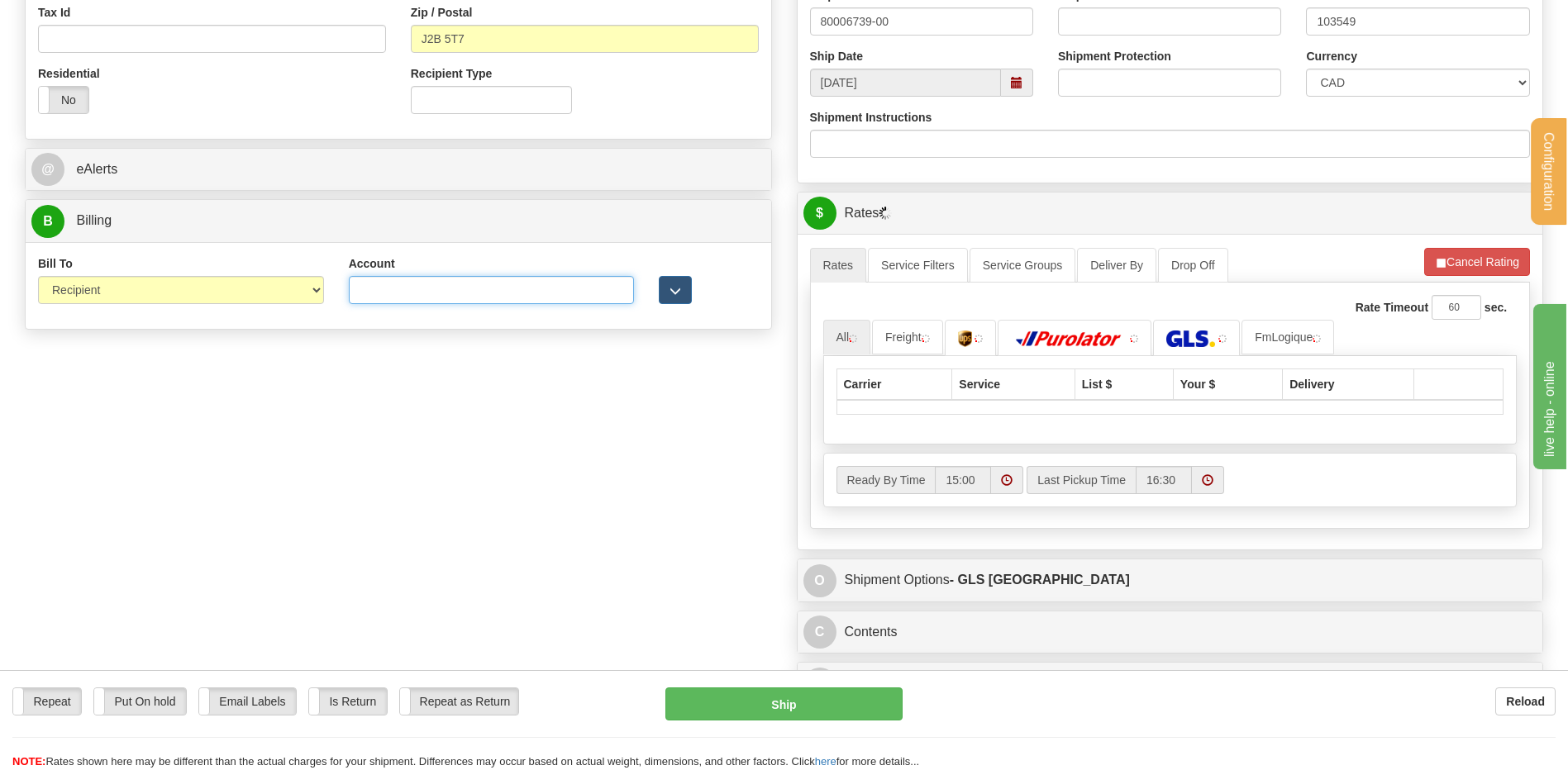
click at [469, 291] on input "Account" at bounding box center [492, 290] width 286 height 28
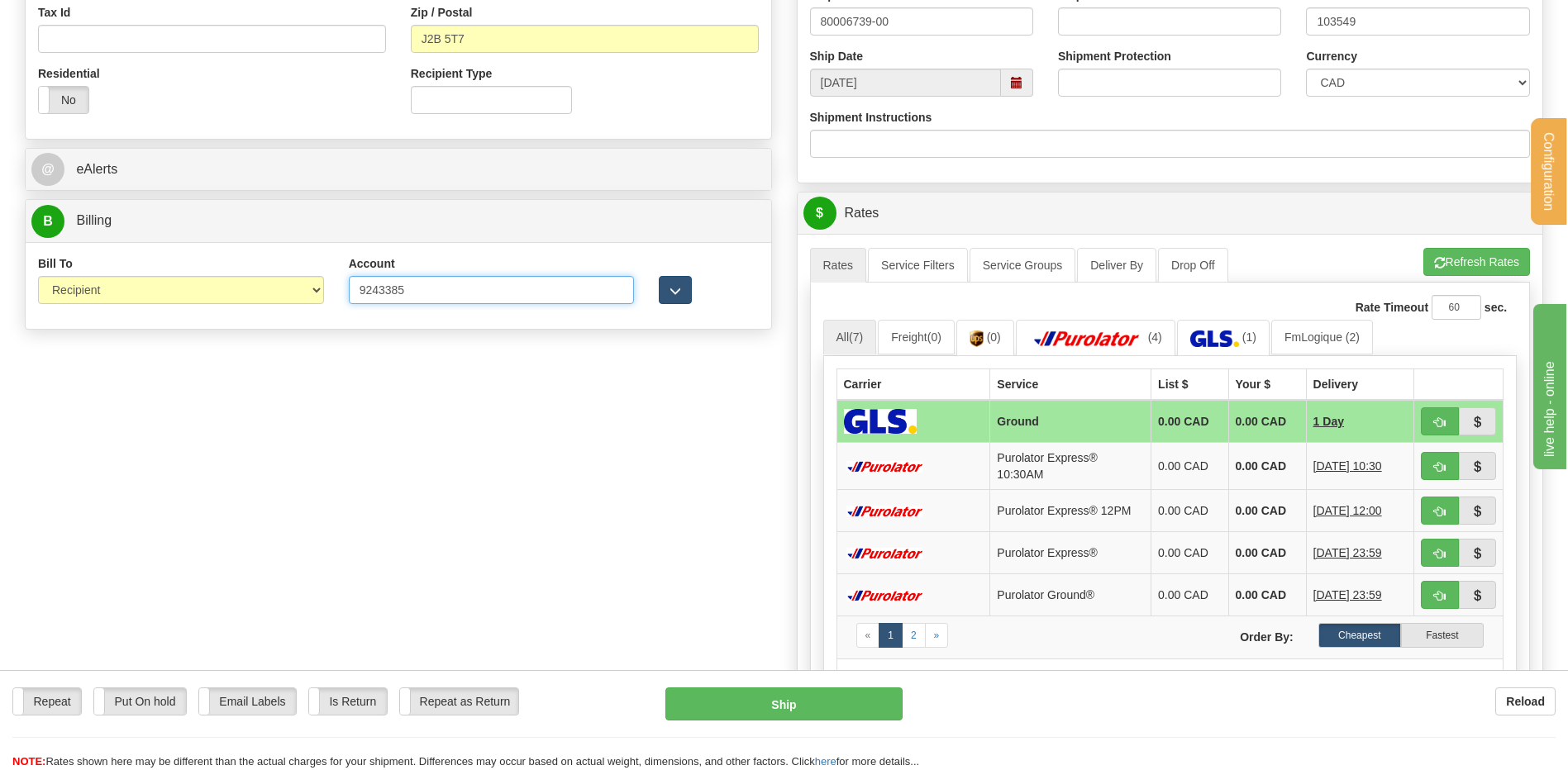
type input "9243385"
click at [686, 288] on button "button" at bounding box center [676, 290] width 33 height 28
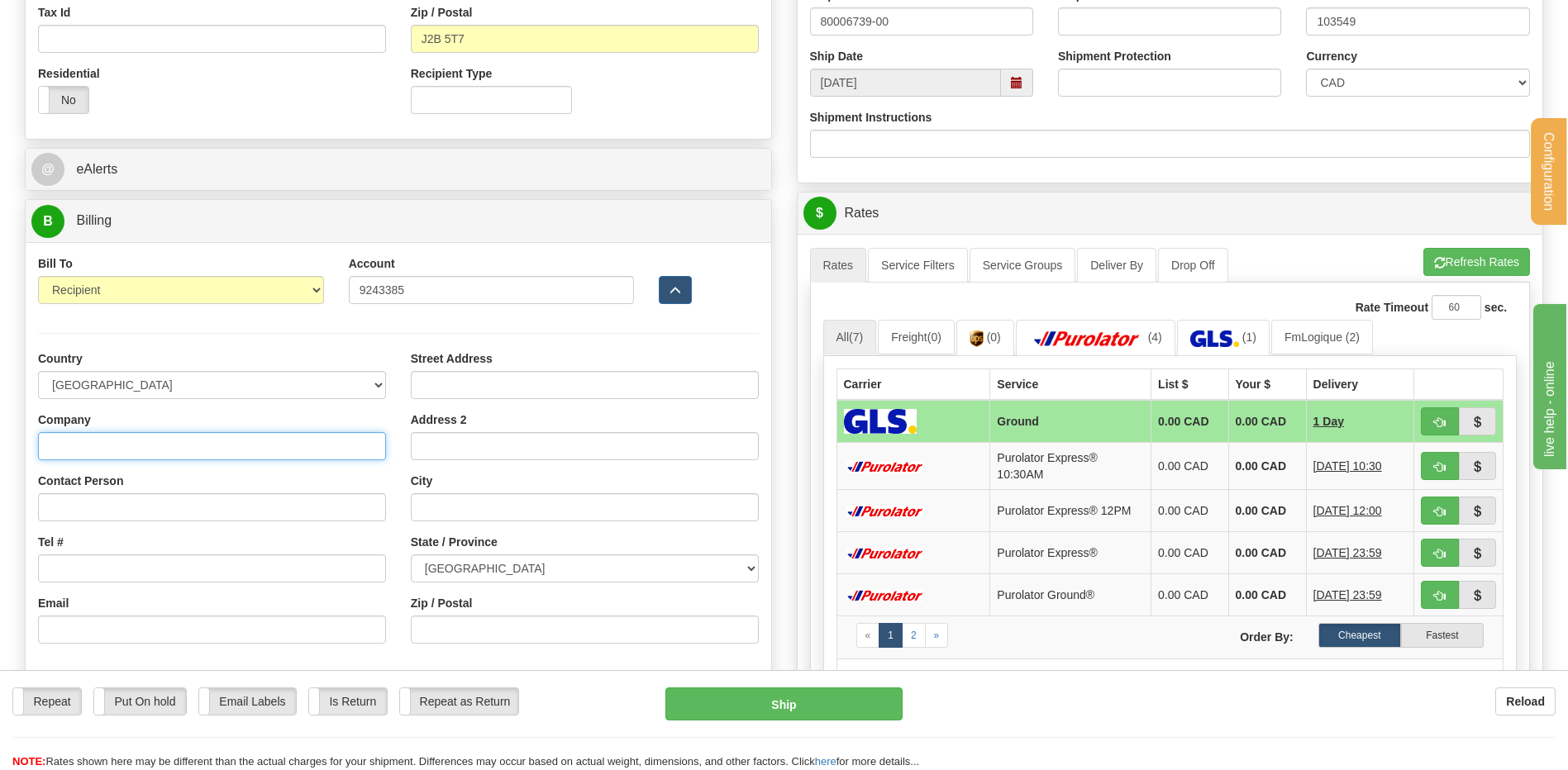
click at [237, 447] on input "Company" at bounding box center [212, 446] width 348 height 28
type input "RAYMOND ARCHITECTURAL INC"
type input "REPCETION"
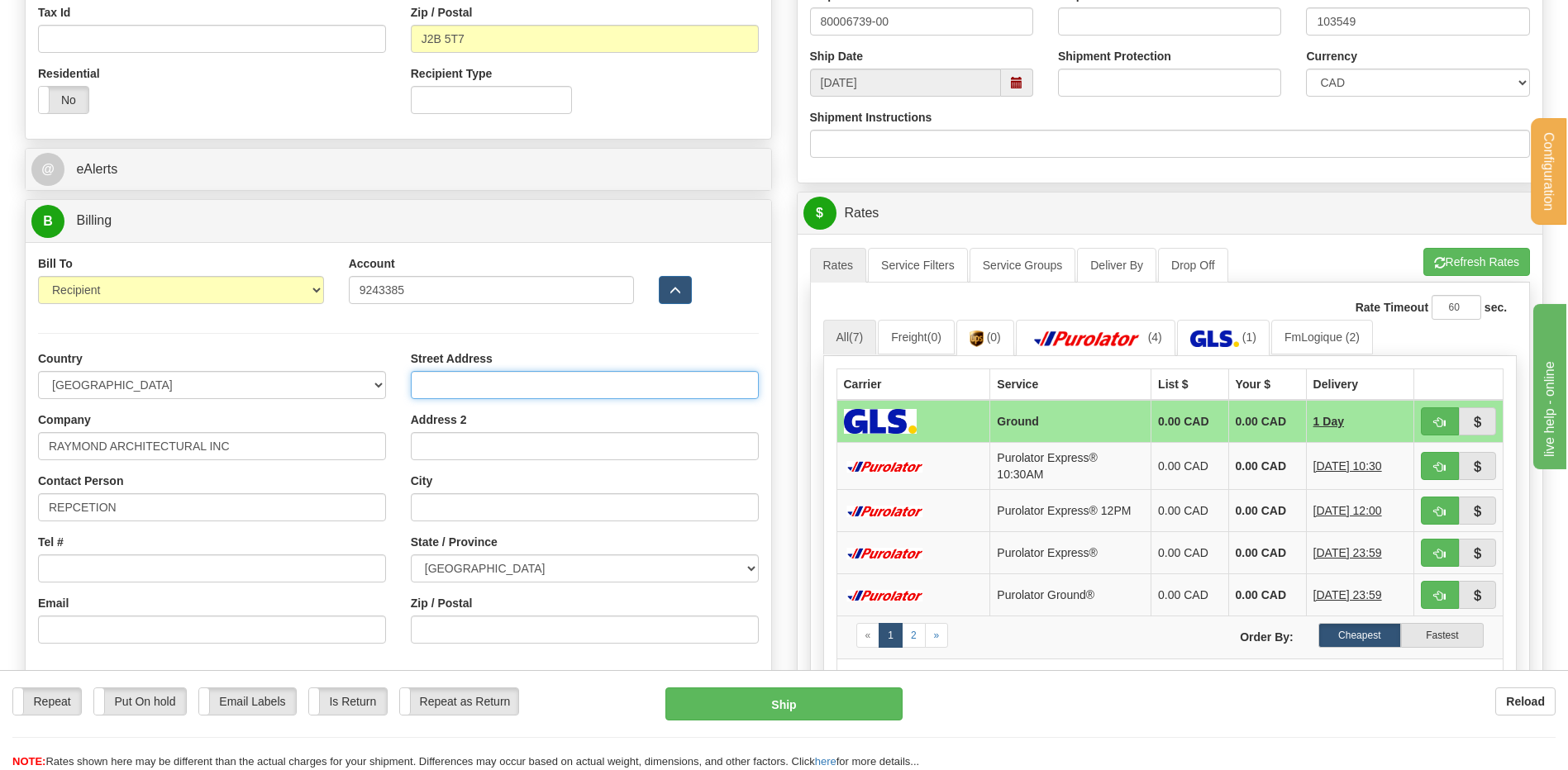
type input "195, RUE ST-DENIS"
type input "DRUMMONDVILLE"
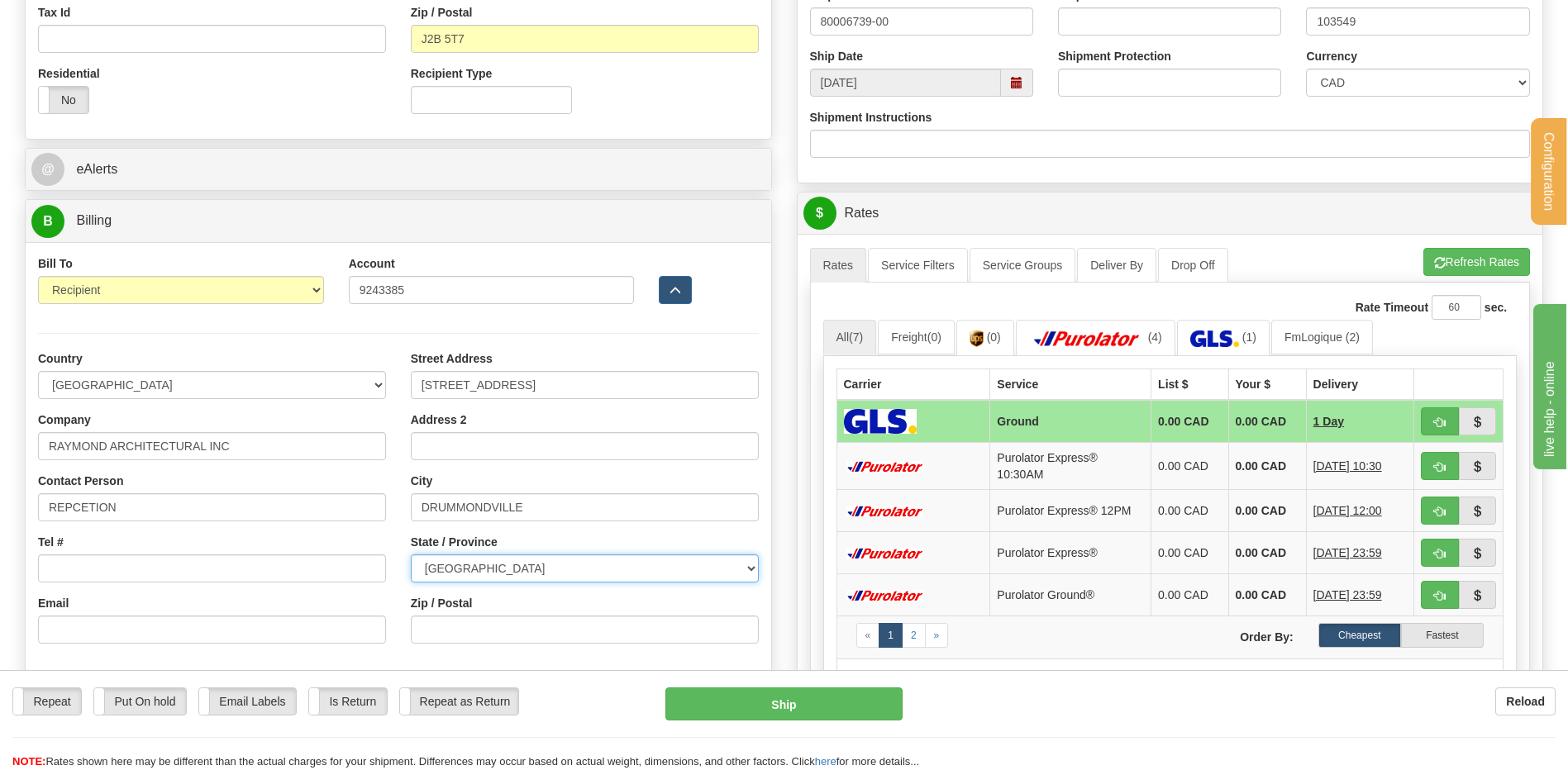
select select "QC"
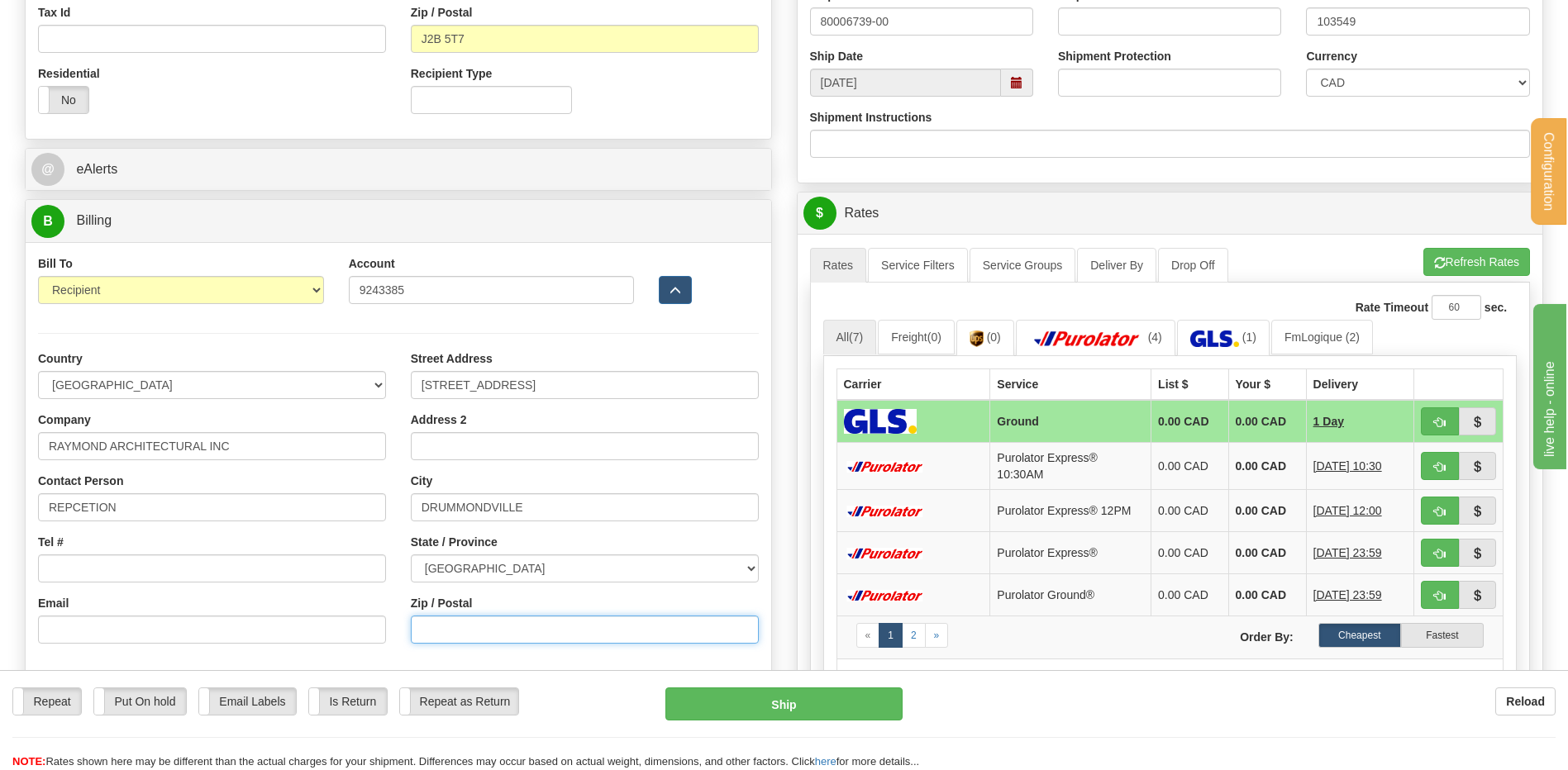
type input "G1P 3X2"
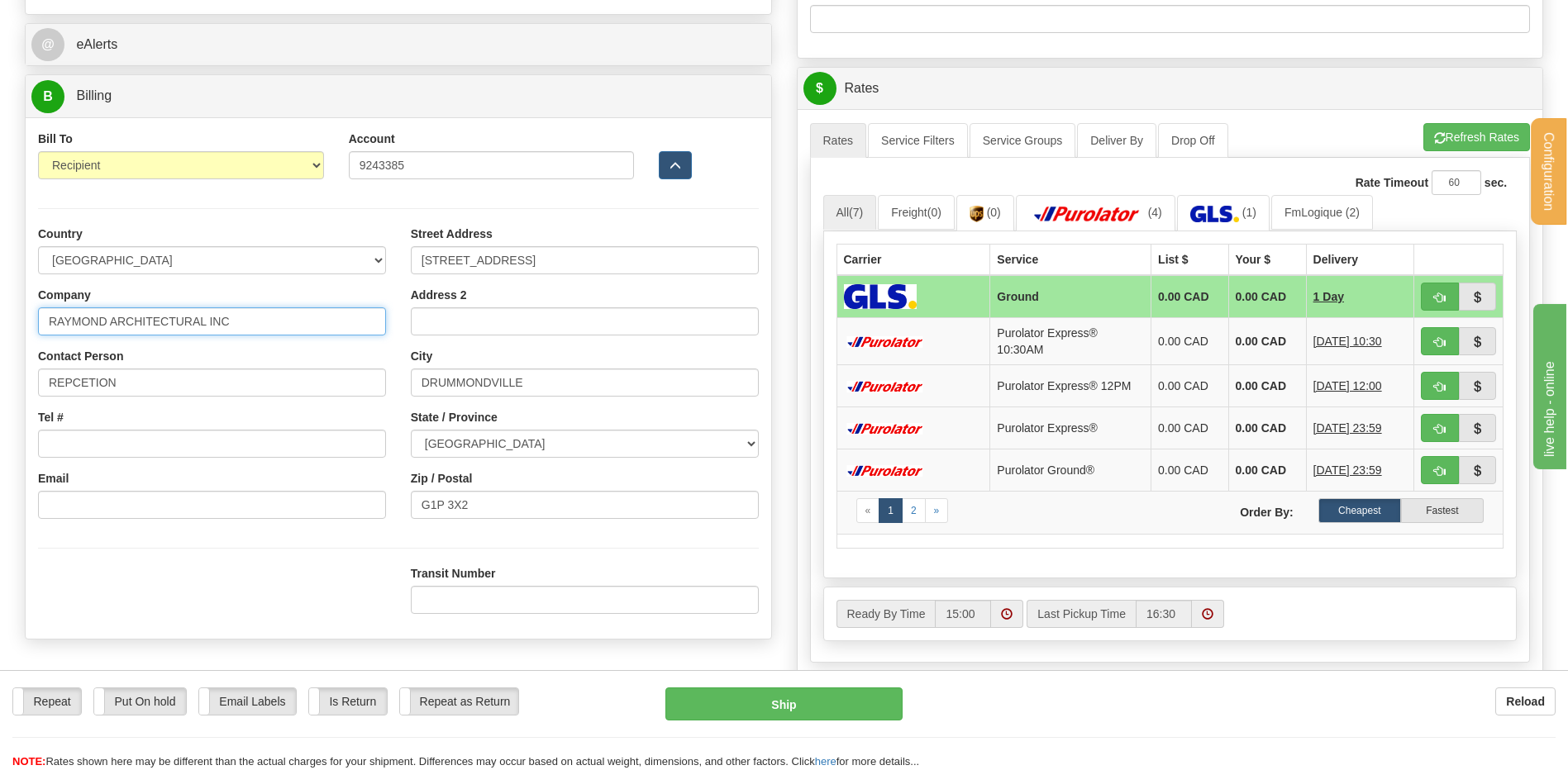
scroll to position [744, 0]
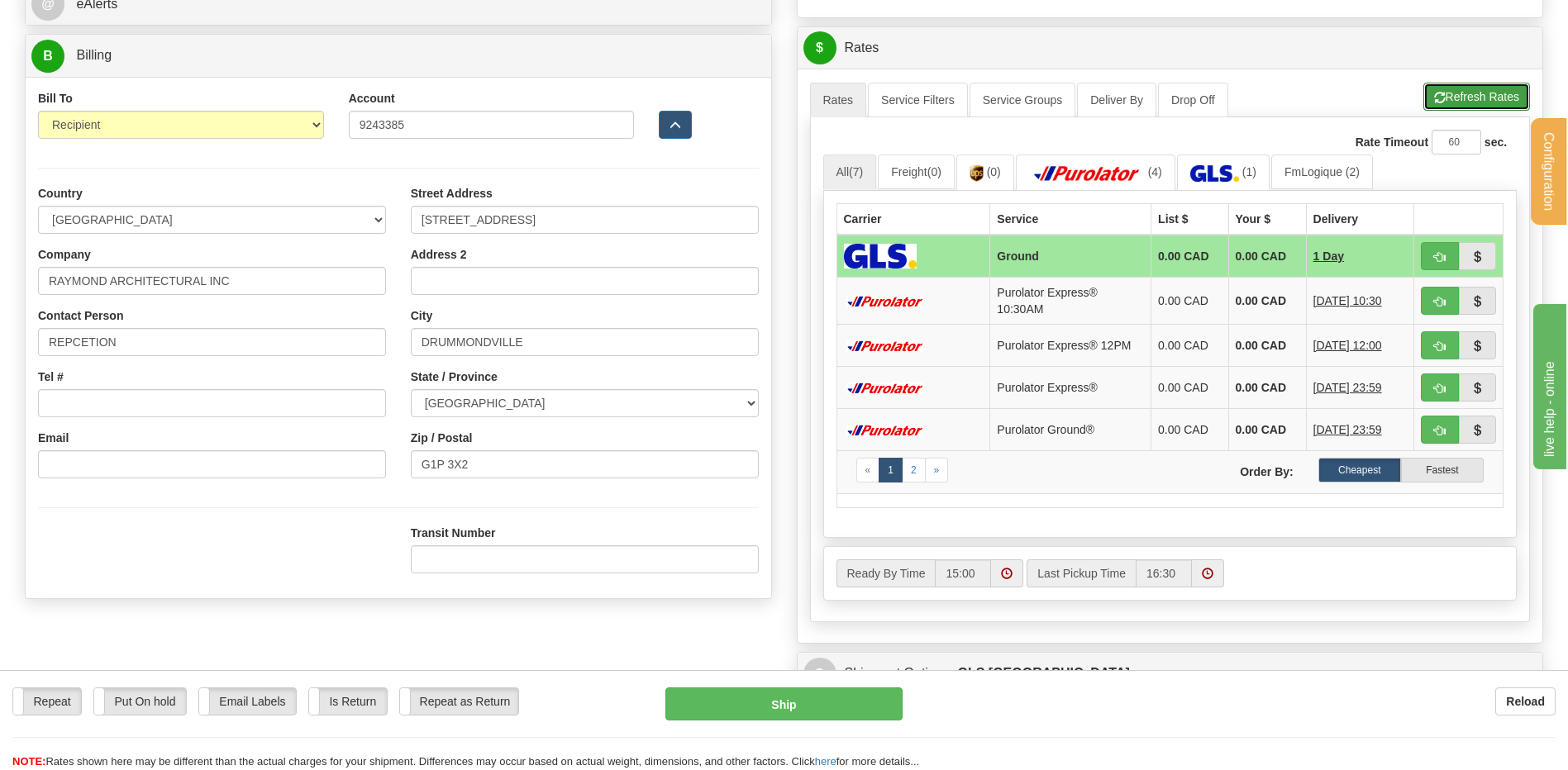
click at [1438, 94] on span "button" at bounding box center [1439, 98] width 12 height 11
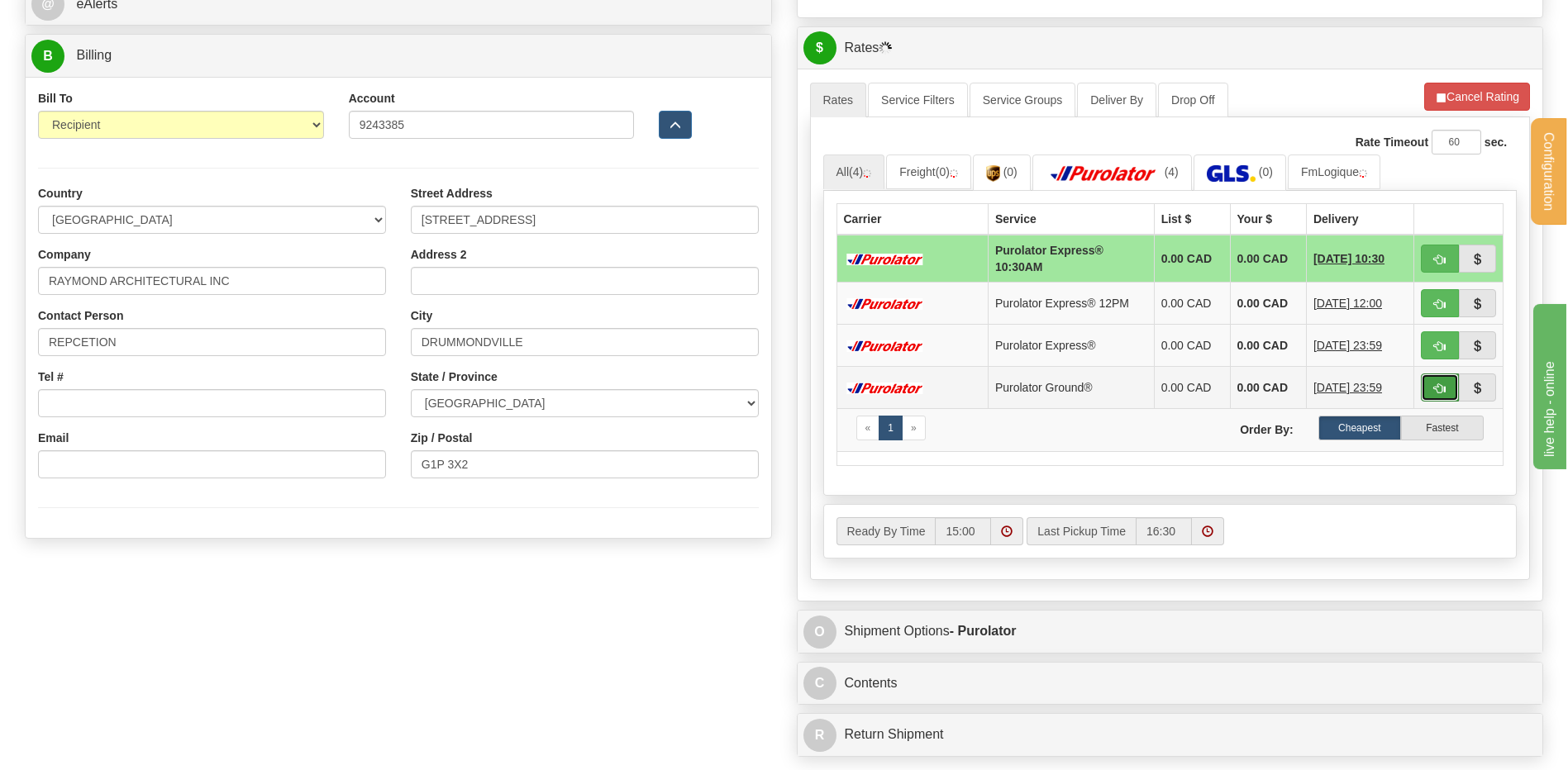
click at [1431, 383] on button "button" at bounding box center [1440, 387] width 38 height 28
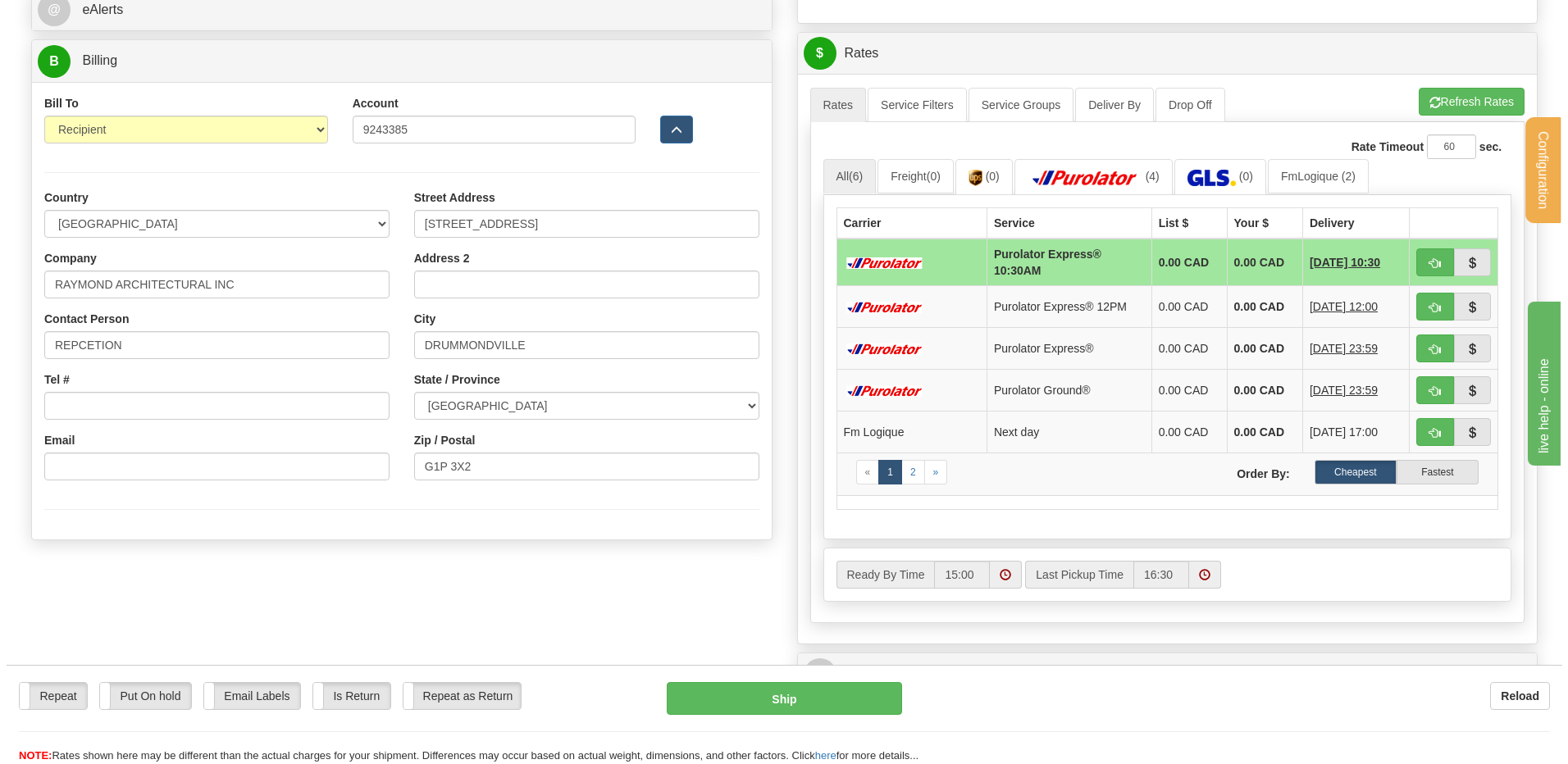
scroll to position [820, 0]
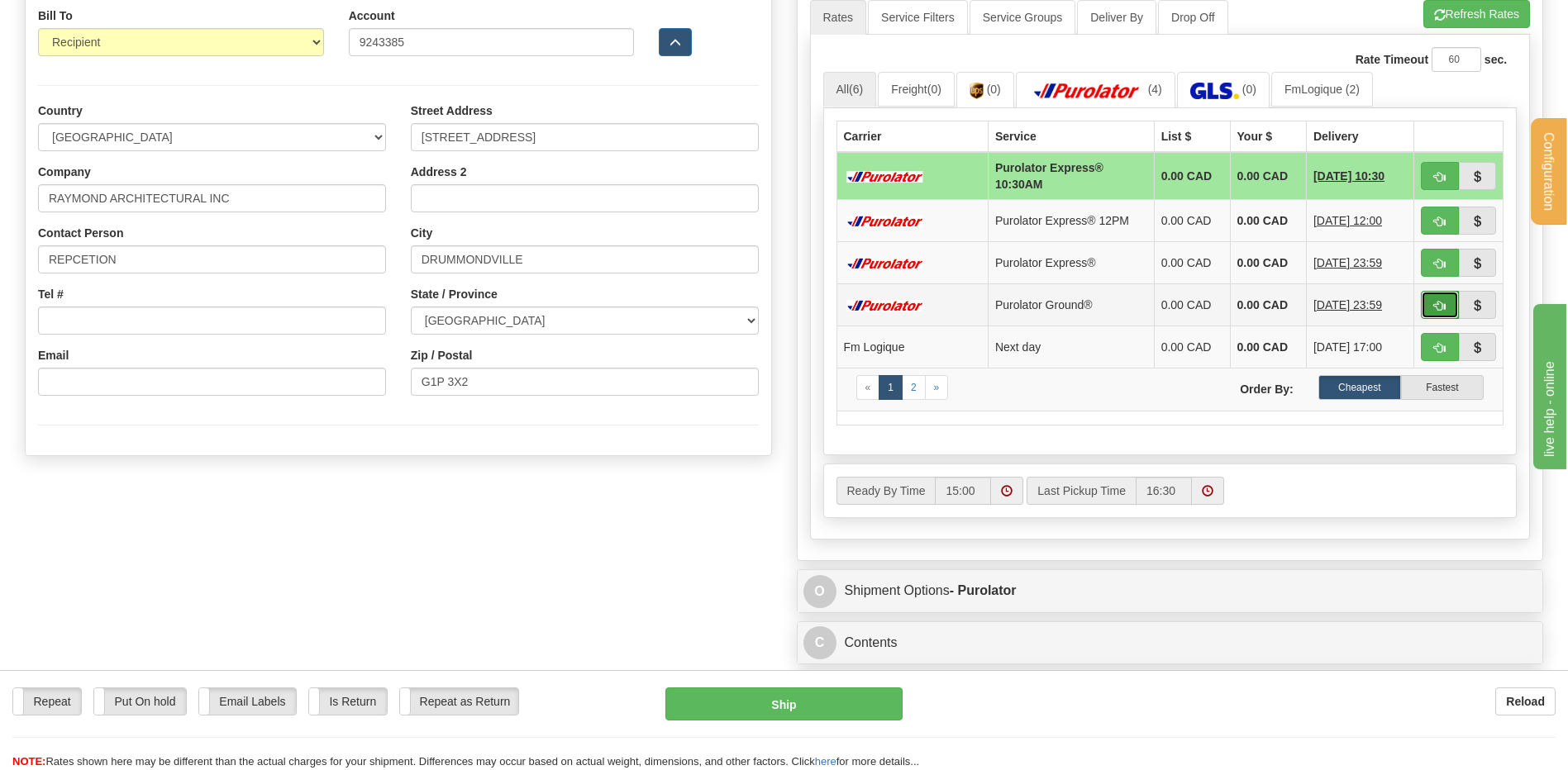
click at [1438, 305] on span "button" at bounding box center [1439, 306] width 12 height 11
type input "260"
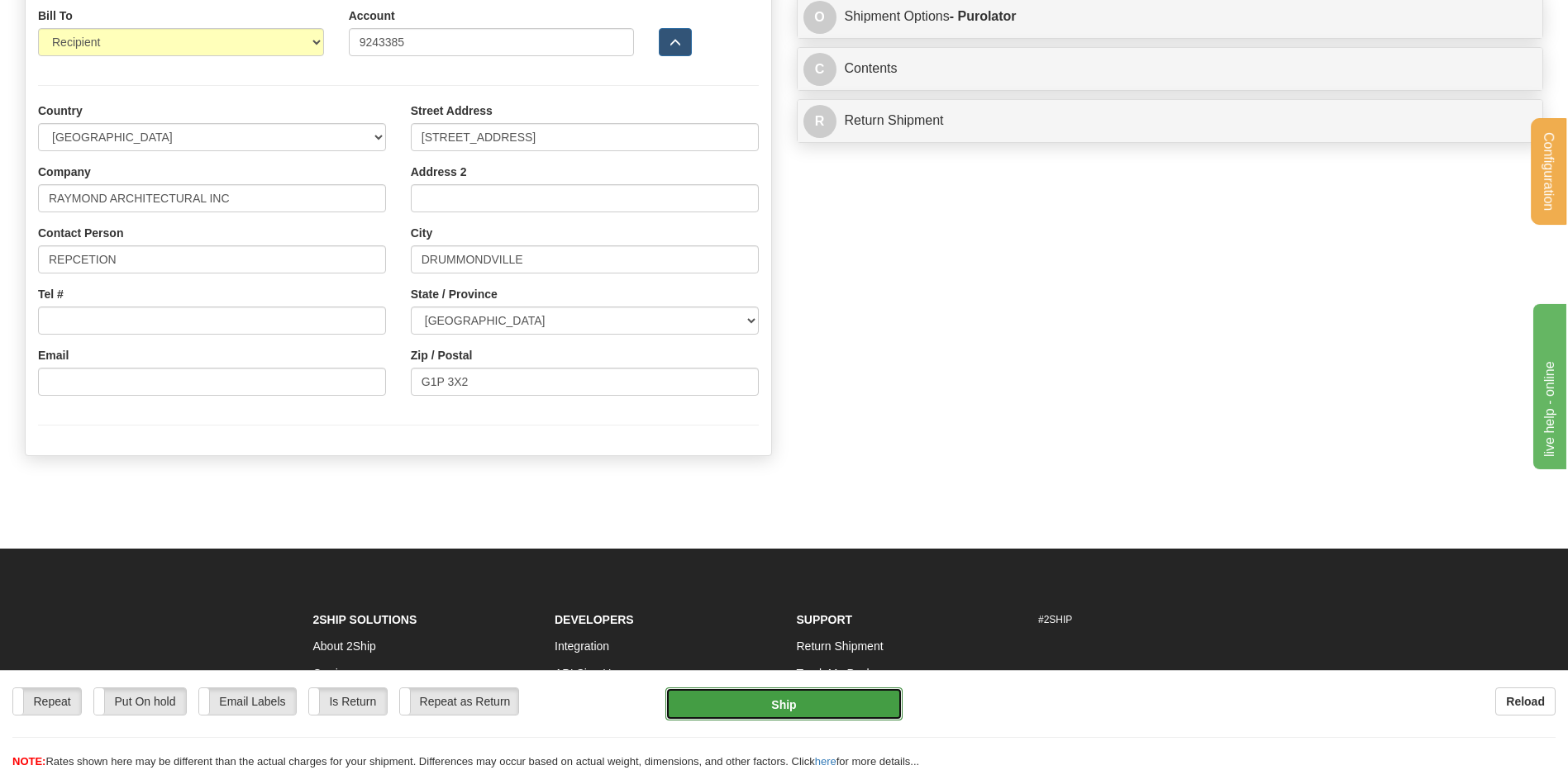
click at [791, 692] on button "Ship" at bounding box center [783, 703] width 236 height 33
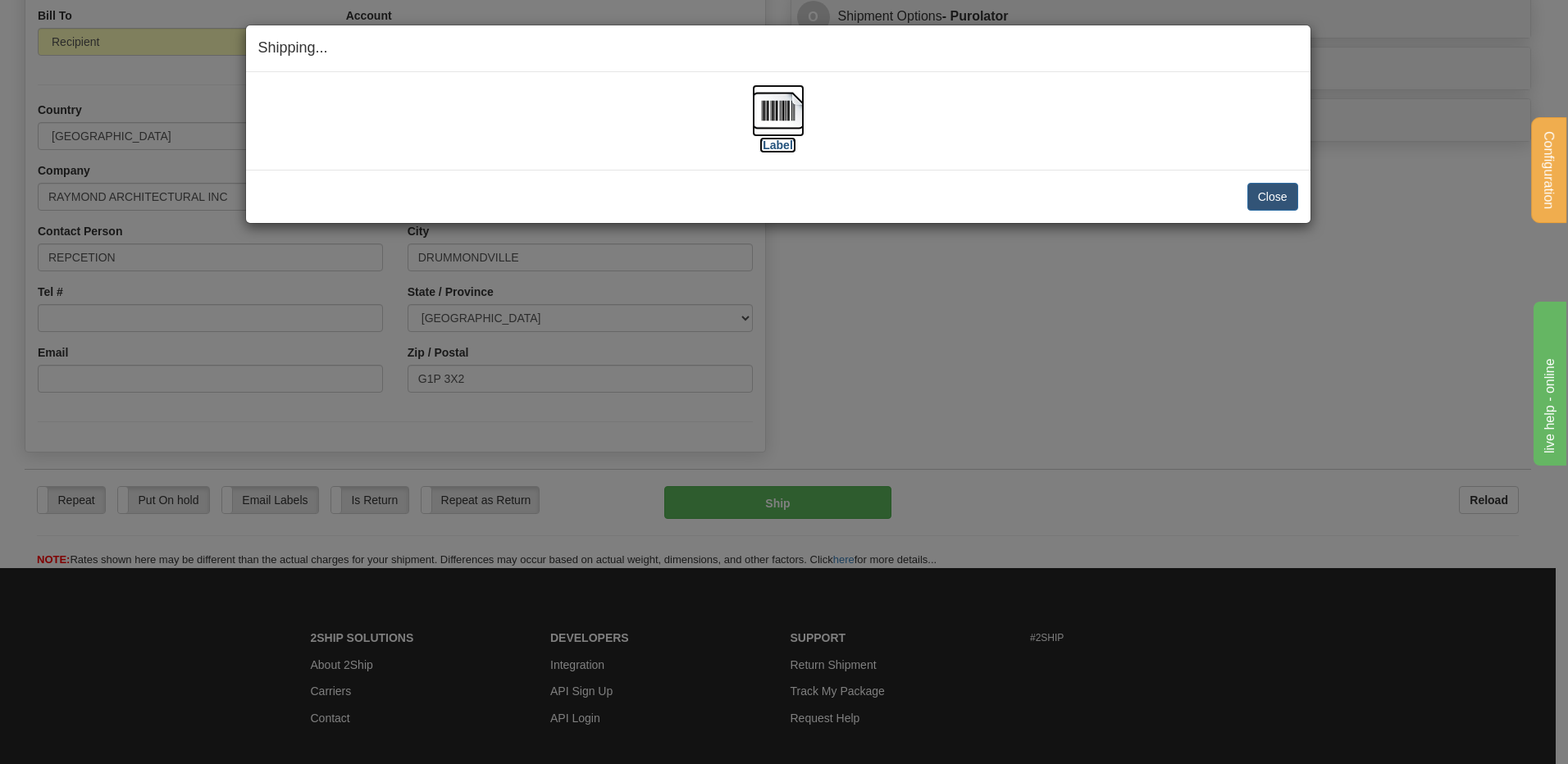
click at [794, 114] on img at bounding box center [778, 110] width 52 height 52
click at [1268, 186] on button "Close" at bounding box center [1272, 196] width 51 height 28
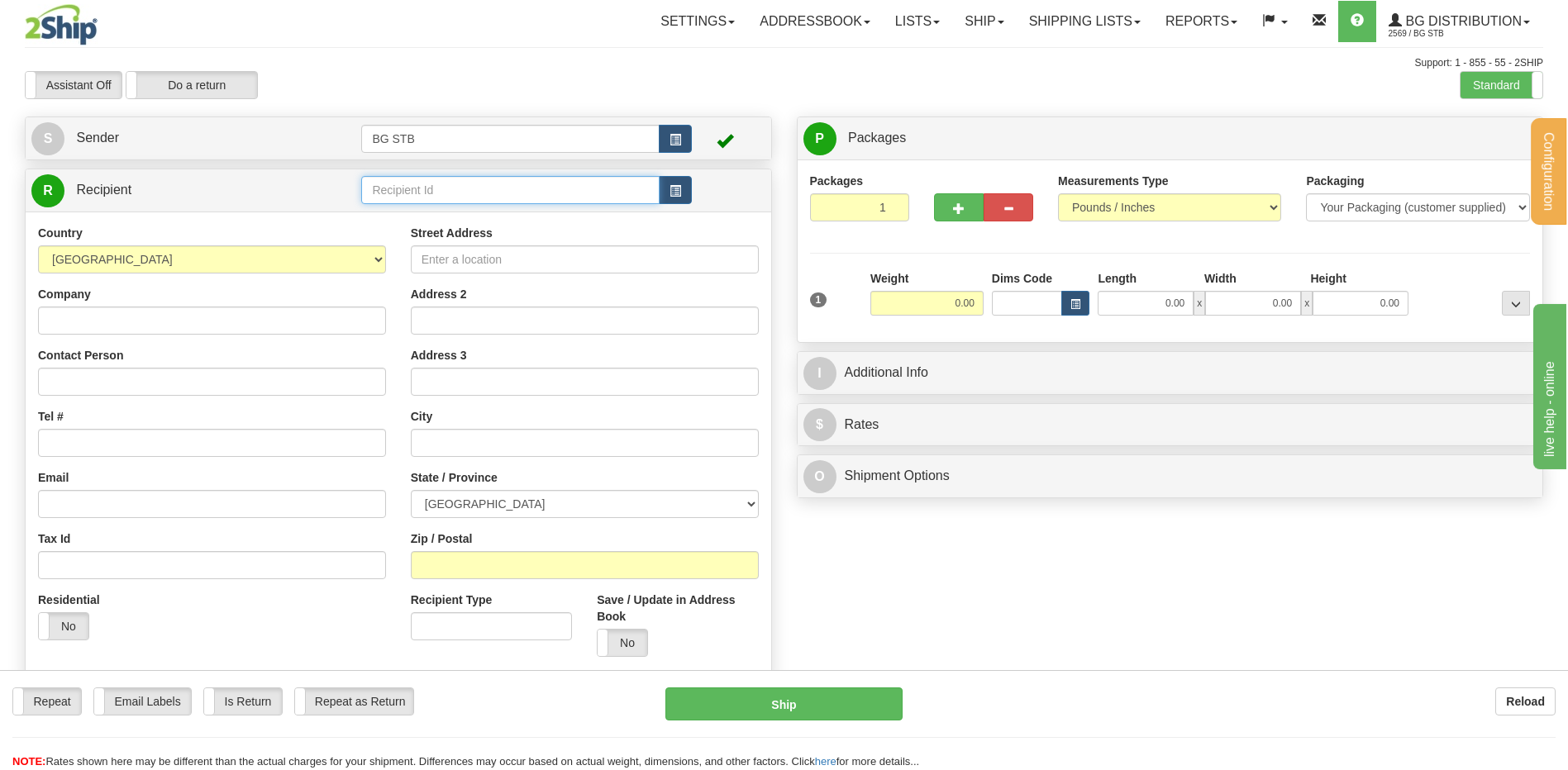
click at [394, 190] on input "text" at bounding box center [510, 190] width 297 height 28
type input "1225"
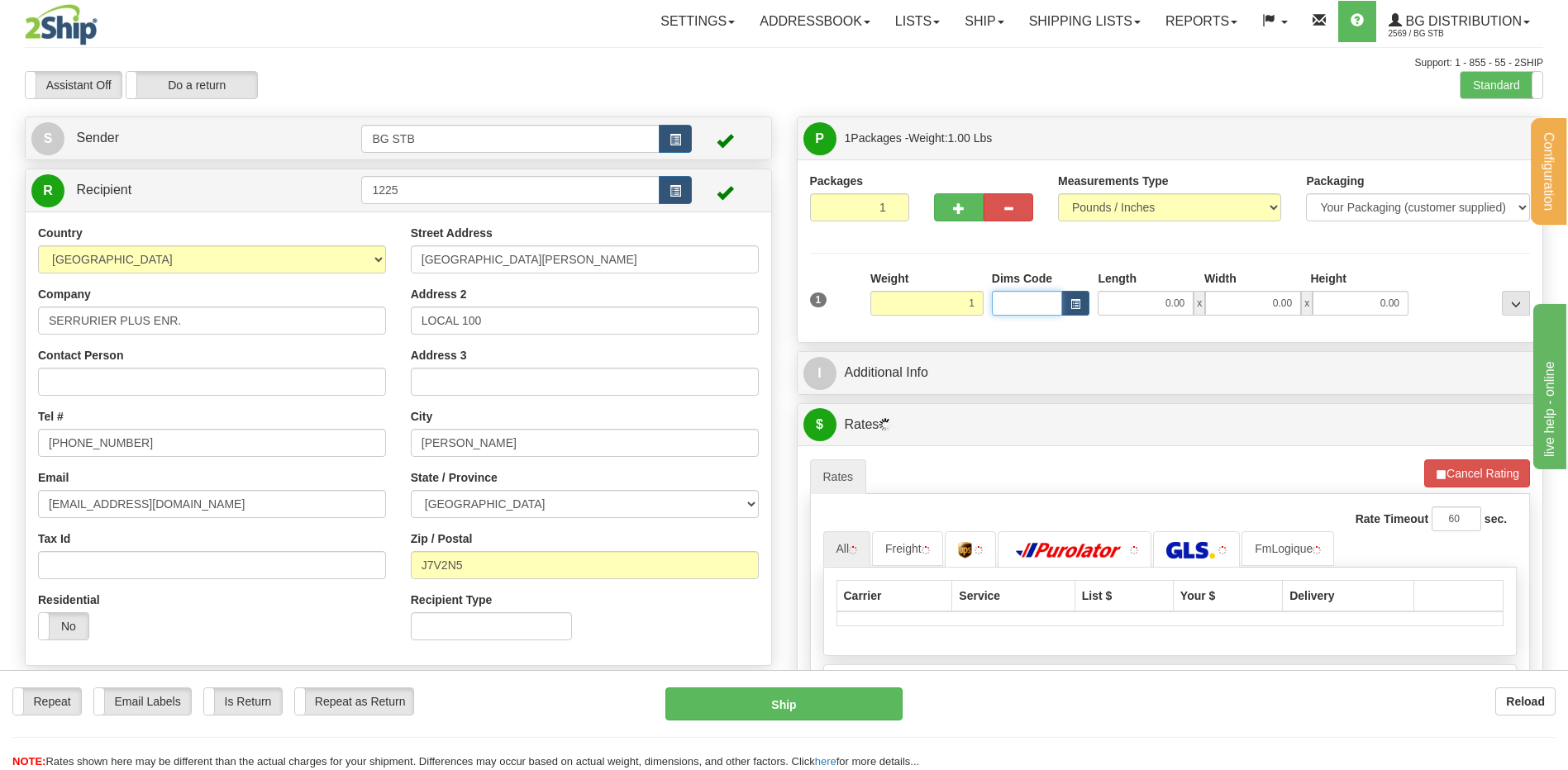
type input "1.00"
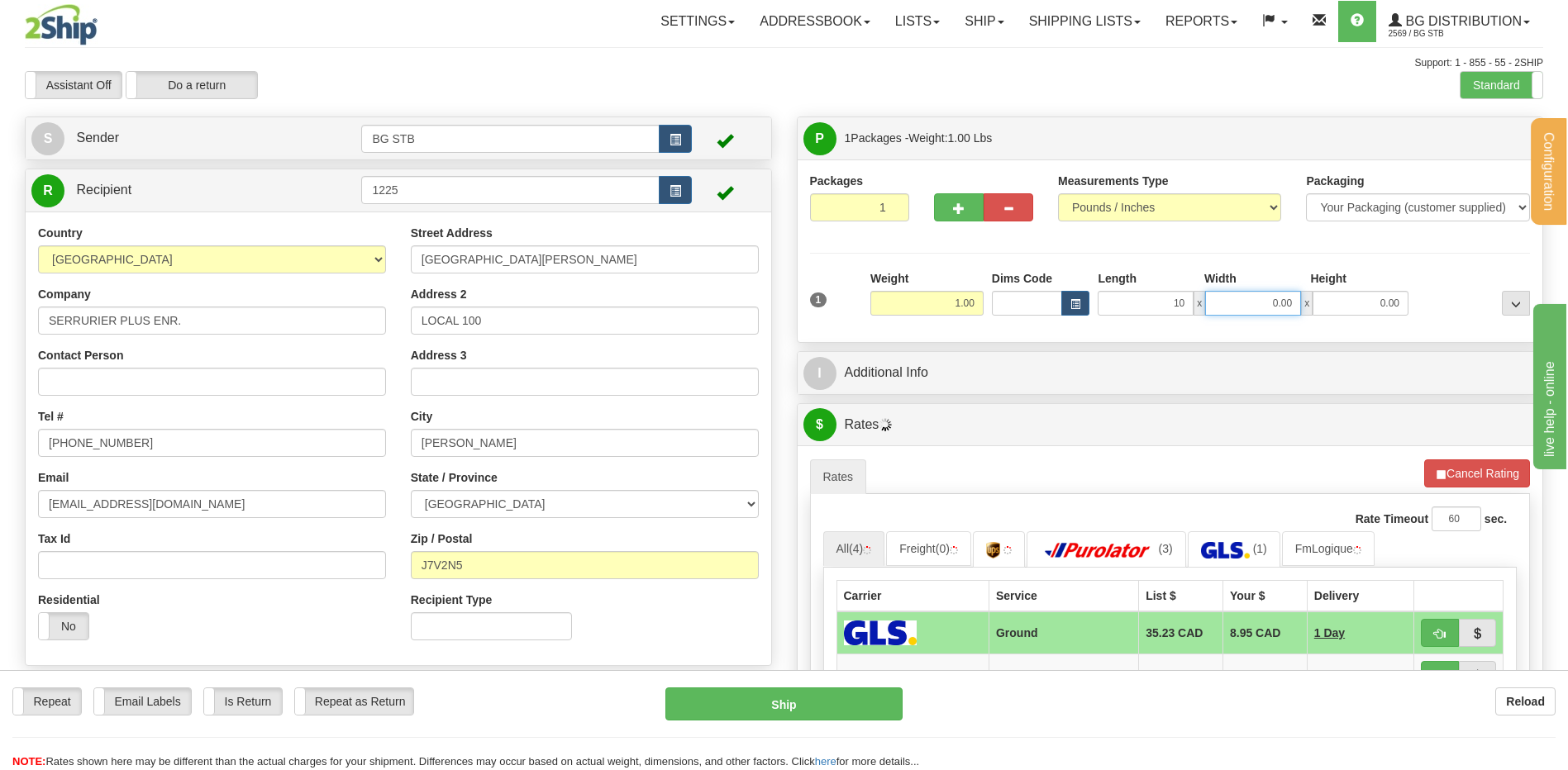
type input "10.00"
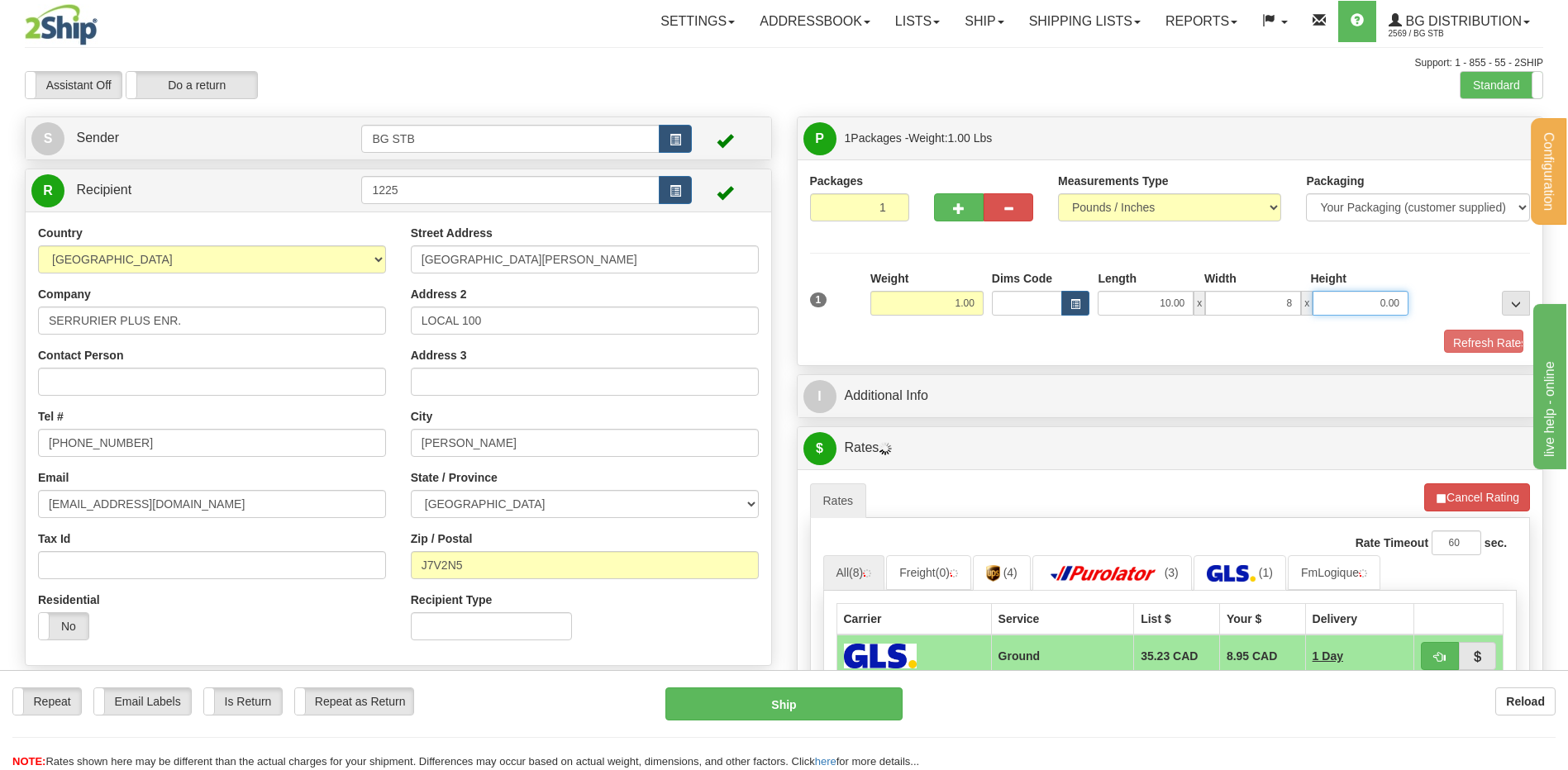
type input "8.00"
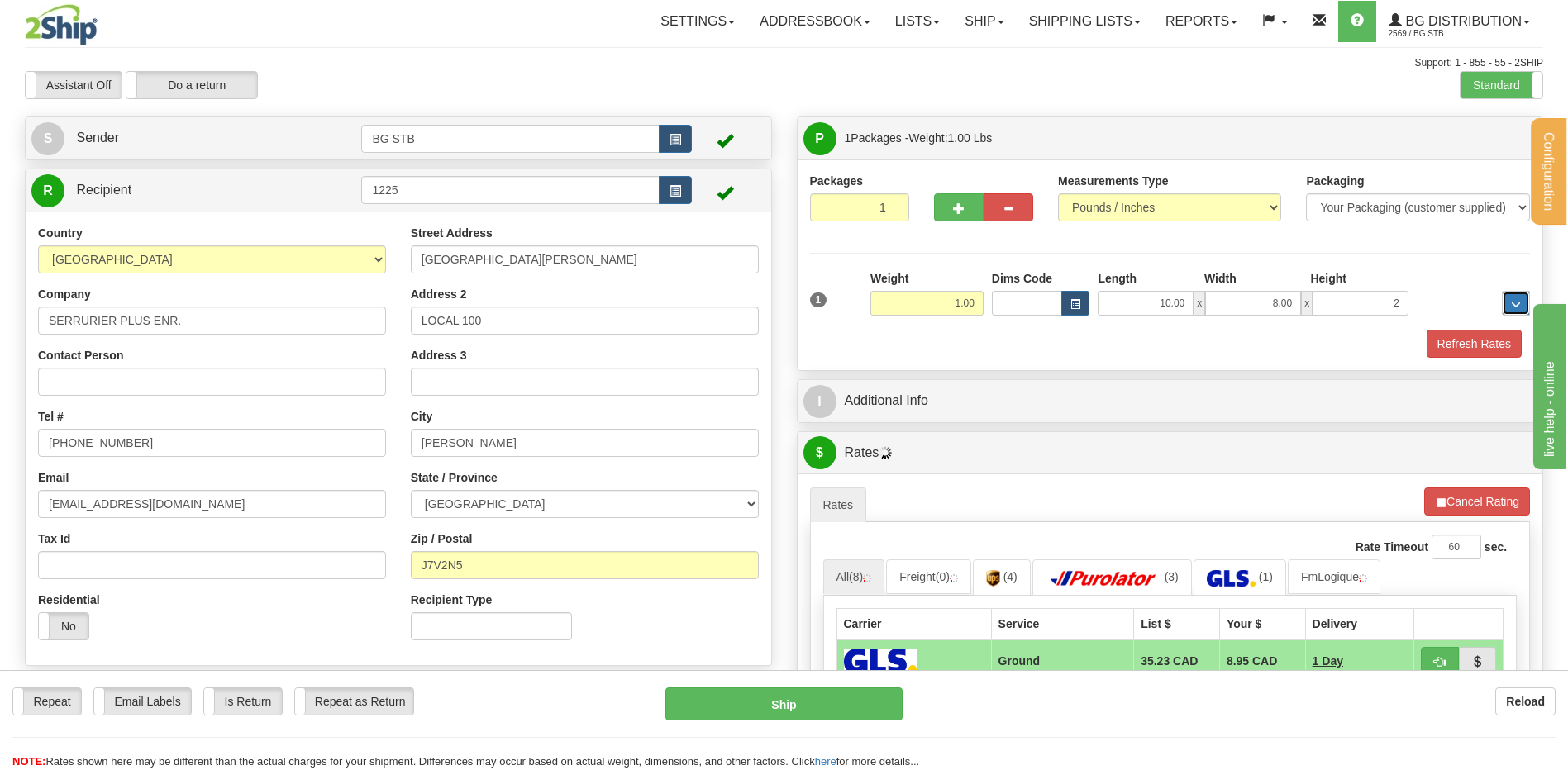
type input "2.00"
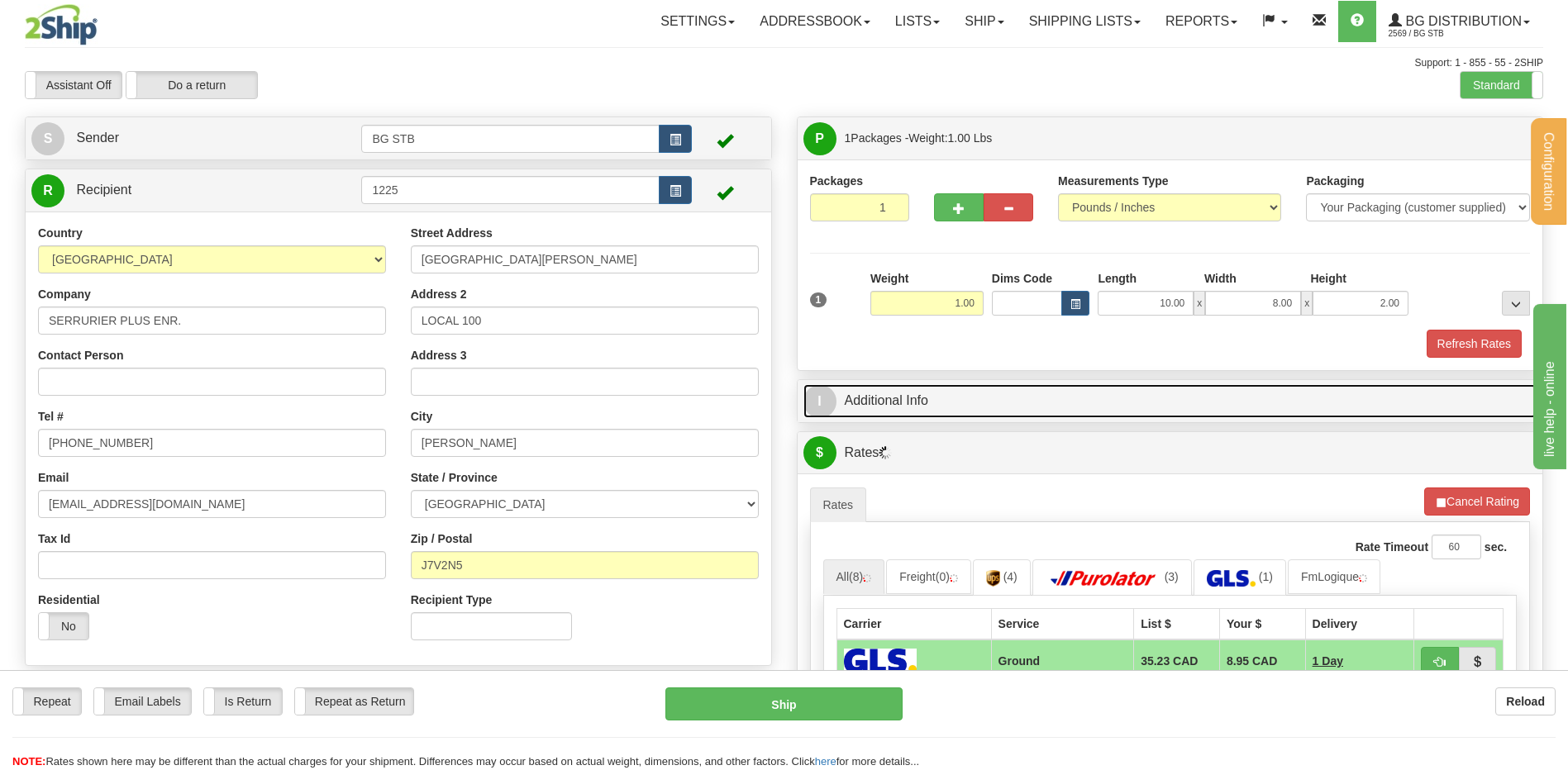
click at [920, 393] on link "I Additional Info" at bounding box center [1170, 401] width 734 height 34
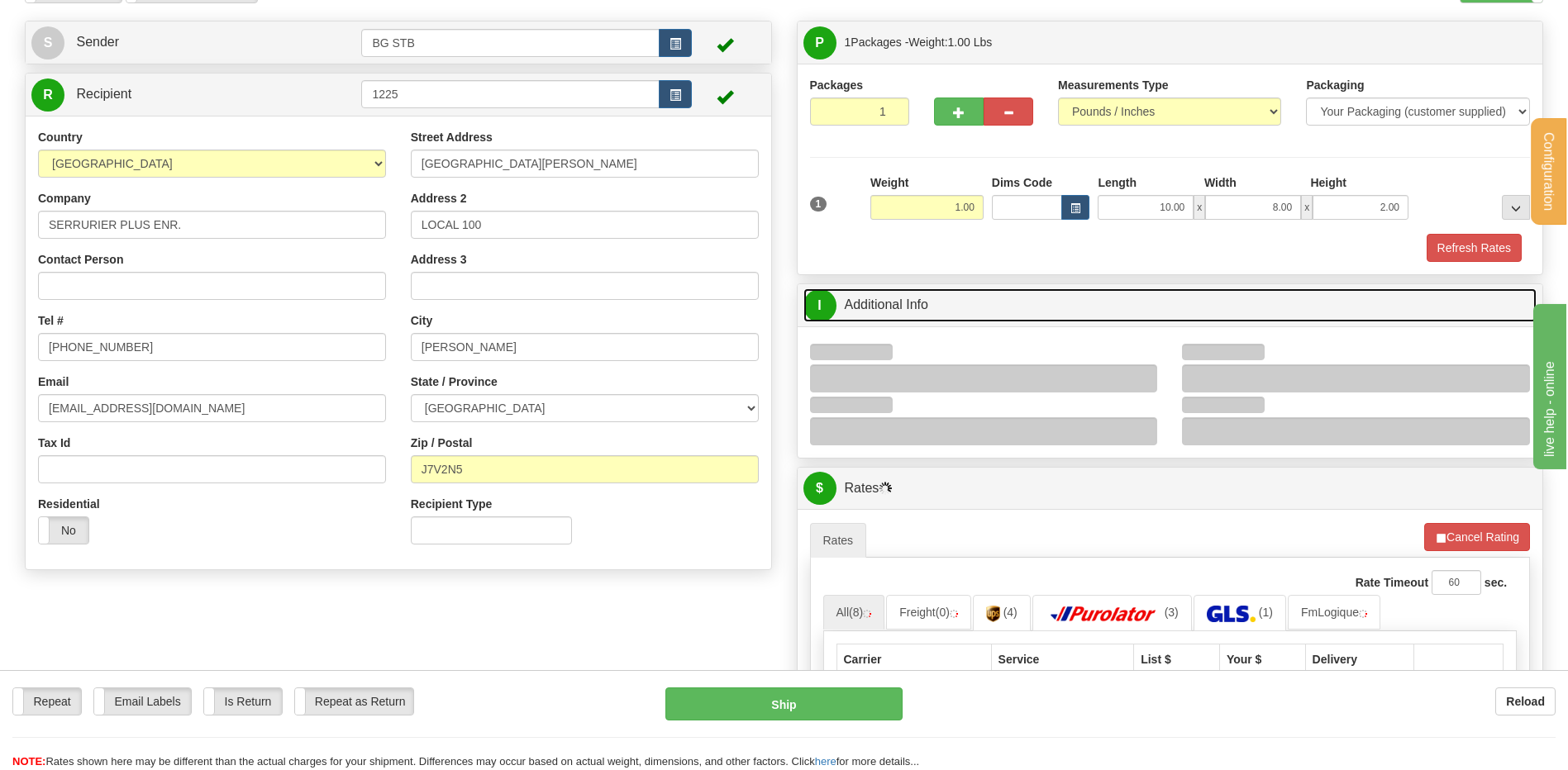
scroll to position [248, 0]
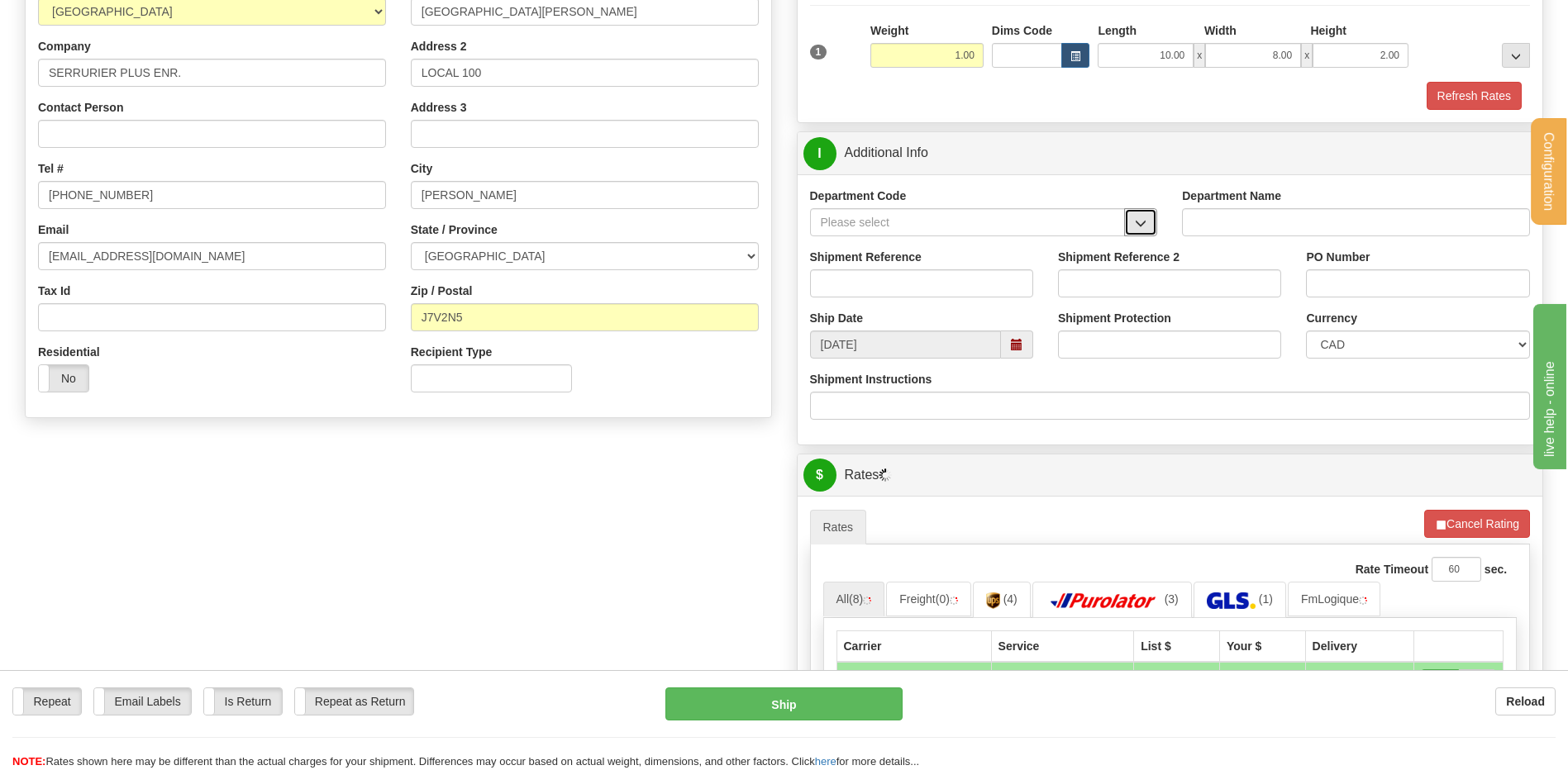
click at [1140, 218] on span "button" at bounding box center [1140, 223] width 12 height 11
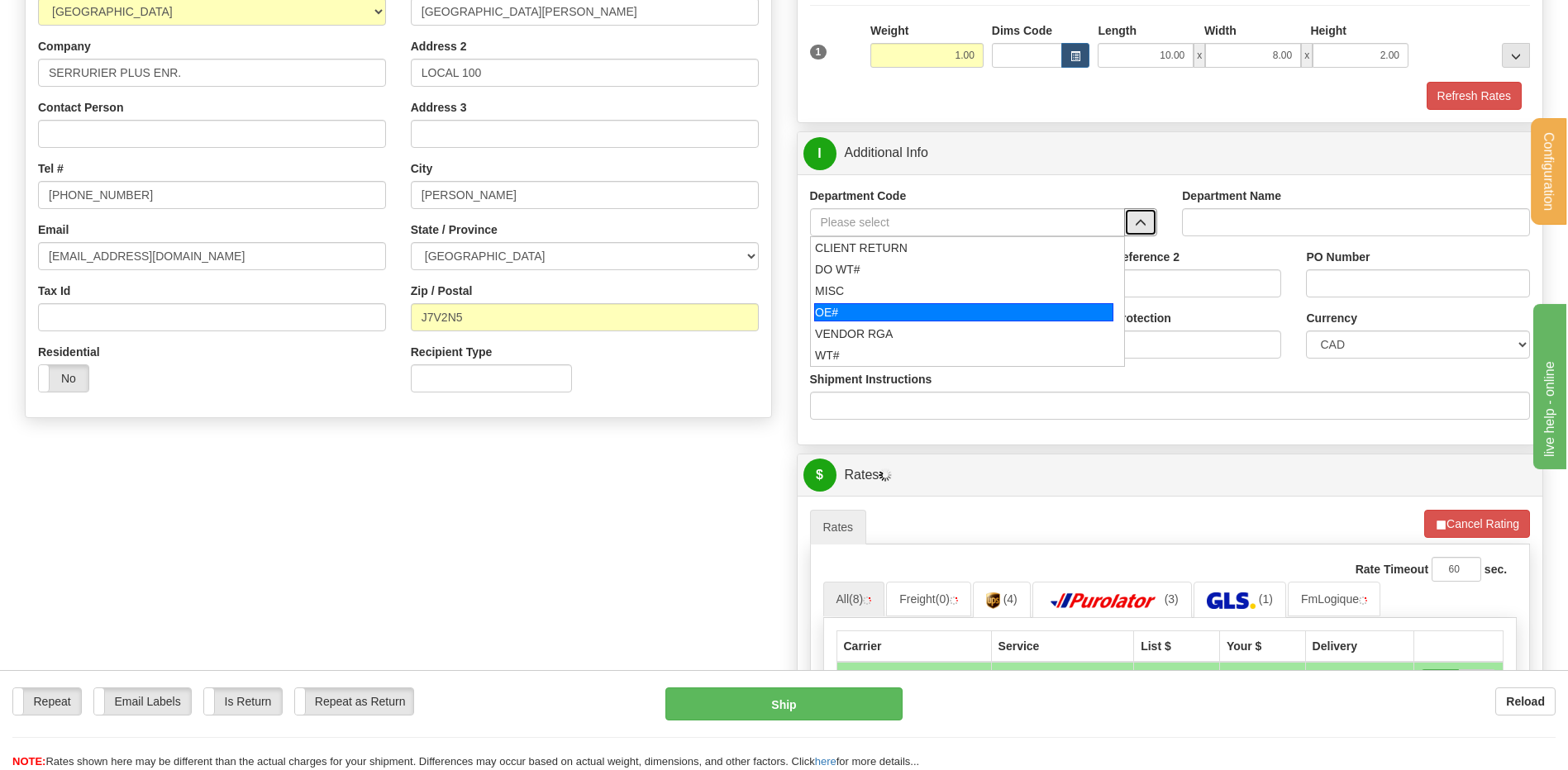
click at [925, 304] on div "OE#" at bounding box center [964, 313] width 299 height 18
type input "OE#"
type input "ORDERS"
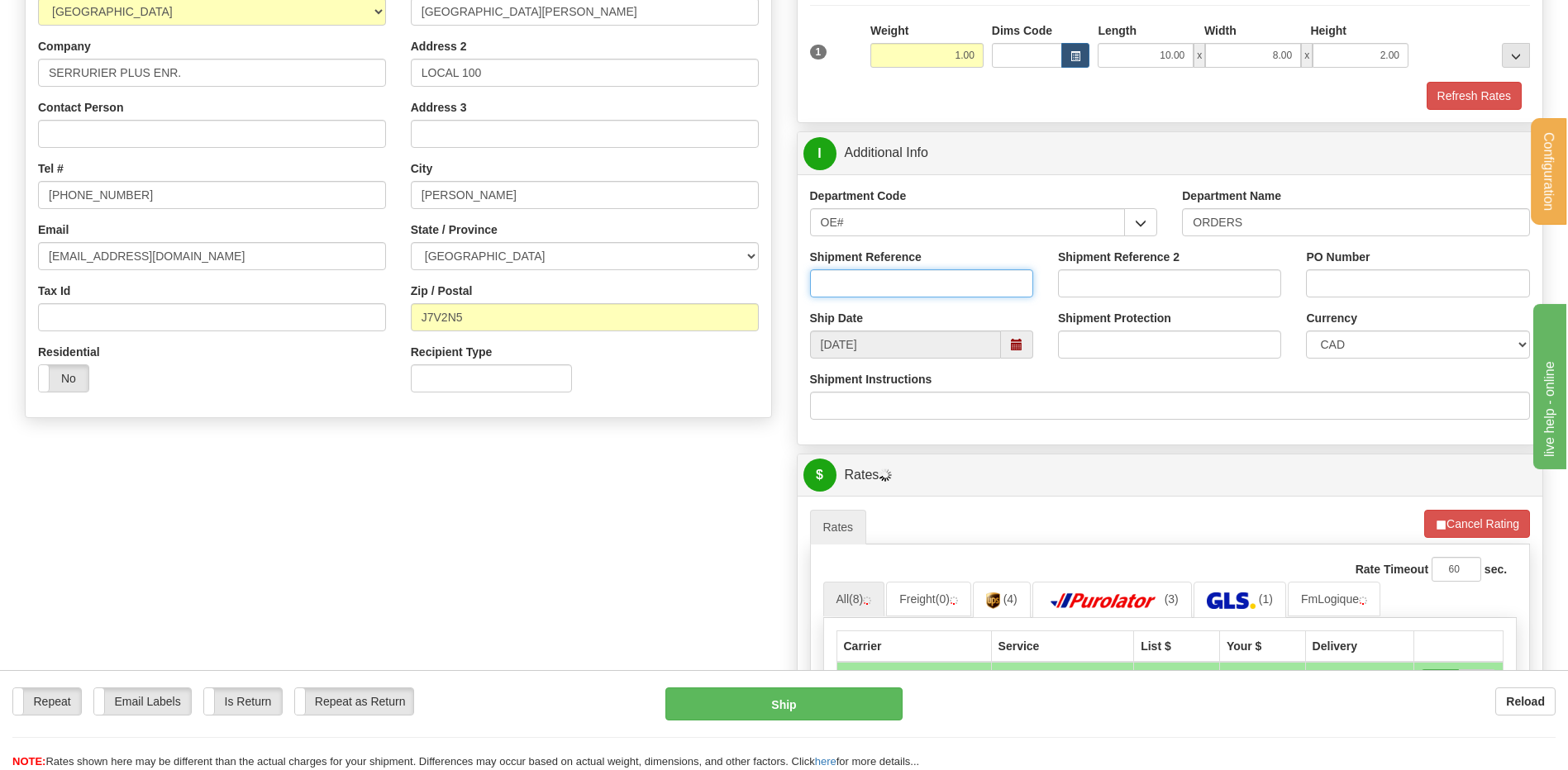
click at [922, 288] on input "Shipment Reference" at bounding box center [922, 283] width 223 height 28
type input "80006554-01"
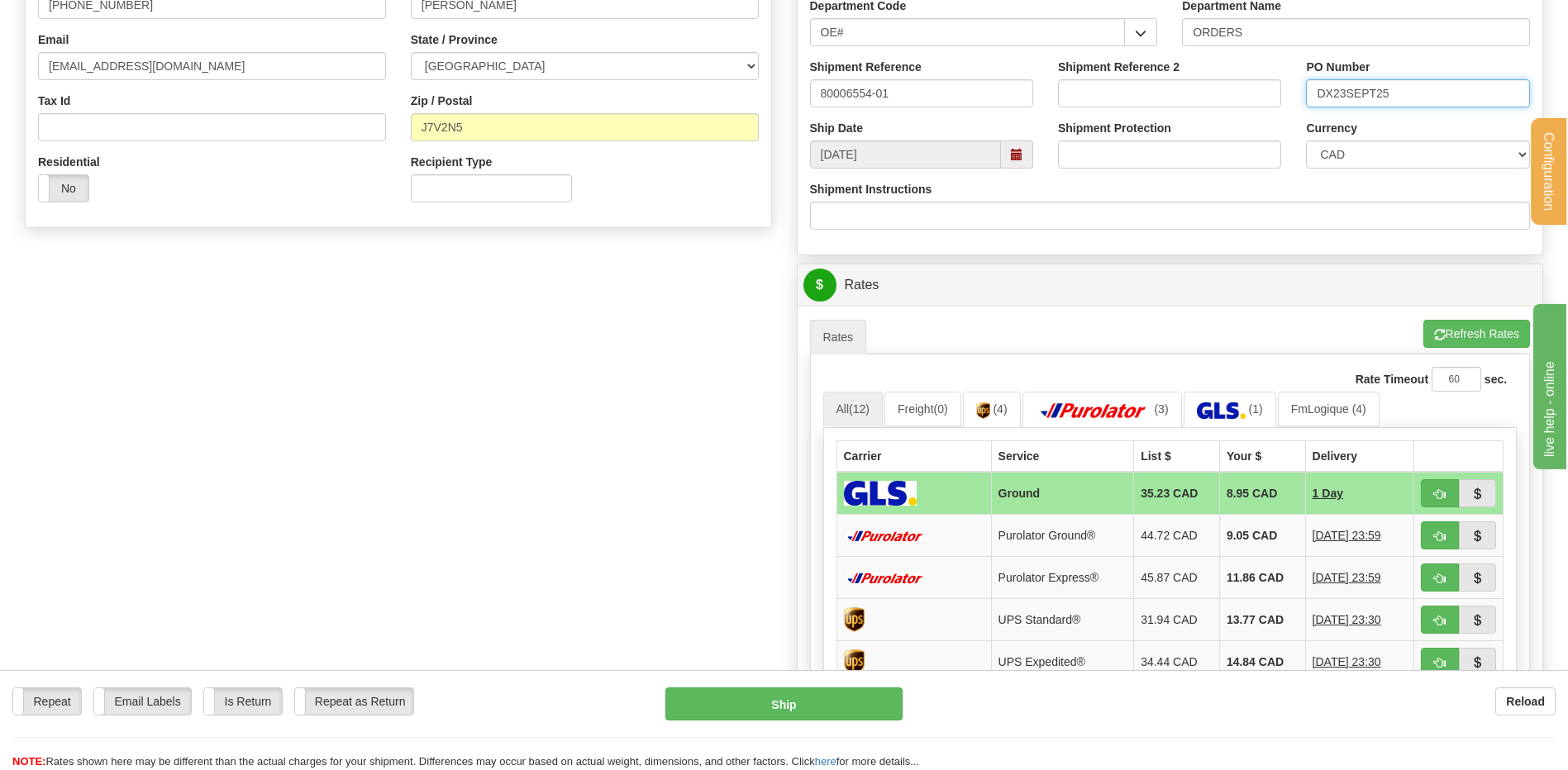
scroll to position [661, 0]
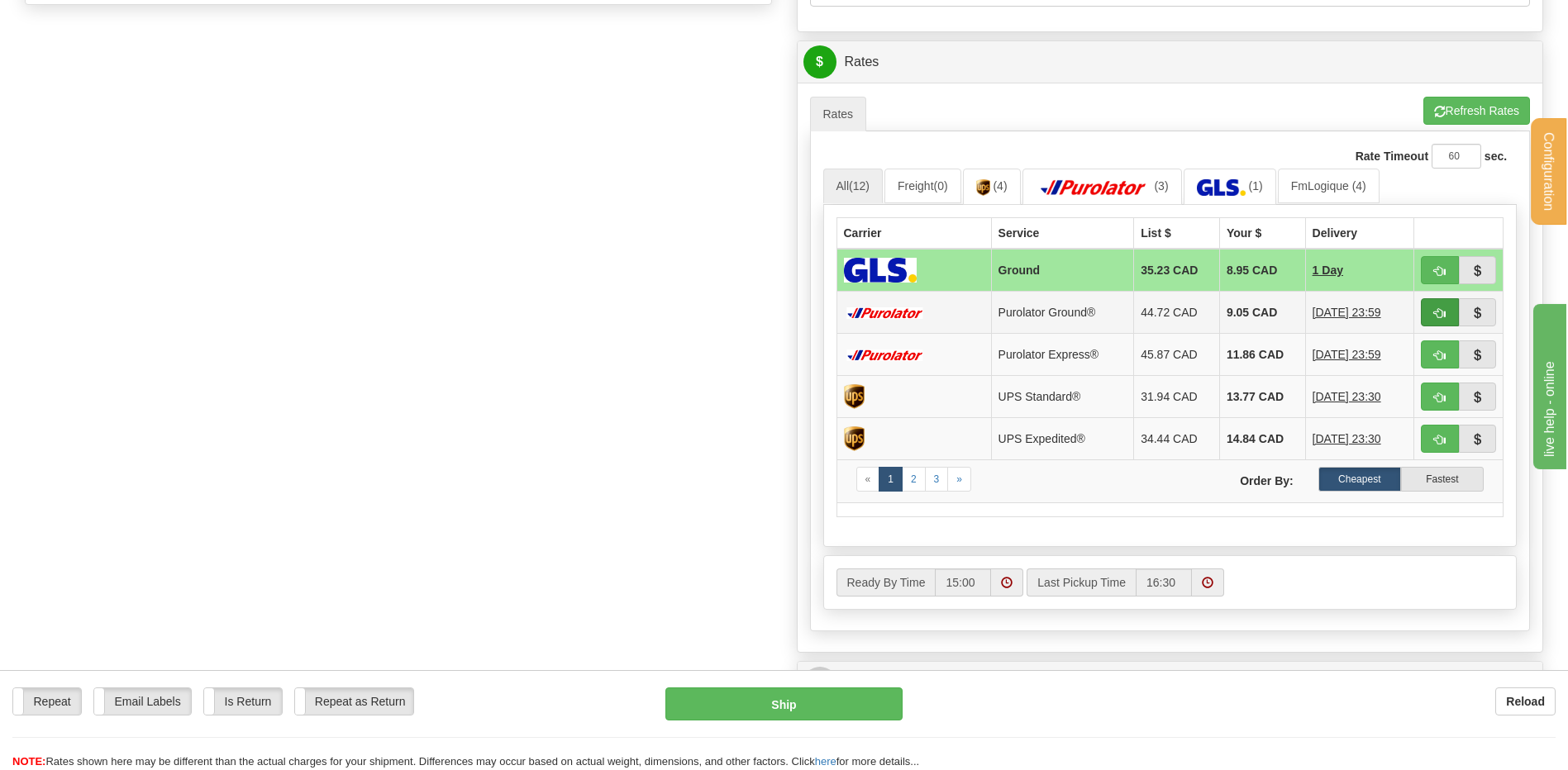
type input "DX23SEPT25"
click at [1432, 305] on button "button" at bounding box center [1440, 312] width 38 height 28
type input "260"
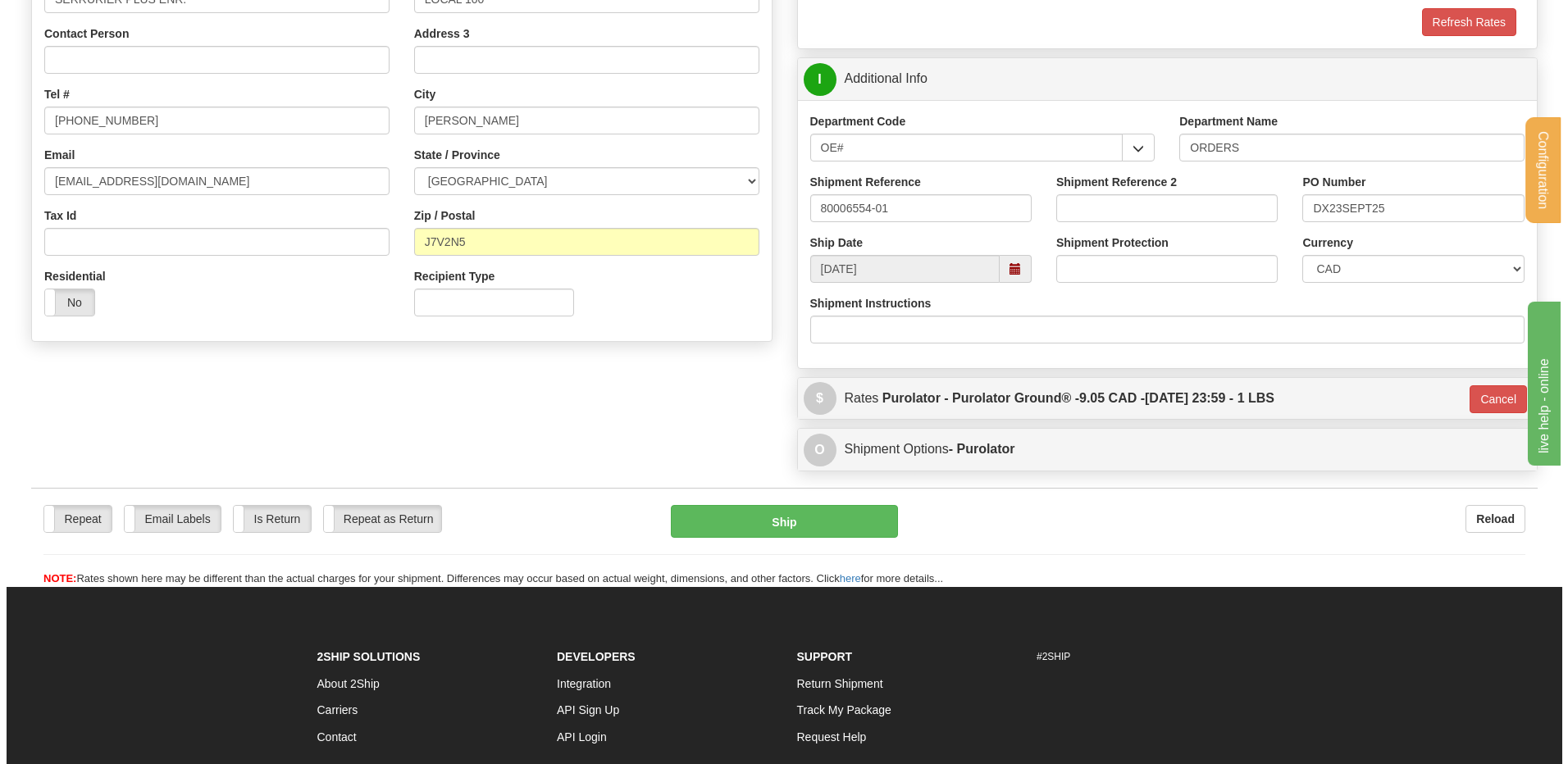
scroll to position [318, 0]
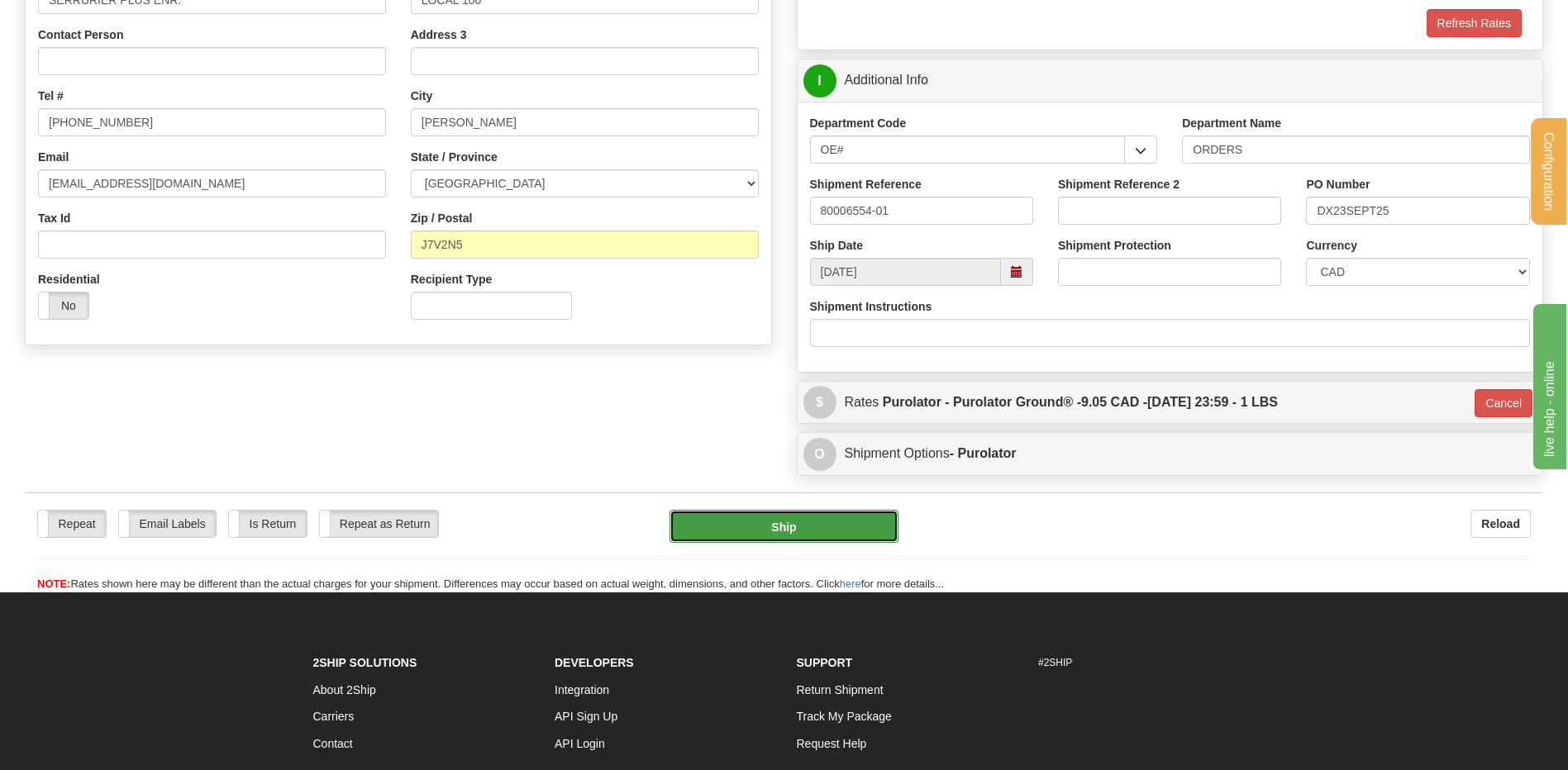
click at [799, 529] on button "Ship" at bounding box center [783, 526] width 228 height 33
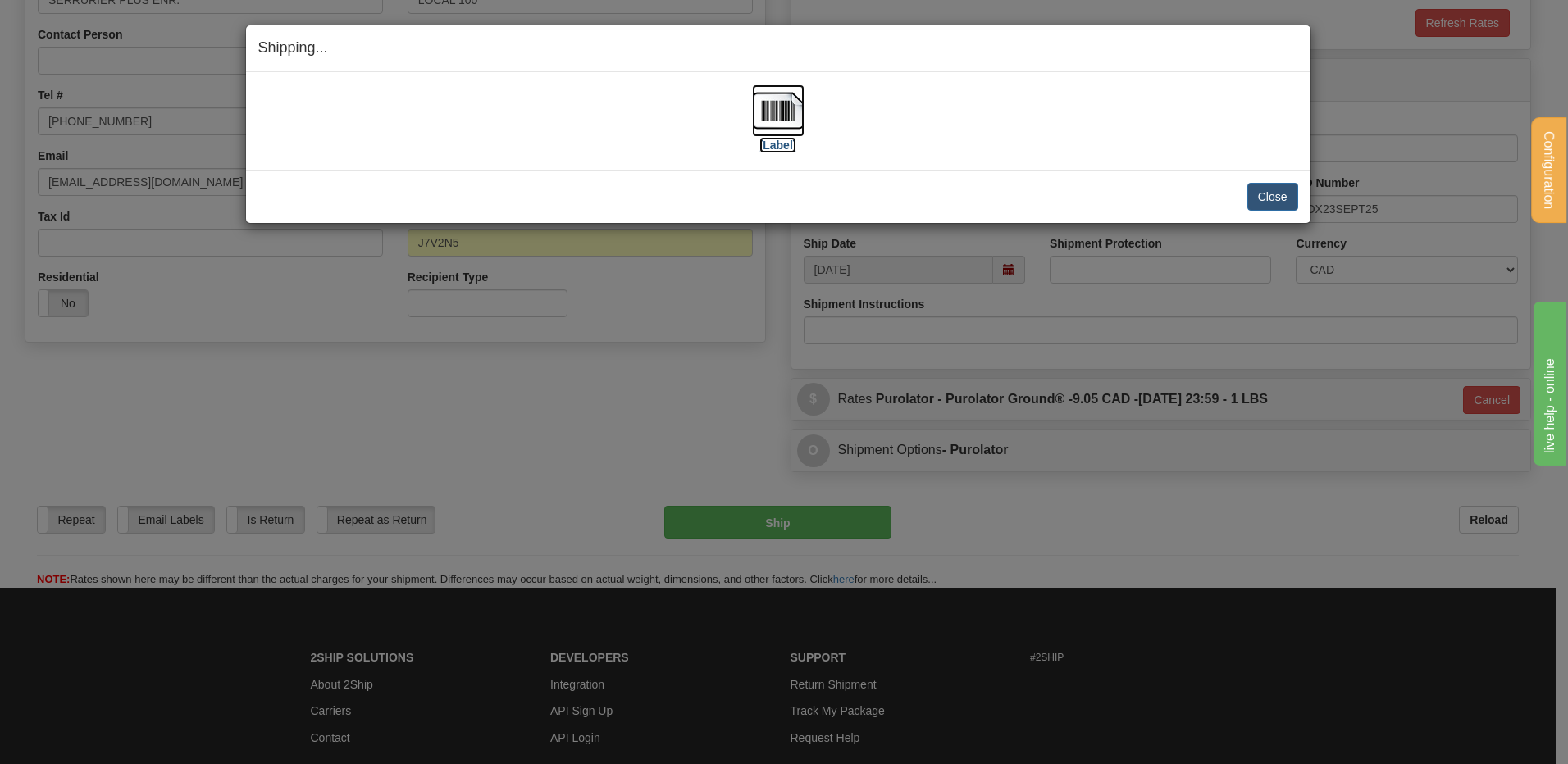
click at [767, 106] on img at bounding box center [778, 110] width 52 height 52
click at [1257, 203] on button "Close" at bounding box center [1272, 196] width 51 height 28
click at [1275, 195] on button "Close" at bounding box center [1272, 196] width 51 height 28
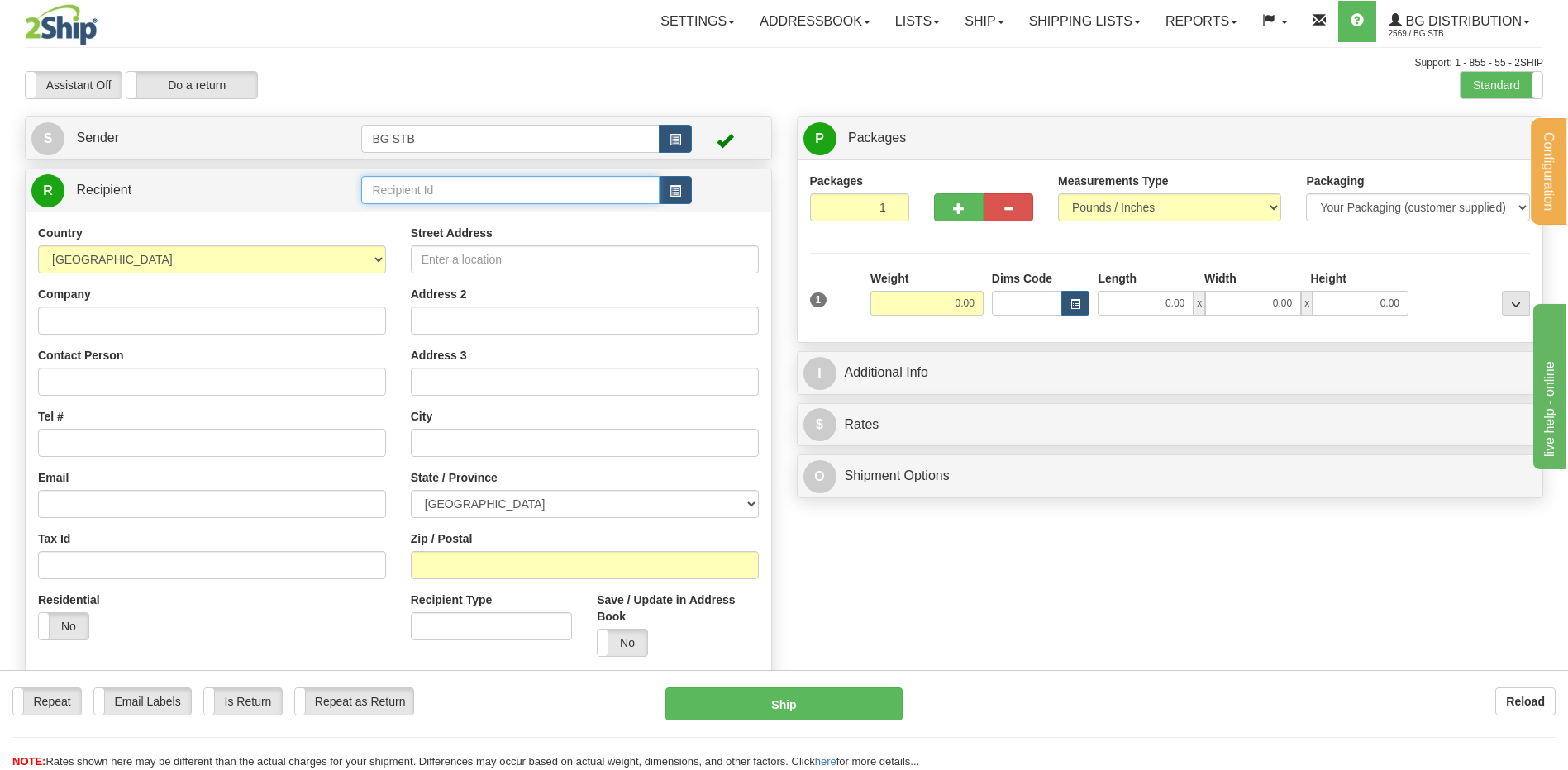
click at [376, 190] on input "text" at bounding box center [510, 190] width 297 height 28
type input "5917"
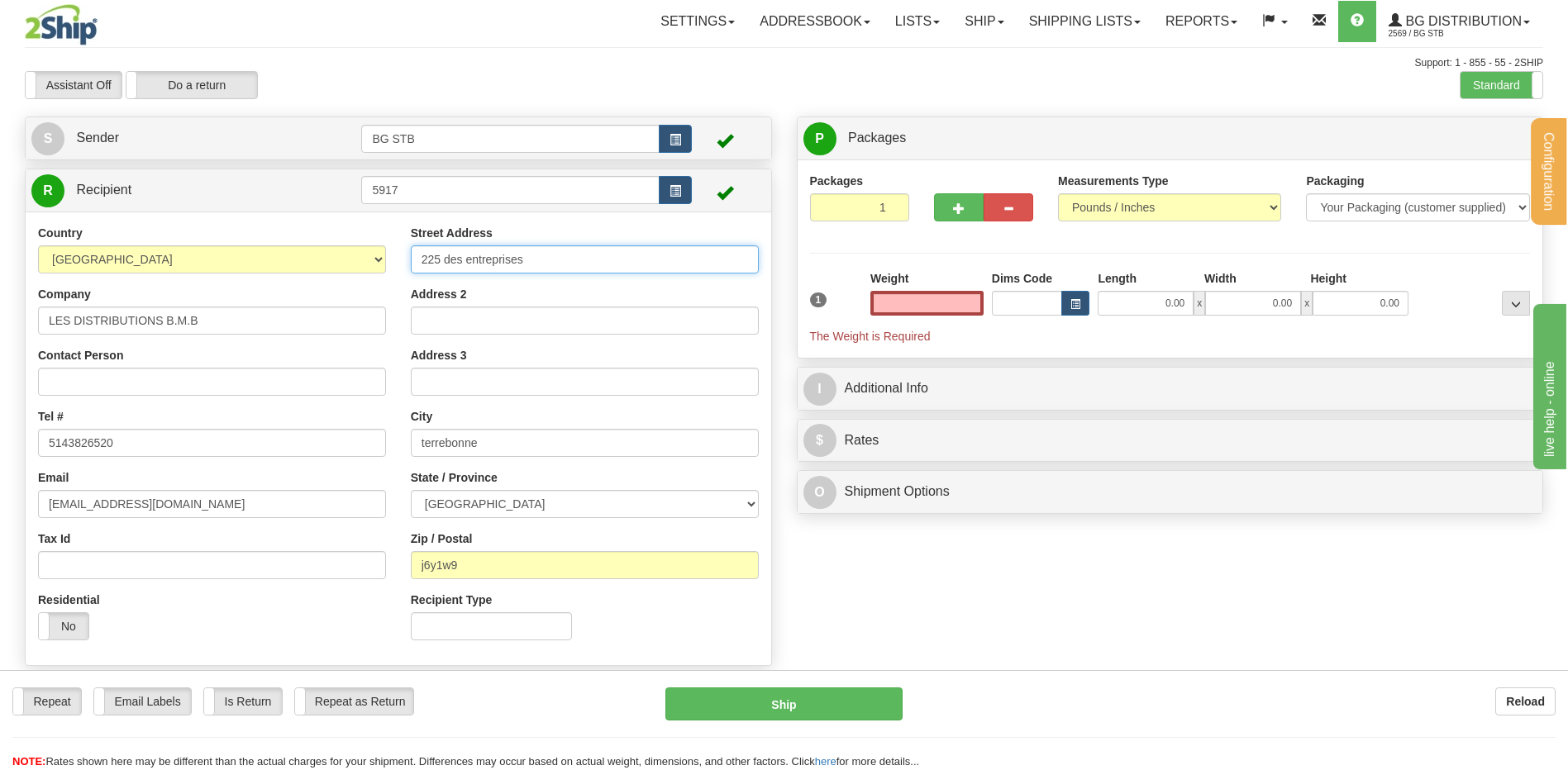
type input "0.00"
click at [427, 257] on input "225 des entreprises" at bounding box center [585, 259] width 348 height 28
click at [422, 253] on input "225 des entreprises" at bounding box center [585, 259] width 348 height 28
type input "2225 des entreprises"
click at [962, 310] on input "0.00" at bounding box center [927, 303] width 113 height 25
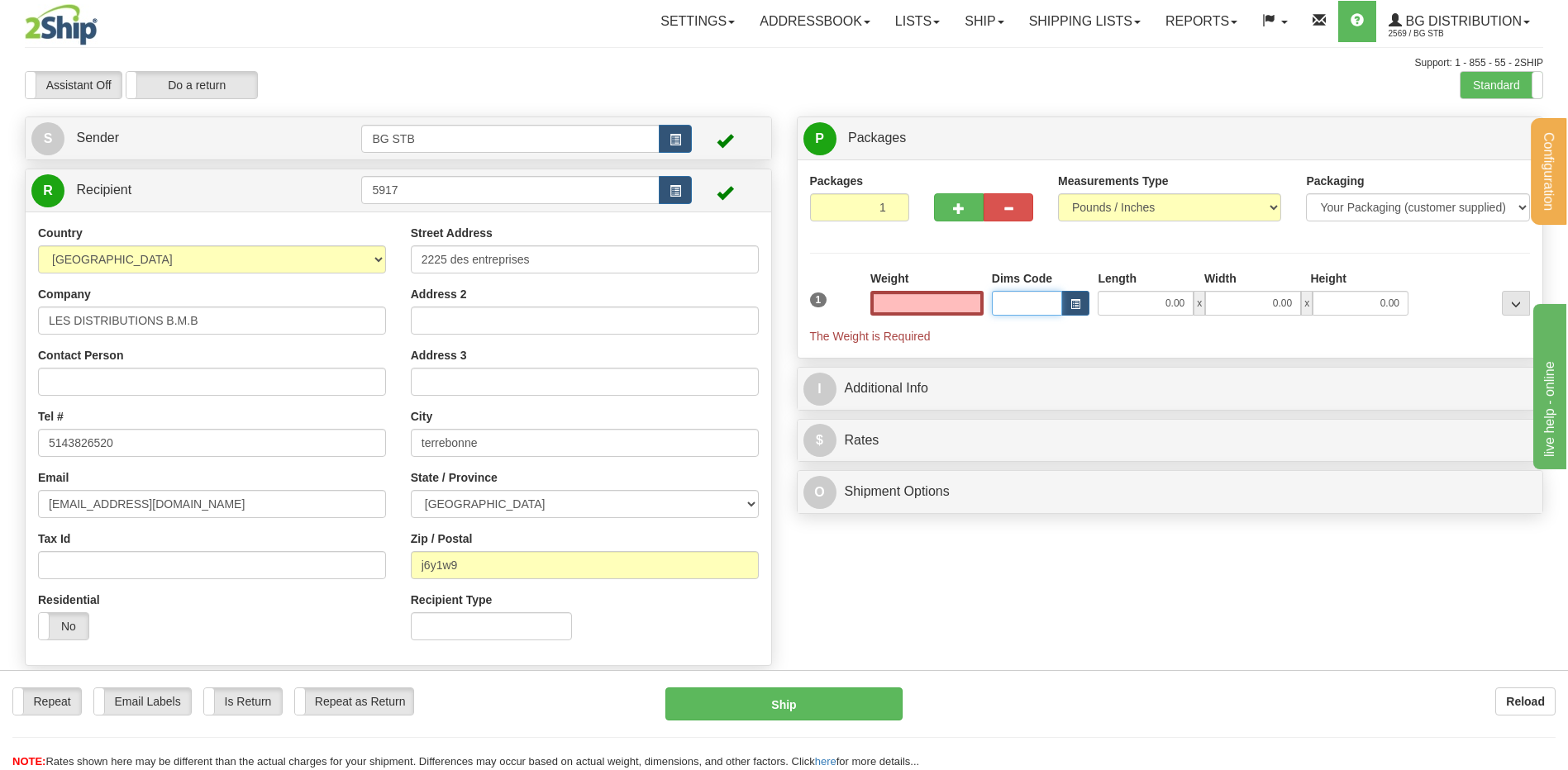
type input "0.00"
click at [948, 302] on input "0.00" at bounding box center [927, 303] width 113 height 25
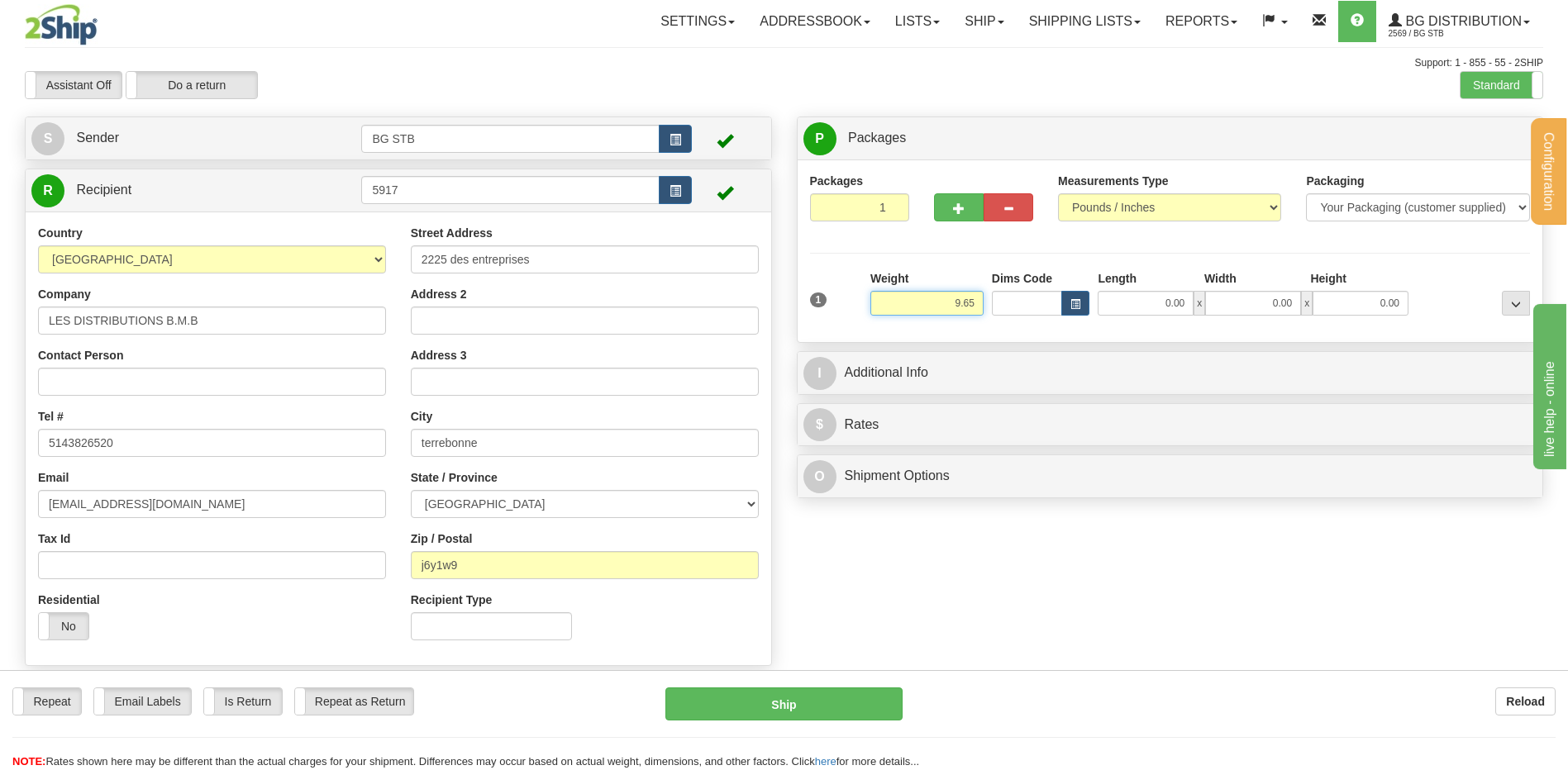
type input "9.65"
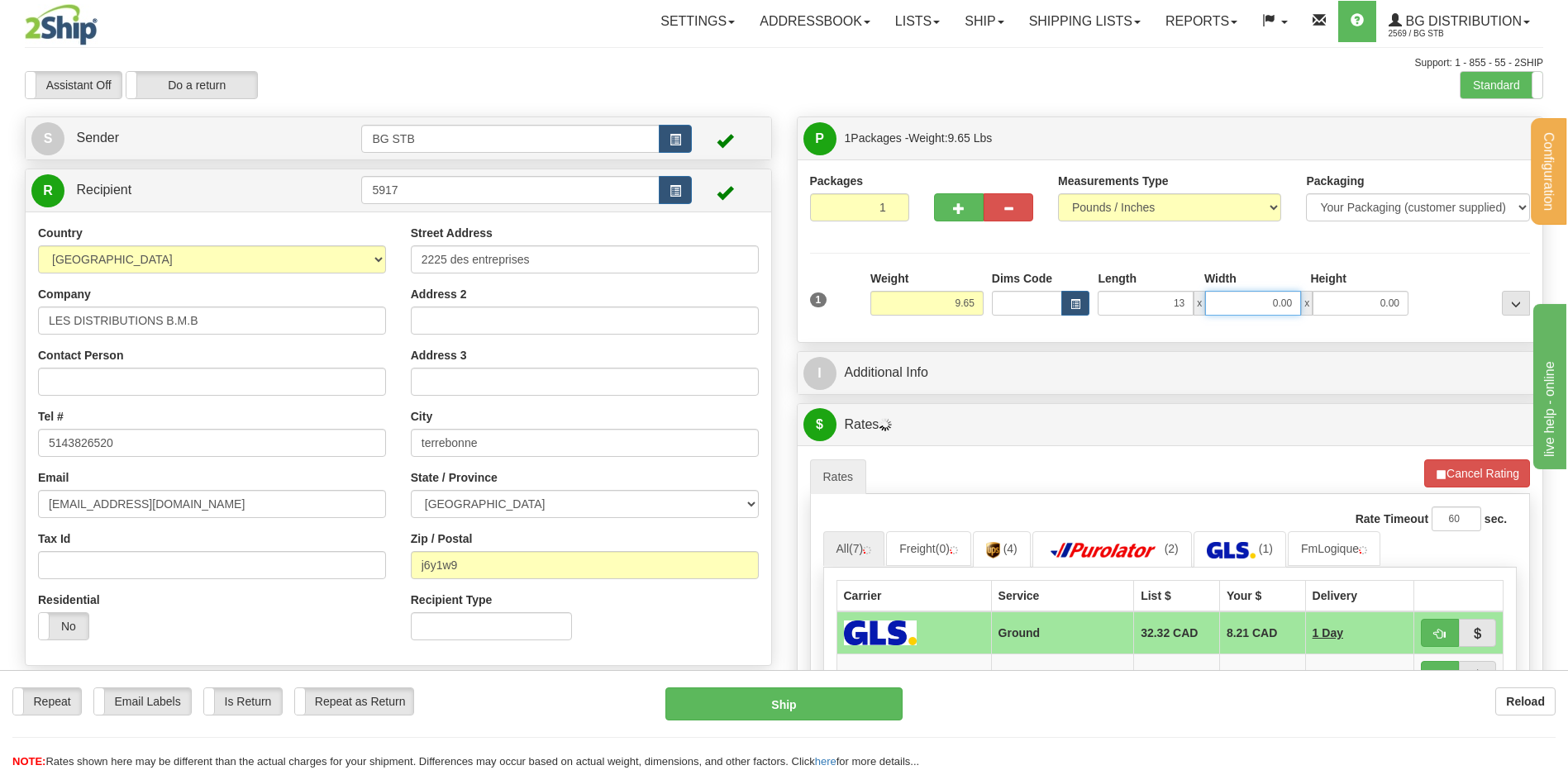
type input "13.00"
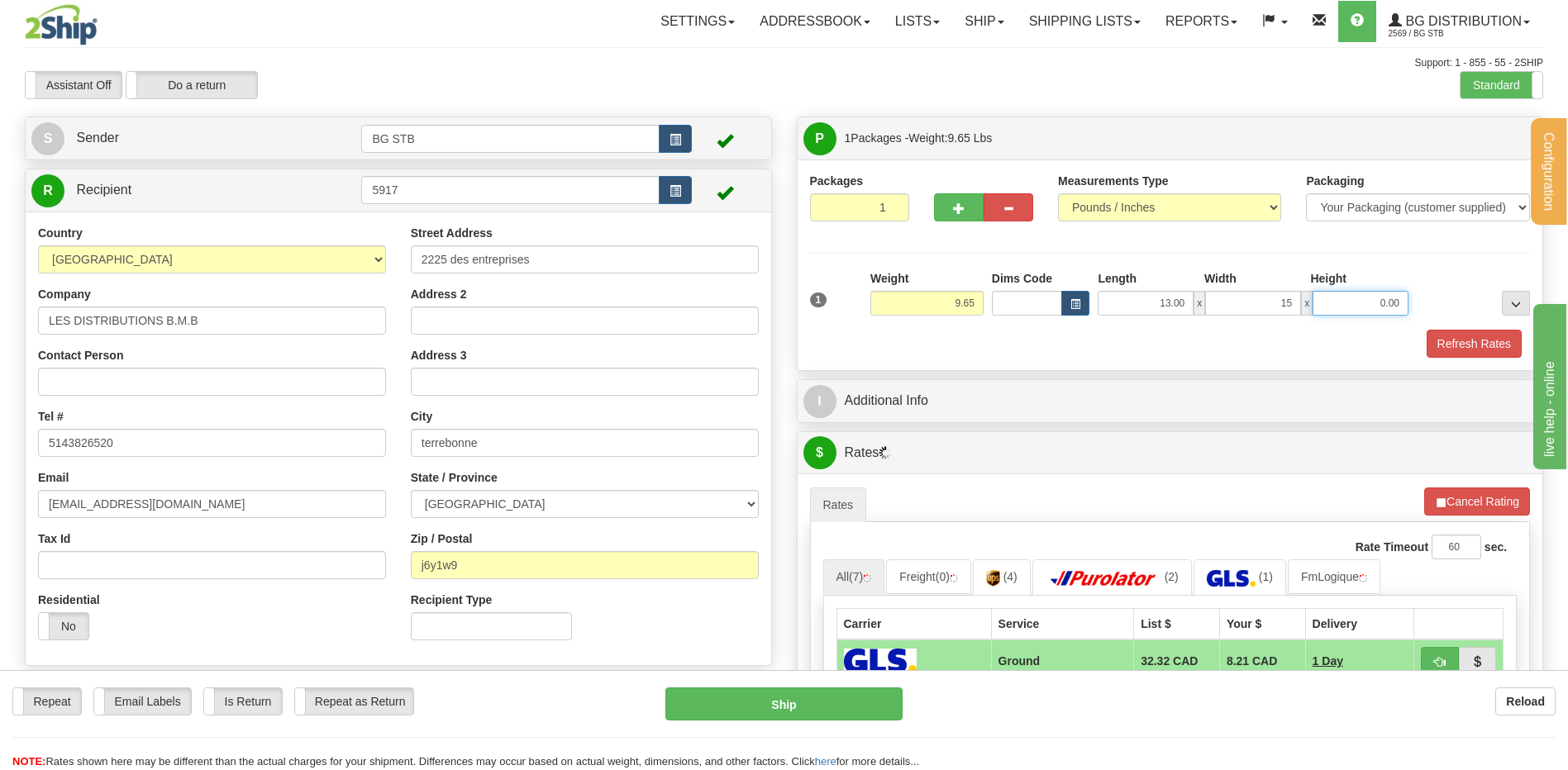
type input "15.00"
type input "13"
type input "13.00"
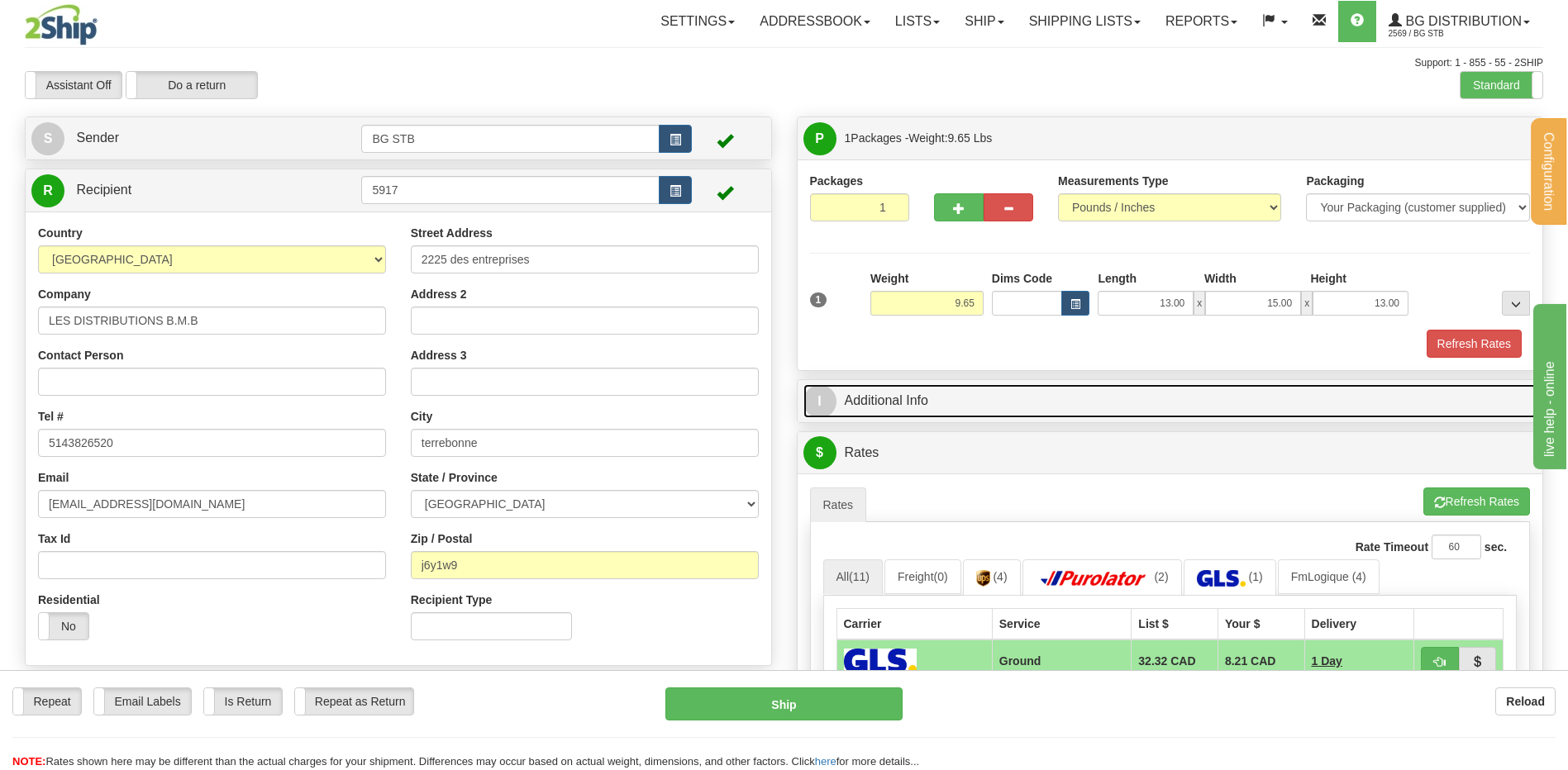
click at [926, 398] on link "I Additional Info" at bounding box center [1170, 401] width 734 height 34
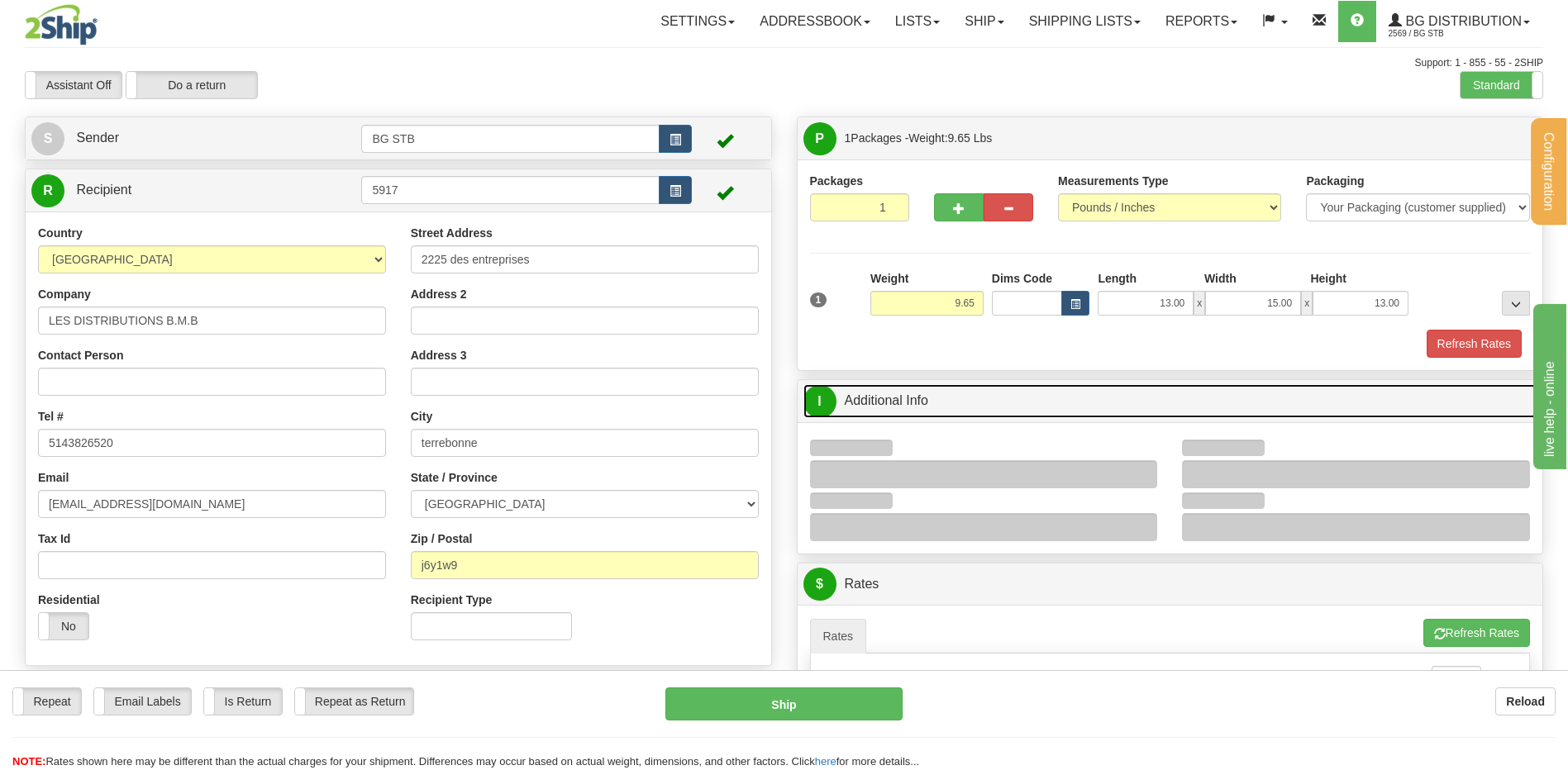
scroll to position [248, 0]
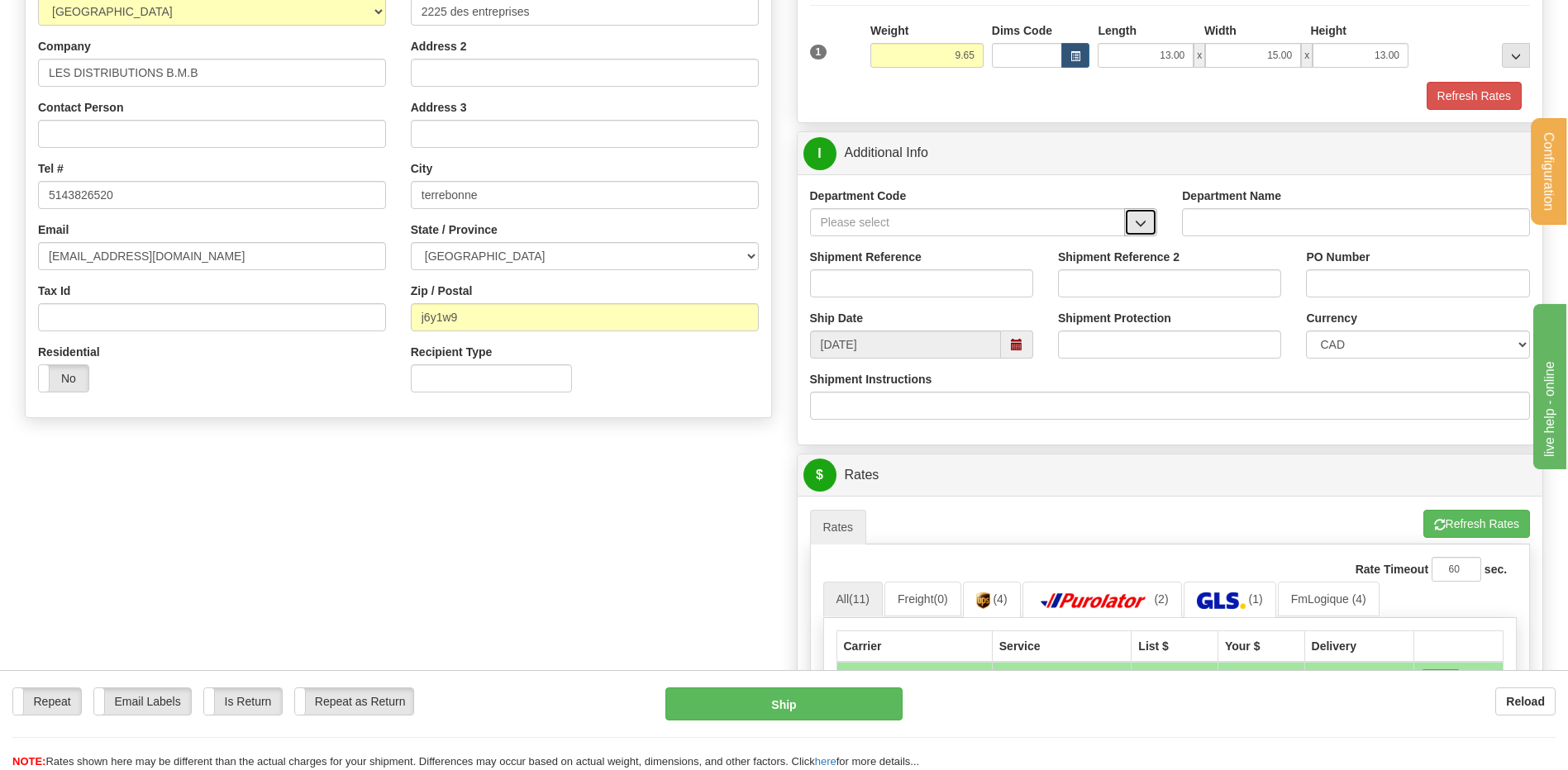
click at [1134, 220] on button "button" at bounding box center [1140, 221] width 33 height 28
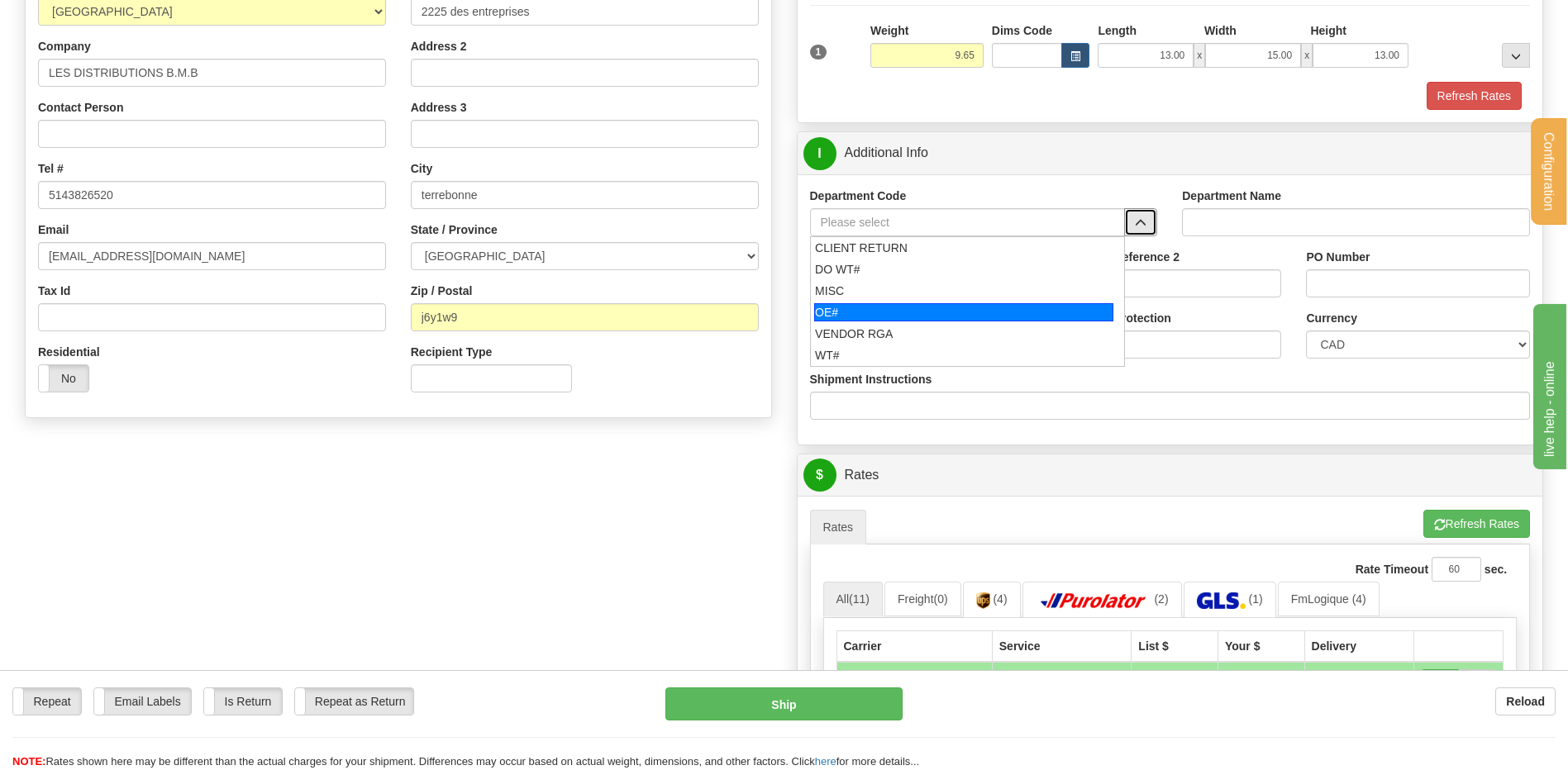
click at [830, 310] on div "OE#" at bounding box center [964, 313] width 299 height 18
type input "OE#"
type input "ORDERS"
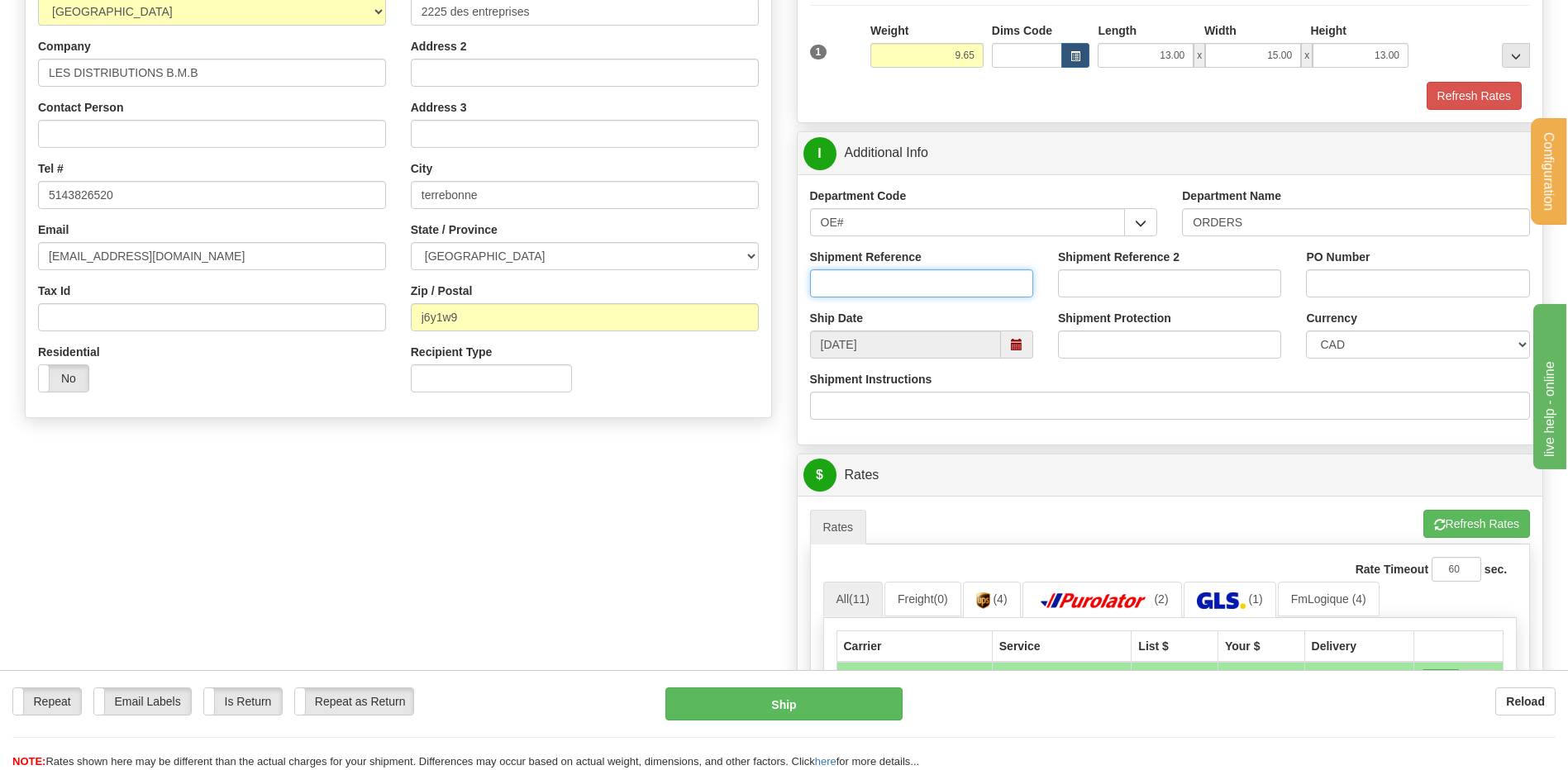
click at [820, 284] on input "Shipment Reference" at bounding box center [922, 283] width 223 height 28
type input "80005851-00"
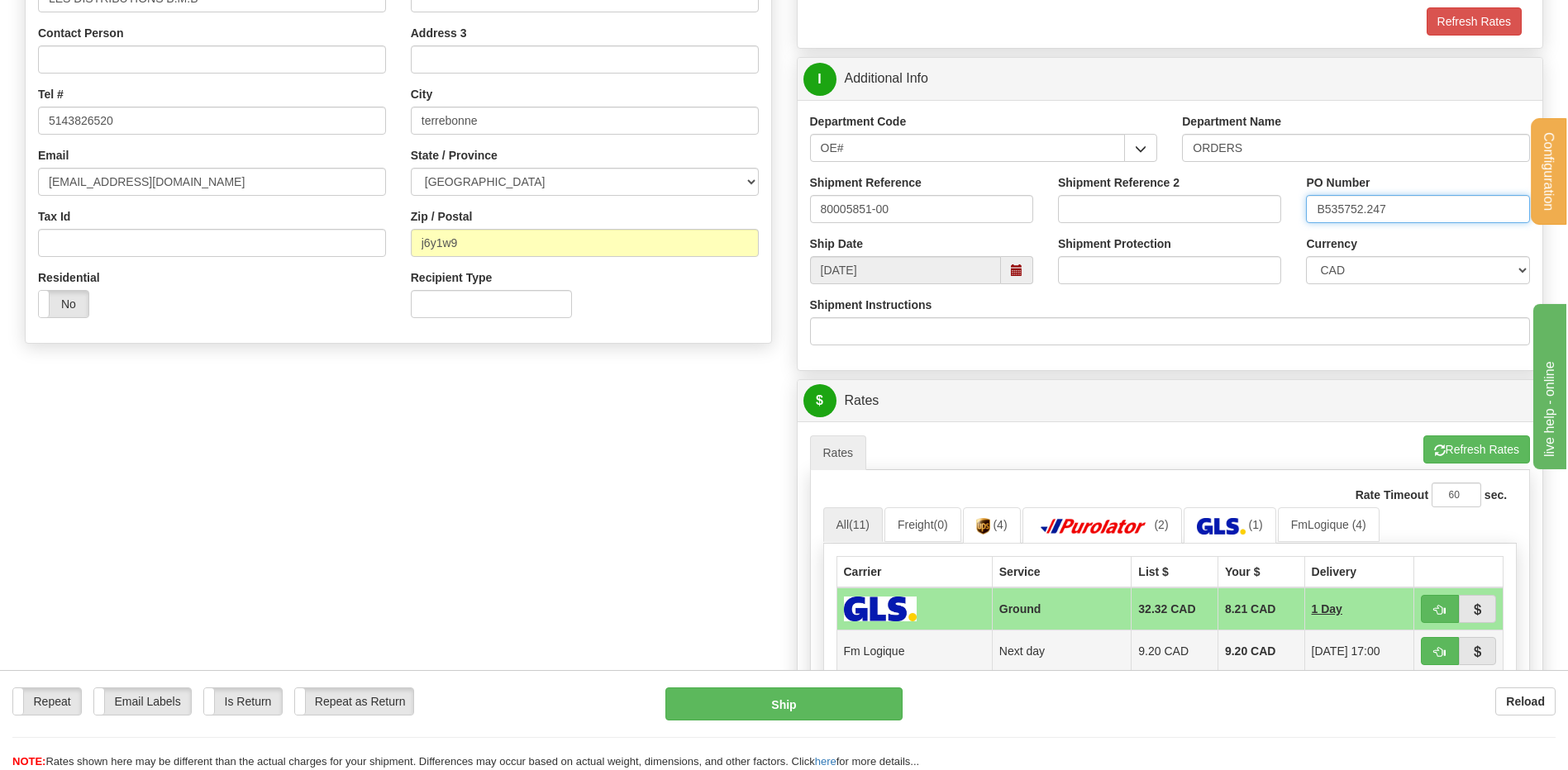
scroll to position [661, 0]
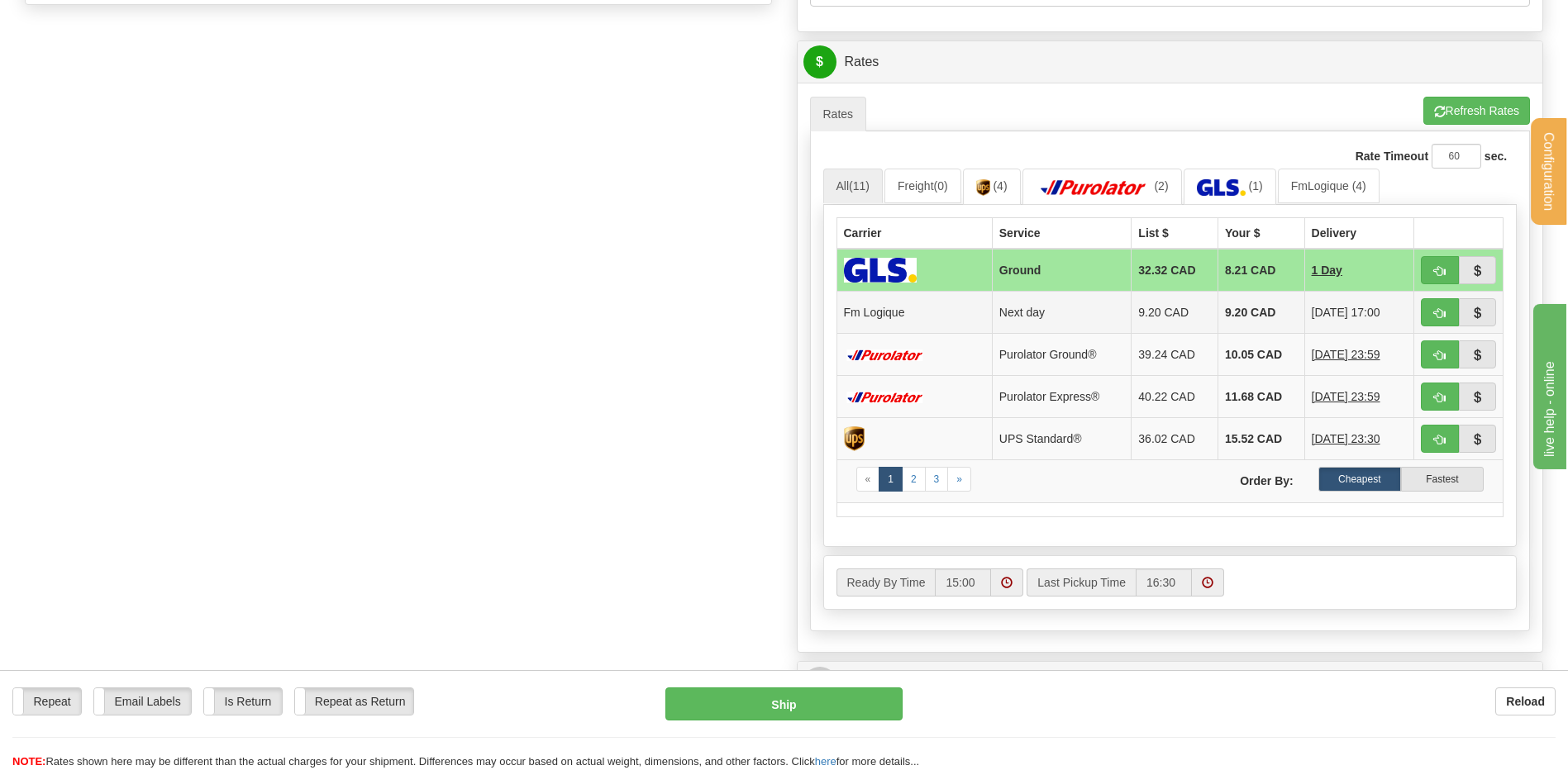
type input "B535752.247"
click at [1442, 311] on span "button" at bounding box center [1439, 313] width 12 height 11
type input "jour"
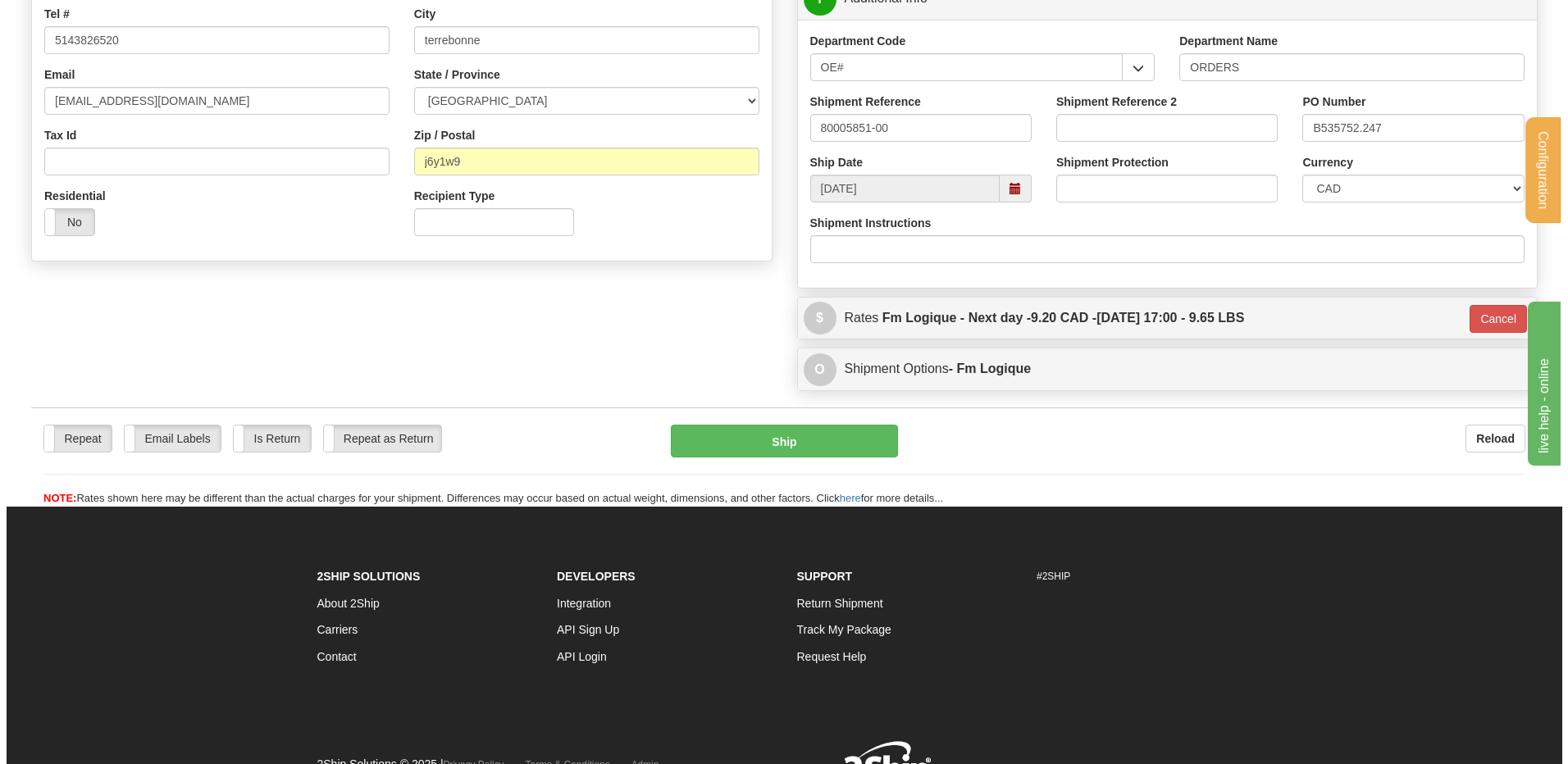
scroll to position [236, 0]
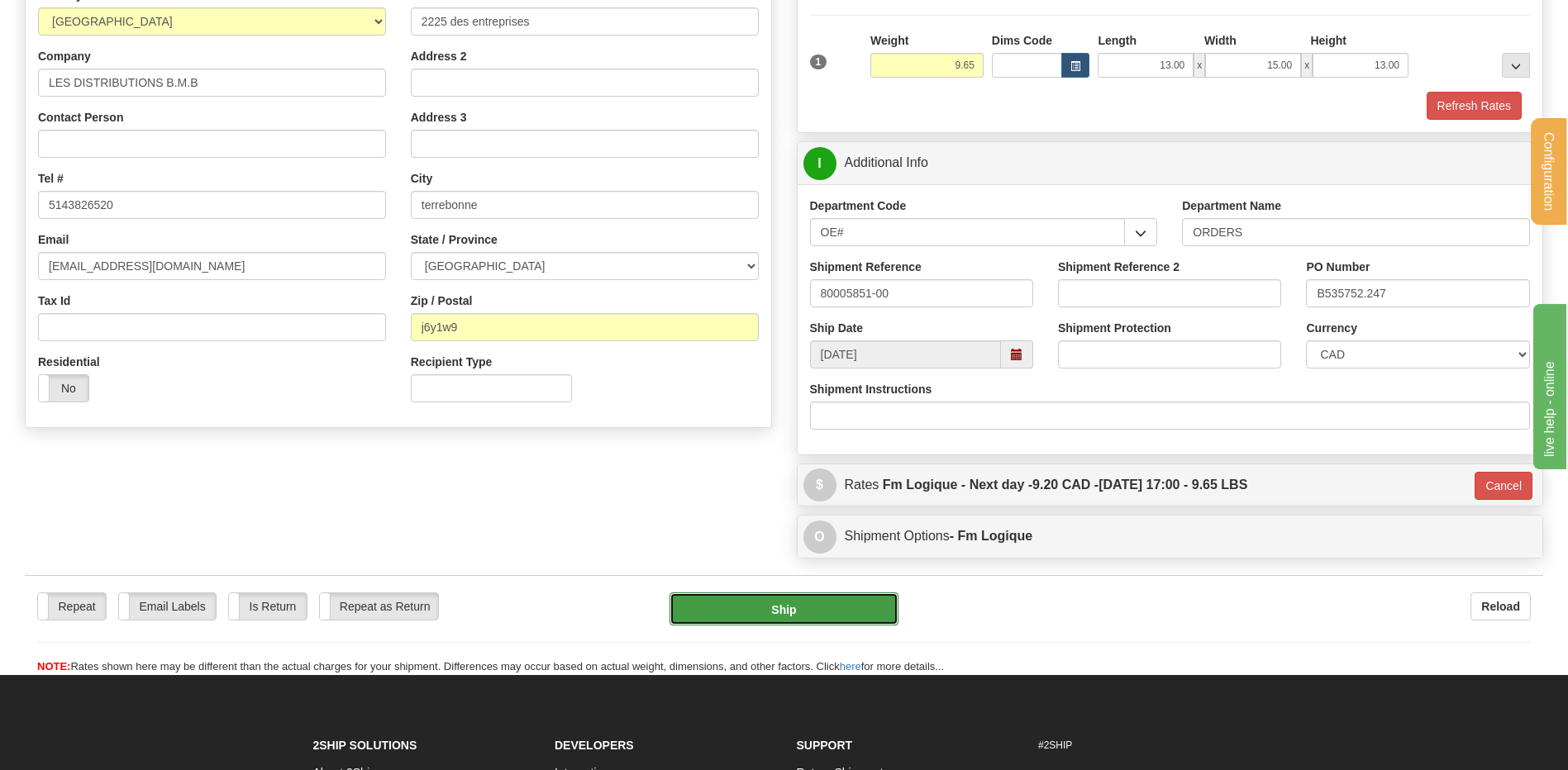
click at [754, 614] on button "Ship" at bounding box center [783, 609] width 228 height 33
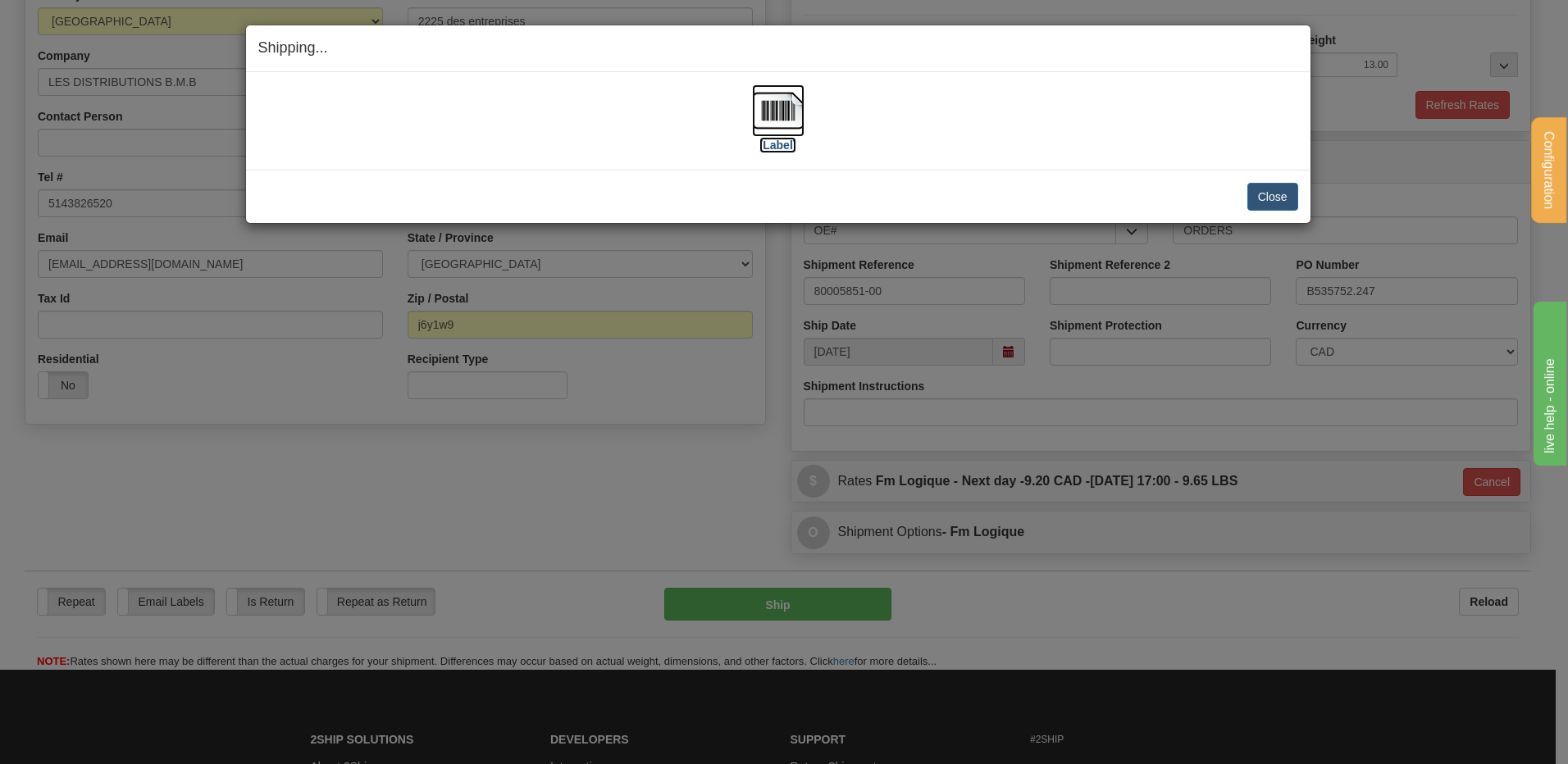
click at [774, 118] on img at bounding box center [778, 110] width 52 height 52
